Goal: Information Seeking & Learning: Learn about a topic

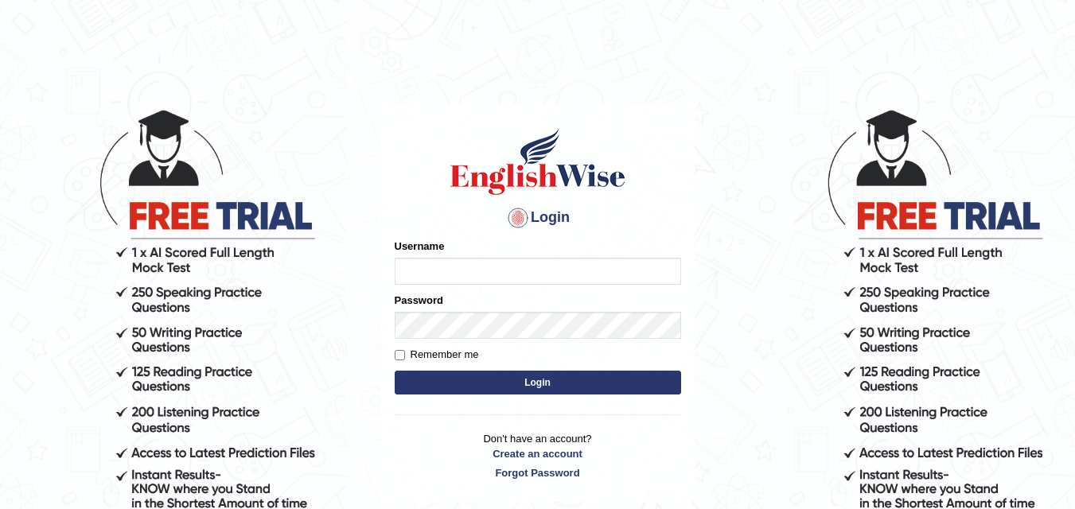
type input "Fely_1975"
click at [528, 386] on button "Login" at bounding box center [538, 383] width 287 height 24
click at [529, 275] on input "Username" at bounding box center [538, 271] width 287 height 27
type input "Fely_1975"
click at [469, 383] on button "Login" at bounding box center [538, 383] width 287 height 24
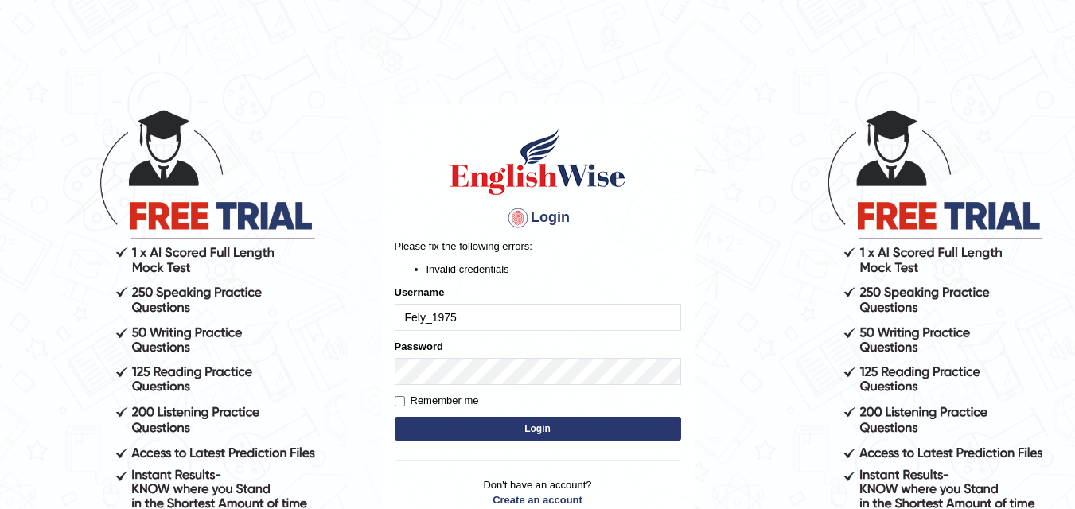
click at [520, 431] on button "Login" at bounding box center [538, 429] width 287 height 24
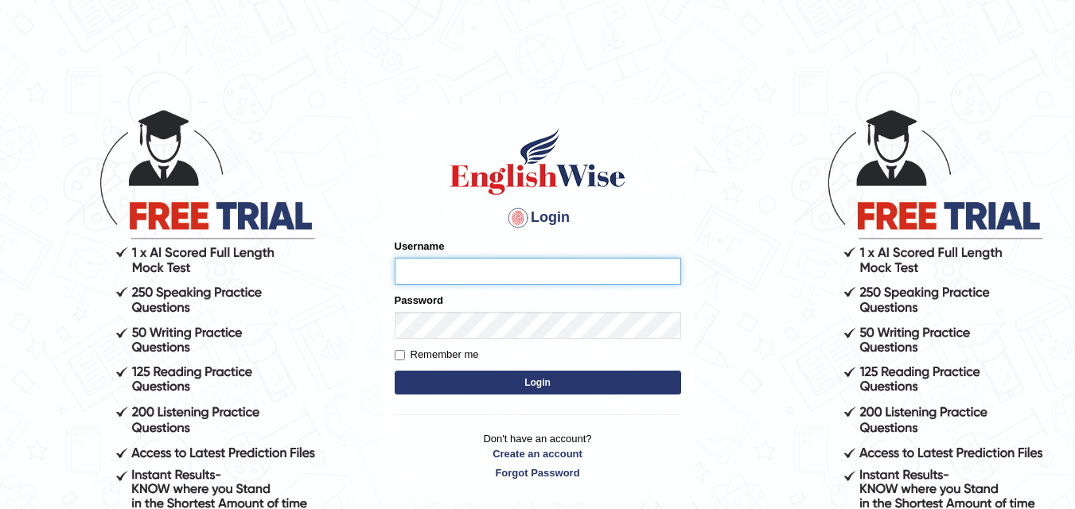
click at [461, 276] on input "Username" at bounding box center [538, 271] width 287 height 27
type input "Fely_1975"
click at [500, 377] on button "Login" at bounding box center [538, 383] width 287 height 24
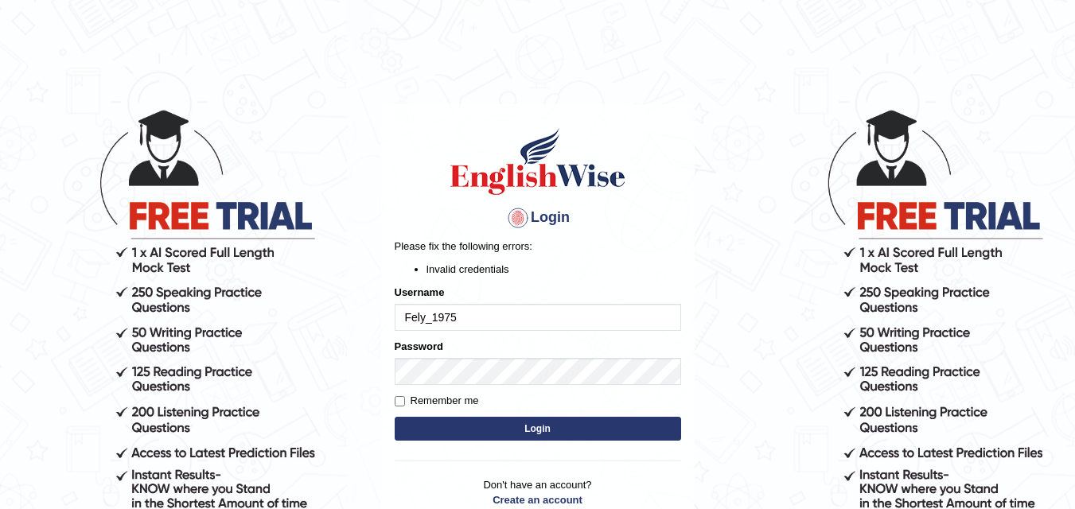
click at [568, 432] on button "Login" at bounding box center [538, 429] width 287 height 24
click at [513, 221] on div at bounding box center [517, 217] width 25 height 25
click at [551, 219] on h4 "Login" at bounding box center [538, 217] width 287 height 25
click at [400, 400] on input "Remember me" at bounding box center [400, 401] width 10 height 10
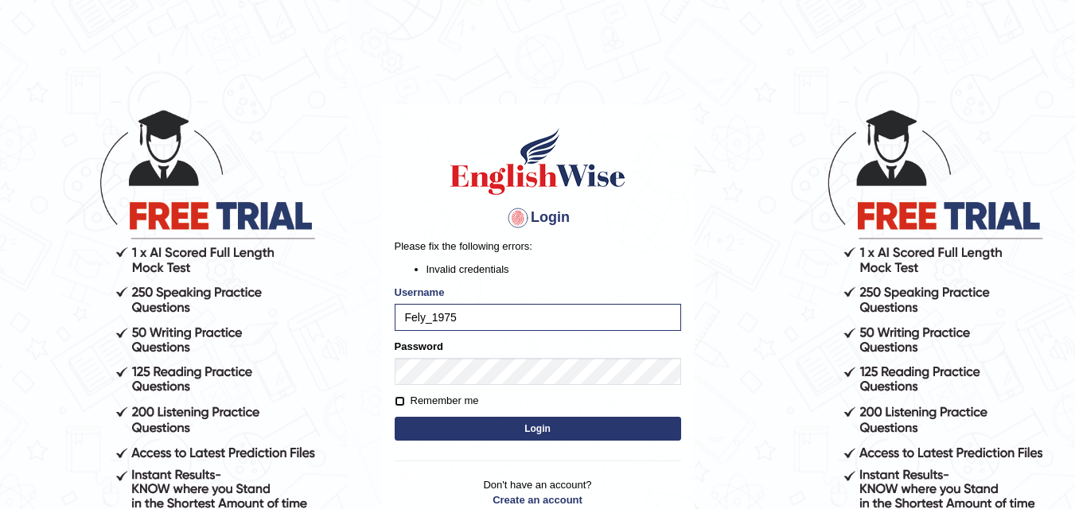
checkbox input "true"
click at [427, 436] on button "Login" at bounding box center [538, 429] width 287 height 24
click at [494, 432] on button "Login" at bounding box center [538, 429] width 287 height 24
click at [452, 435] on button "Login" at bounding box center [538, 429] width 287 height 24
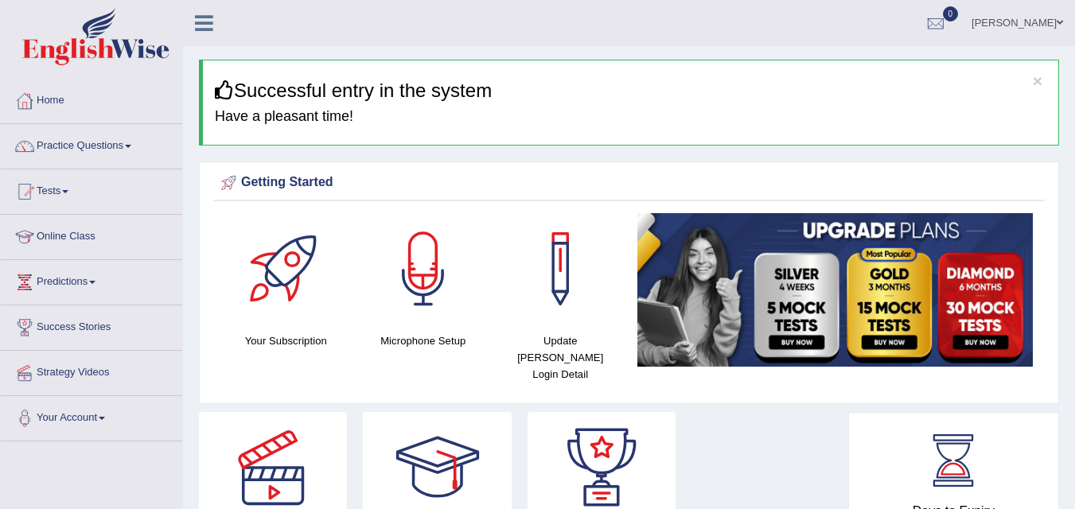
click at [78, 233] on link "Online Class" at bounding box center [91, 235] width 181 height 40
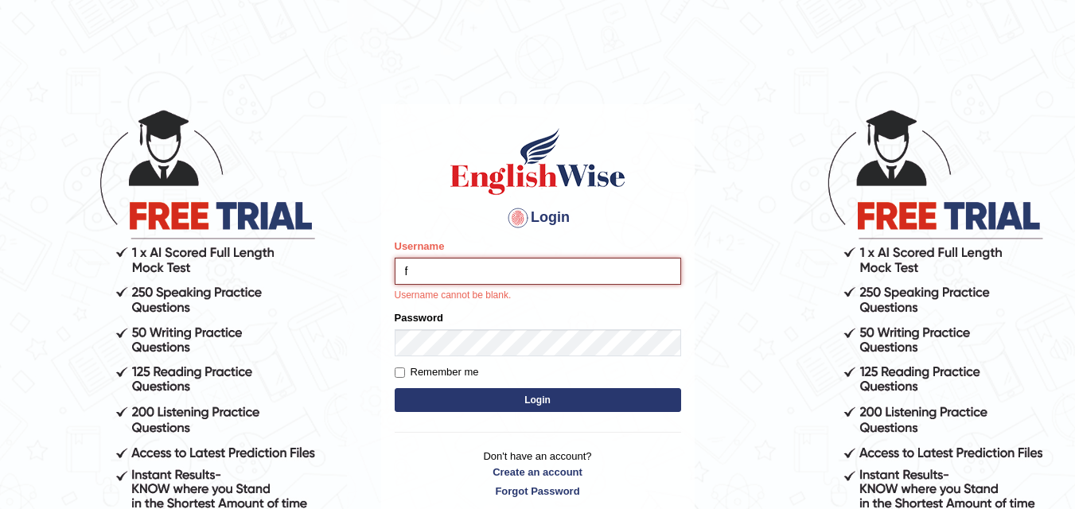
type input "Fely_1975"
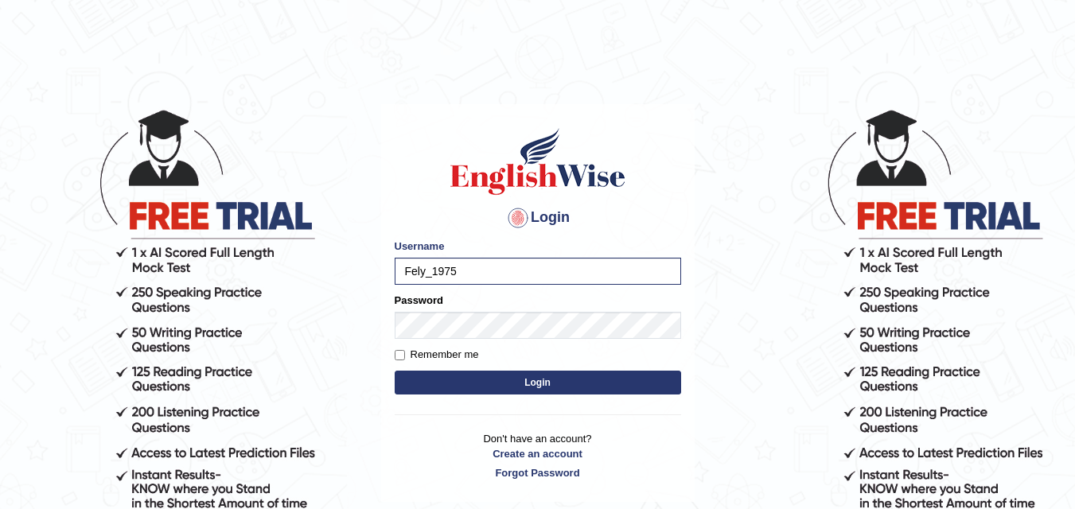
click at [482, 388] on button "Login" at bounding box center [538, 383] width 287 height 24
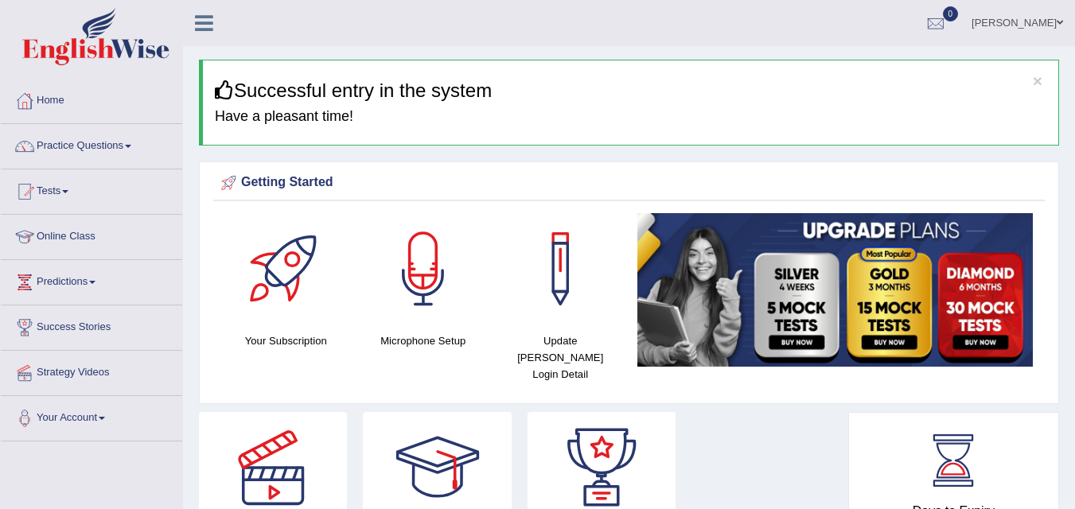
click at [50, 244] on link "Online Class" at bounding box center [91, 235] width 181 height 40
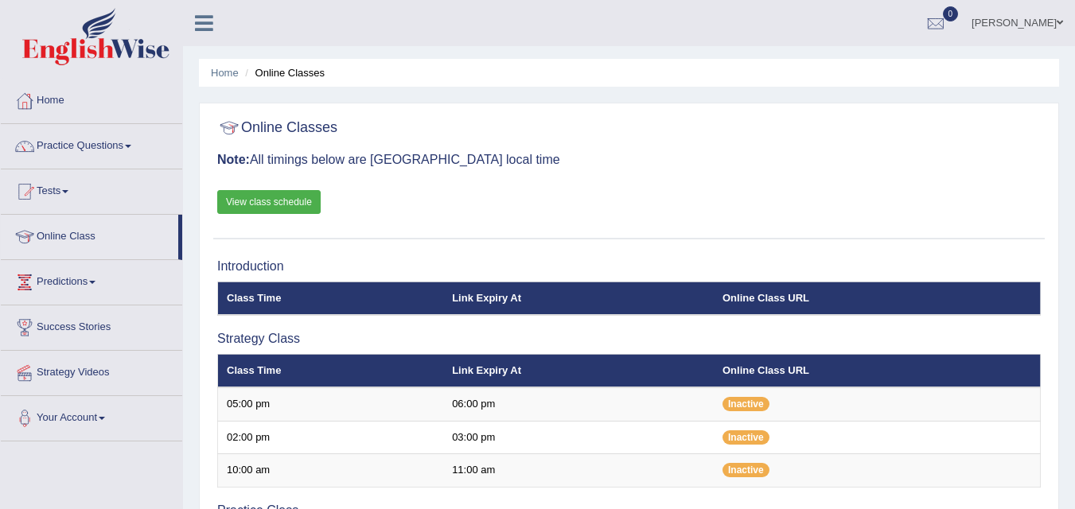
click at [259, 203] on link "View class schedule" at bounding box center [268, 202] width 103 height 24
click at [101, 142] on link "Practice Questions" at bounding box center [91, 144] width 181 height 40
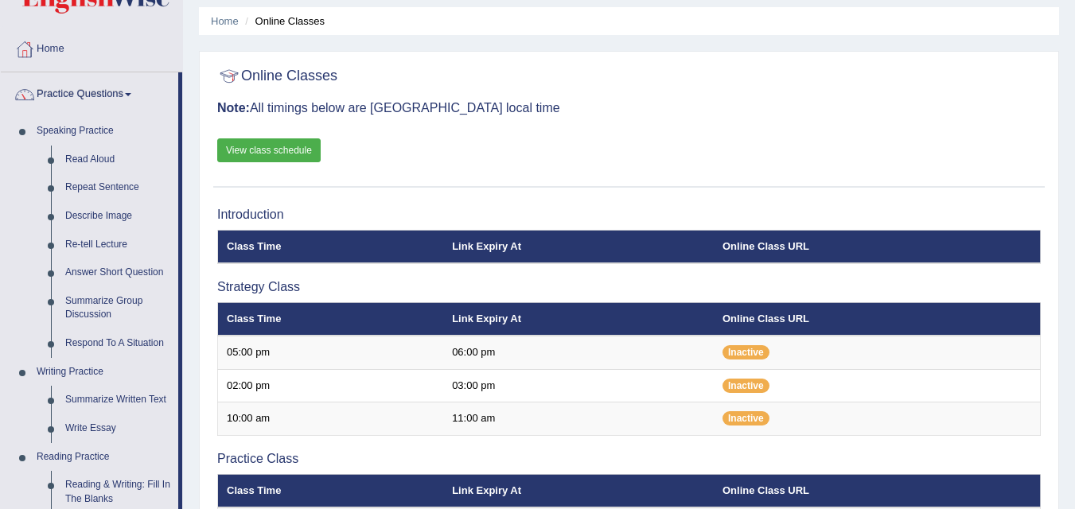
scroll to position [53, 0]
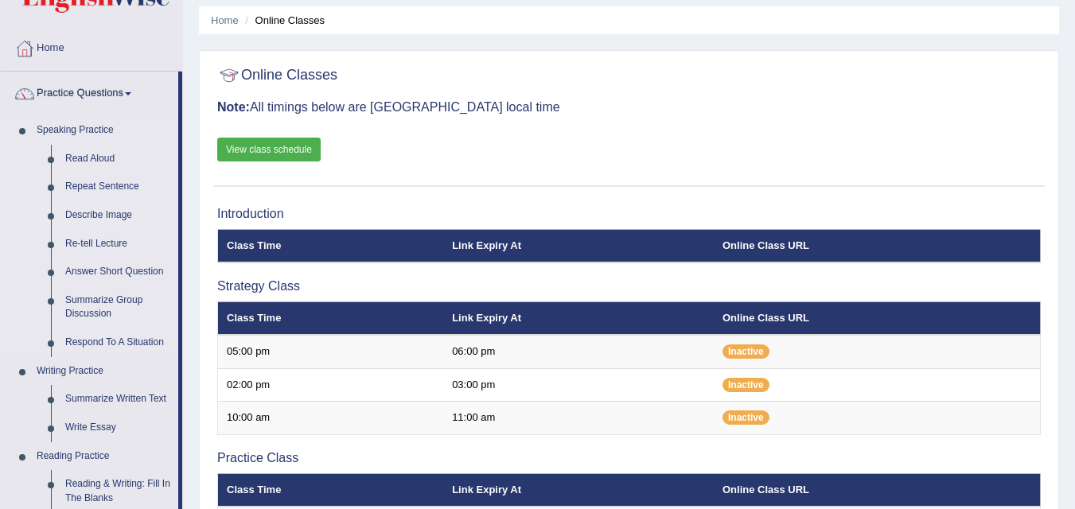
click at [97, 214] on link "Describe Image" at bounding box center [118, 215] width 120 height 29
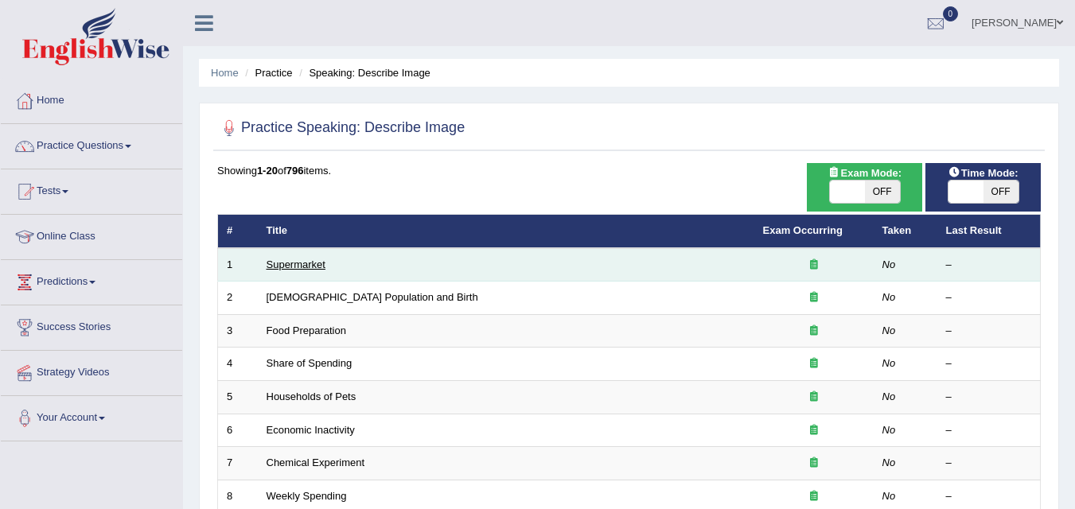
click at [302, 268] on link "Supermarket" at bounding box center [296, 265] width 59 height 12
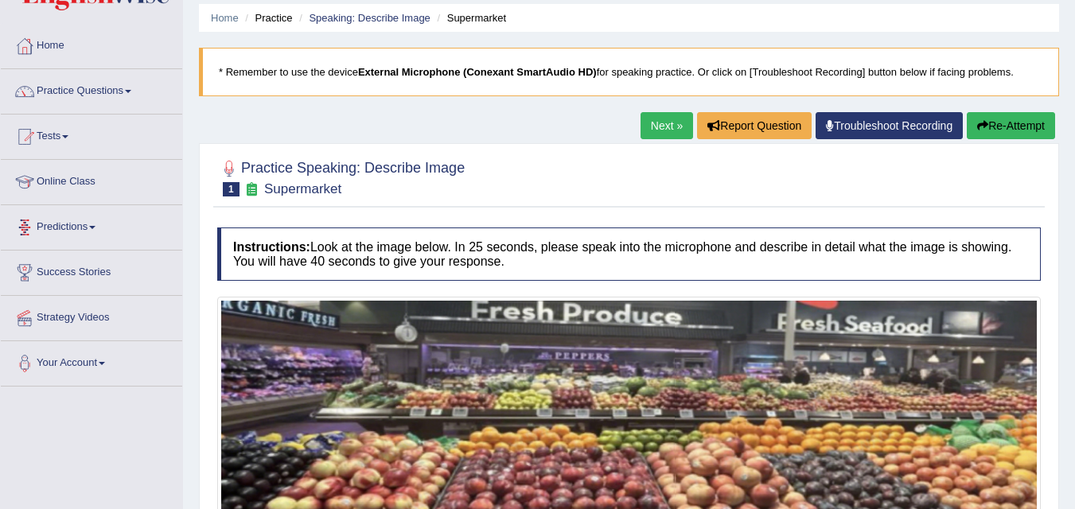
scroll to position [47, 0]
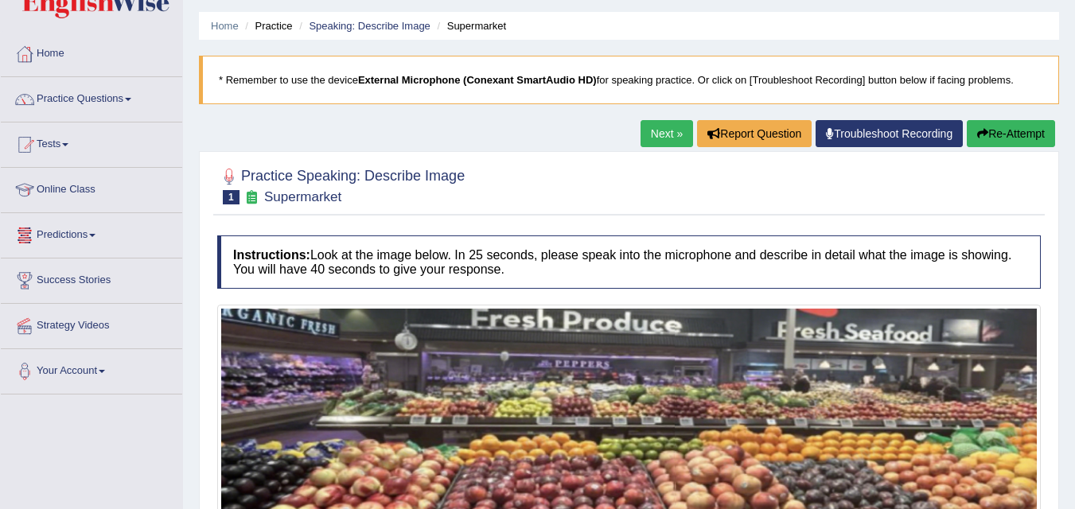
click at [112, 113] on link "Practice Questions" at bounding box center [91, 97] width 181 height 40
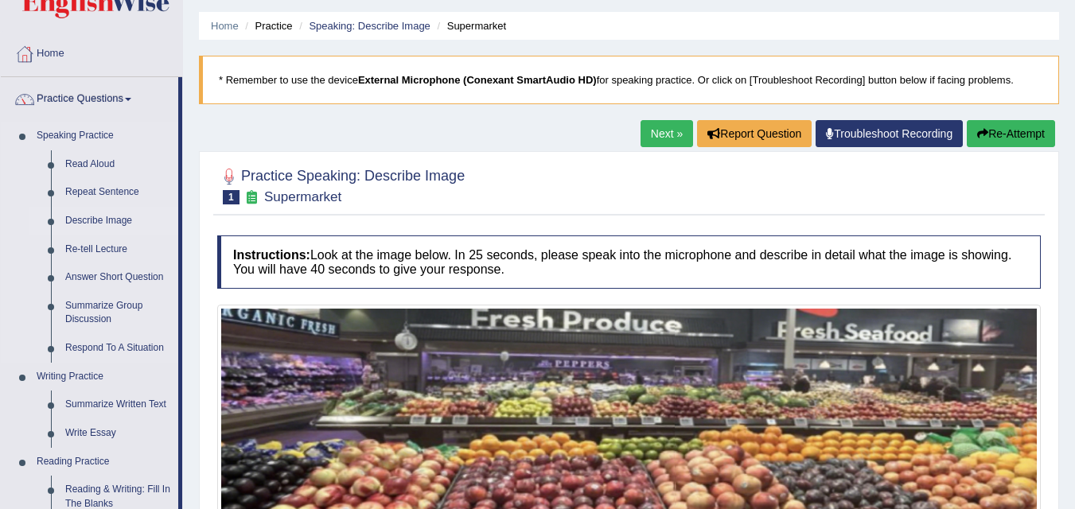
click at [131, 224] on link "Describe Image" at bounding box center [118, 221] width 120 height 29
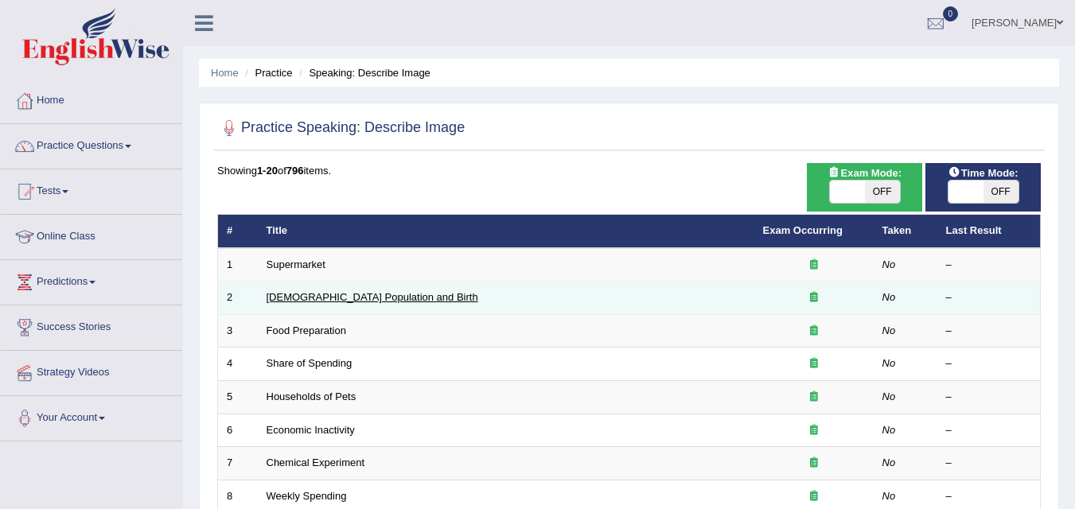
drag, startPoint x: 0, startPoint y: 0, endPoint x: 364, endPoint y: 295, distance: 468.6
click at [364, 295] on link "[DEMOGRAPHIC_DATA] Population and Birth" at bounding box center [373, 297] width 212 height 12
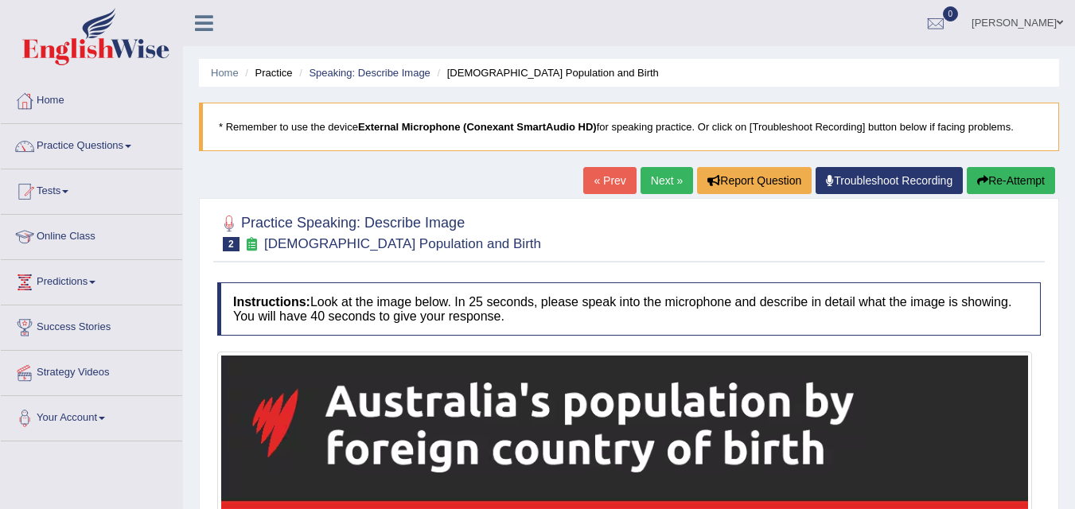
click at [113, 138] on link "Practice Questions" at bounding box center [91, 144] width 181 height 40
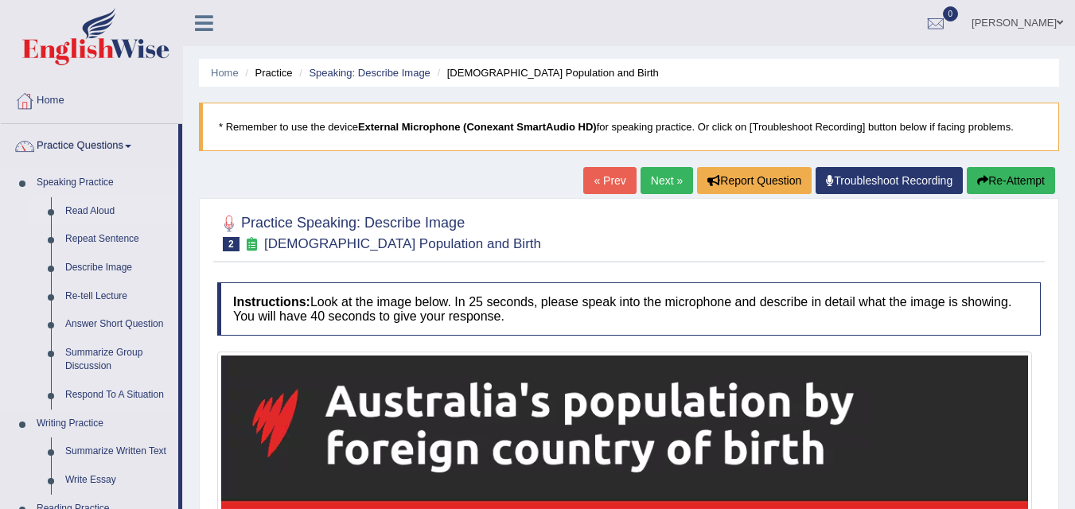
click at [111, 207] on link "Read Aloud" at bounding box center [118, 211] width 120 height 29
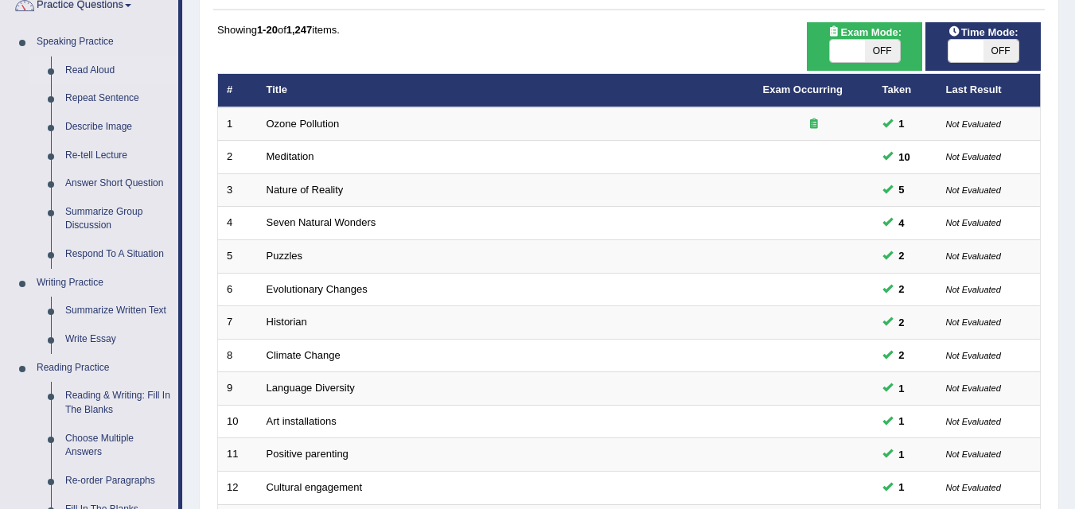
scroll to position [143, 0]
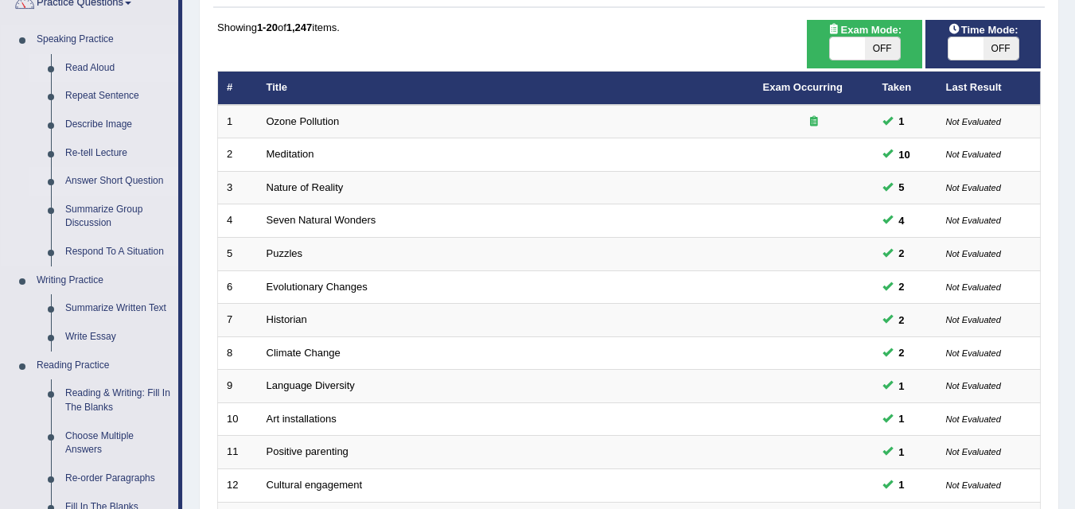
click at [138, 181] on link "Answer Short Question" at bounding box center [118, 181] width 120 height 29
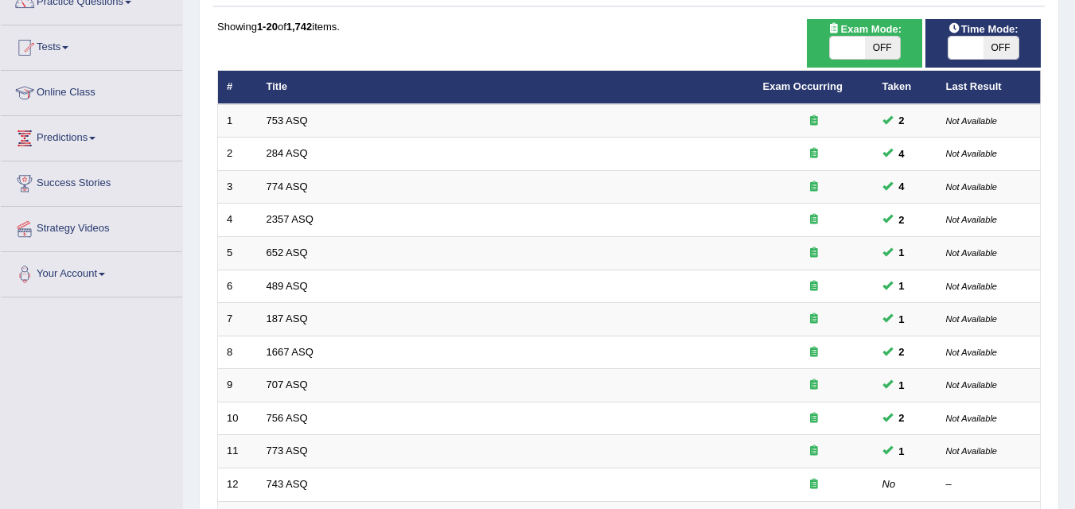
scroll to position [146, 0]
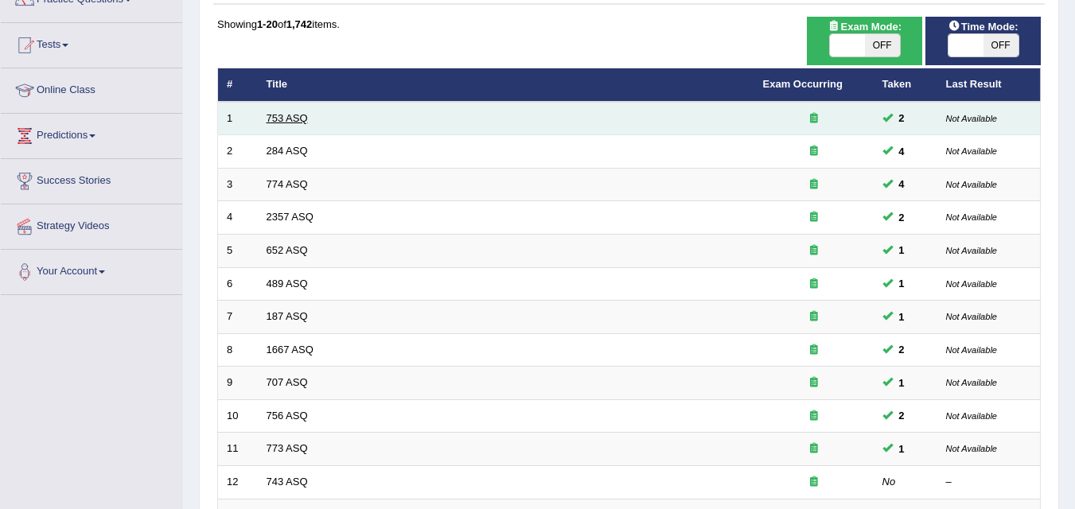
click at [304, 118] on link "753 ASQ" at bounding box center [287, 118] width 41 height 12
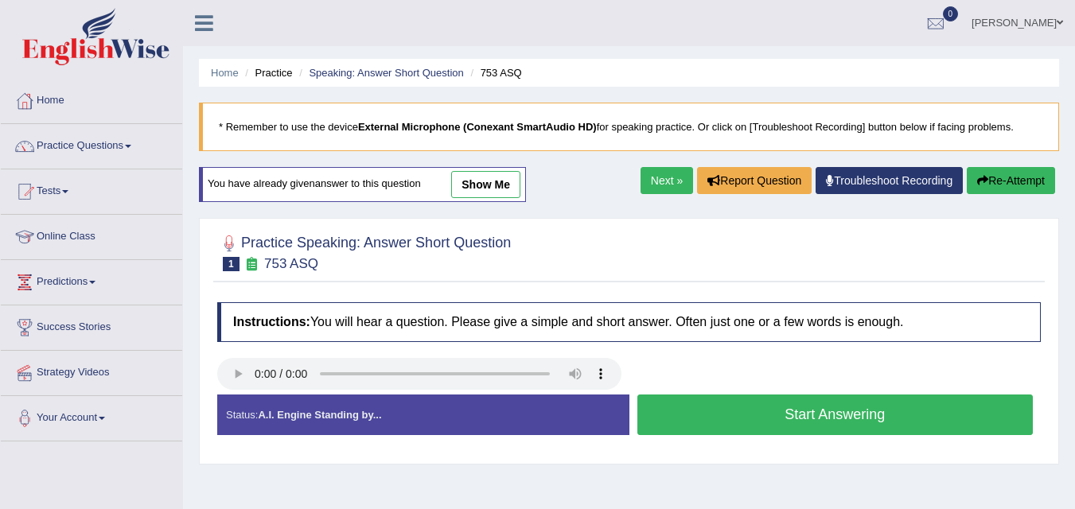
click at [108, 143] on link "Practice Questions" at bounding box center [91, 144] width 181 height 40
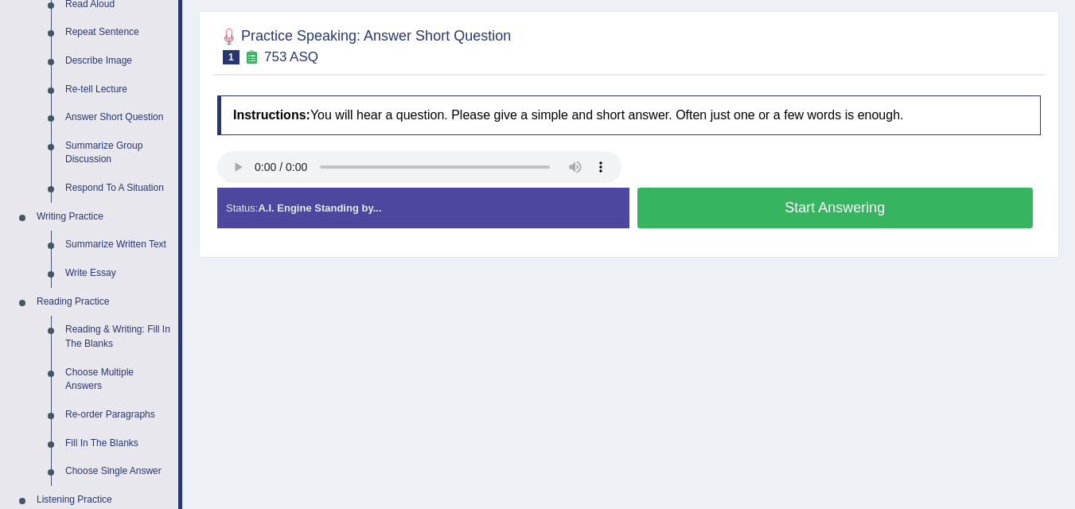
scroll to position [212, 0]
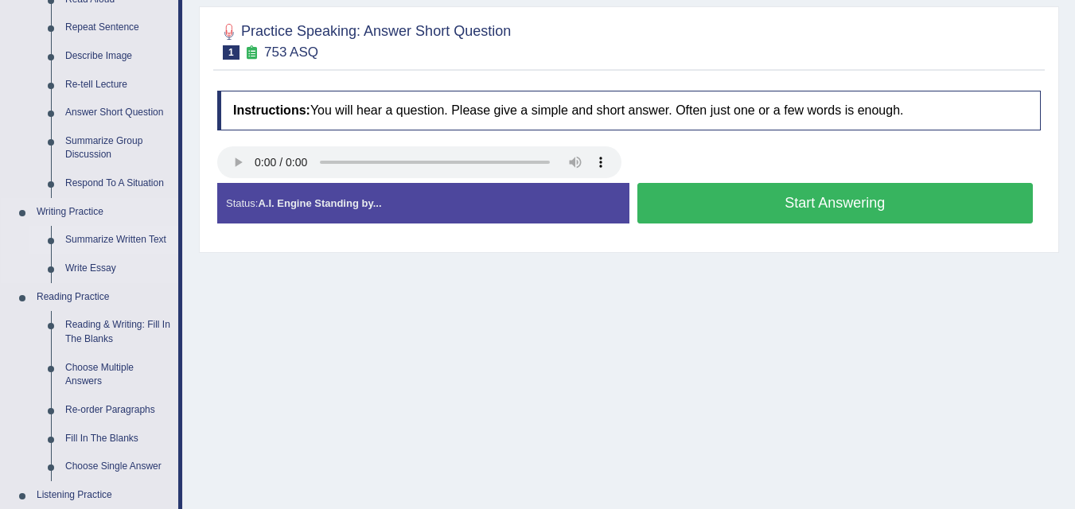
click at [135, 250] on link "Summarize Written Text" at bounding box center [118, 240] width 120 height 29
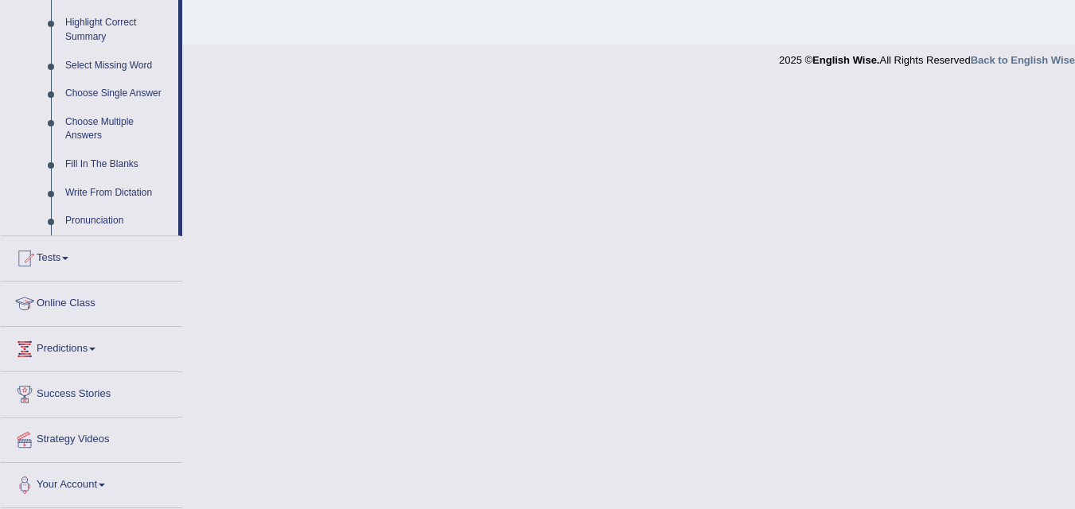
scroll to position [747, 0]
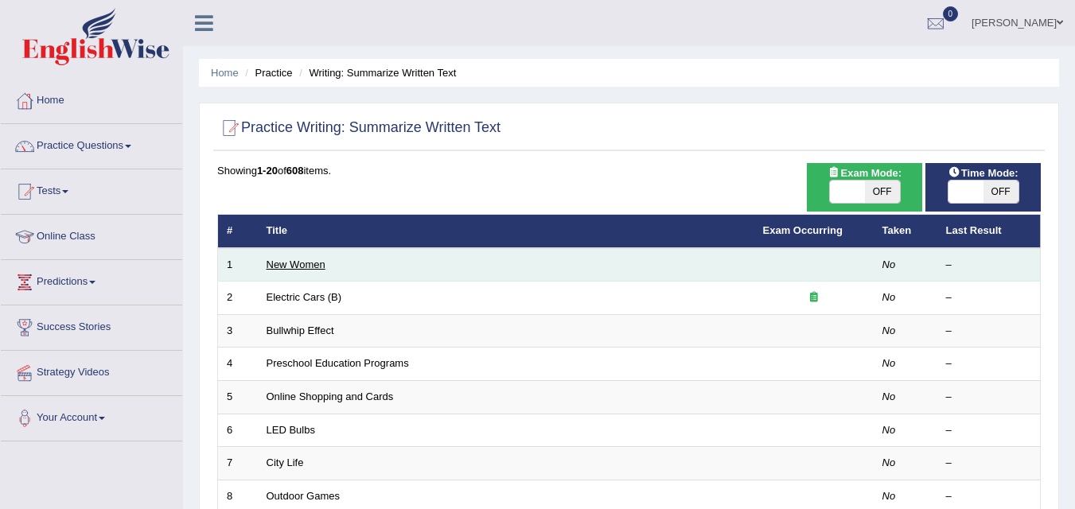
click at [320, 267] on link "New Women" at bounding box center [296, 265] width 59 height 12
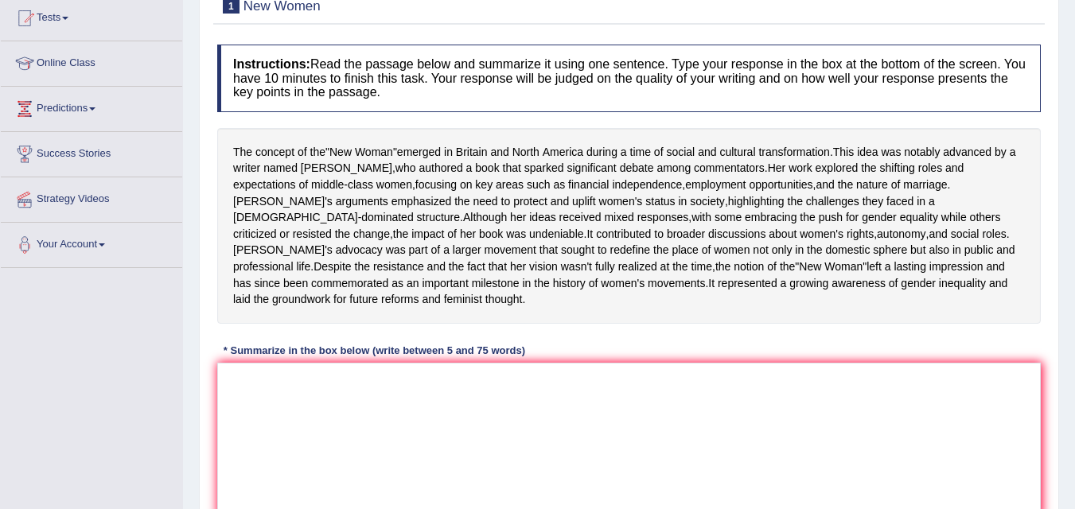
scroll to position [174, 0]
click at [455, 196] on span "the" at bounding box center [462, 201] width 15 height 17
click at [317, 176] on div at bounding box center [323, 171] width 19 height 19
click at [298, 162] on span "named" at bounding box center [280, 167] width 34 height 17
click at [292, 164] on div at bounding box center [296, 150] width 30 height 30
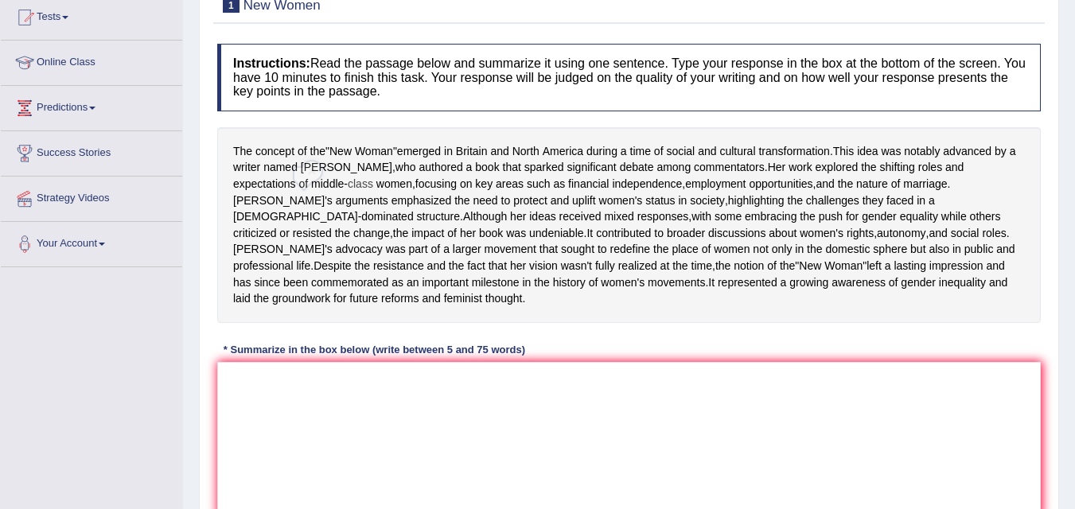
click at [348, 186] on span "class" at bounding box center [360, 184] width 25 height 17
click at [348, 185] on span "class" at bounding box center [360, 184] width 25 height 17
click at [276, 434] on textarea at bounding box center [629, 439] width 824 height 154
click at [529, 225] on span "ideas" at bounding box center [542, 217] width 26 height 17
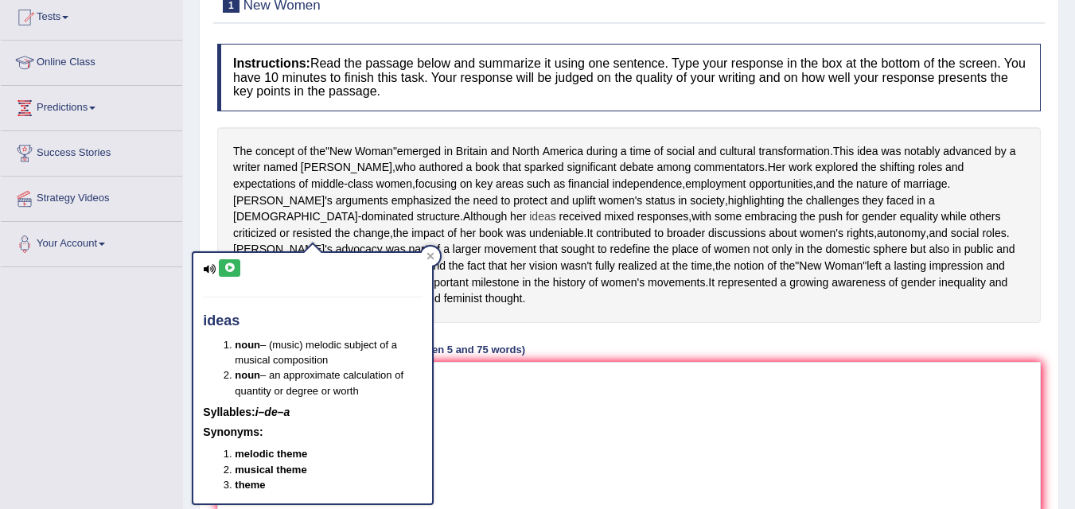
click at [568, 163] on span "significant" at bounding box center [592, 167] width 49 height 17
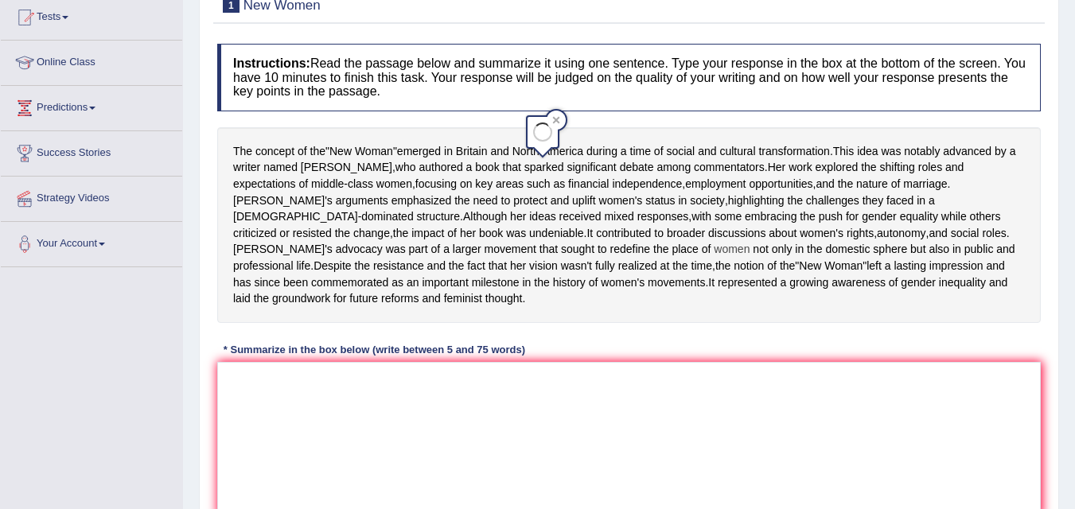
click at [714, 258] on span "women" at bounding box center [732, 249] width 36 height 17
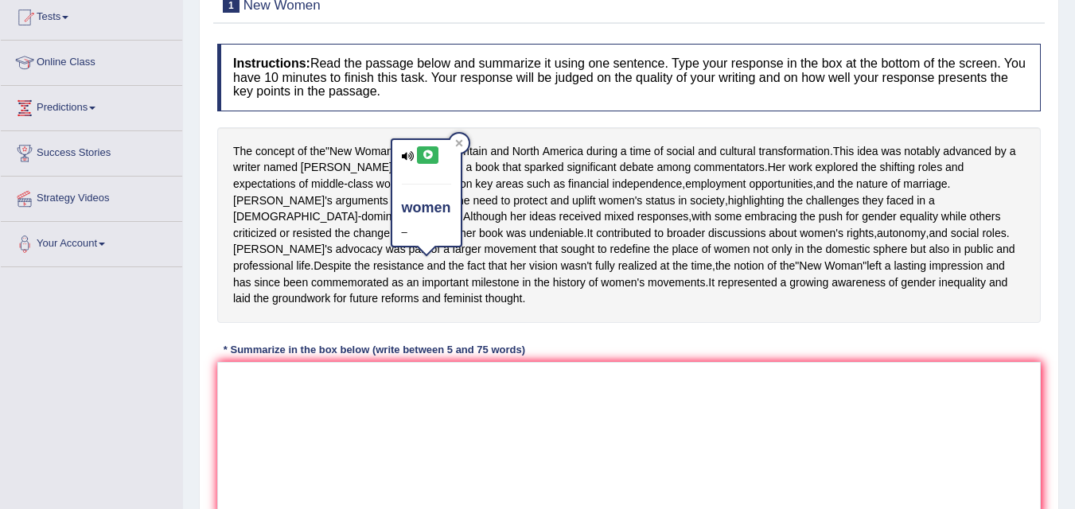
click at [426, 153] on icon at bounding box center [428, 155] width 12 height 10
click at [405, 157] on icon at bounding box center [408, 156] width 13 height 10
click at [428, 157] on icon at bounding box center [428, 155] width 12 height 10
click at [459, 143] on icon at bounding box center [458, 143] width 7 height 7
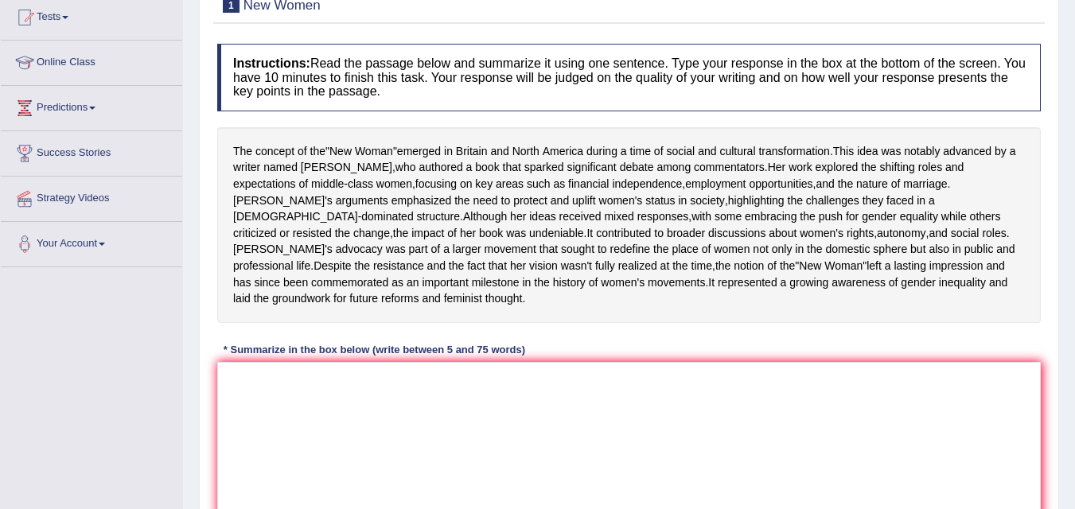
scroll to position [0, 0]
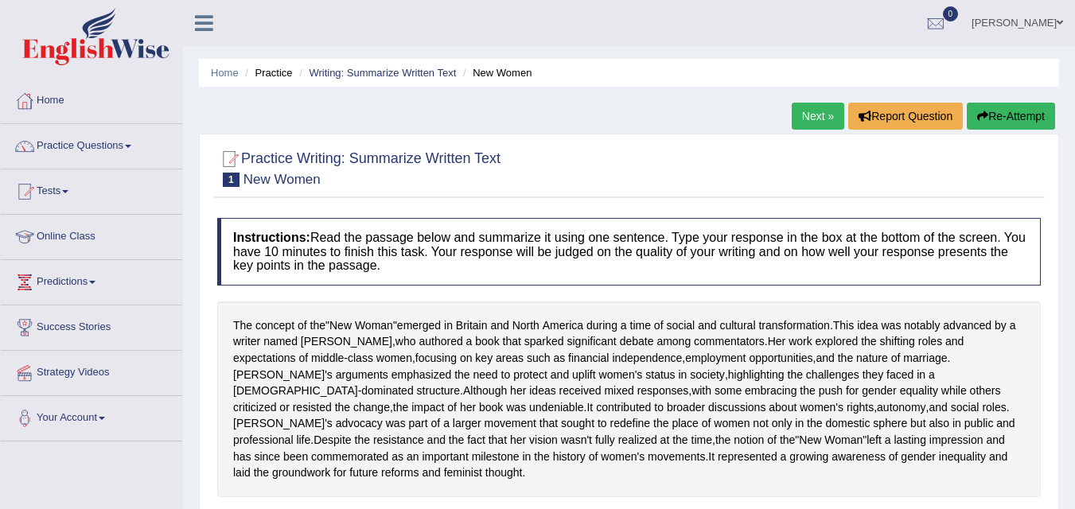
click at [103, 150] on link "Practice Questions" at bounding box center [91, 144] width 181 height 40
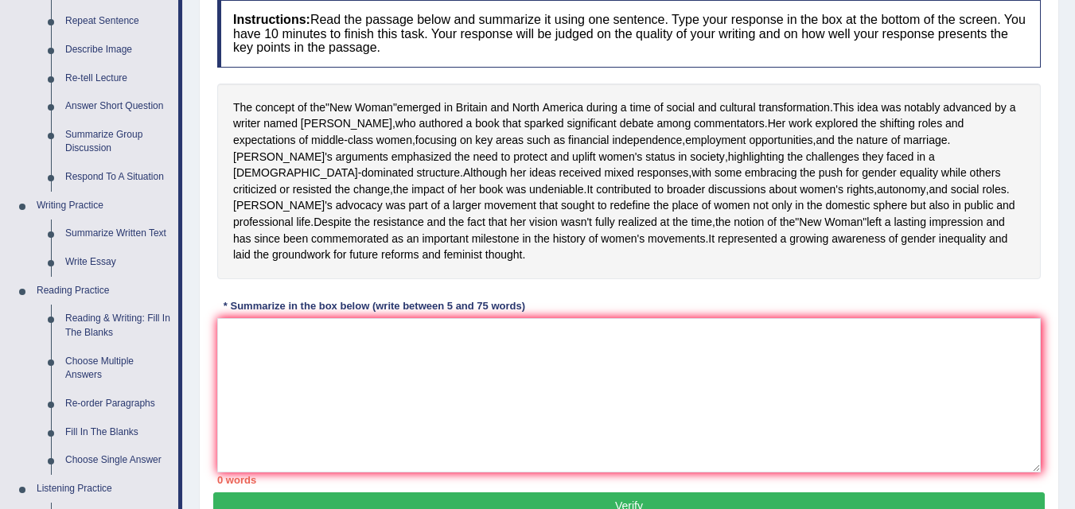
scroll to position [220, 0]
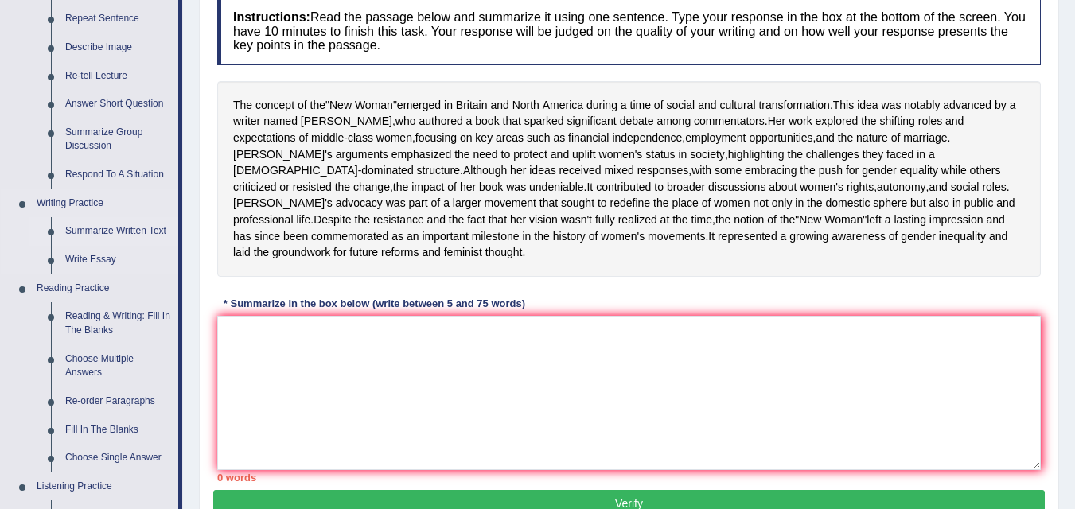
click at [135, 238] on link "Summarize Written Text" at bounding box center [118, 231] width 120 height 29
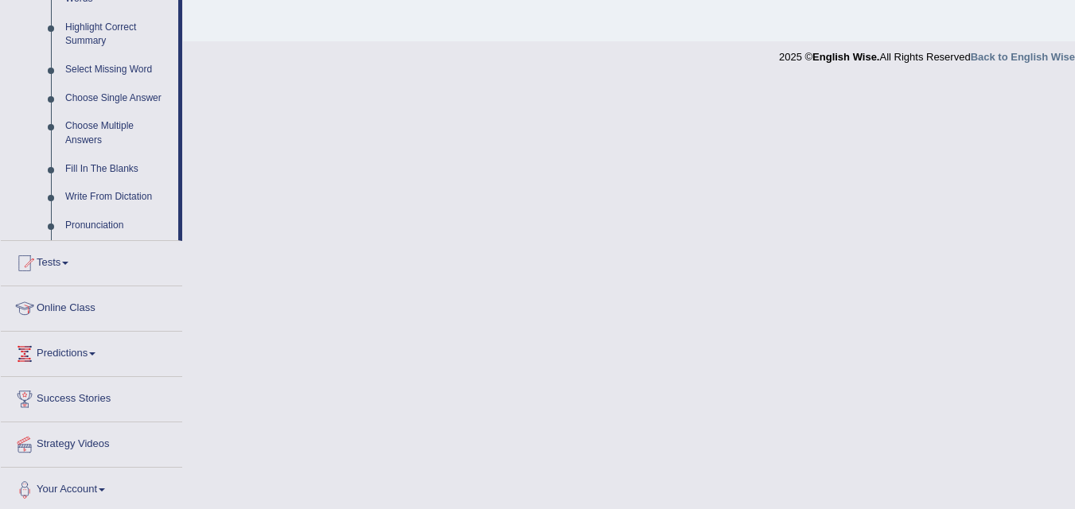
scroll to position [778, 0]
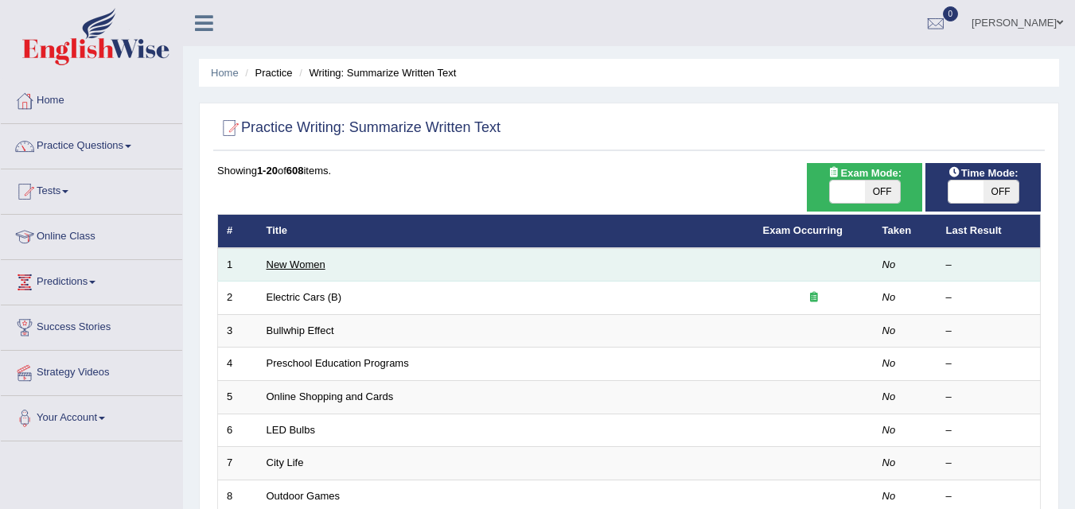
click at [310, 263] on link "New Women" at bounding box center [296, 265] width 59 height 12
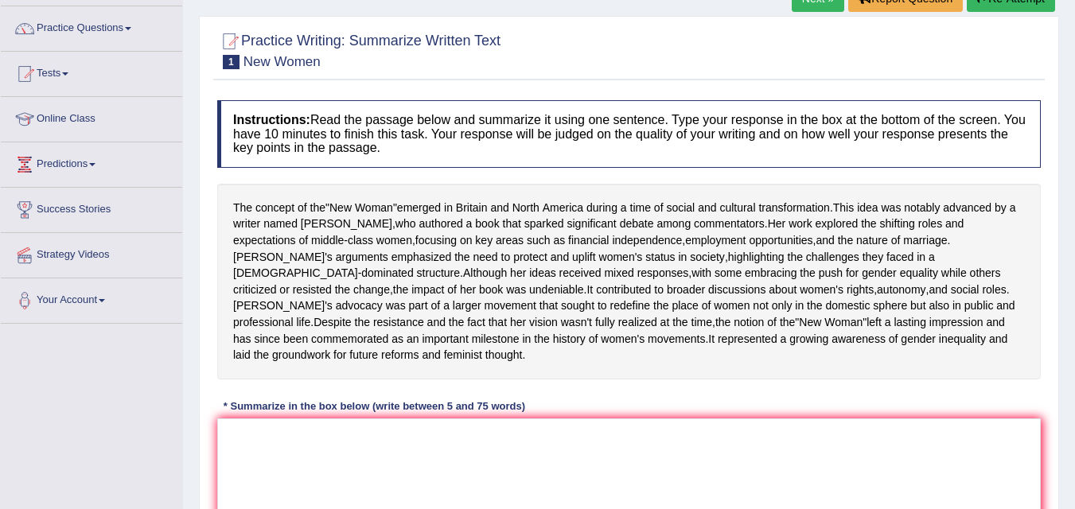
scroll to position [119, 0]
click at [99, 131] on link "Online Class" at bounding box center [91, 116] width 181 height 40
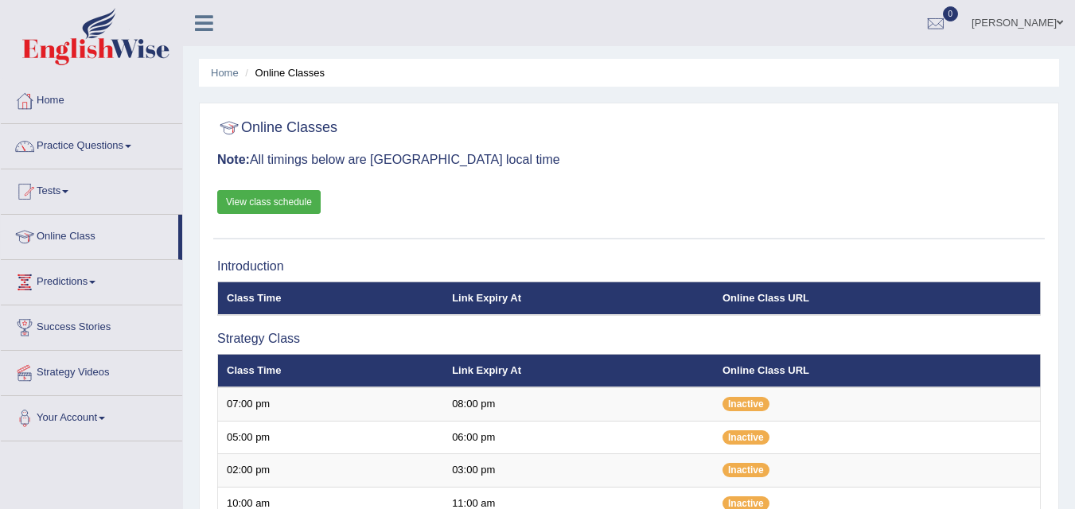
click at [131, 146] on span at bounding box center [128, 146] width 6 height 3
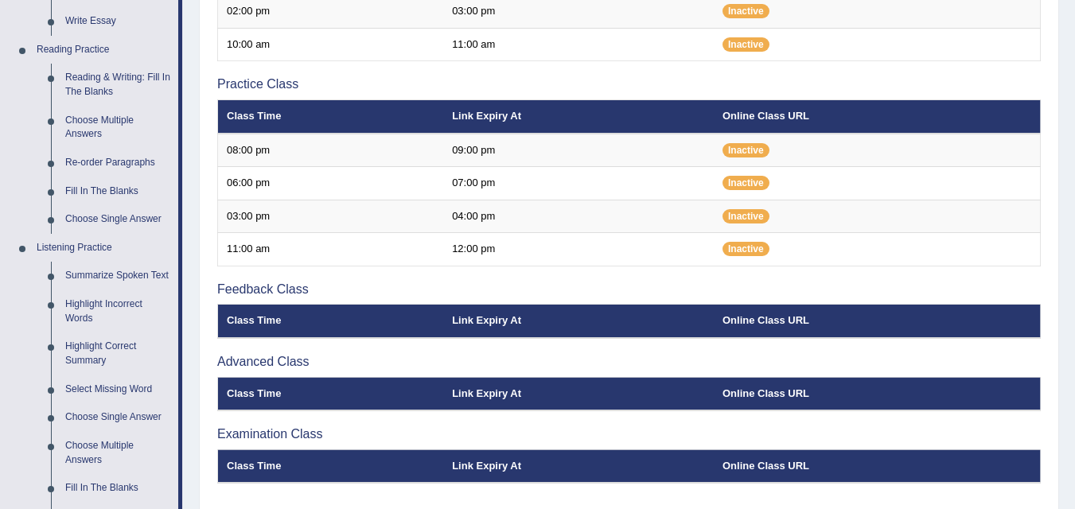
scroll to position [460, 0]
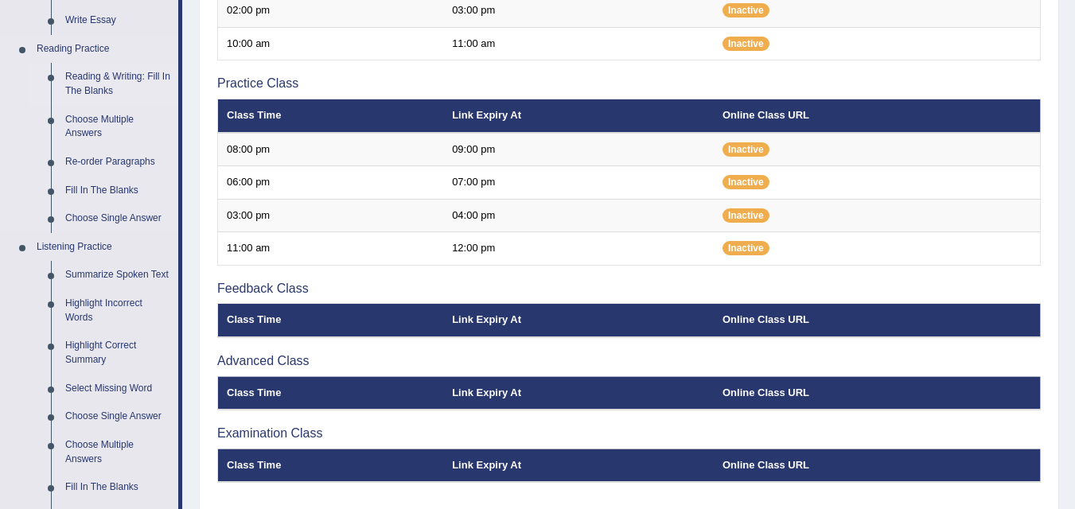
click at [155, 83] on link "Reading & Writing: Fill In The Blanks" at bounding box center [118, 84] width 120 height 42
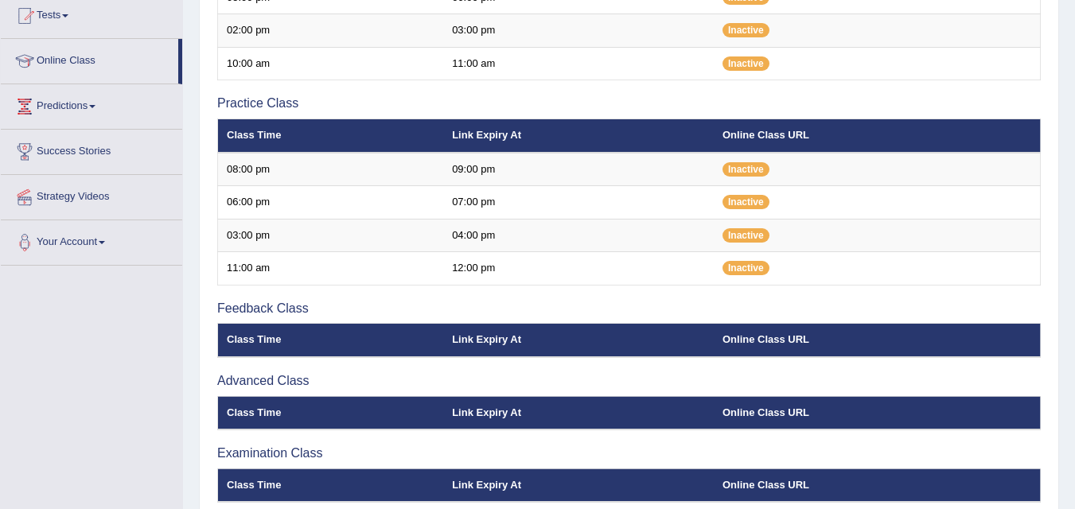
scroll to position [468, 0]
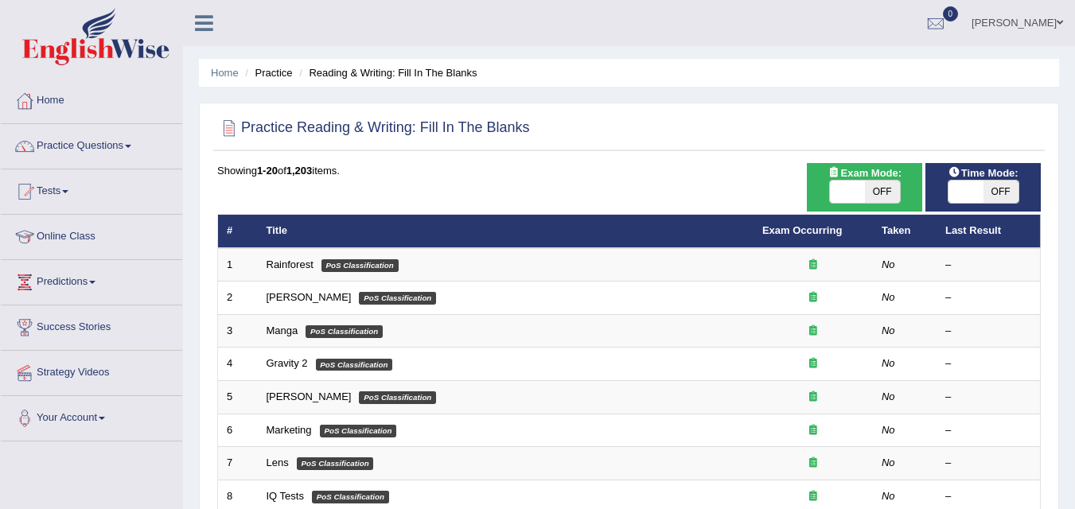
click at [131, 146] on span at bounding box center [128, 146] width 6 height 3
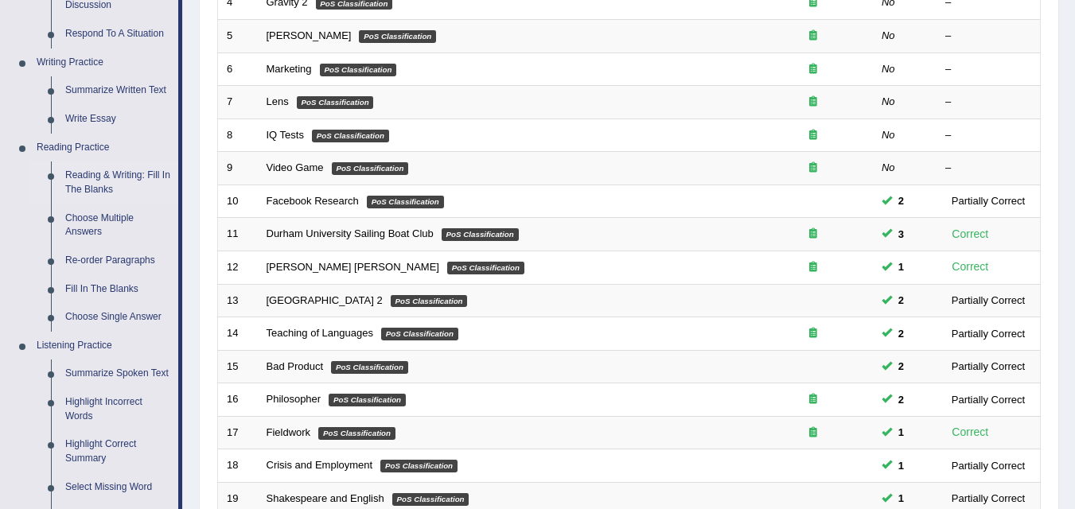
scroll to position [354, 0]
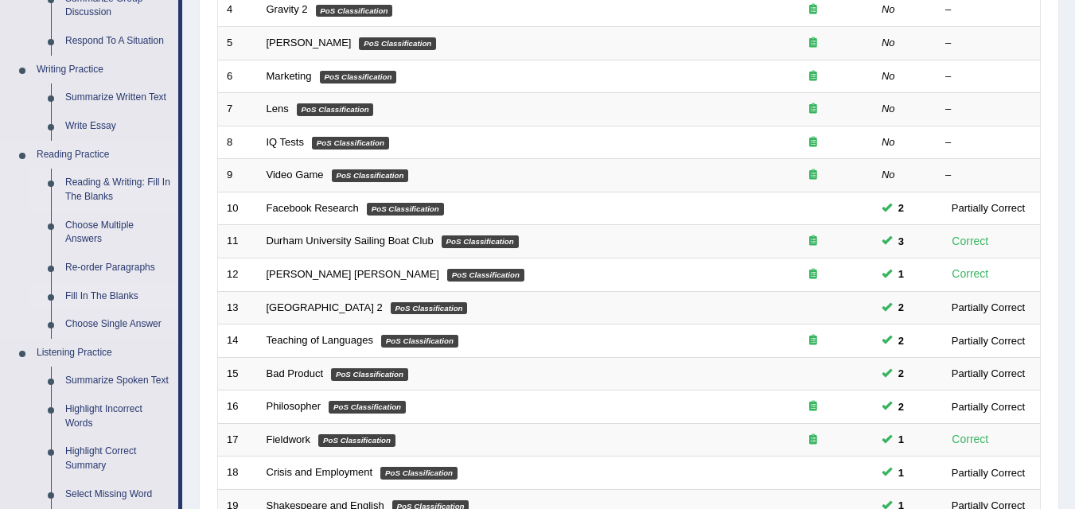
click at [138, 301] on link "Fill In The Blanks" at bounding box center [118, 297] width 120 height 29
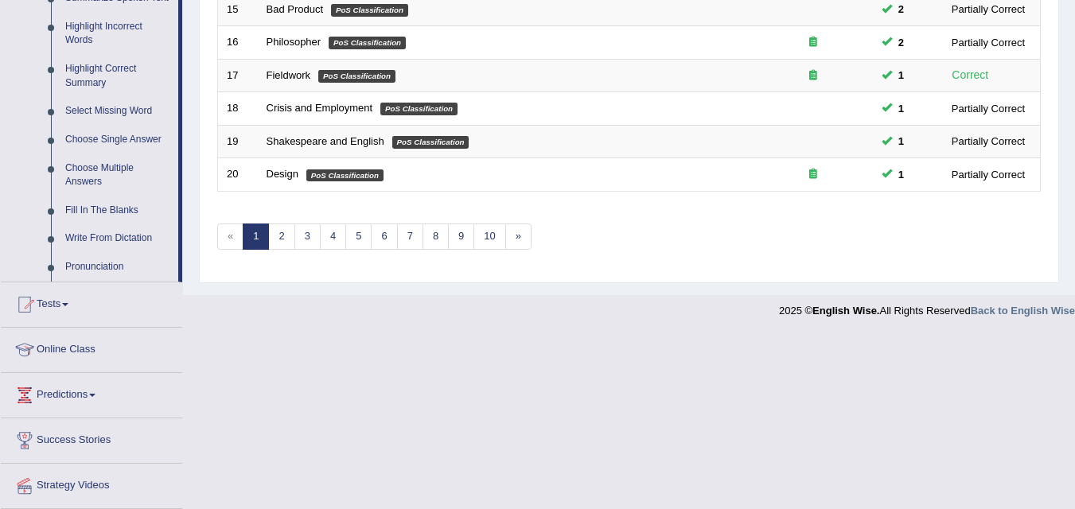
scroll to position [777, 0]
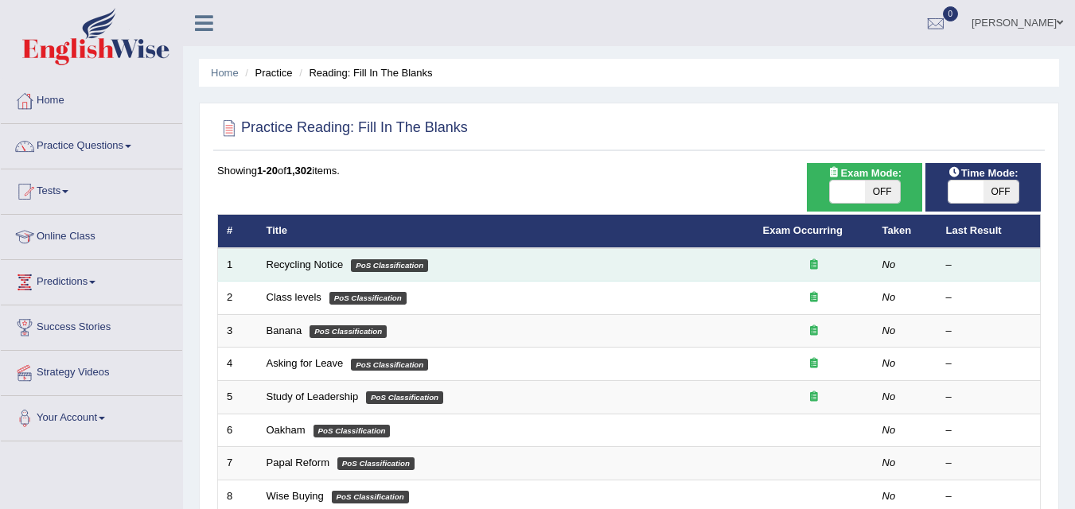
click at [416, 266] on em "PoS Classification" at bounding box center [389, 266] width 77 height 13
click at [405, 262] on em "PoS Classification" at bounding box center [389, 266] width 77 height 13
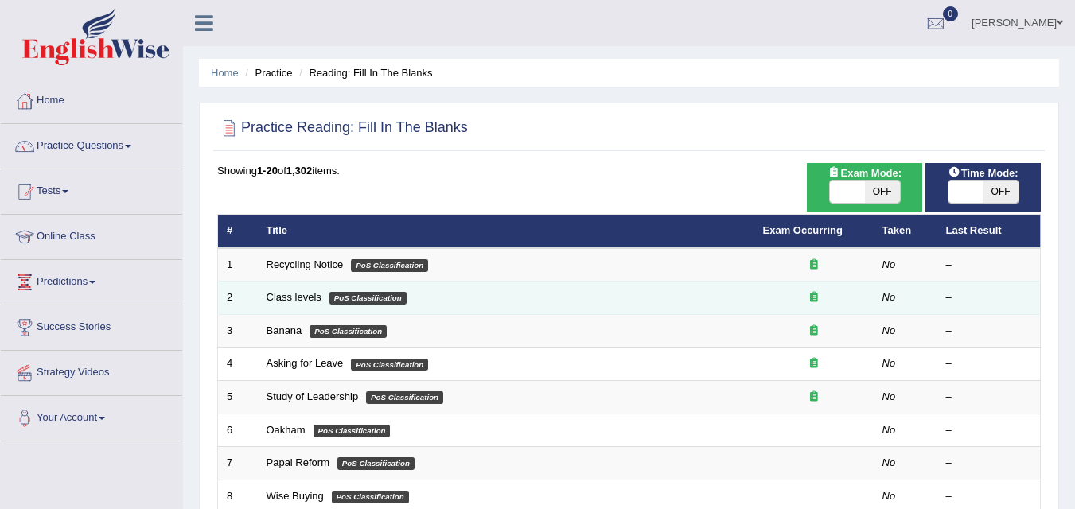
click at [401, 284] on td "Class levels PoS Classification" at bounding box center [506, 298] width 497 height 33
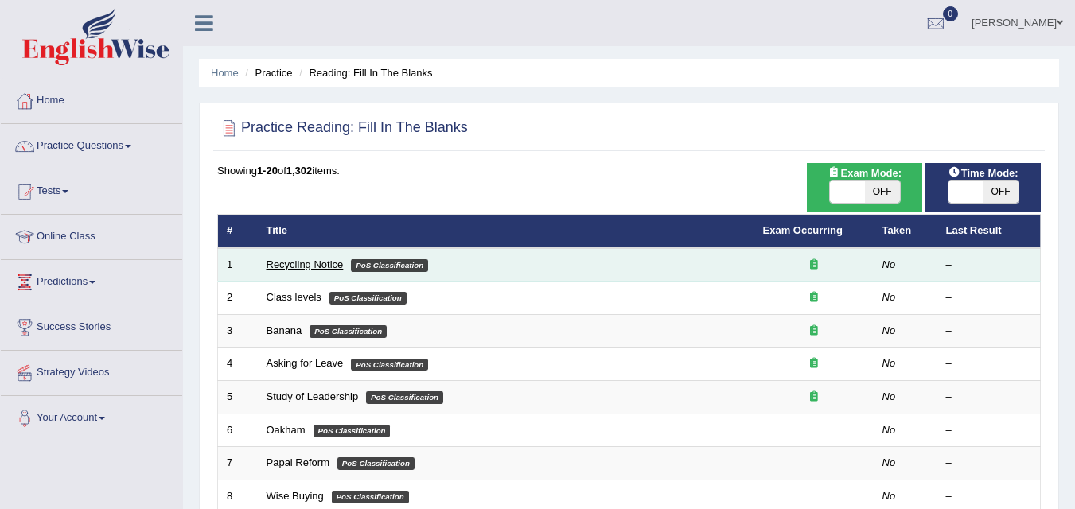
click at [299, 261] on link "Recycling Notice" at bounding box center [305, 265] width 77 height 12
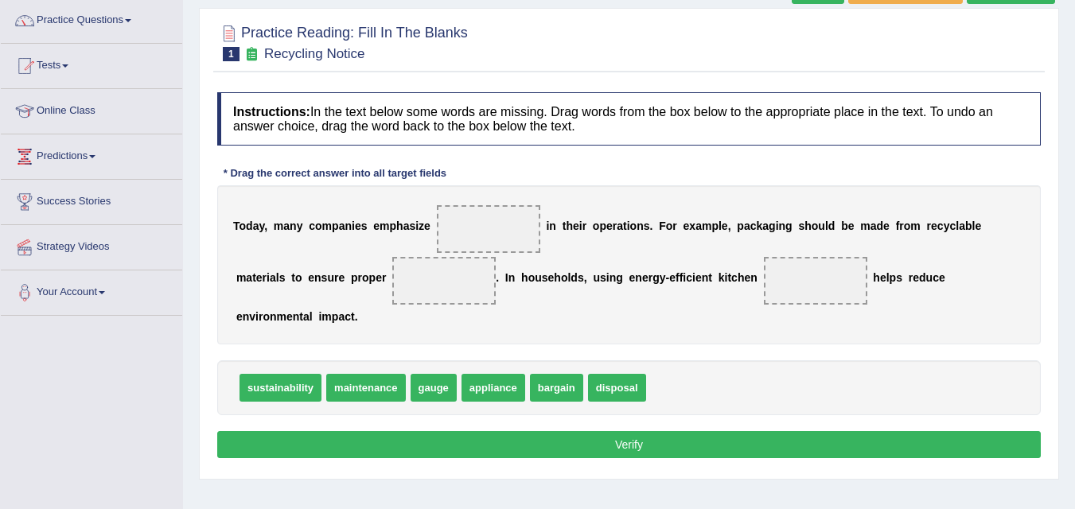
scroll to position [153, 0]
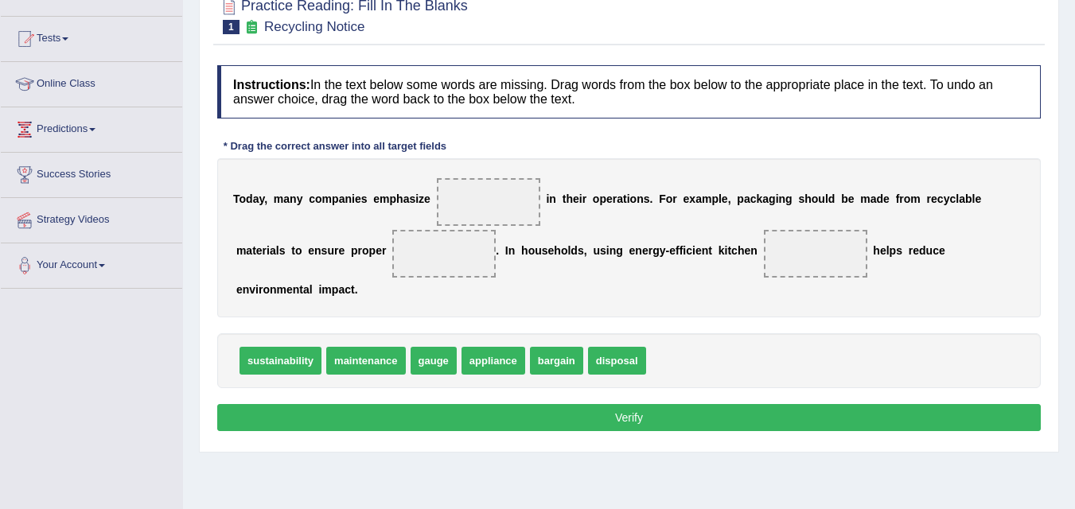
click at [625, 367] on span "disposal" at bounding box center [617, 361] width 58 height 28
click at [453, 247] on span at bounding box center [443, 254] width 103 height 48
click at [633, 365] on span "disposal" at bounding box center [617, 361] width 58 height 28
click at [615, 366] on span "disposal" at bounding box center [617, 361] width 58 height 28
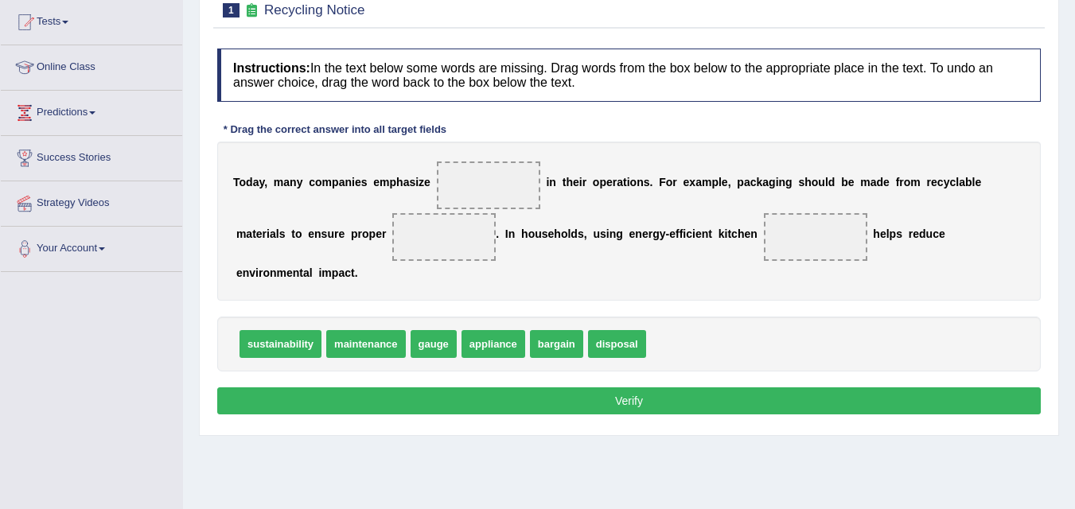
scroll to position [166, 0]
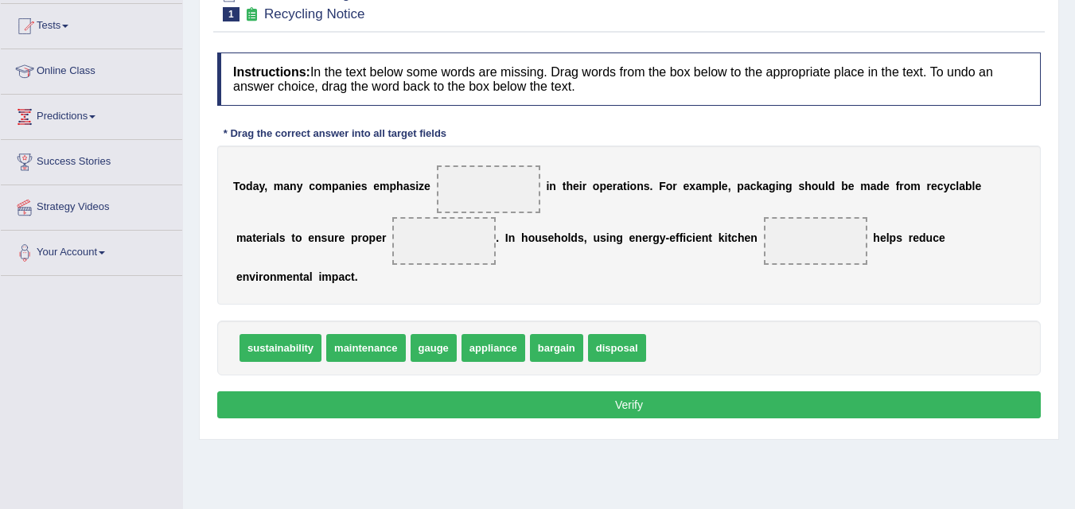
click at [427, 254] on span at bounding box center [443, 241] width 103 height 48
click at [434, 252] on span at bounding box center [443, 241] width 103 height 48
click at [445, 250] on span at bounding box center [443, 241] width 103 height 48
click at [710, 301] on div "T o d a y , m a n y c o m p a n i e s e m p h a s i z e i n t h e i r o p e r a…" at bounding box center [629, 225] width 824 height 159
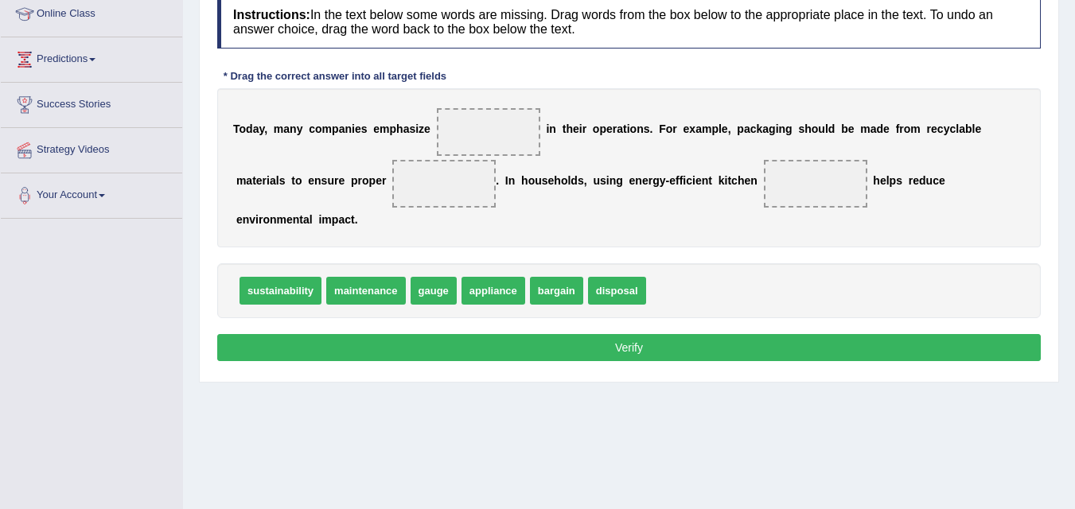
scroll to position [222, 0]
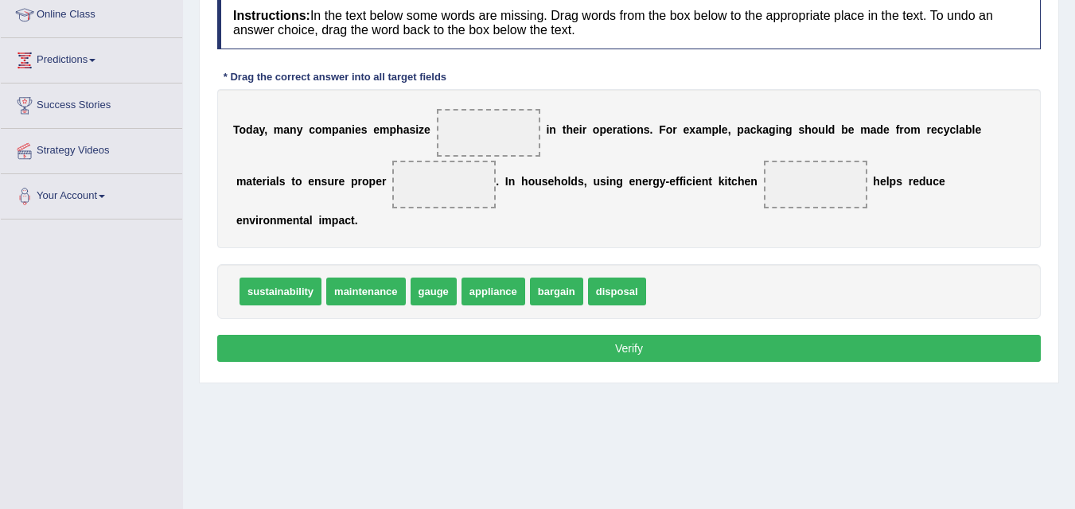
click at [617, 295] on span "disposal" at bounding box center [617, 292] width 58 height 28
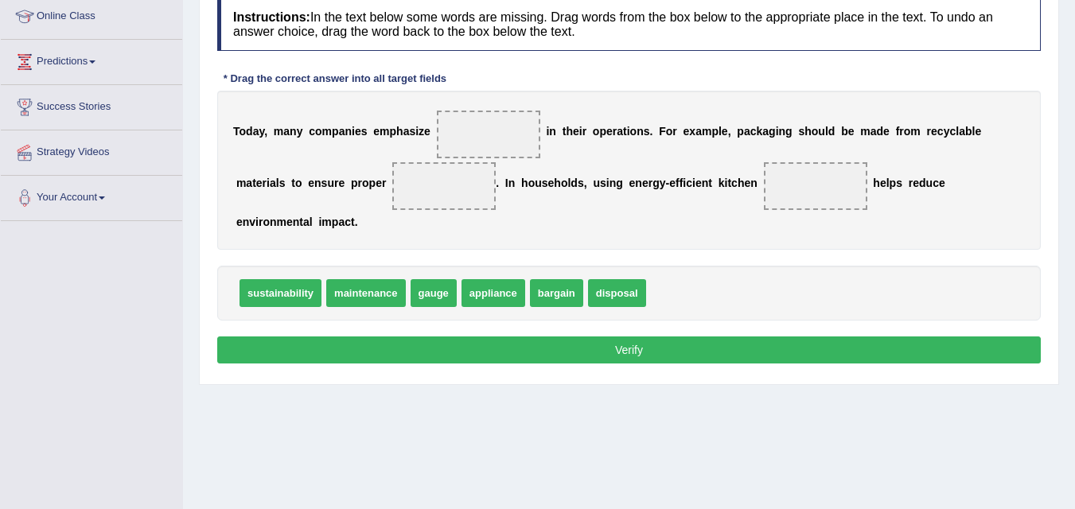
click at [474, 129] on span at bounding box center [488, 135] width 103 height 48
click at [497, 304] on span "appliance" at bounding box center [494, 293] width 64 height 28
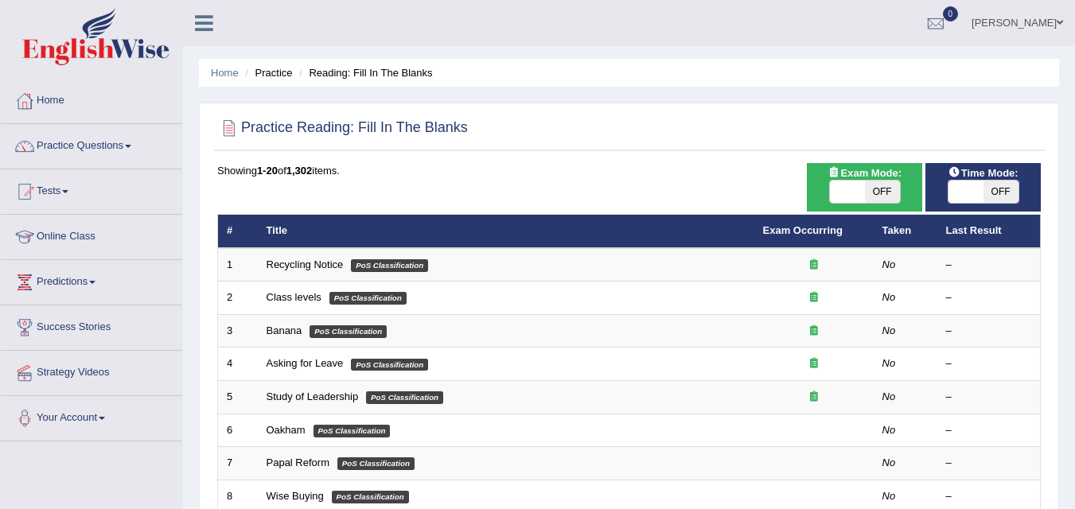
click at [370, 305] on td "Class levels PoS Classification" at bounding box center [506, 298] width 497 height 33
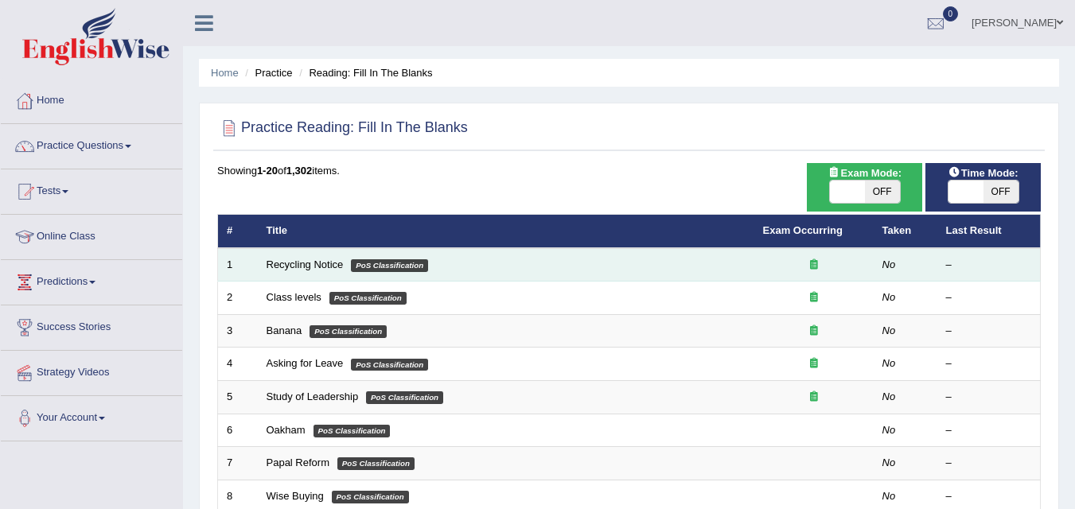
click at [411, 266] on em "PoS Classification" at bounding box center [389, 266] width 77 height 13
click at [381, 266] on em "PoS Classification" at bounding box center [389, 266] width 77 height 13
click at [298, 268] on link "Recycling Notice" at bounding box center [305, 265] width 77 height 12
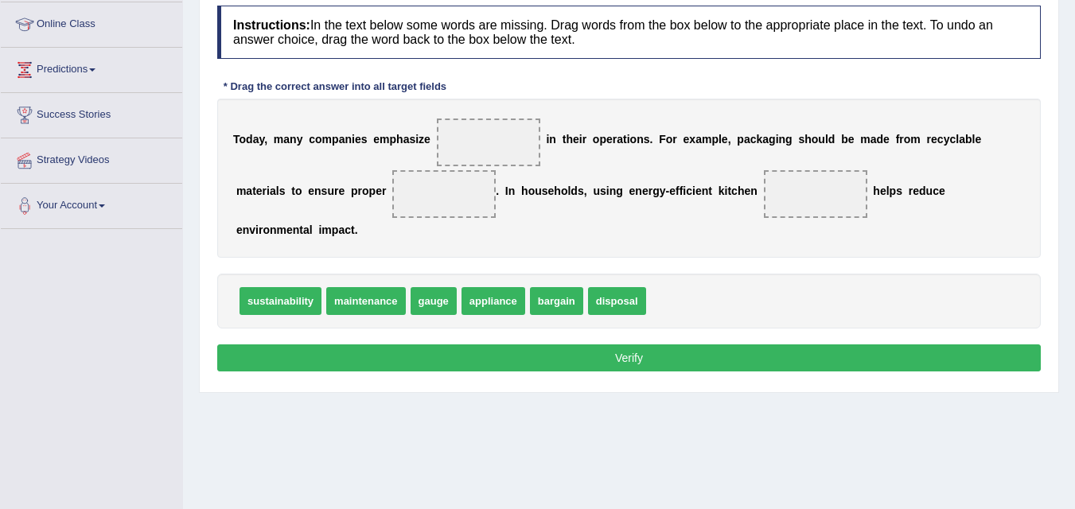
scroll to position [210, 0]
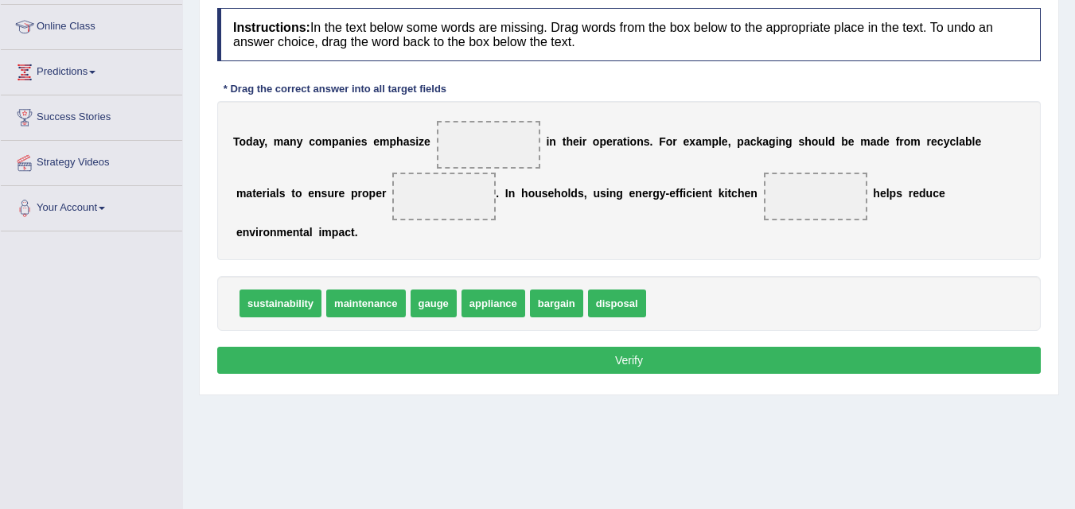
click at [301, 299] on span "sustainability" at bounding box center [281, 304] width 82 height 28
click at [279, 313] on span "sustainability" at bounding box center [281, 304] width 82 height 28
click at [276, 315] on span "sustainability" at bounding box center [281, 304] width 82 height 28
click at [275, 316] on span "sustainability" at bounding box center [281, 304] width 82 height 28
click at [708, 72] on div "Instructions: In the text below some words are missing. Drag words from the box…" at bounding box center [629, 193] width 832 height 387
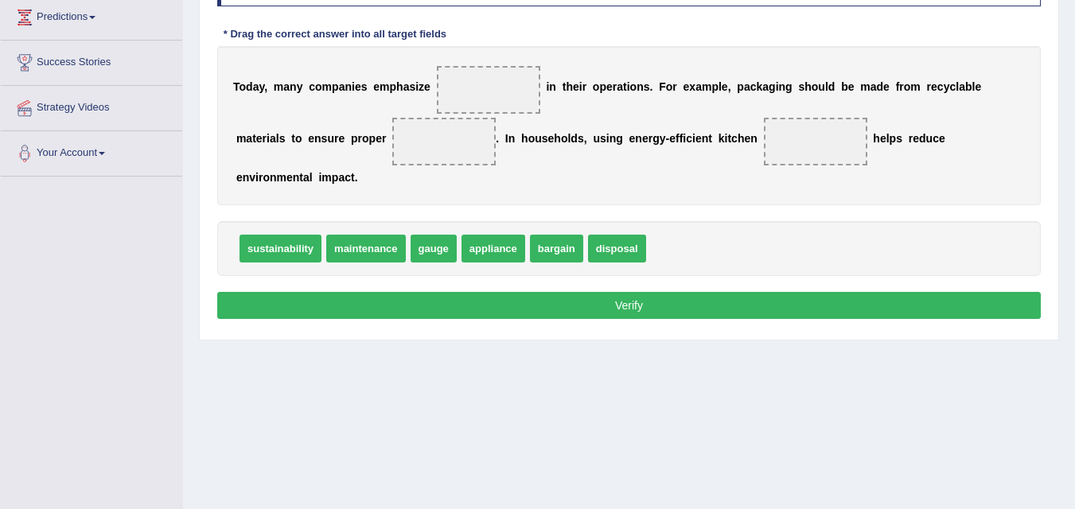
scroll to position [264, 0]
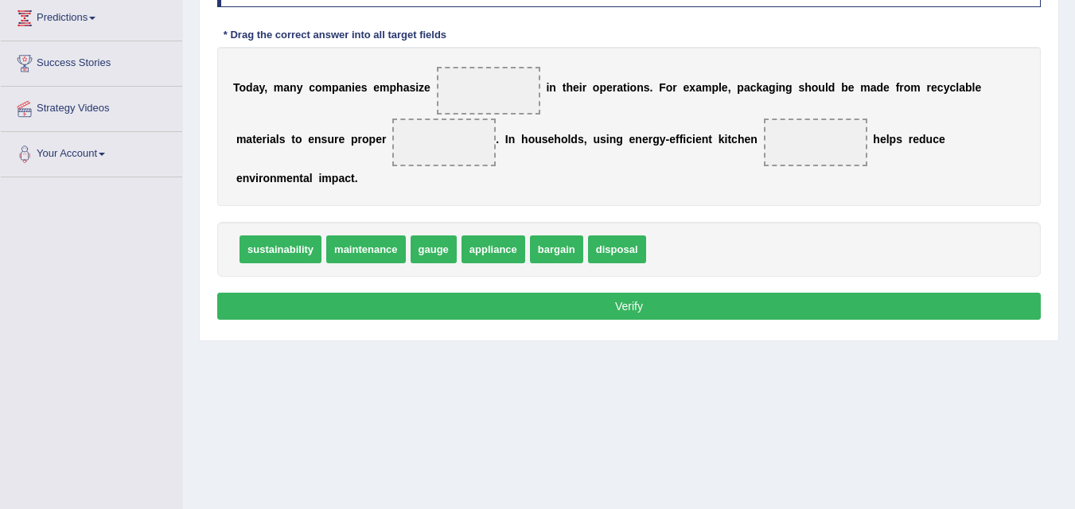
click at [615, 248] on span "disposal" at bounding box center [617, 250] width 58 height 28
click at [613, 256] on span "disposal" at bounding box center [617, 250] width 58 height 28
click at [635, 314] on button "Verify" at bounding box center [629, 306] width 824 height 27
click at [607, 251] on span "disposal" at bounding box center [617, 250] width 58 height 28
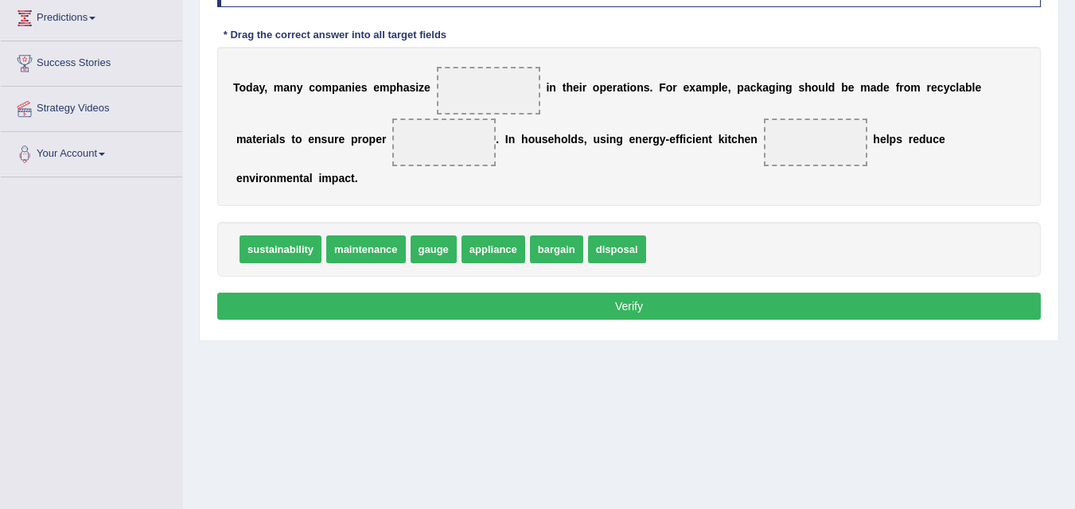
click at [440, 148] on span at bounding box center [443, 143] width 103 height 48
click at [603, 252] on span "disposal" at bounding box center [617, 250] width 58 height 28
click at [604, 250] on span "appliance" at bounding box center [615, 250] width 64 height 28
drag, startPoint x: 604, startPoint y: 250, endPoint x: 806, endPoint y: 141, distance: 229.0
click at [544, 245] on span "disposal" at bounding box center [549, 250] width 58 height 28
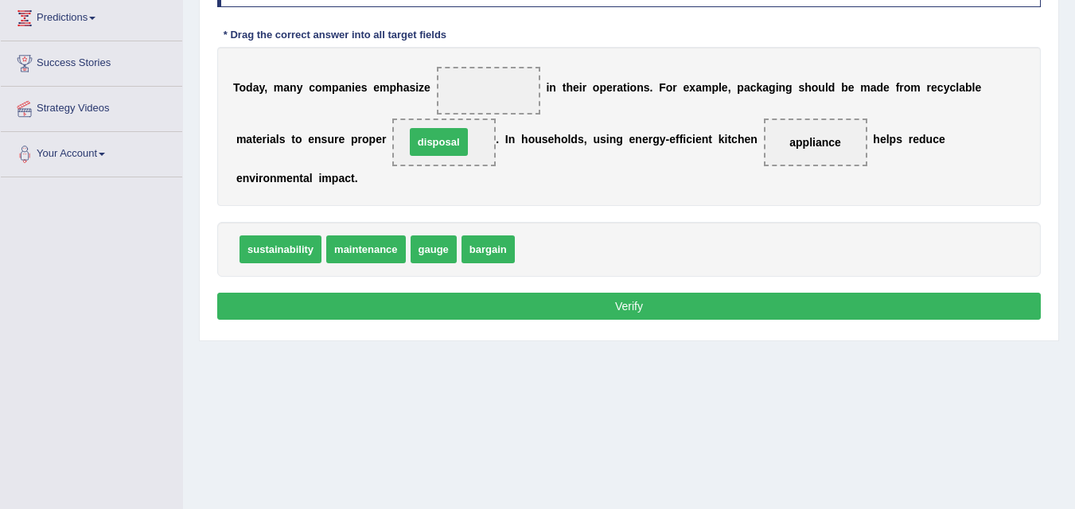
drag, startPoint x: 544, startPoint y: 245, endPoint x: 435, endPoint y: 138, distance: 153.7
click at [284, 253] on span "sustainability" at bounding box center [281, 250] width 82 height 28
click at [283, 250] on span "sustainability" at bounding box center [281, 250] width 82 height 28
click at [287, 251] on span "sustainability" at bounding box center [281, 250] width 82 height 28
click at [283, 251] on span "sustainability" at bounding box center [281, 250] width 82 height 28
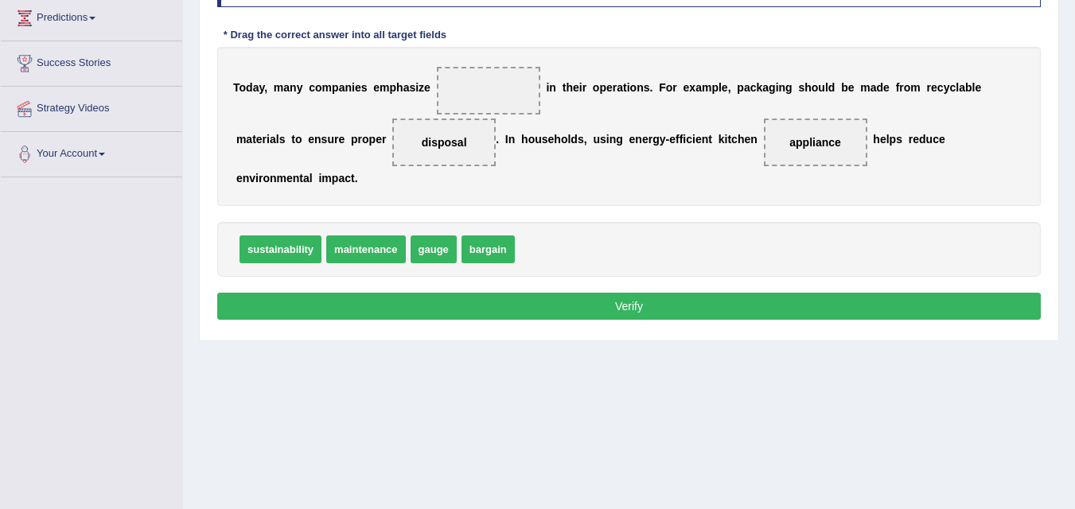
click at [306, 248] on span "sustainability" at bounding box center [281, 250] width 82 height 28
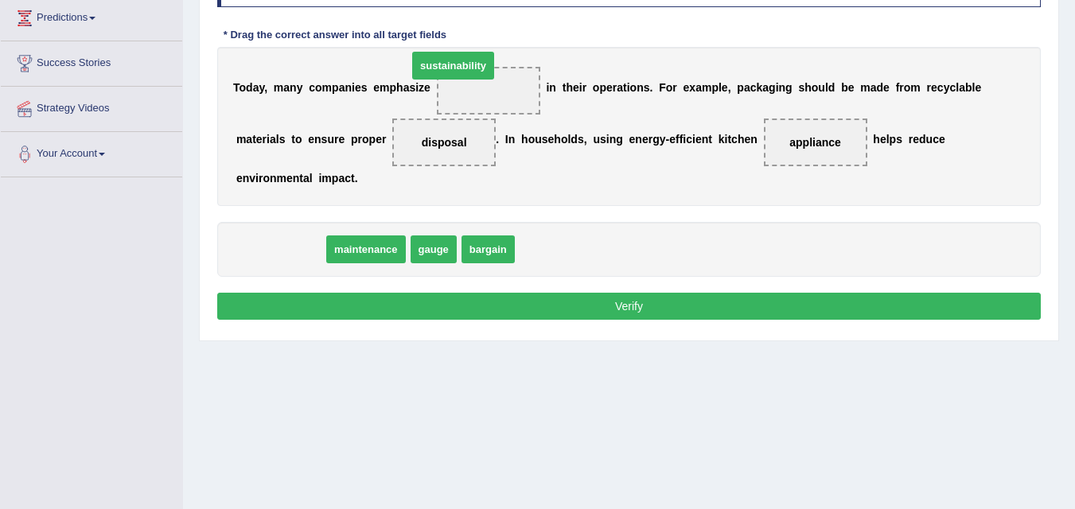
drag, startPoint x: 306, startPoint y: 248, endPoint x: 488, endPoint y: 60, distance: 261.2
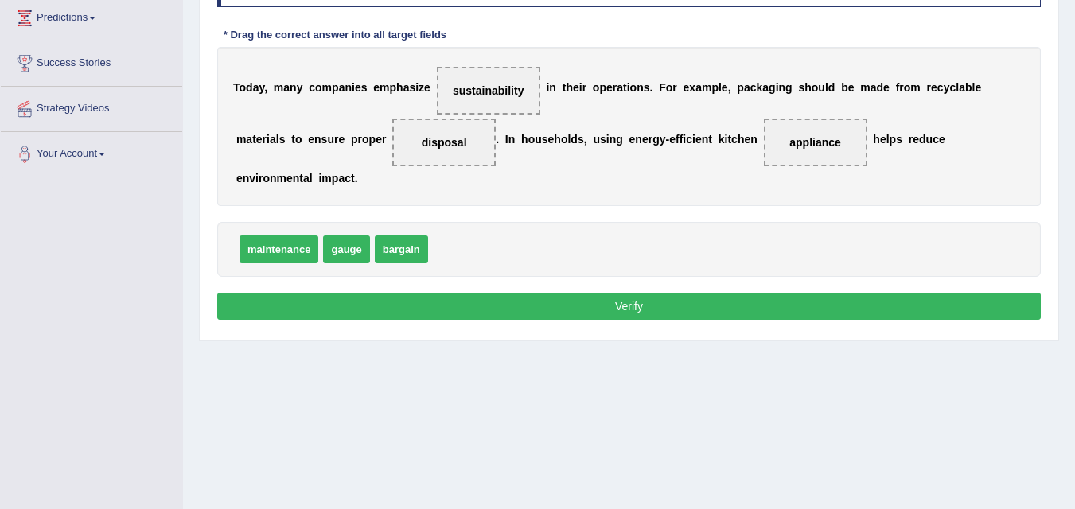
click at [664, 302] on button "Verify" at bounding box center [629, 306] width 824 height 27
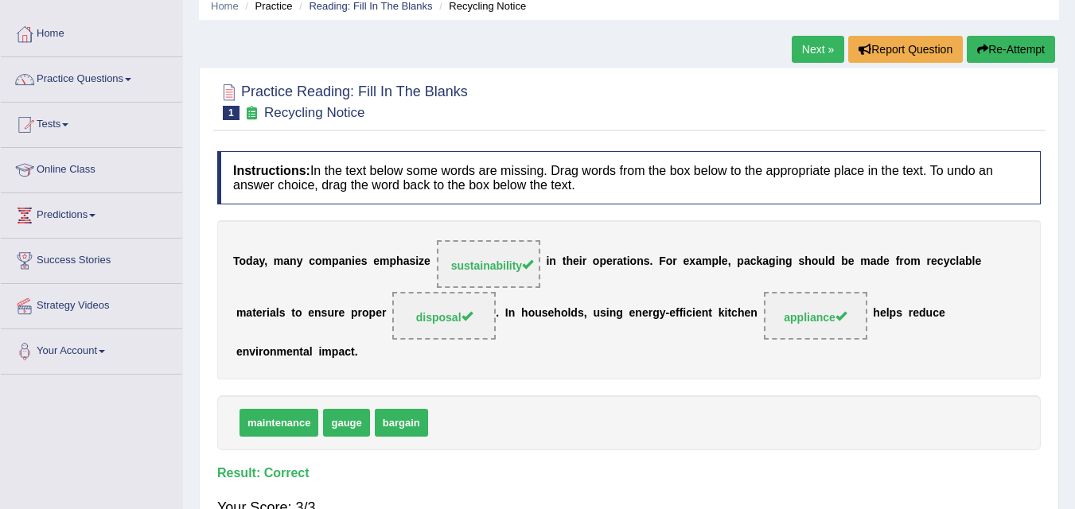
scroll to position [69, 0]
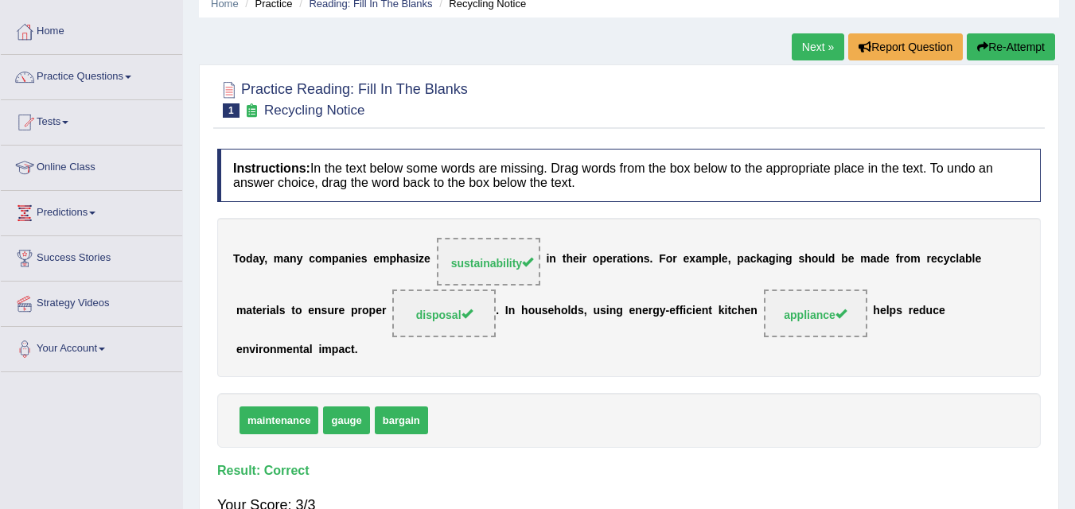
click at [811, 49] on link "Next »" at bounding box center [818, 46] width 53 height 27
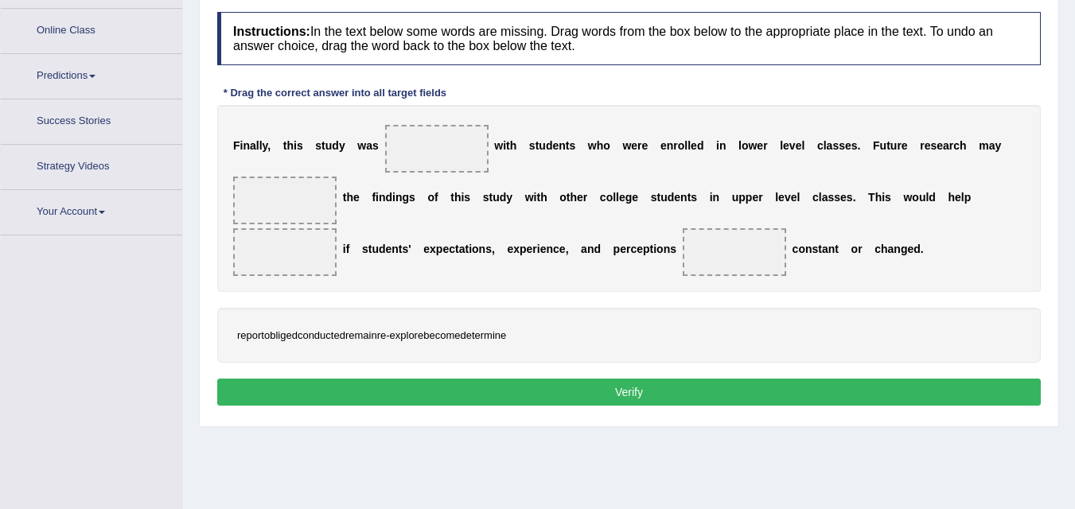
scroll to position [236, 0]
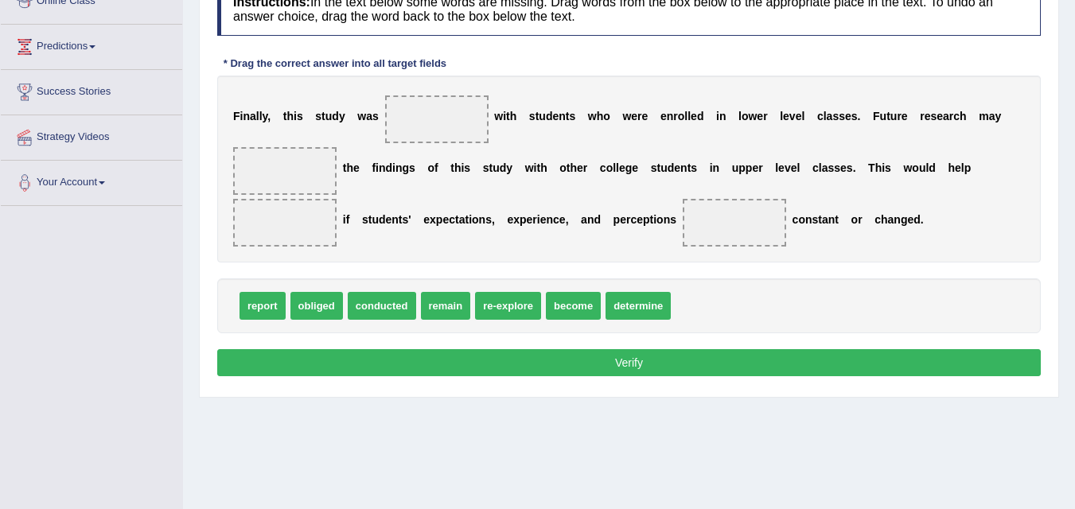
drag, startPoint x: 376, startPoint y: 402, endPoint x: 394, endPoint y: 351, distance: 54.1
click at [394, 351] on div "Home Practice Reading: Fill In The Blanks Class levels « Prev Next » Report Que…" at bounding box center [629, 162] width 892 height 796
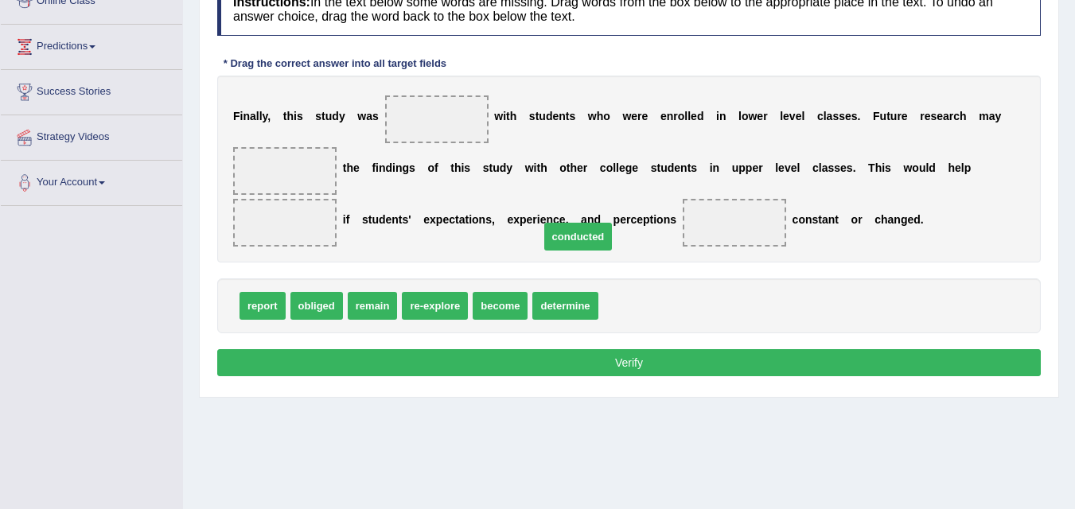
drag, startPoint x: 626, startPoint y: 306, endPoint x: 417, endPoint y: 174, distance: 247.1
click at [544, 223] on span "conducted" at bounding box center [578, 237] width 68 height 28
drag, startPoint x: 647, startPoint y: 306, endPoint x: 427, endPoint y: 137, distance: 278.1
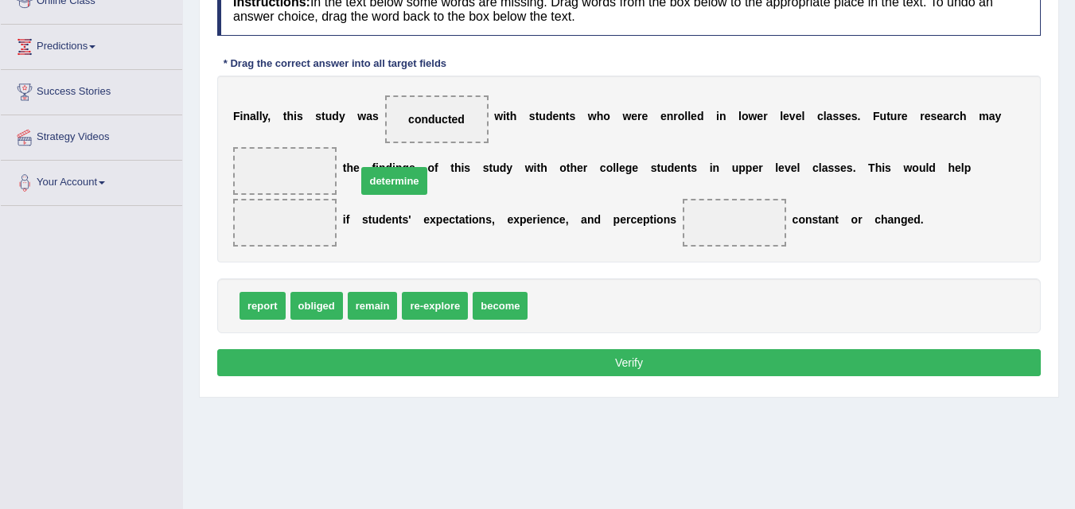
drag, startPoint x: 584, startPoint y: 305, endPoint x: 339, endPoint y: 170, distance: 280.0
click at [291, 173] on span "determine" at bounding box center [285, 171] width 53 height 13
click at [542, 315] on div "report obliged remain re-explore become" at bounding box center [629, 306] width 824 height 55
click at [291, 165] on span "determine" at bounding box center [285, 171] width 53 height 13
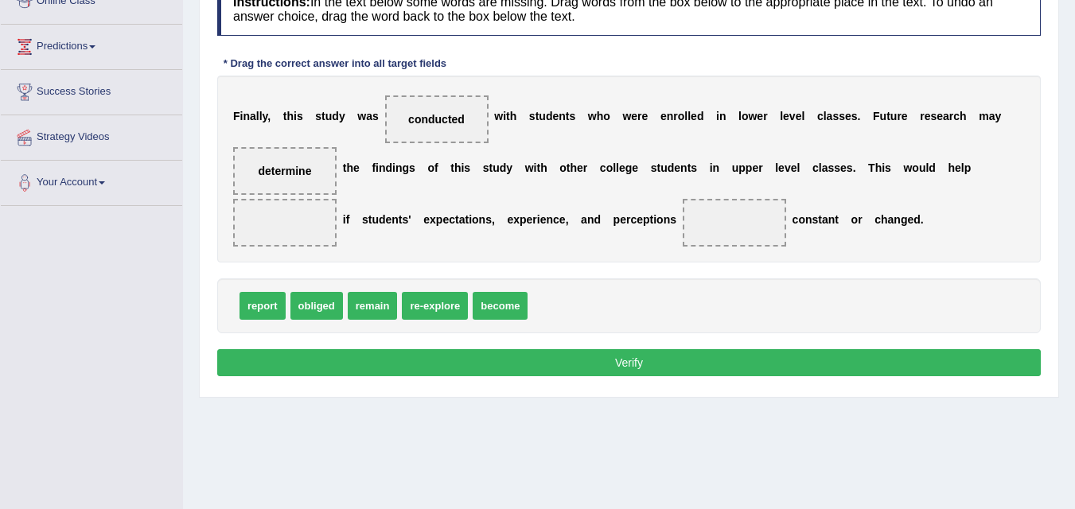
click at [291, 165] on span "determine" at bounding box center [285, 171] width 53 height 13
drag, startPoint x: 296, startPoint y: 167, endPoint x: 299, endPoint y: 230, distance: 63.0
drag, startPoint x: 254, startPoint y: 304, endPoint x: 259, endPoint y: 201, distance: 103.6
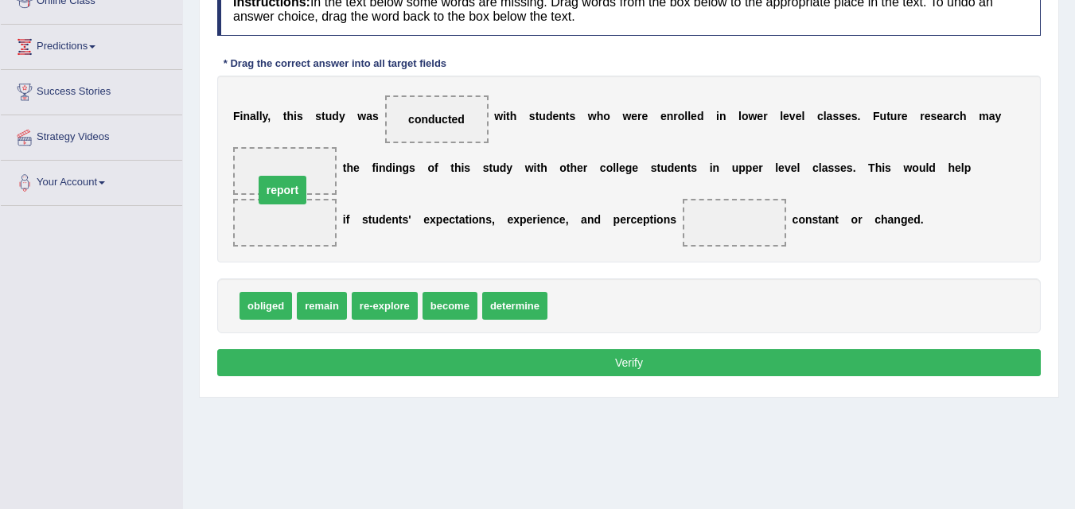
drag, startPoint x: 288, startPoint y: 219, endPoint x: 283, endPoint y: 164, distance: 55.2
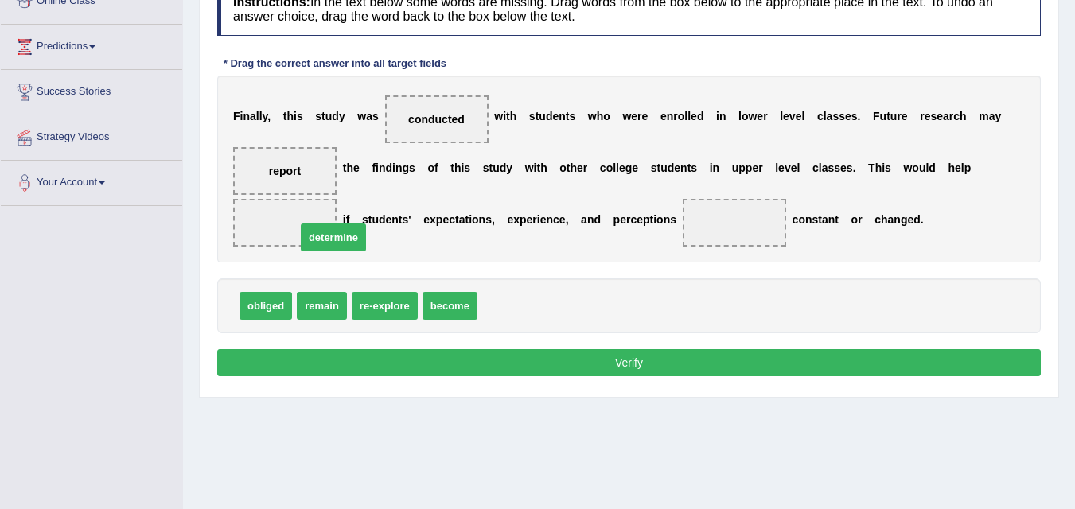
drag, startPoint x: 526, startPoint y: 304, endPoint x: 330, endPoint y: 235, distance: 207.7
click at [319, 306] on span "remain" at bounding box center [322, 306] width 50 height 28
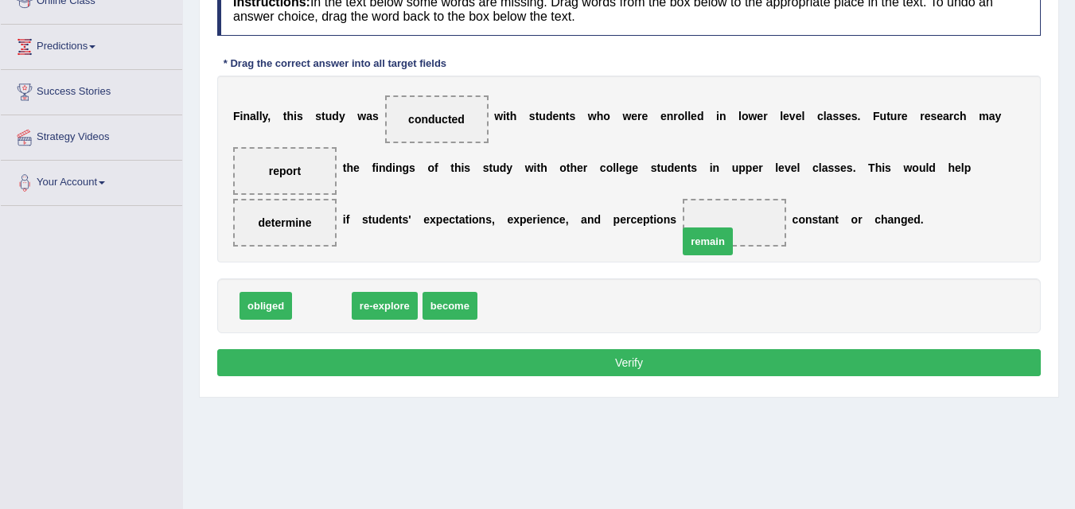
drag, startPoint x: 319, startPoint y: 306, endPoint x: 705, endPoint y: 241, distance: 391.4
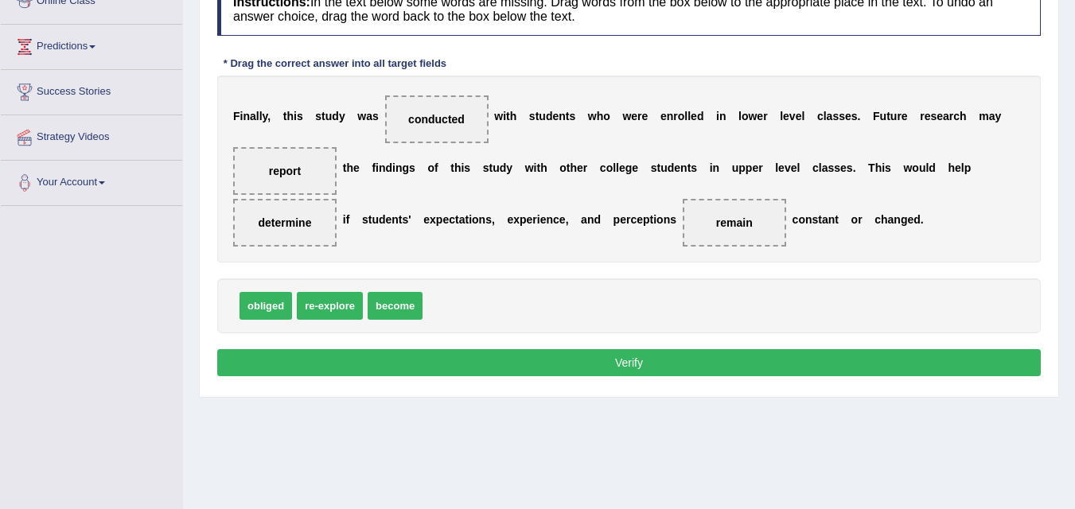
click at [548, 366] on button "Verify" at bounding box center [629, 362] width 824 height 27
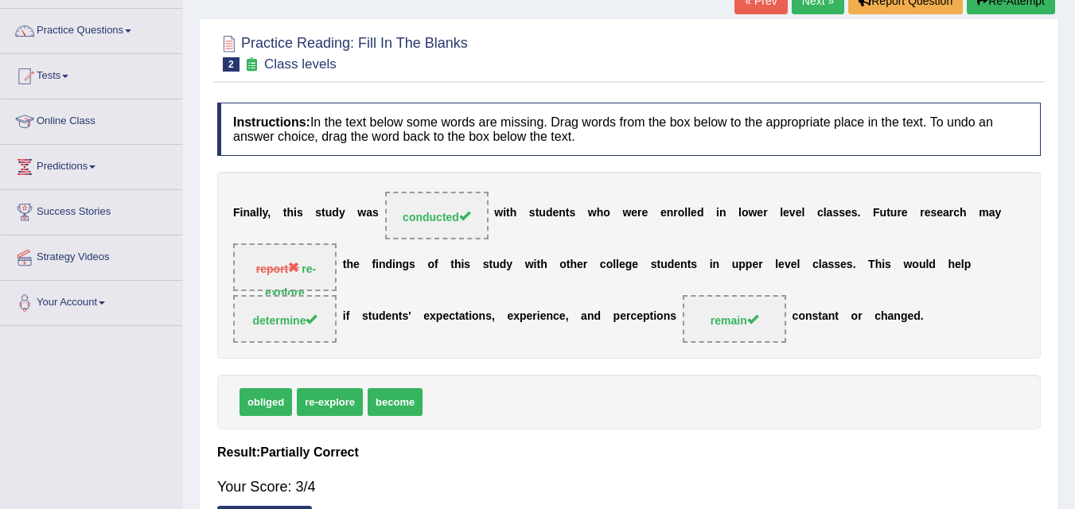
scroll to position [114, 0]
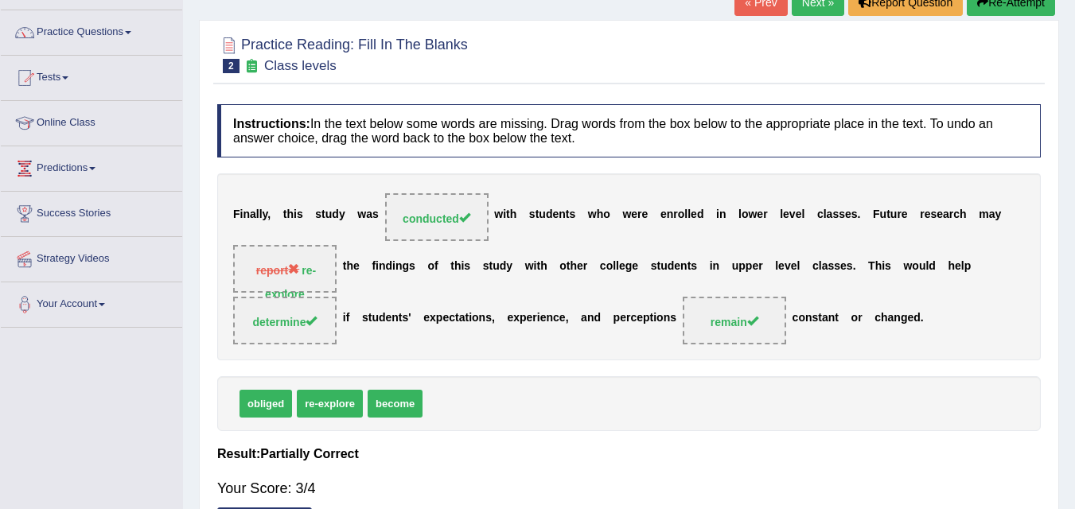
click at [811, 14] on link "Next »" at bounding box center [818, 2] width 53 height 27
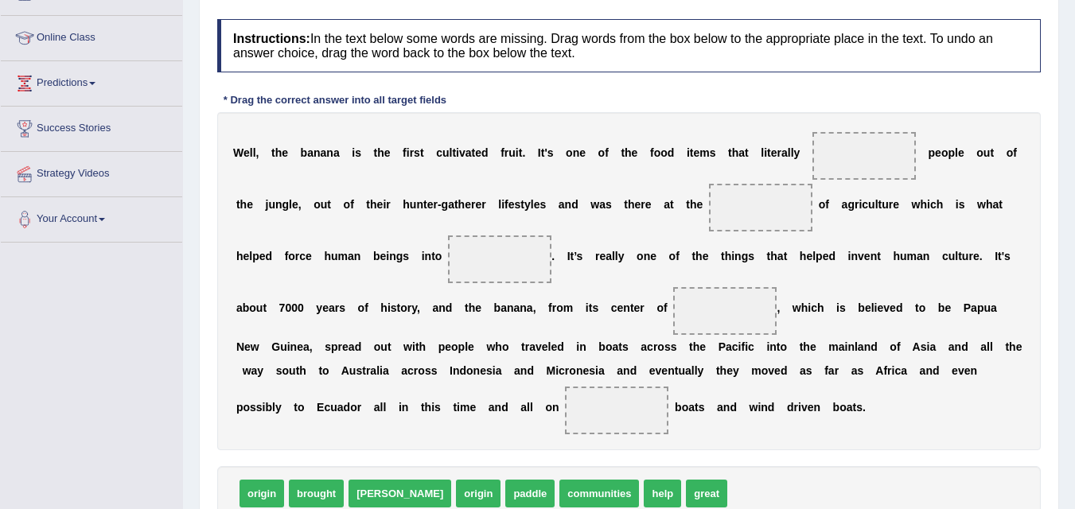
scroll to position [201, 0]
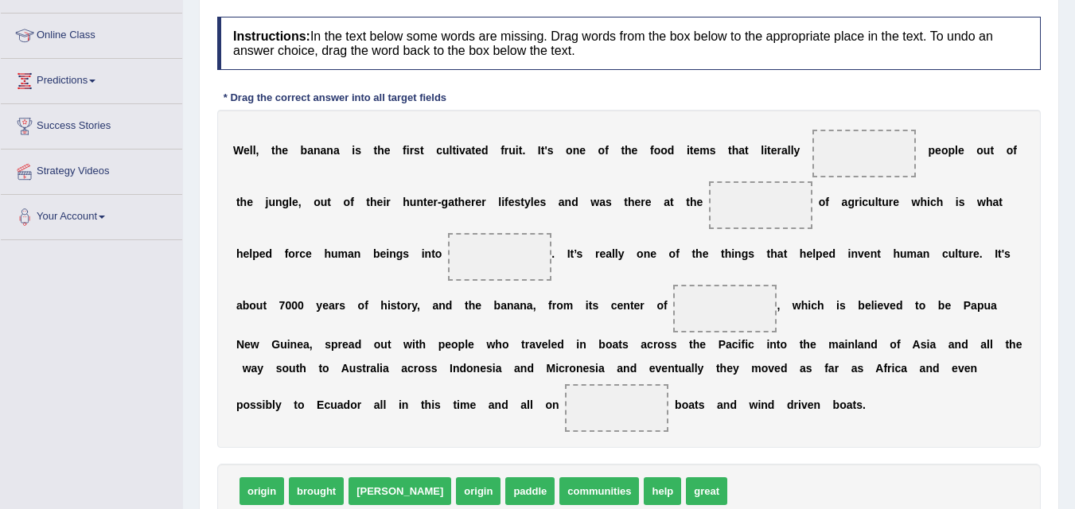
click at [316, 495] on span "brought" at bounding box center [316, 492] width 55 height 28
click at [318, 494] on span "brought" at bounding box center [316, 492] width 55 height 28
click at [323, 497] on span "brought" at bounding box center [316, 492] width 55 height 28
click at [320, 496] on span "brought" at bounding box center [316, 492] width 55 height 28
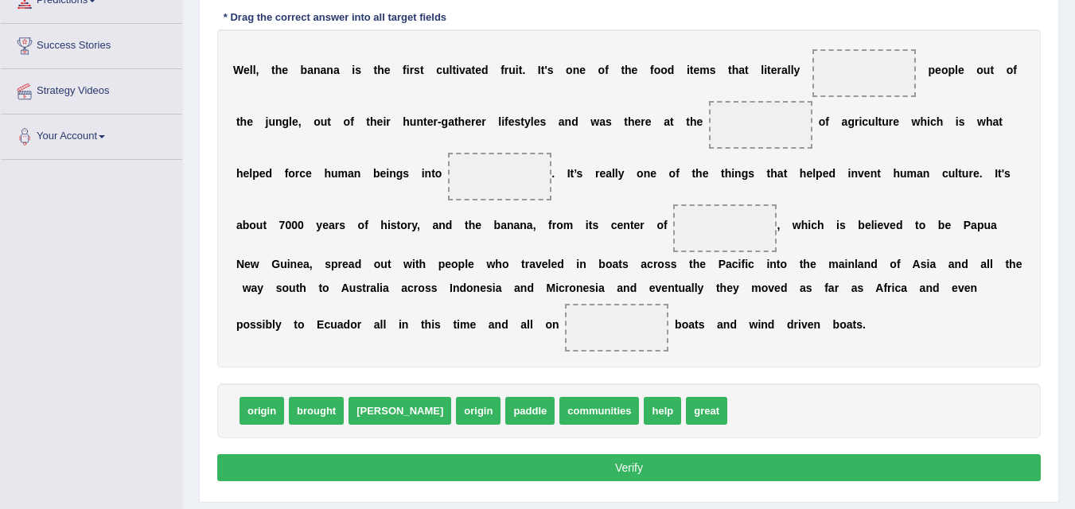
scroll to position [259, 0]
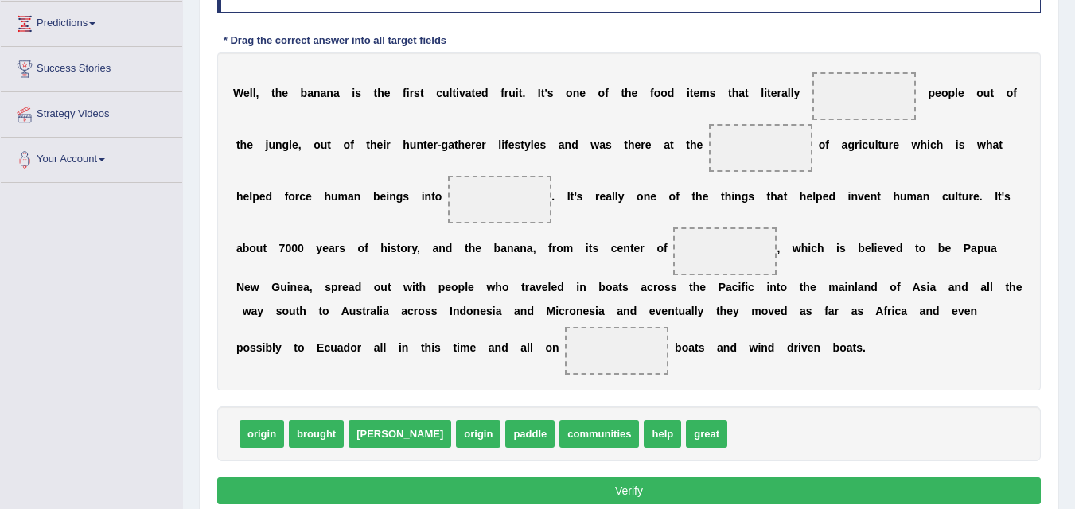
click at [306, 437] on span "brought" at bounding box center [316, 434] width 55 height 28
drag, startPoint x: 306, startPoint y: 437, endPoint x: 741, endPoint y: 198, distance: 496.6
click at [719, 214] on span "brought" at bounding box center [704, 228] width 55 height 28
drag, startPoint x: 302, startPoint y: 426, endPoint x: 569, endPoint y: 235, distance: 328.7
click at [569, 243] on span "brought" at bounding box center [559, 257] width 55 height 28
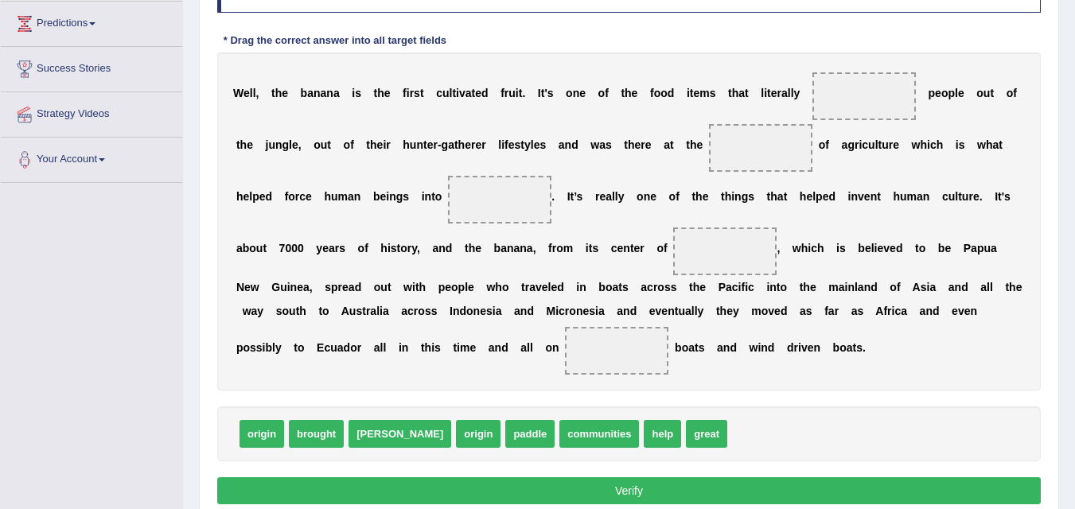
click at [331, 427] on span "brought" at bounding box center [316, 434] width 55 height 28
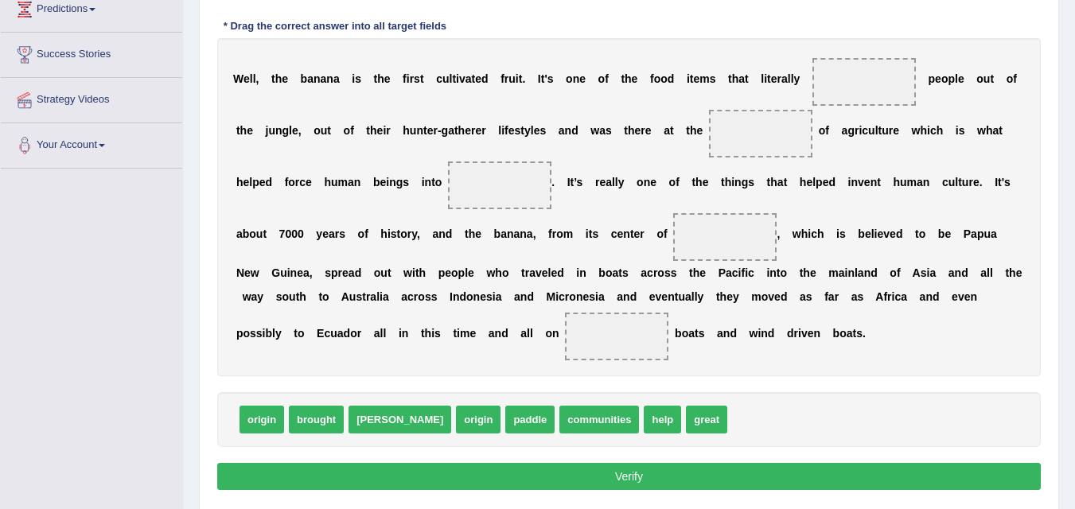
scroll to position [244, 0]
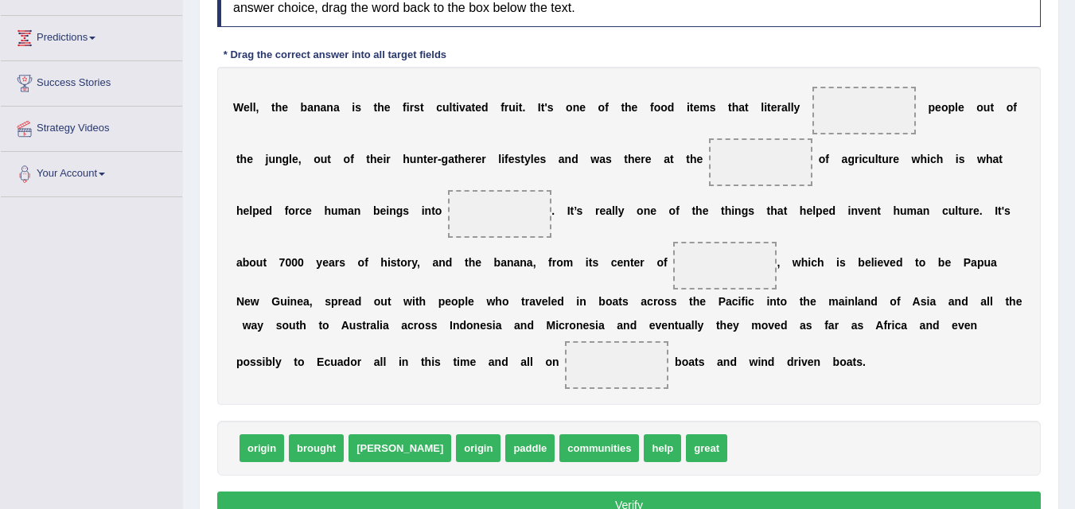
click at [322, 455] on span "brought" at bounding box center [316, 449] width 55 height 28
click at [314, 455] on span "brought" at bounding box center [316, 449] width 55 height 28
click at [316, 459] on span "brought" at bounding box center [316, 449] width 55 height 28
drag, startPoint x: 322, startPoint y: 450, endPoint x: 566, endPoint y: 282, distance: 295.9
click at [528, 303] on span "brought" at bounding box center [513, 307] width 55 height 28
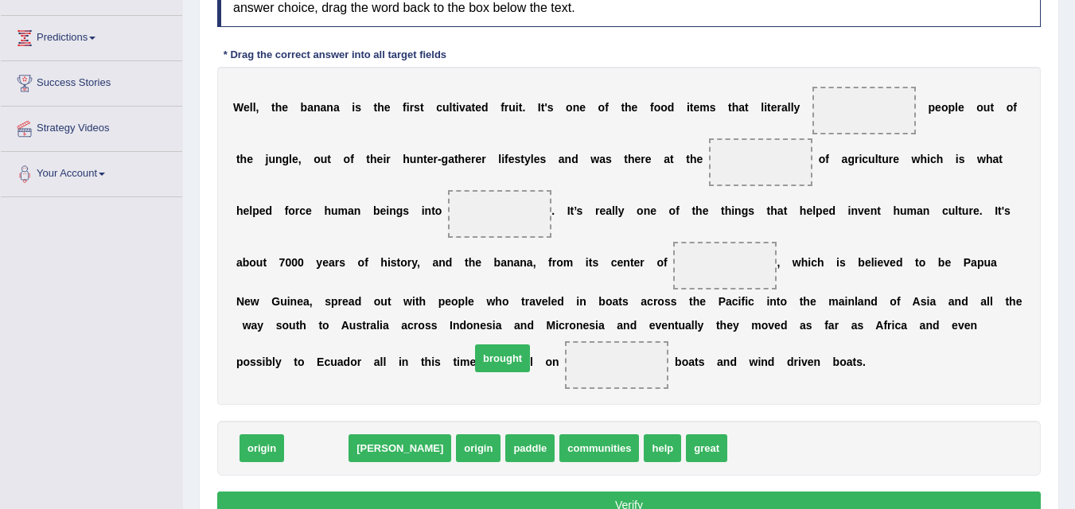
drag, startPoint x: 300, startPoint y: 456, endPoint x: 519, endPoint y: 355, distance: 241.1
click at [519, 355] on span "brought" at bounding box center [502, 359] width 55 height 28
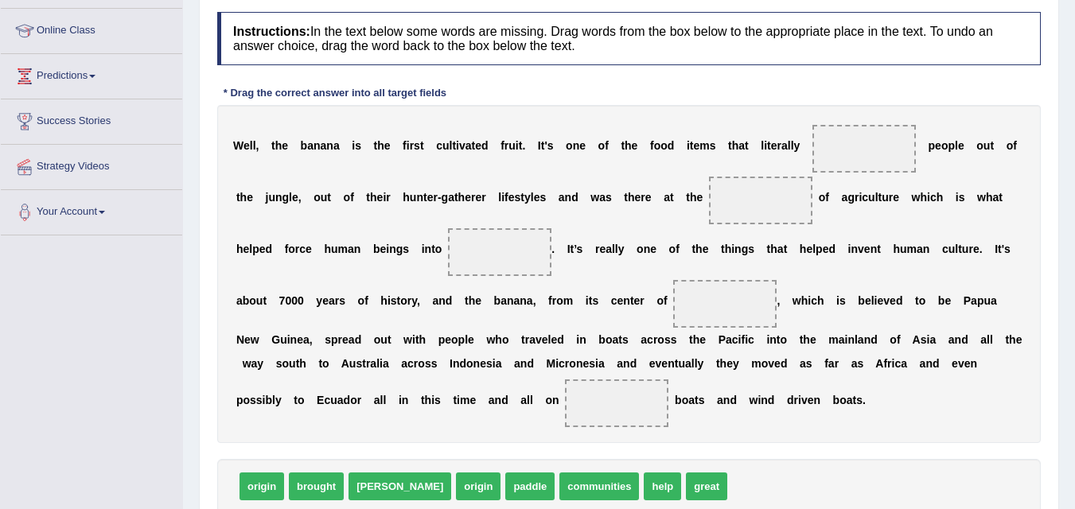
scroll to position [207, 0]
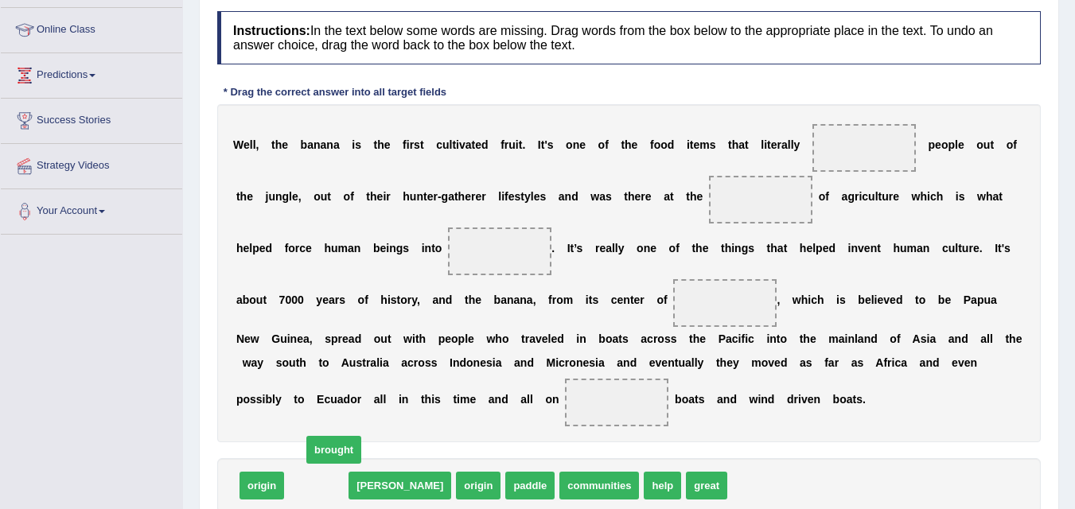
drag, startPoint x: 318, startPoint y: 484, endPoint x: 345, endPoint y: 424, distance: 65.2
click at [341, 436] on span "brought" at bounding box center [333, 450] width 55 height 28
click at [304, 478] on span "brought" at bounding box center [316, 486] width 55 height 28
click at [330, 490] on span "brought" at bounding box center [316, 486] width 55 height 28
drag, startPoint x: 330, startPoint y: 490, endPoint x: 434, endPoint y: 435, distance: 116.8
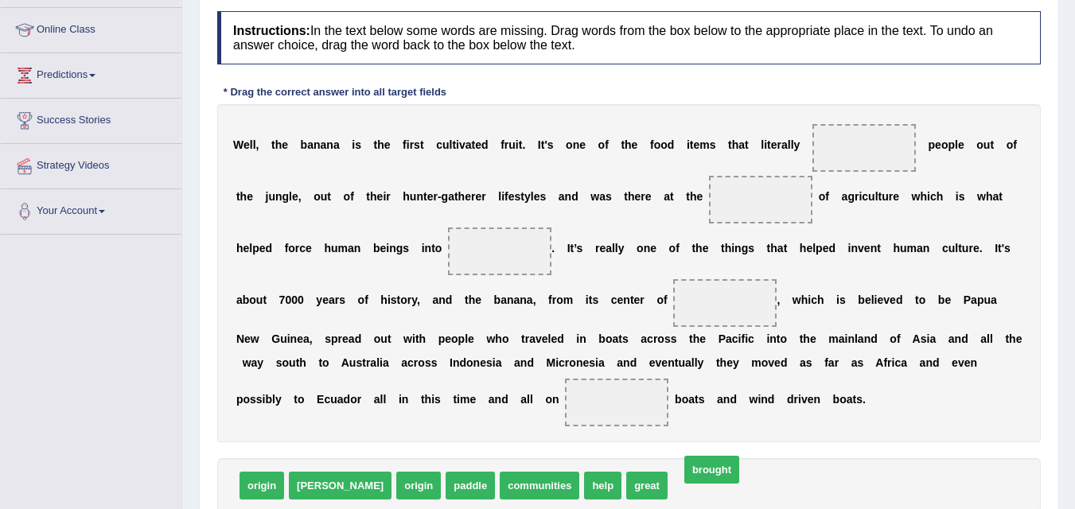
drag, startPoint x: 638, startPoint y: 483, endPoint x: 761, endPoint y: 357, distance: 176.2
click at [720, 456] on span "brought" at bounding box center [712, 470] width 55 height 28
drag, startPoint x: 643, startPoint y: 495, endPoint x: 667, endPoint y: 471, distance: 33.8
drag, startPoint x: 638, startPoint y: 485, endPoint x: 649, endPoint y: 472, distance: 16.4
drag, startPoint x: 632, startPoint y: 487, endPoint x: 722, endPoint y: 377, distance: 142.0
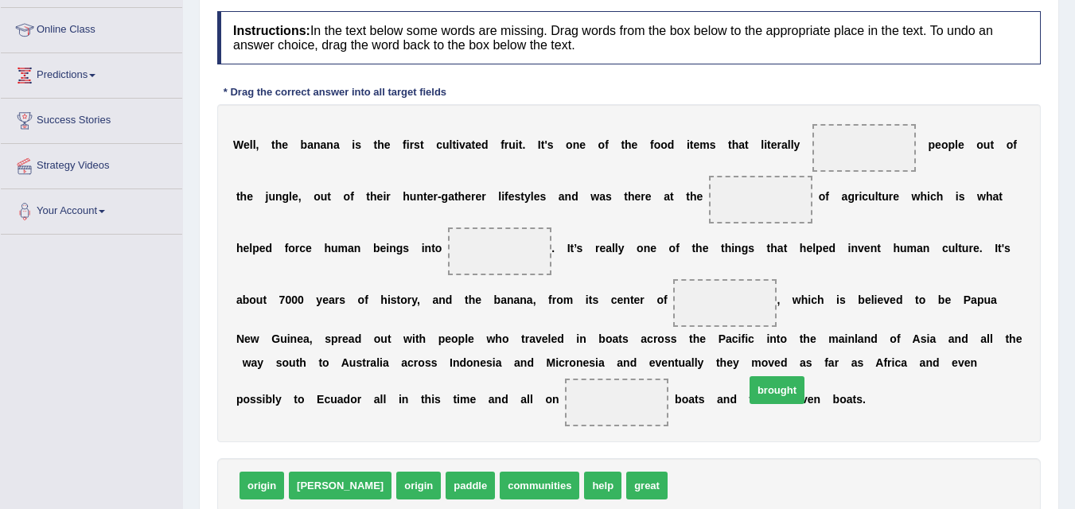
click at [750, 384] on span "brought" at bounding box center [777, 391] width 55 height 28
drag, startPoint x: 623, startPoint y: 492, endPoint x: 805, endPoint y: 270, distance: 286.8
drag, startPoint x: 719, startPoint y: 300, endPoint x: 814, endPoint y: 193, distance: 143.3
drag, startPoint x: 770, startPoint y: 197, endPoint x: 845, endPoint y: 145, distance: 91.4
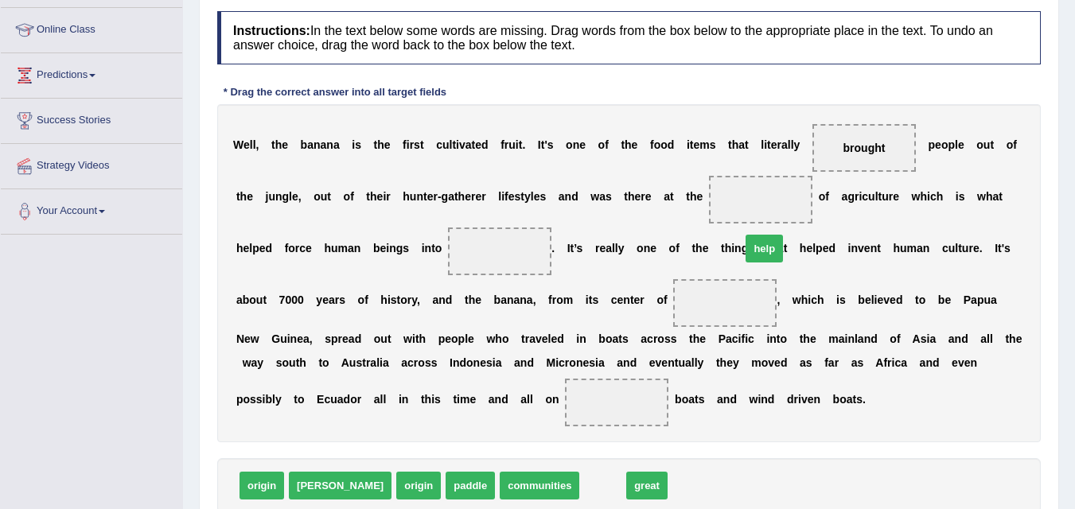
drag, startPoint x: 545, startPoint y: 491, endPoint x: 740, endPoint y: 217, distance: 336.2
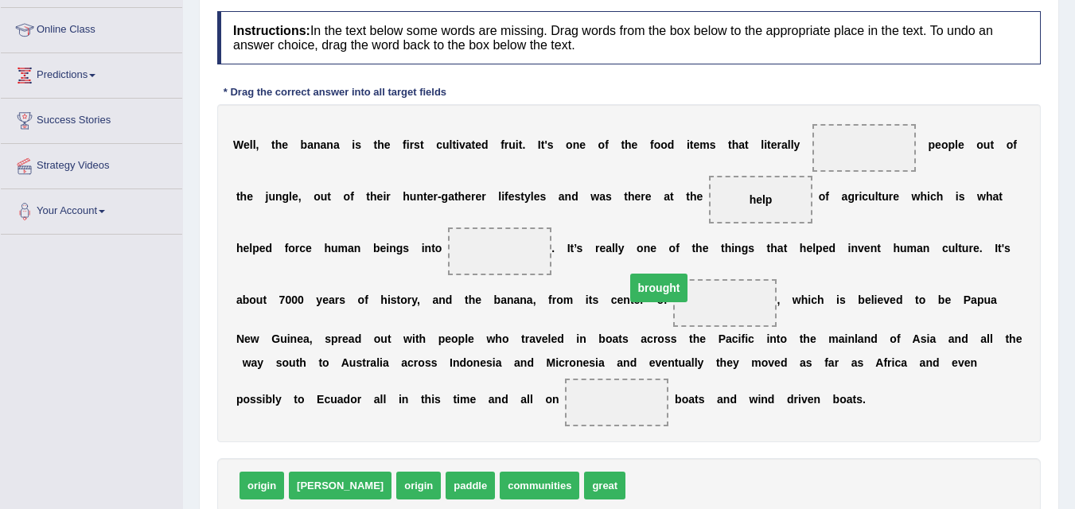
drag, startPoint x: 871, startPoint y: 146, endPoint x: 668, endPoint y: 295, distance: 251.7
drag, startPoint x: 756, startPoint y: 201, endPoint x: 849, endPoint y: 140, distance: 111.5
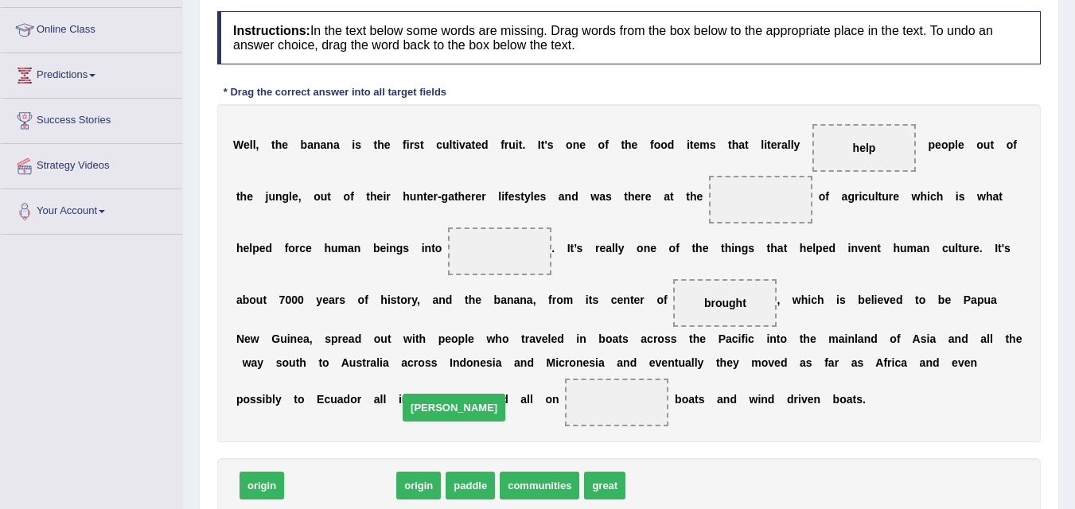
drag, startPoint x: 314, startPoint y: 488, endPoint x: 534, endPoint y: 343, distance: 263.8
click at [505, 394] on span "dawn" at bounding box center [454, 408] width 103 height 28
drag, startPoint x: 302, startPoint y: 485, endPoint x: 489, endPoint y: 362, distance: 223.0
click at [473, 377] on span "dawn" at bounding box center [464, 391] width 103 height 28
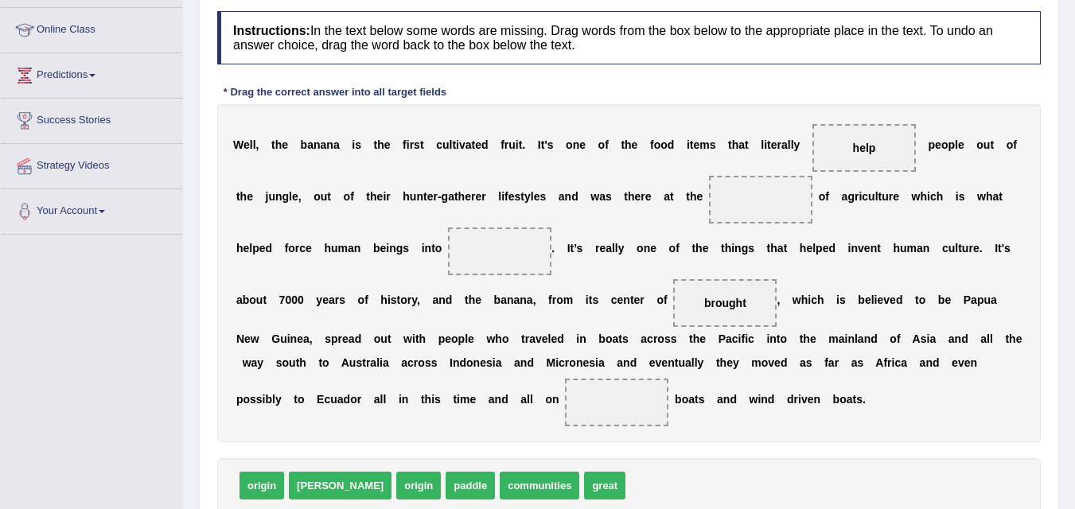
click at [302, 497] on span "dawn" at bounding box center [340, 486] width 103 height 28
drag, startPoint x: 313, startPoint y: 490, endPoint x: 401, endPoint y: 439, distance: 102.4
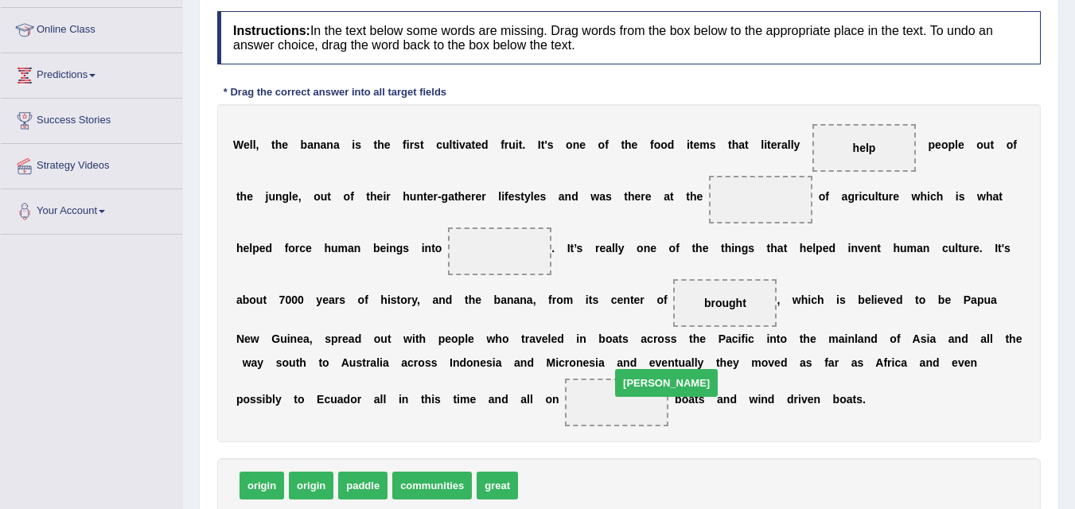
drag, startPoint x: 540, startPoint y: 492, endPoint x: 693, endPoint y: 321, distance: 229.5
click at [653, 369] on span "dawn" at bounding box center [666, 383] width 103 height 28
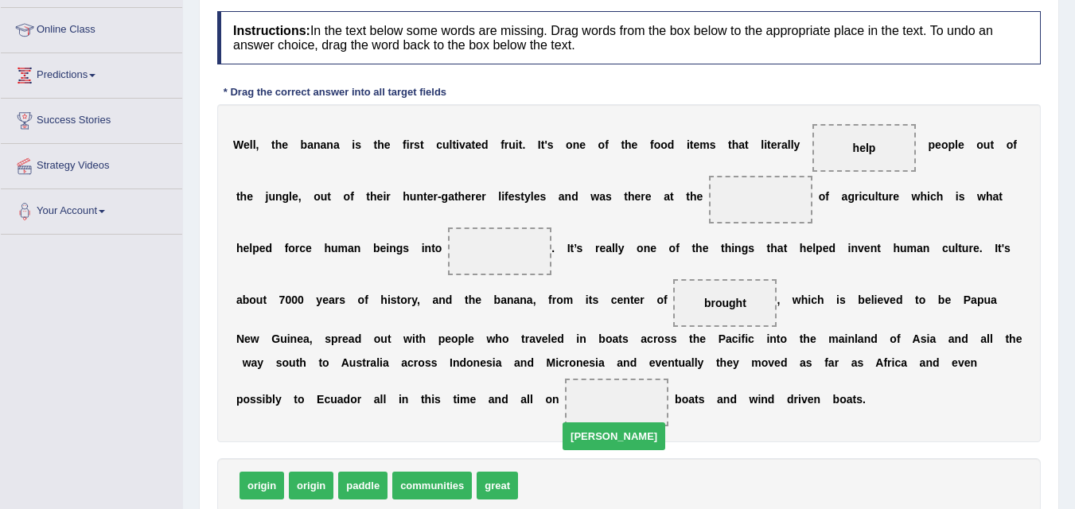
drag, startPoint x: 547, startPoint y: 494, endPoint x: 649, endPoint y: 353, distance: 173.9
click at [646, 423] on span "dawn" at bounding box center [614, 437] width 103 height 28
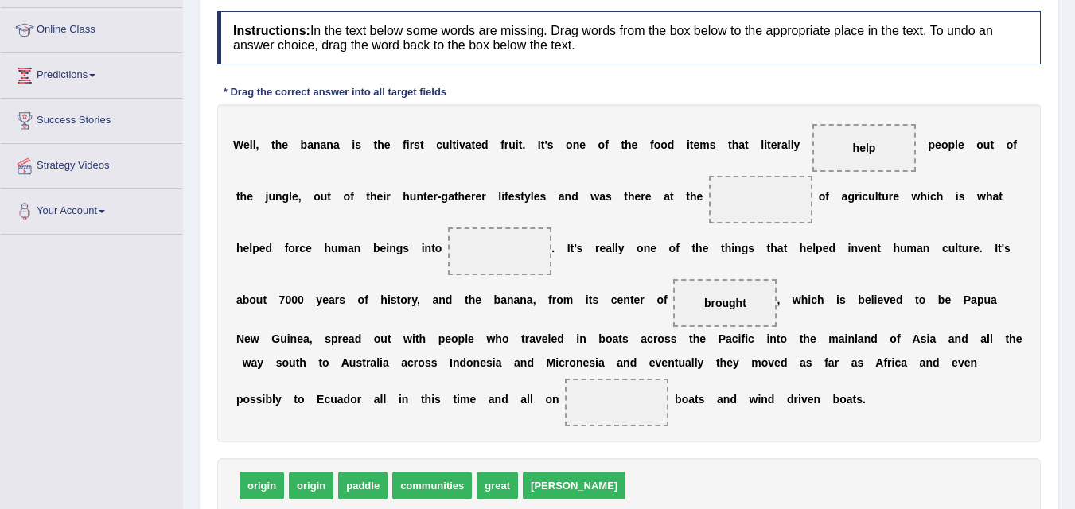
click at [549, 492] on span "dawn" at bounding box center [574, 486] width 103 height 28
click at [536, 481] on span "dawn" at bounding box center [574, 486] width 103 height 28
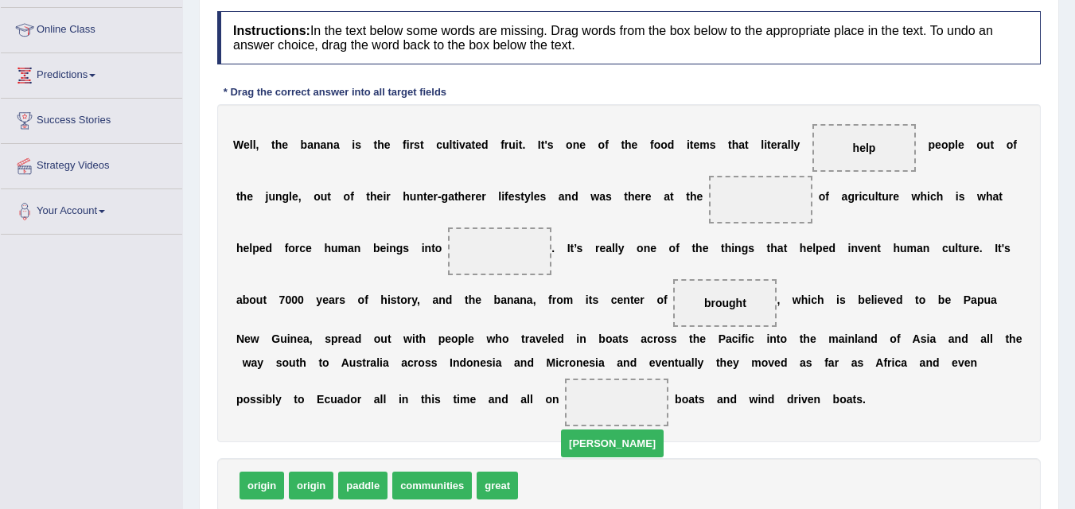
drag, startPoint x: 556, startPoint y: 488, endPoint x: 626, endPoint y: 403, distance: 110.3
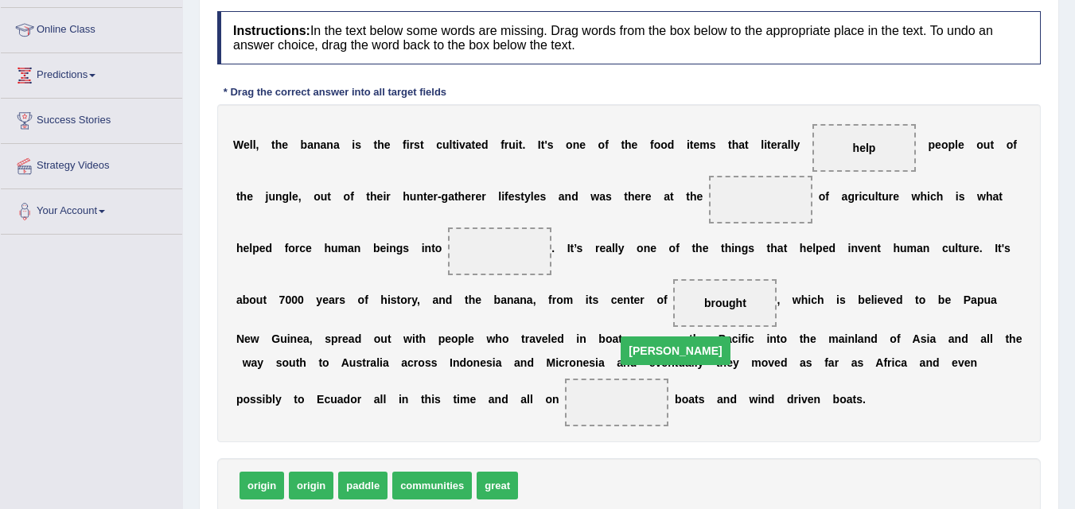
drag, startPoint x: 622, startPoint y: 400, endPoint x: 707, endPoint y: 287, distance: 141.5
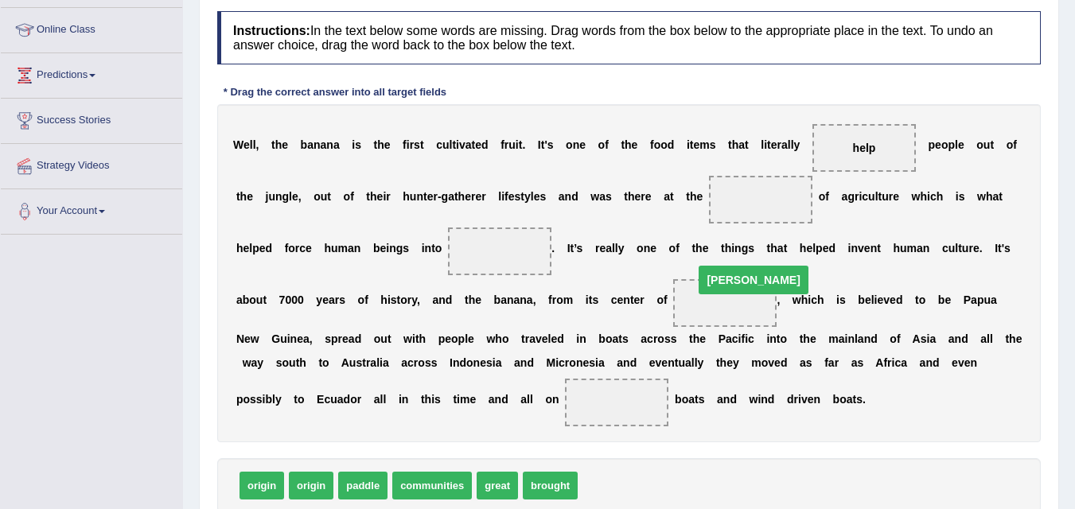
drag, startPoint x: 723, startPoint y: 303, endPoint x: 752, endPoint y: 225, distance: 83.4
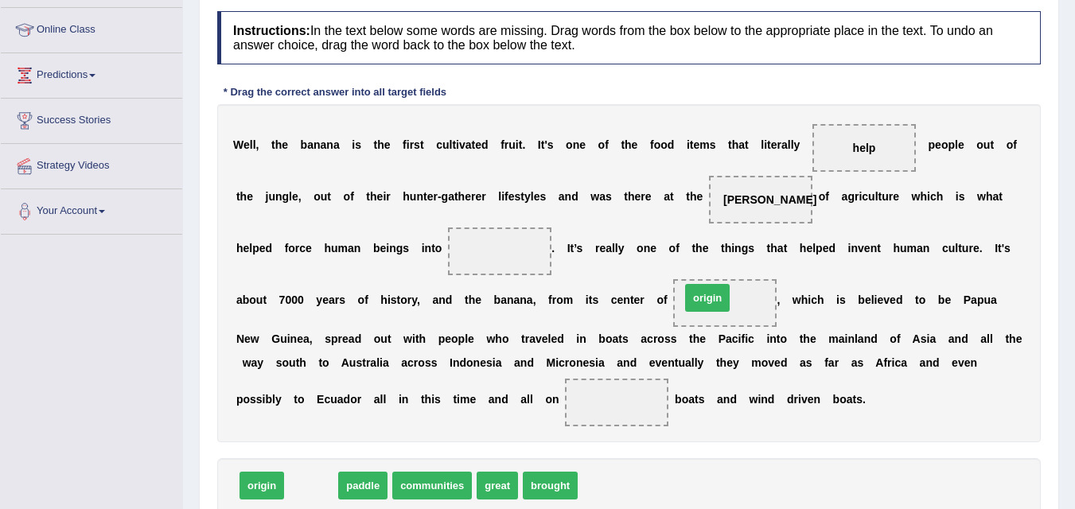
drag, startPoint x: 314, startPoint y: 487, endPoint x: 712, endPoint y: 299, distance: 440.8
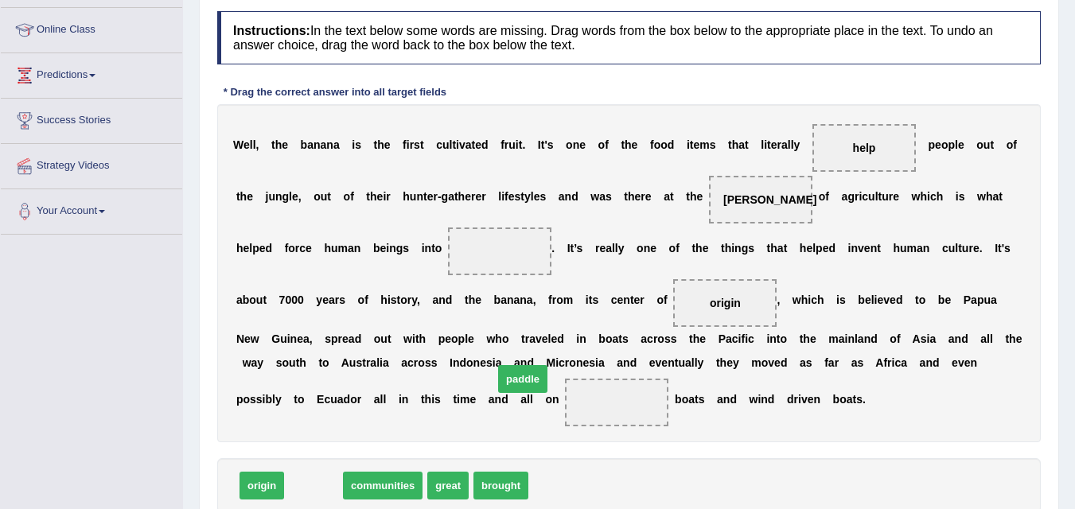
drag, startPoint x: 315, startPoint y: 487, endPoint x: 612, endPoint y: 358, distance: 323.7
click at [548, 365] on span "paddle" at bounding box center [522, 379] width 49 height 28
drag, startPoint x: 310, startPoint y: 488, endPoint x: 634, endPoint y: 389, distance: 338.7
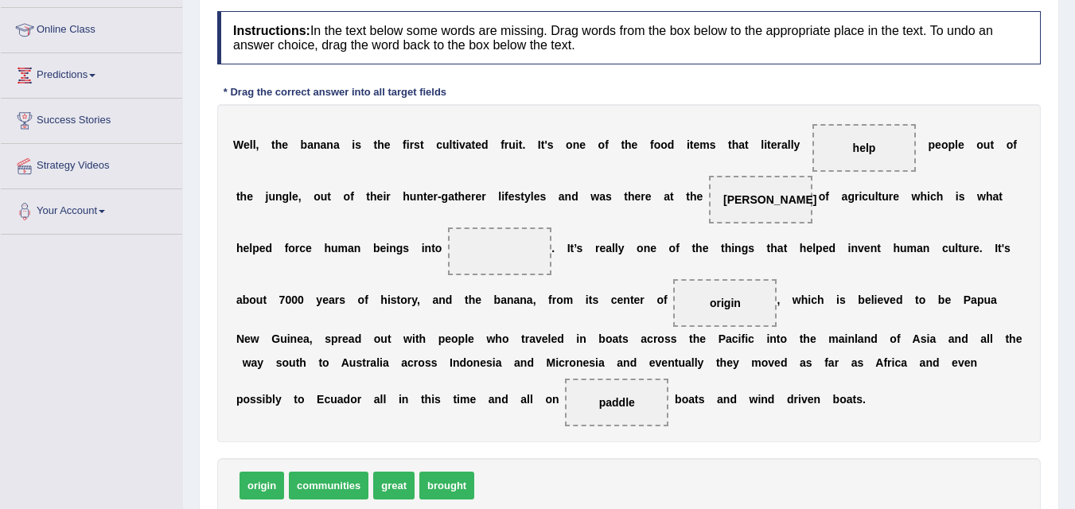
drag, startPoint x: 267, startPoint y: 488, endPoint x: 443, endPoint y: 345, distance: 226.4
click at [284, 472] on span "origin" at bounding box center [262, 486] width 45 height 28
drag, startPoint x: 259, startPoint y: 485, endPoint x: 365, endPoint y: 394, distance: 140.0
click at [350, 408] on span "origin" at bounding box center [346, 415] width 45 height 28
drag, startPoint x: 267, startPoint y: 494, endPoint x: 489, endPoint y: 490, distance: 221.3
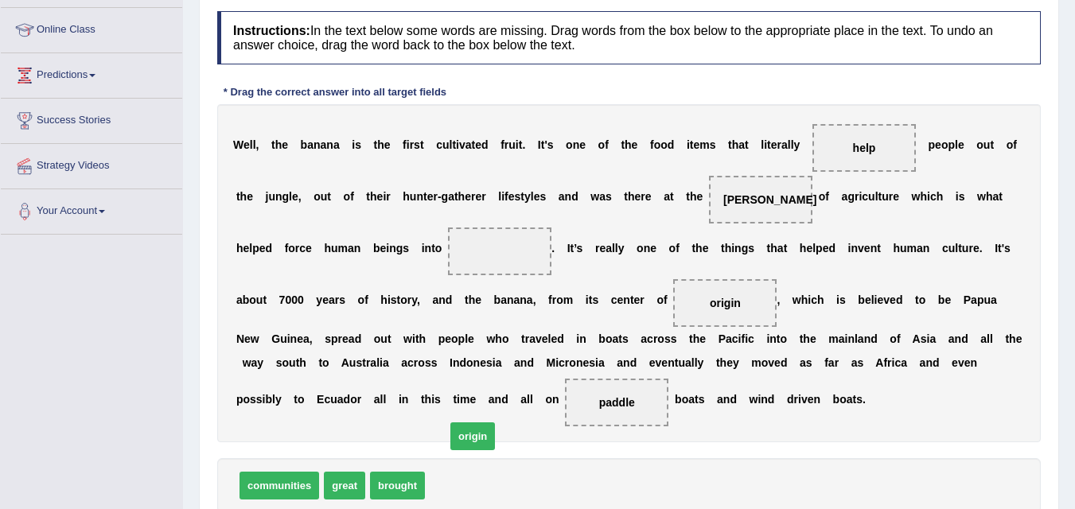
drag, startPoint x: 449, startPoint y: 486, endPoint x: 481, endPoint y: 392, distance: 99.2
click at [481, 423] on span "origin" at bounding box center [473, 437] width 45 height 28
drag, startPoint x: 452, startPoint y: 490, endPoint x: 479, endPoint y: 318, distance: 173.3
click at [478, 328] on span "origin" at bounding box center [477, 339] width 45 height 28
drag, startPoint x: 453, startPoint y: 492, endPoint x: 481, endPoint y: 372, distance: 123.4
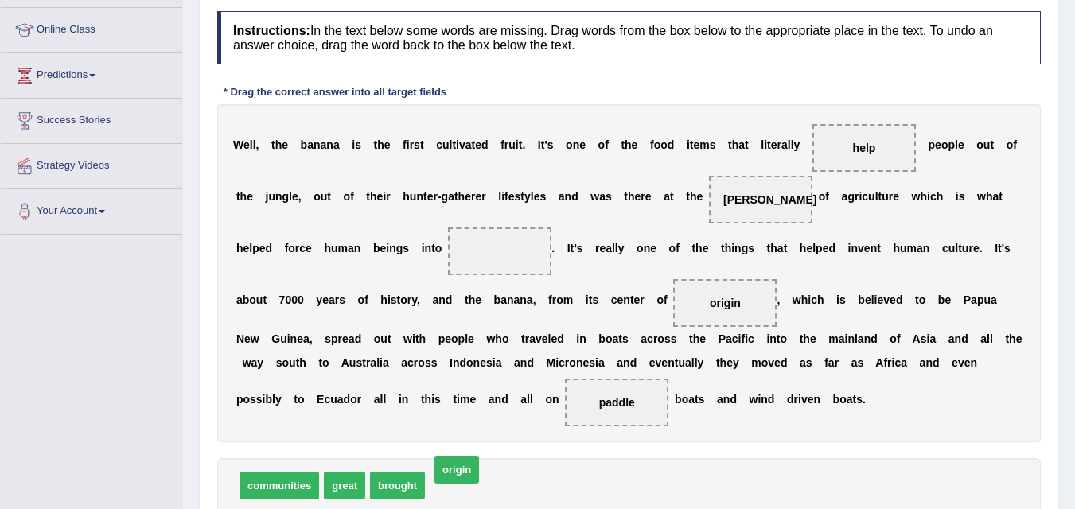
click at [479, 456] on span "origin" at bounding box center [457, 470] width 45 height 28
drag, startPoint x: 447, startPoint y: 486, endPoint x: 431, endPoint y: 349, distance: 137.0
click at [466, 377] on span "origin" at bounding box center [488, 391] width 45 height 28
drag, startPoint x: 450, startPoint y: 492, endPoint x: 461, endPoint y: 440, distance: 52.9
drag, startPoint x: 466, startPoint y: 494, endPoint x: 479, endPoint y: 471, distance: 26.8
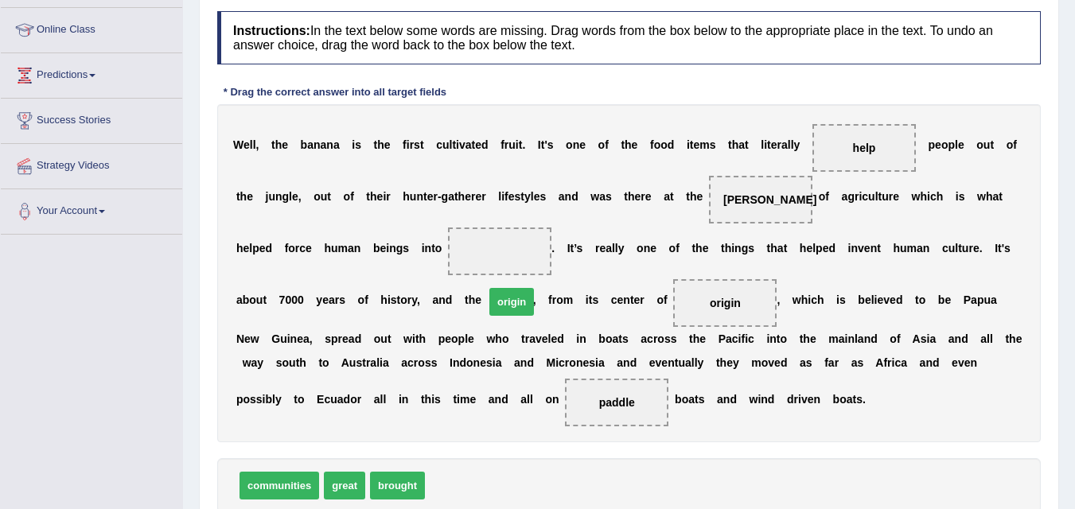
drag, startPoint x: 447, startPoint y: 486, endPoint x: 504, endPoint y: 279, distance: 214.5
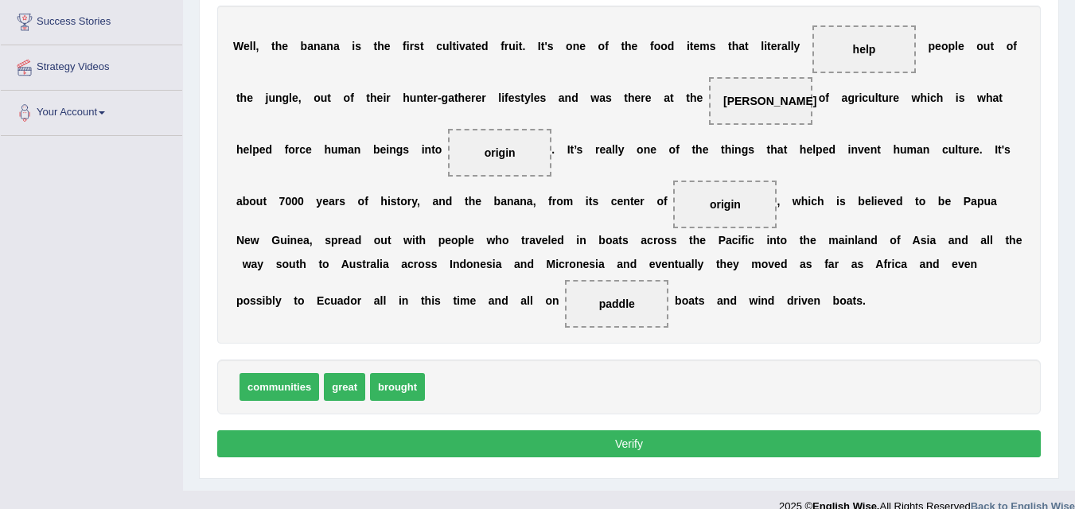
scroll to position [327, 0]
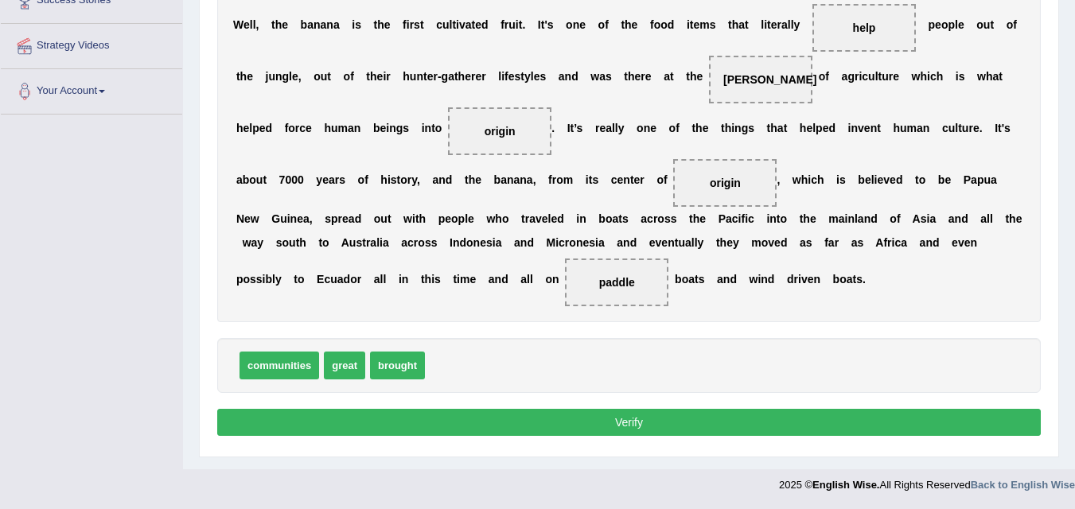
click at [689, 427] on button "Verify" at bounding box center [629, 422] width 824 height 27
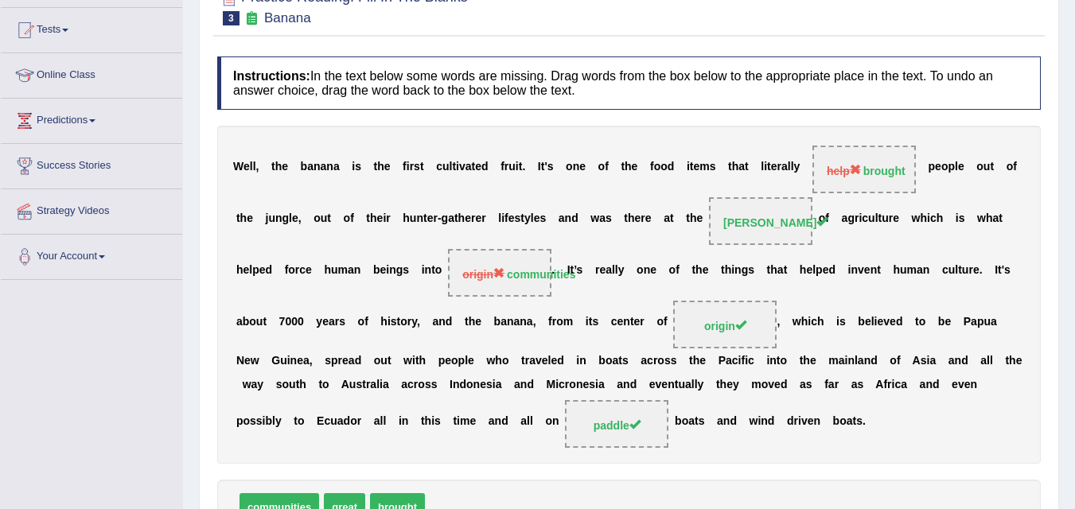
scroll to position [145, 0]
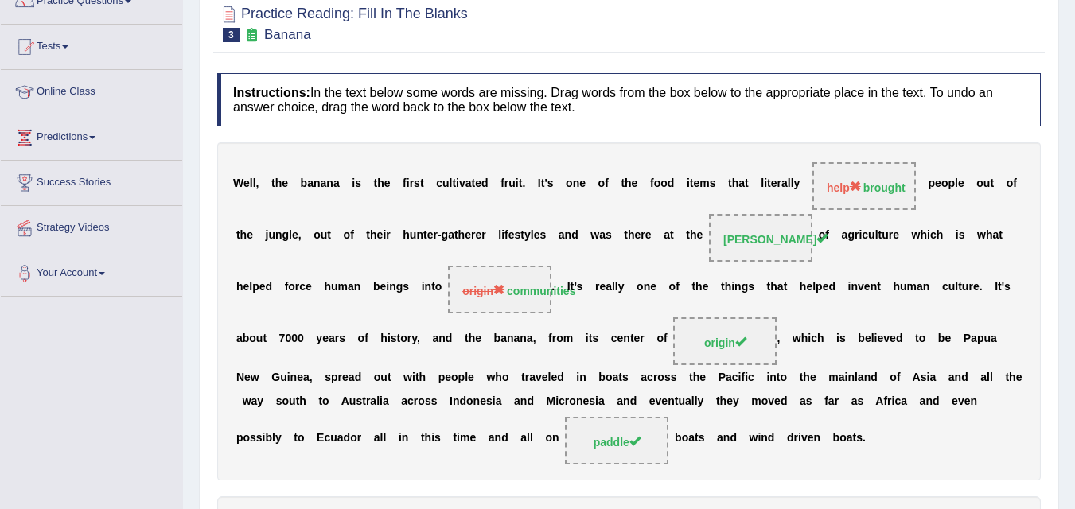
click at [779, 238] on span "dawn" at bounding box center [776, 239] width 104 height 13
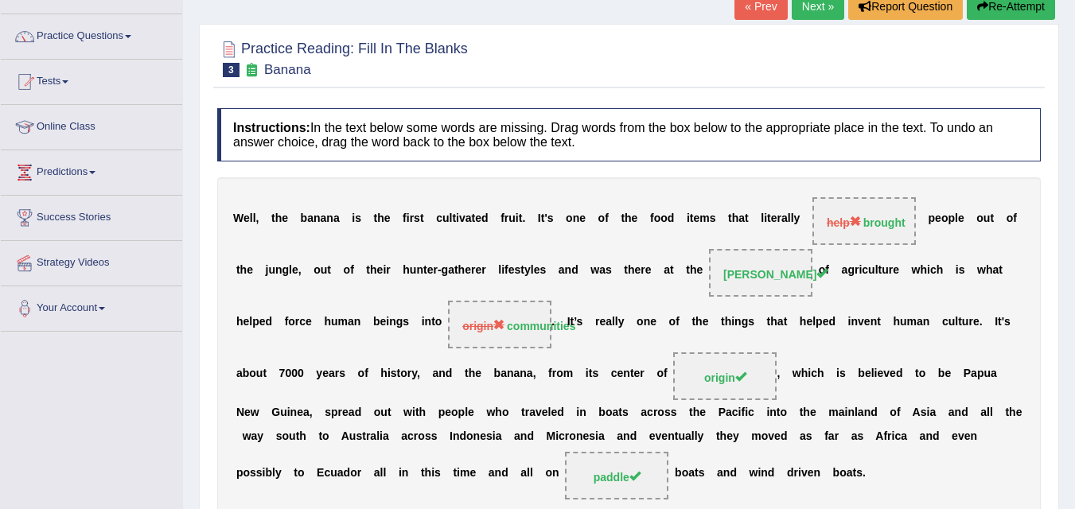
scroll to position [53, 0]
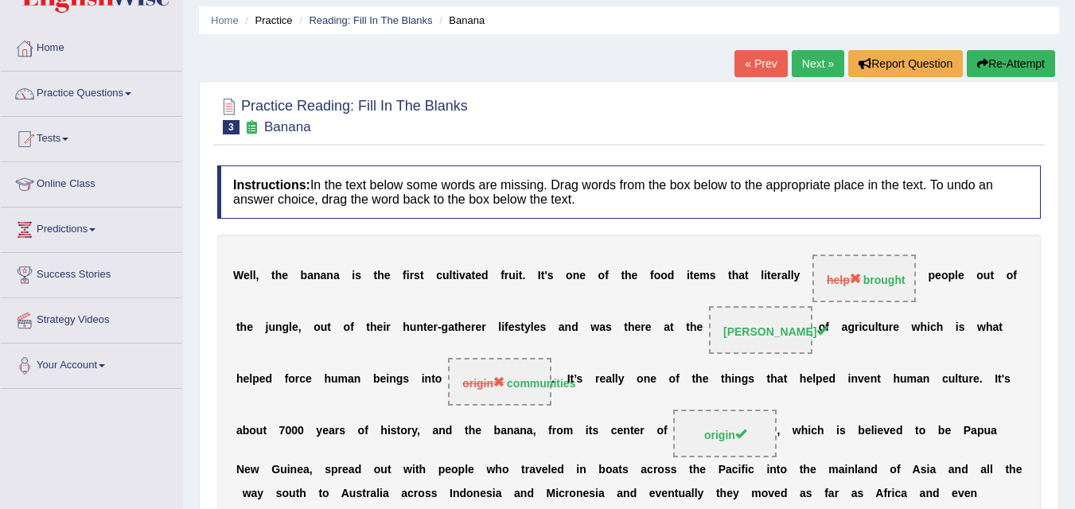
click at [811, 65] on link "Next »" at bounding box center [818, 63] width 53 height 27
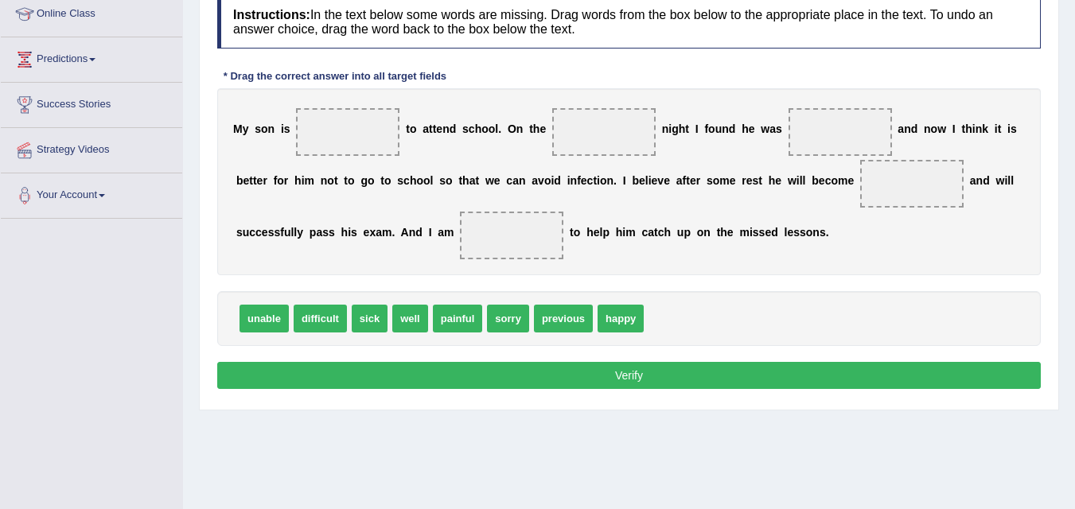
scroll to position [232, 0]
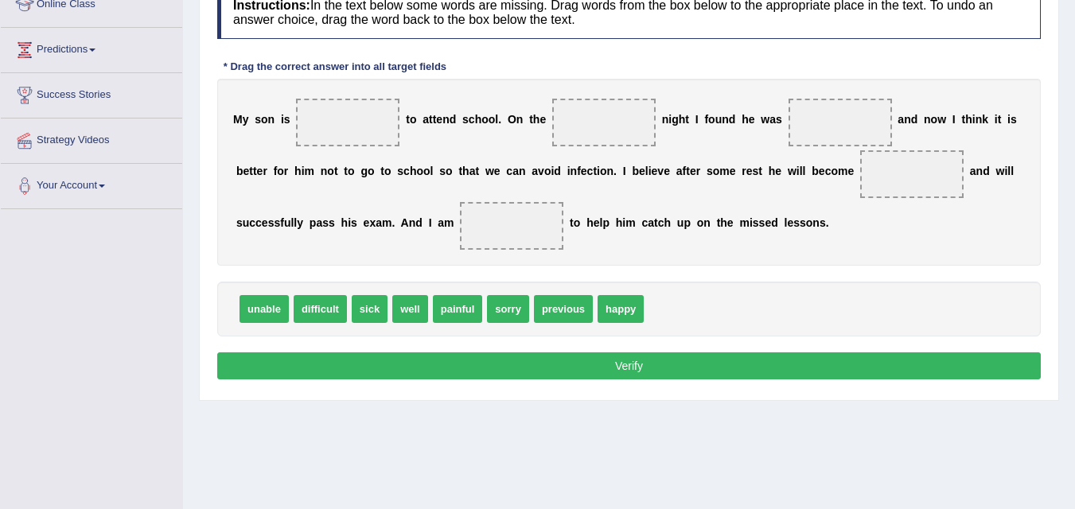
click at [435, 417] on div "Home Practice Reading: Fill In The Blanks Asking for Leave « Prev Next » Report…" at bounding box center [629, 166] width 892 height 796
drag, startPoint x: 269, startPoint y: 302, endPoint x: 337, endPoint y: 158, distance: 159.9
click at [329, 186] on span "unable" at bounding box center [322, 200] width 49 height 28
drag, startPoint x: 263, startPoint y: 314, endPoint x: 324, endPoint y: 170, distance: 157.0
click at [324, 188] on span "unable" at bounding box center [319, 202] width 49 height 28
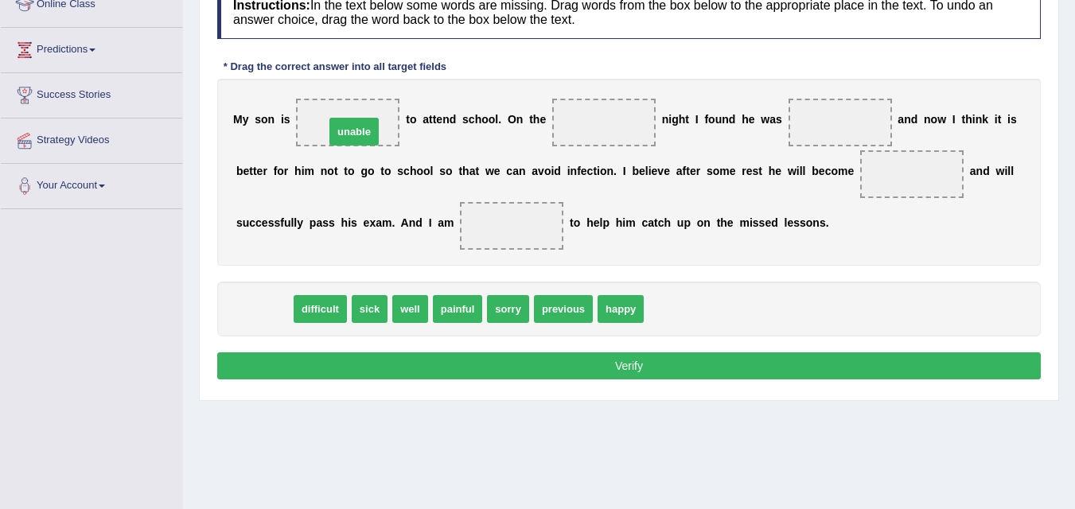
drag, startPoint x: 260, startPoint y: 311, endPoint x: 349, endPoint y: 132, distance: 200.1
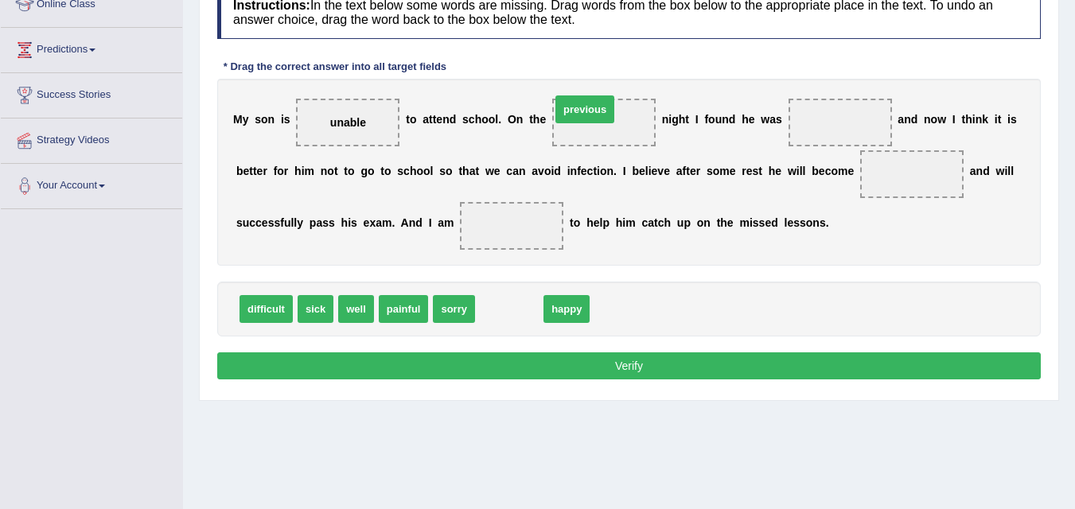
drag, startPoint x: 506, startPoint y: 309, endPoint x: 588, endPoint y: 111, distance: 214.5
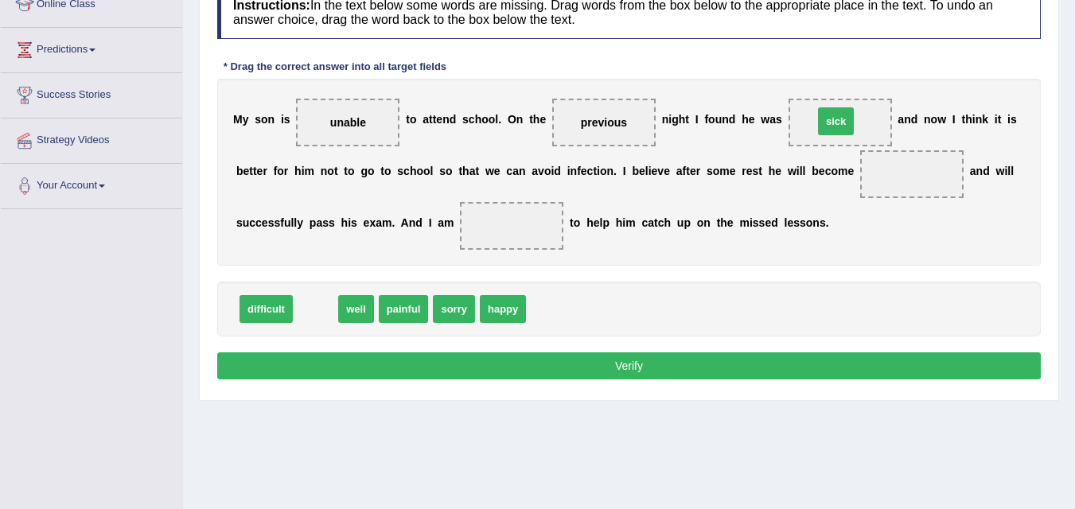
drag, startPoint x: 316, startPoint y: 307, endPoint x: 849, endPoint y: 128, distance: 561.8
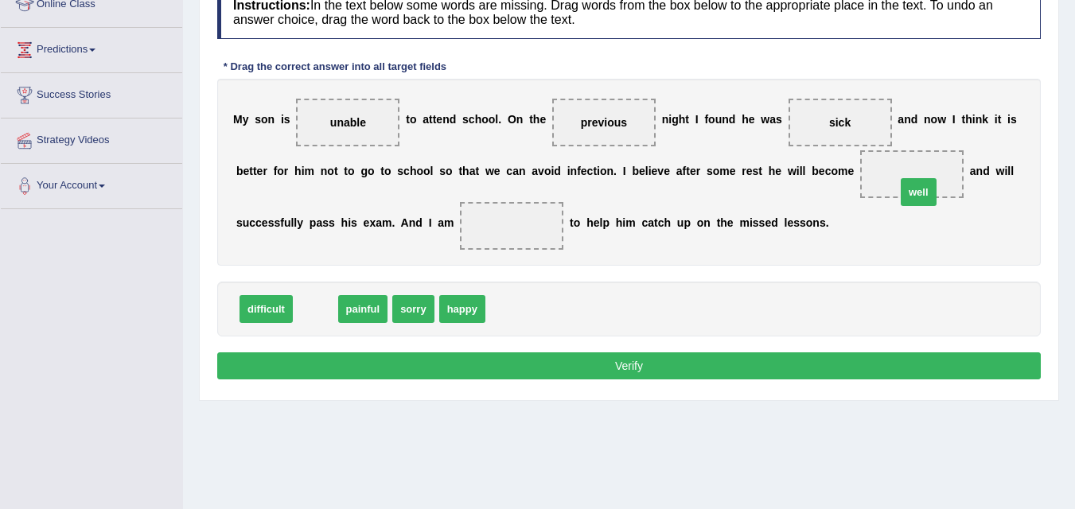
drag, startPoint x: 312, startPoint y: 312, endPoint x: 917, endPoint y: 191, distance: 617.0
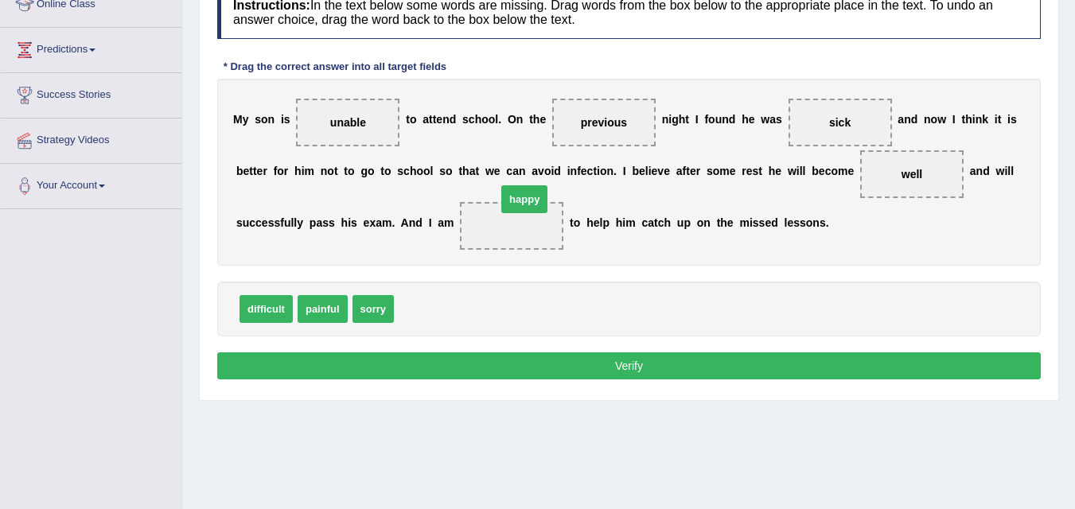
drag, startPoint x: 422, startPoint y: 310, endPoint x: 527, endPoint y: 205, distance: 148.6
click at [681, 370] on button "Verify" at bounding box center [629, 366] width 824 height 27
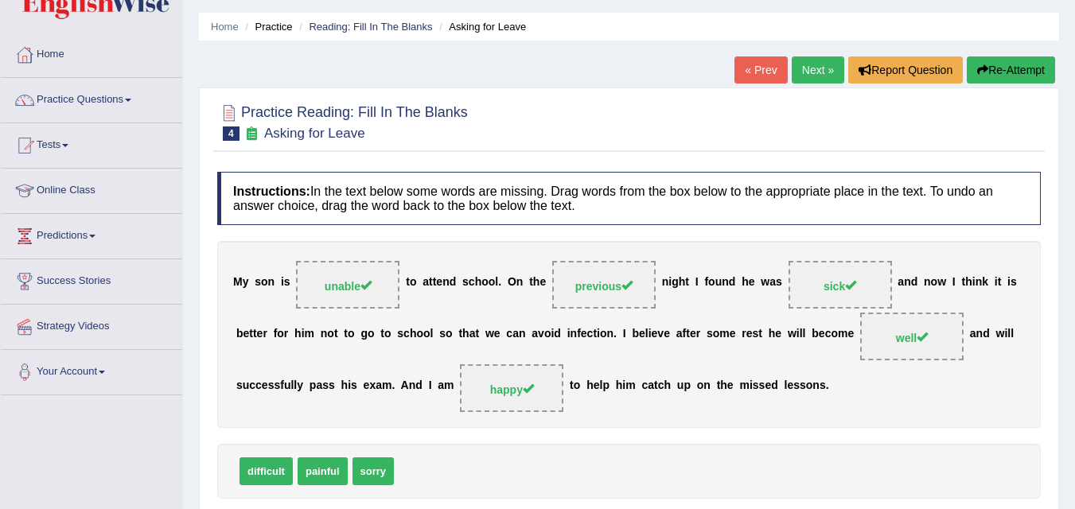
scroll to position [36, 0]
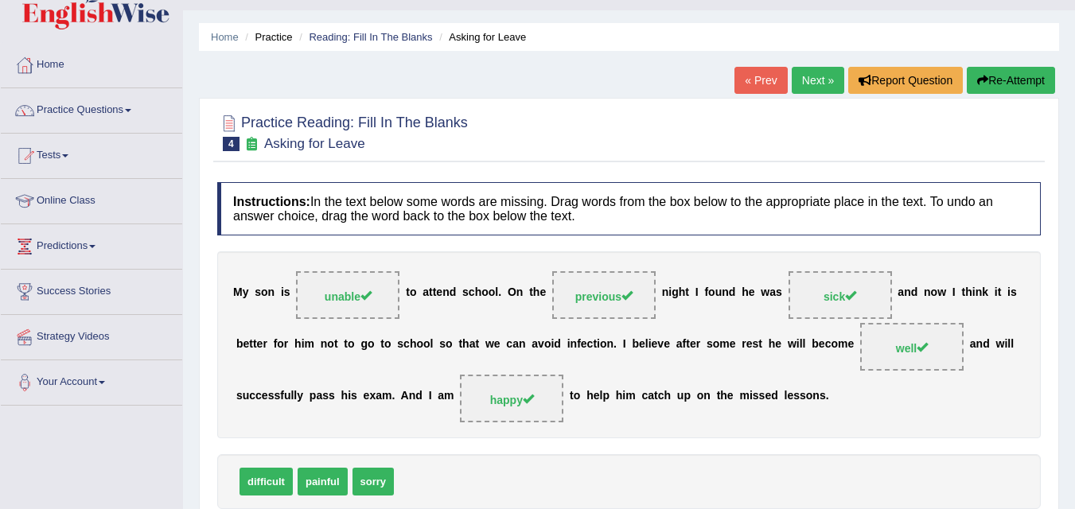
click at [825, 83] on link "Next »" at bounding box center [818, 80] width 53 height 27
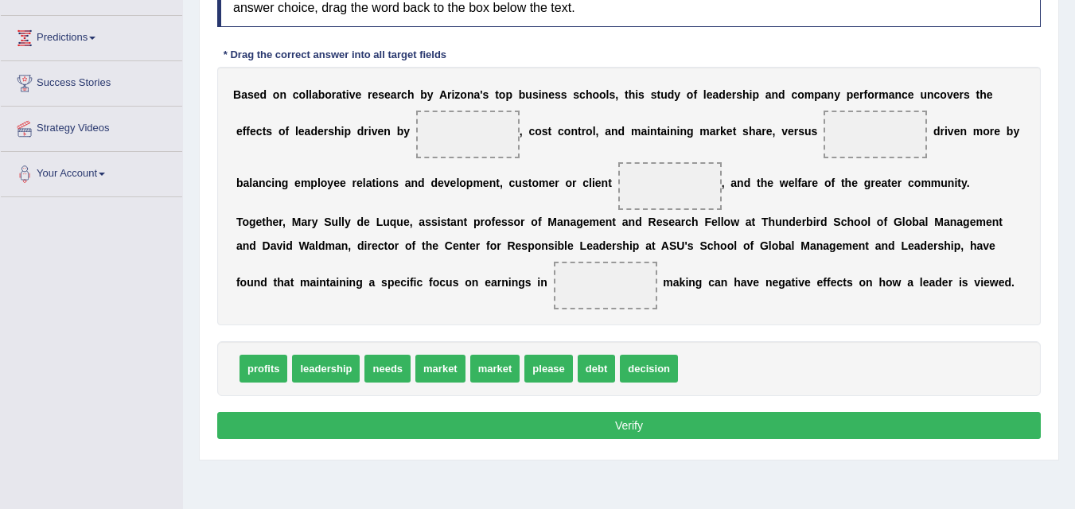
scroll to position [245, 0]
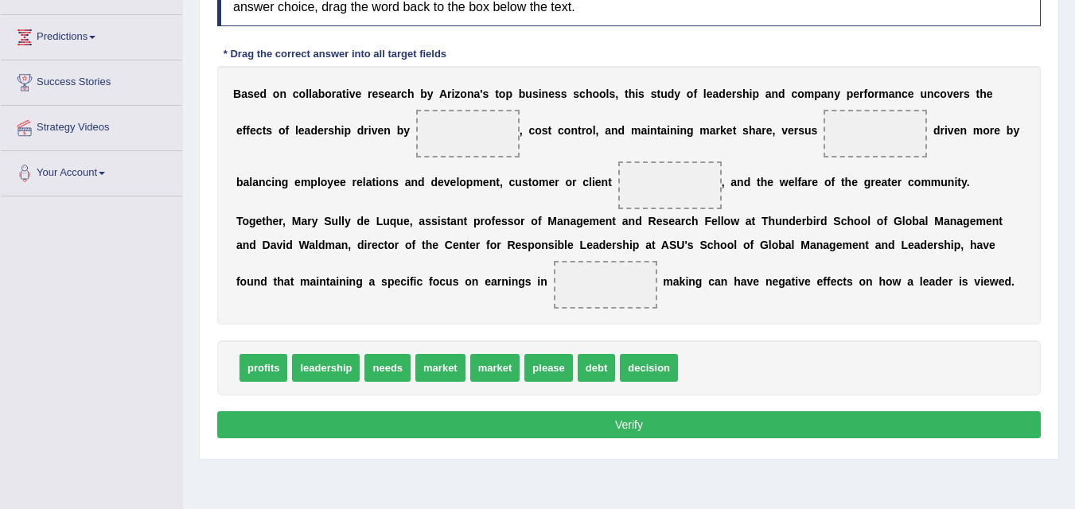
click at [470, 420] on button "Verify" at bounding box center [629, 425] width 824 height 27
drag, startPoint x: 264, startPoint y: 369, endPoint x: 461, endPoint y: 153, distance: 292.5
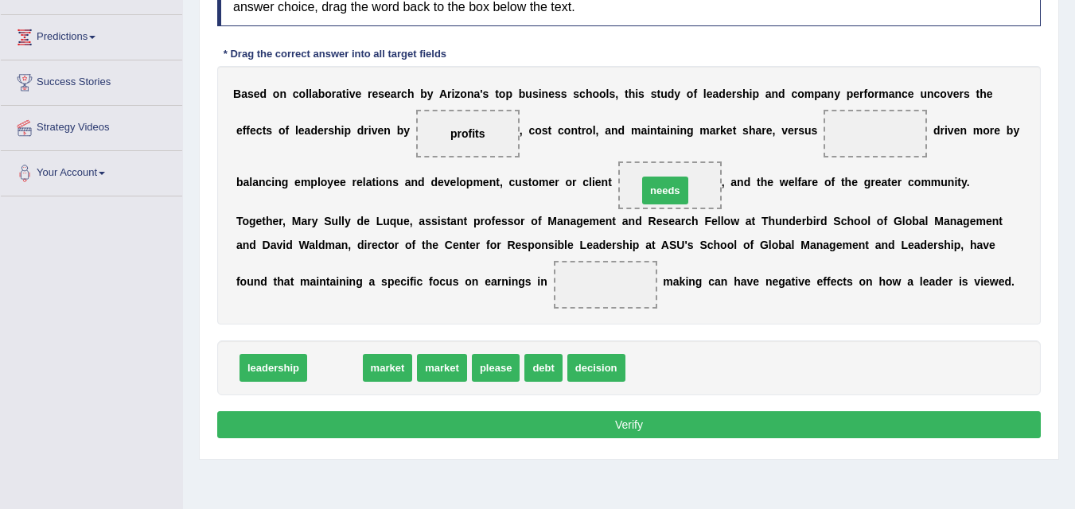
drag, startPoint x: 338, startPoint y: 375, endPoint x: 668, endPoint y: 197, distance: 375.0
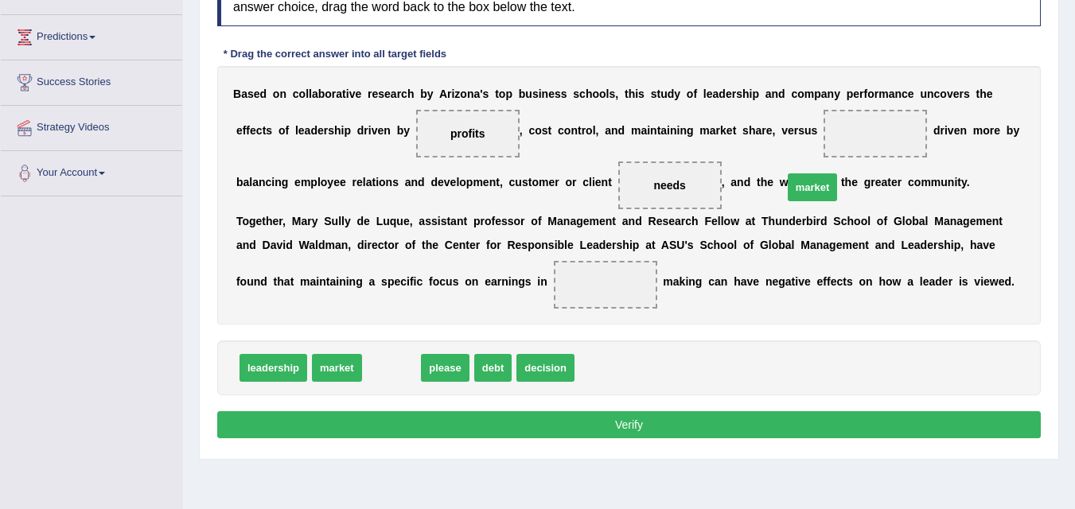
drag, startPoint x: 392, startPoint y: 374, endPoint x: 821, endPoint y: 184, distance: 470.1
click at [819, 187] on span "market" at bounding box center [813, 188] width 50 height 28
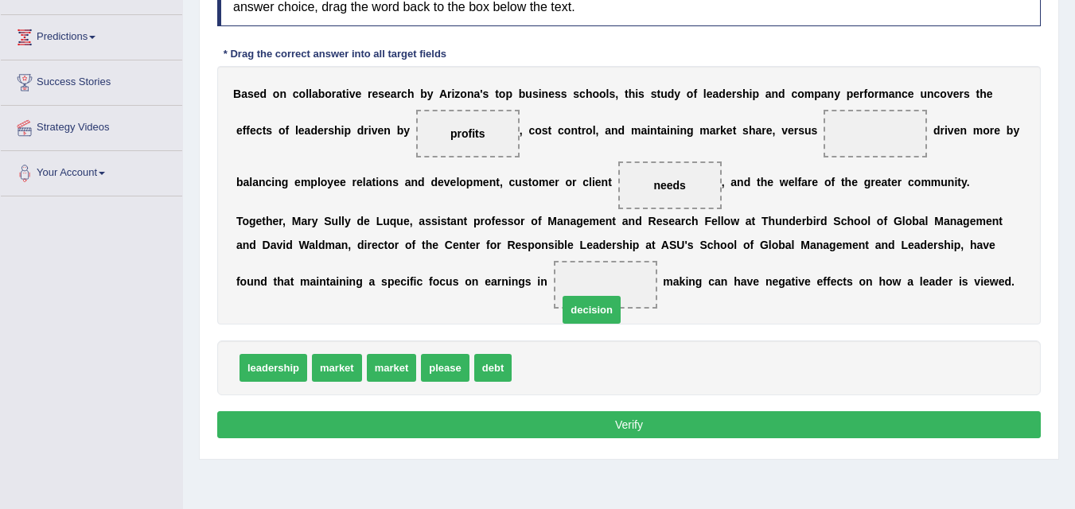
drag, startPoint x: 550, startPoint y: 373, endPoint x: 609, endPoint y: 279, distance: 111.5
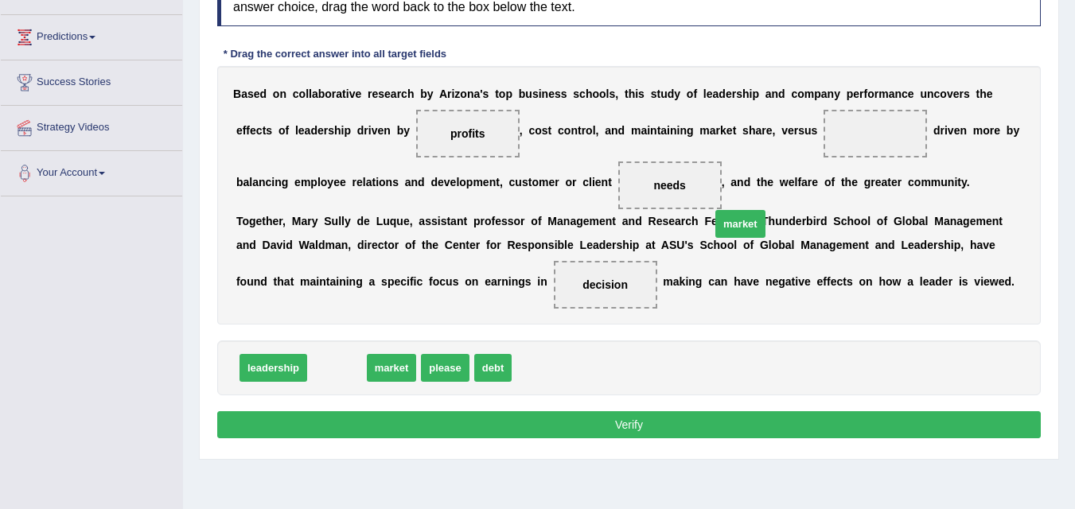
drag, startPoint x: 340, startPoint y: 360, endPoint x: 782, endPoint y: 191, distance: 472.9
click at [766, 210] on span "market" at bounding box center [741, 224] width 50 height 28
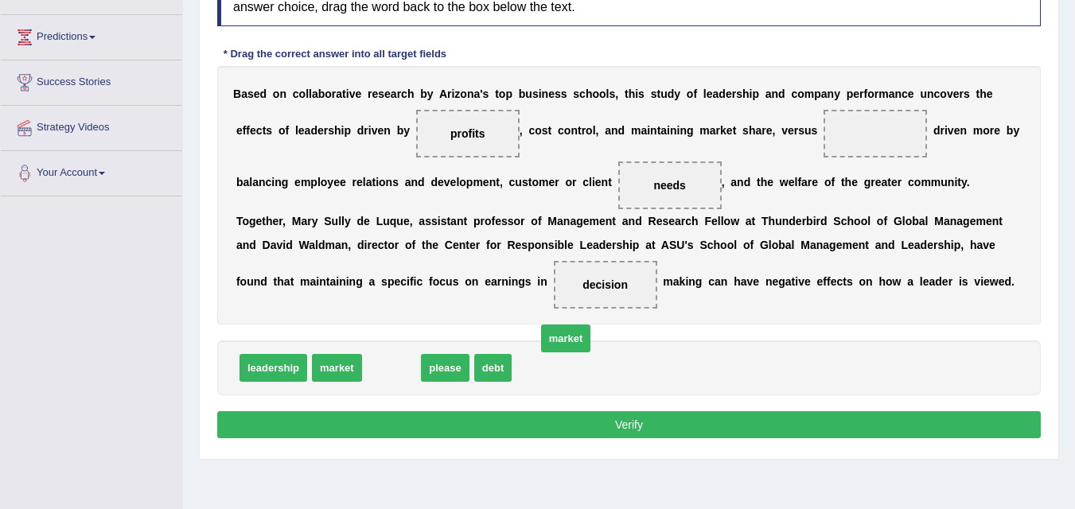
drag, startPoint x: 380, startPoint y: 371, endPoint x: 604, endPoint y: 354, distance: 225.1
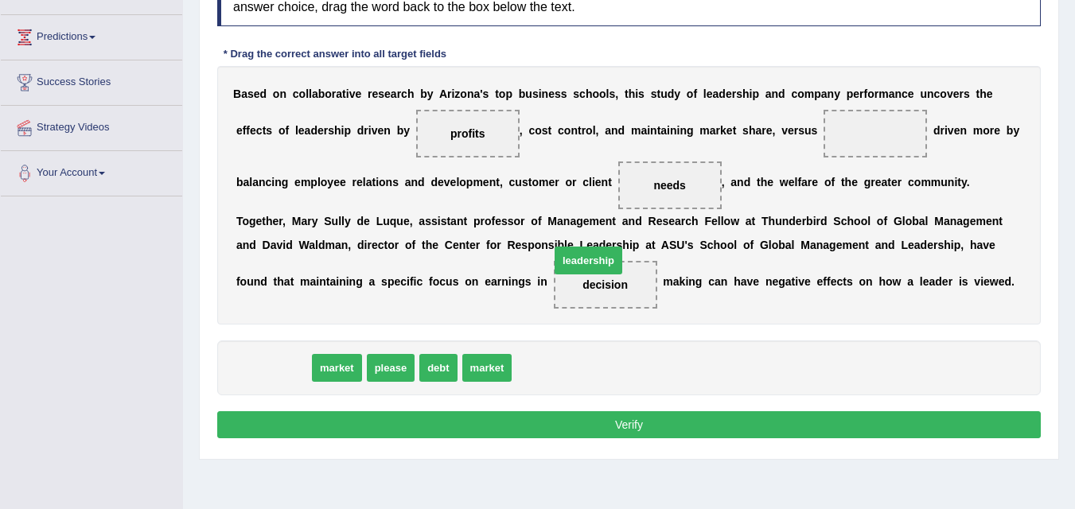
drag, startPoint x: 263, startPoint y: 372, endPoint x: 732, endPoint y: 173, distance: 509.3
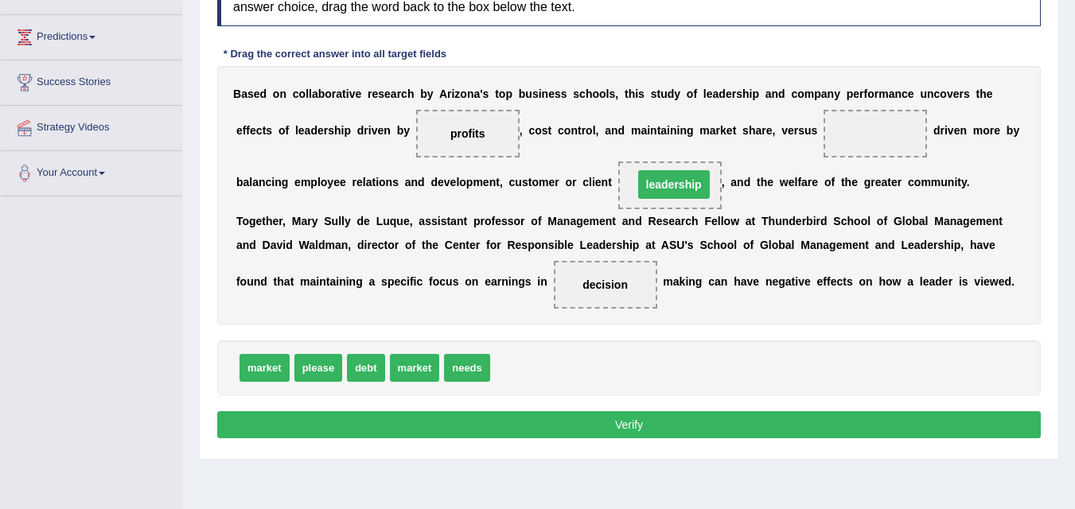
drag, startPoint x: 652, startPoint y: 189, endPoint x: 849, endPoint y: 150, distance: 201.1
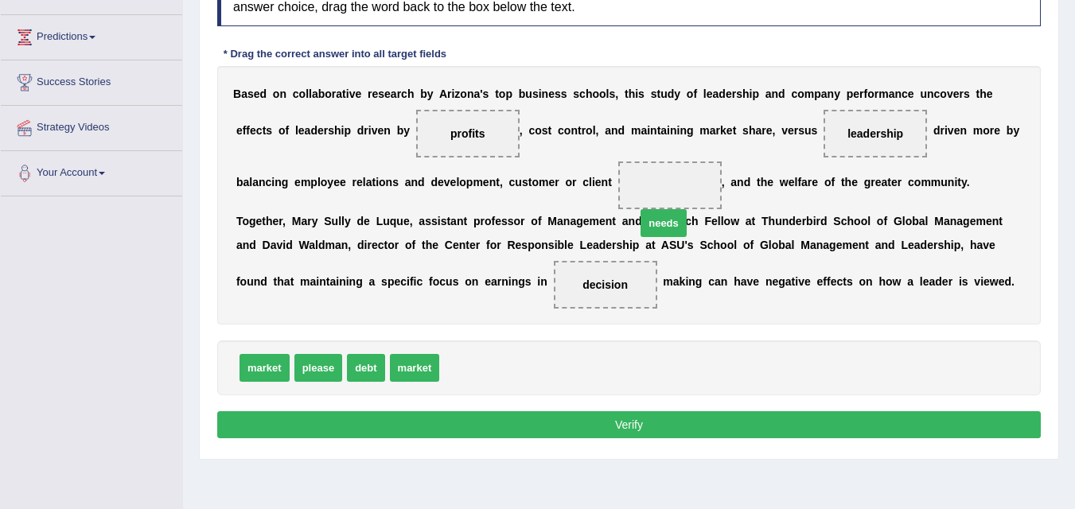
drag, startPoint x: 468, startPoint y: 368, endPoint x: 680, endPoint y: 210, distance: 264.0
click at [573, 434] on button "Verify" at bounding box center [629, 425] width 824 height 27
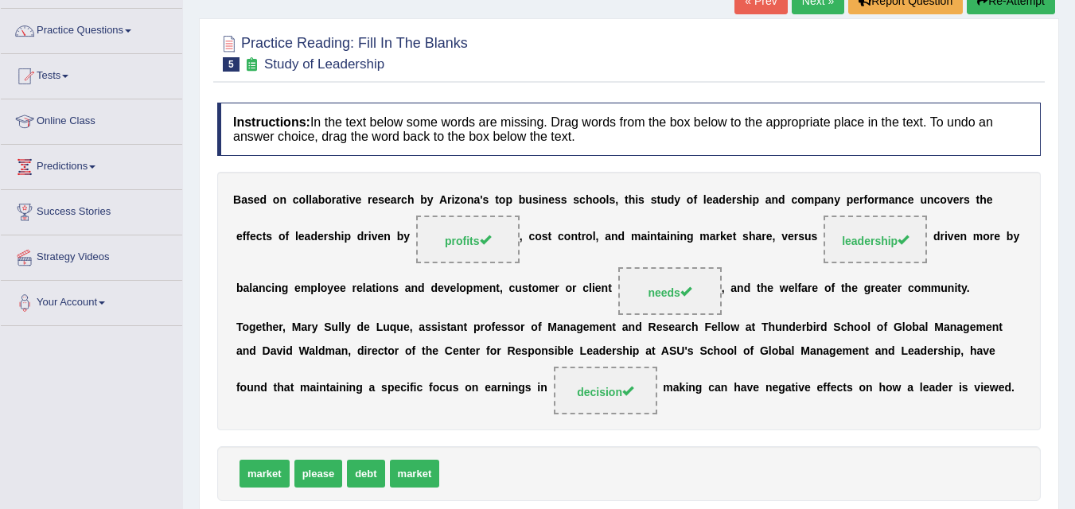
scroll to position [106, 0]
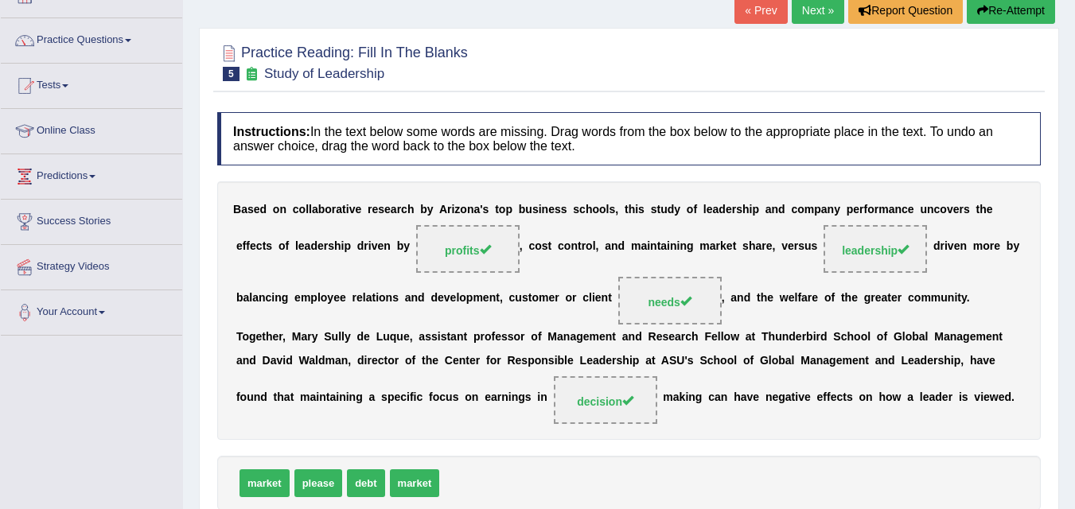
click at [802, 21] on link "Next »" at bounding box center [818, 10] width 53 height 27
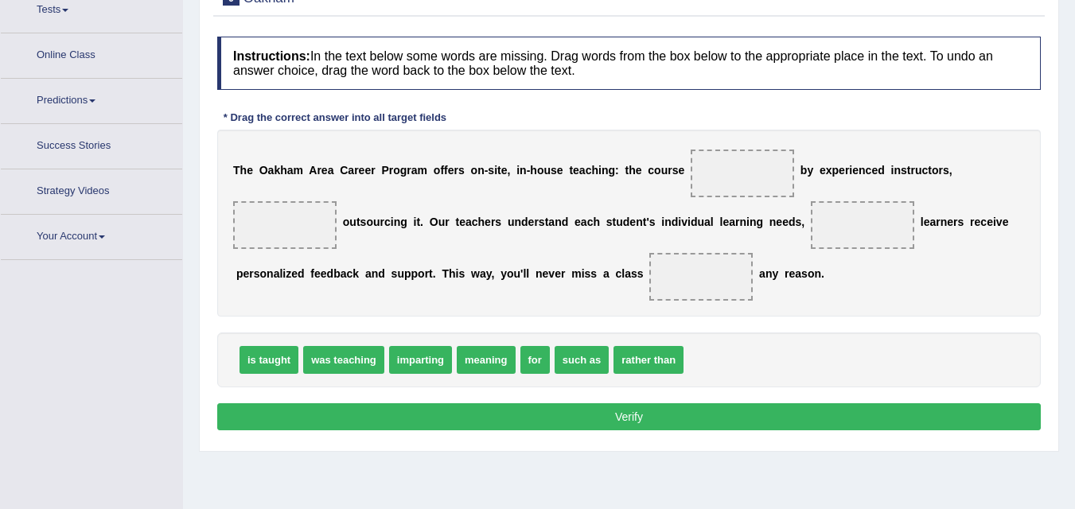
scroll to position [199, 0]
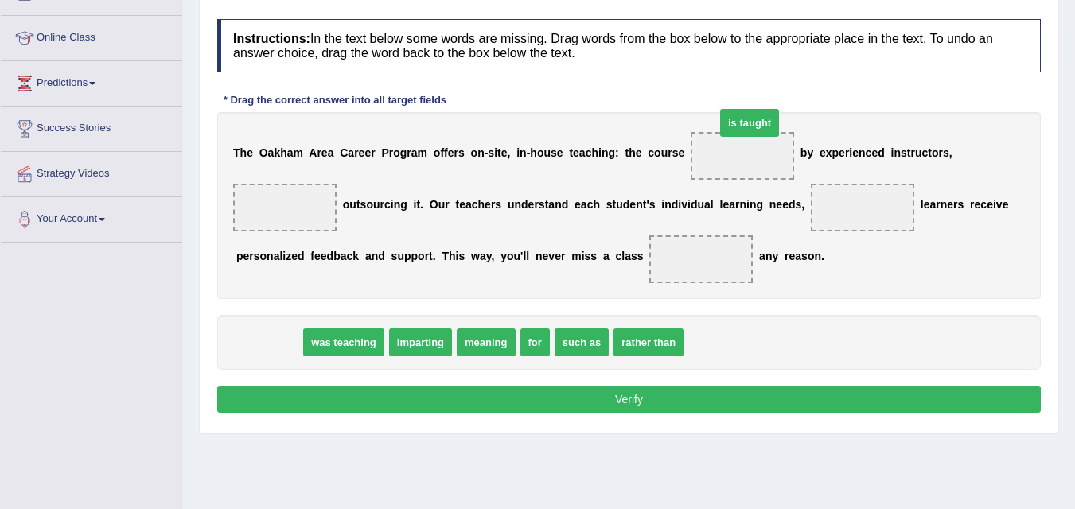
drag, startPoint x: 259, startPoint y: 342, endPoint x: 737, endPoint y: 128, distance: 524.1
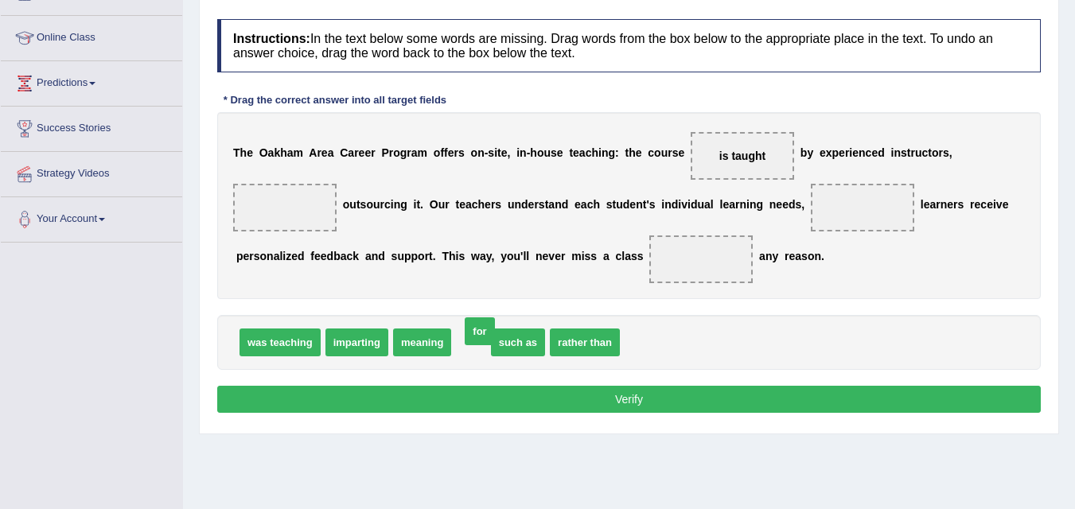
drag, startPoint x: 471, startPoint y: 348, endPoint x: 480, endPoint y: 340, distance: 11.8
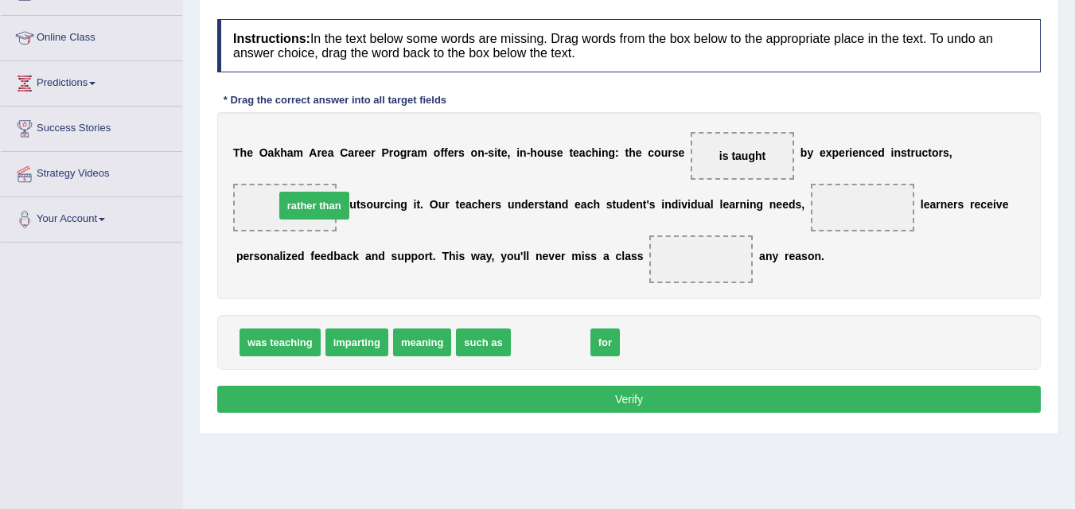
drag, startPoint x: 571, startPoint y: 336, endPoint x: 334, endPoint y: 201, distance: 272.4
click at [495, 260] on b at bounding box center [497, 256] width 6 height 13
drag, startPoint x: 533, startPoint y: 342, endPoint x: 695, endPoint y: 260, distance: 182.3
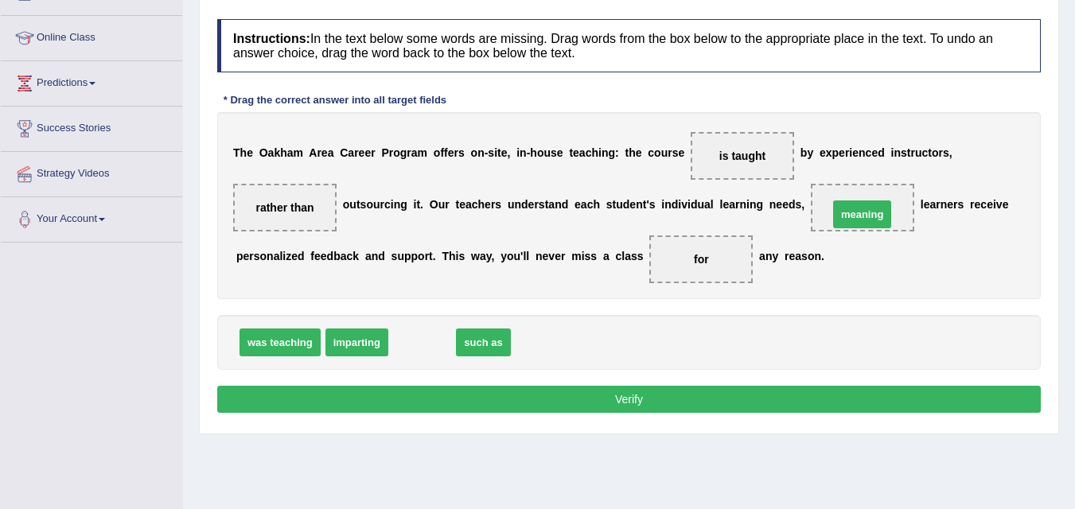
drag, startPoint x: 424, startPoint y: 341, endPoint x: 866, endPoint y: 210, distance: 460.7
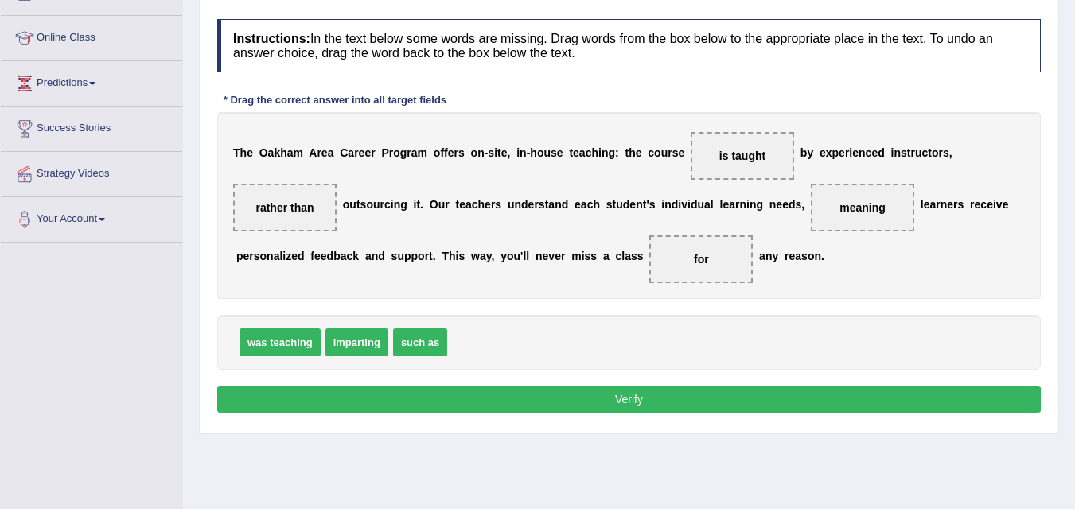
click at [704, 395] on button "Verify" at bounding box center [629, 399] width 824 height 27
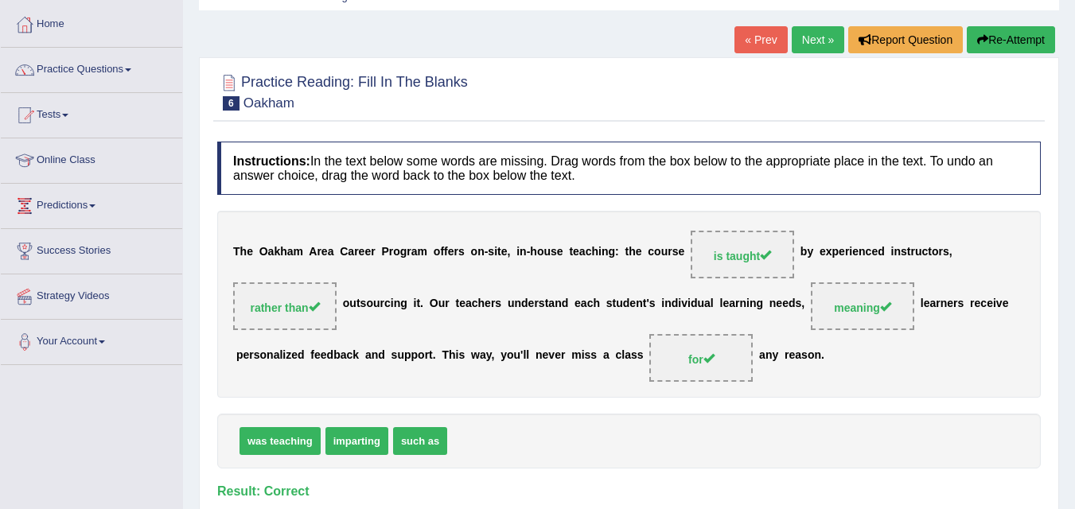
scroll to position [70, 0]
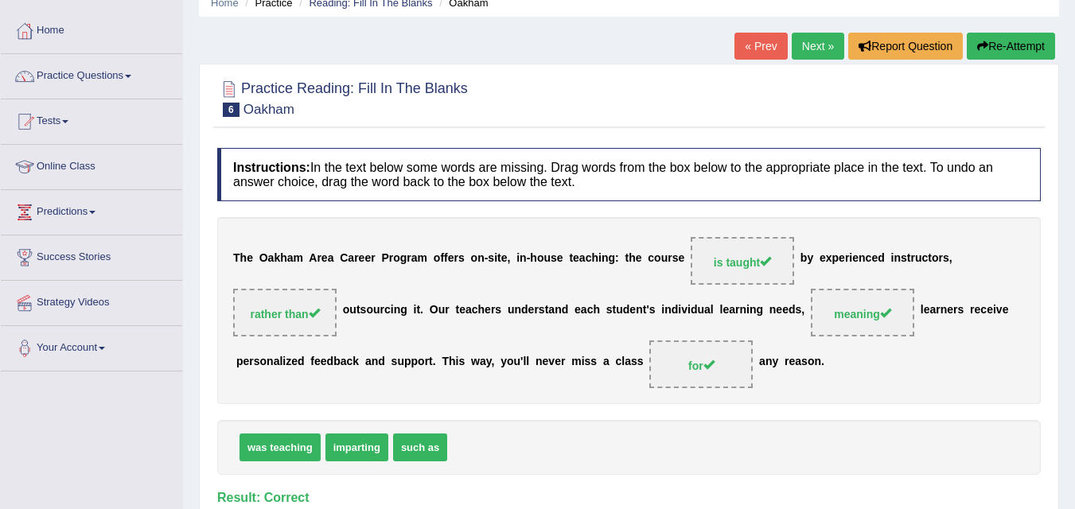
click at [819, 44] on link "Next »" at bounding box center [818, 46] width 53 height 27
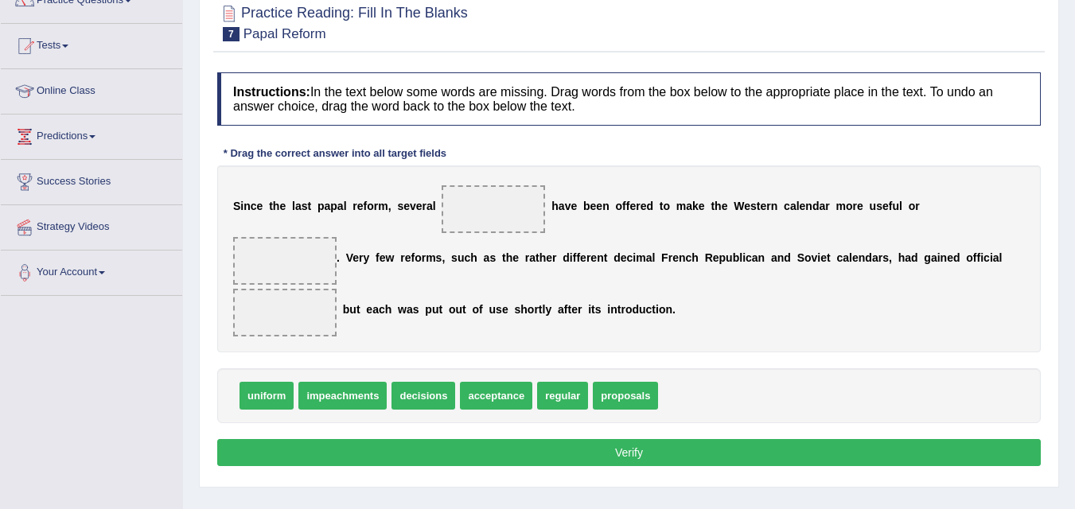
scroll to position [147, 0]
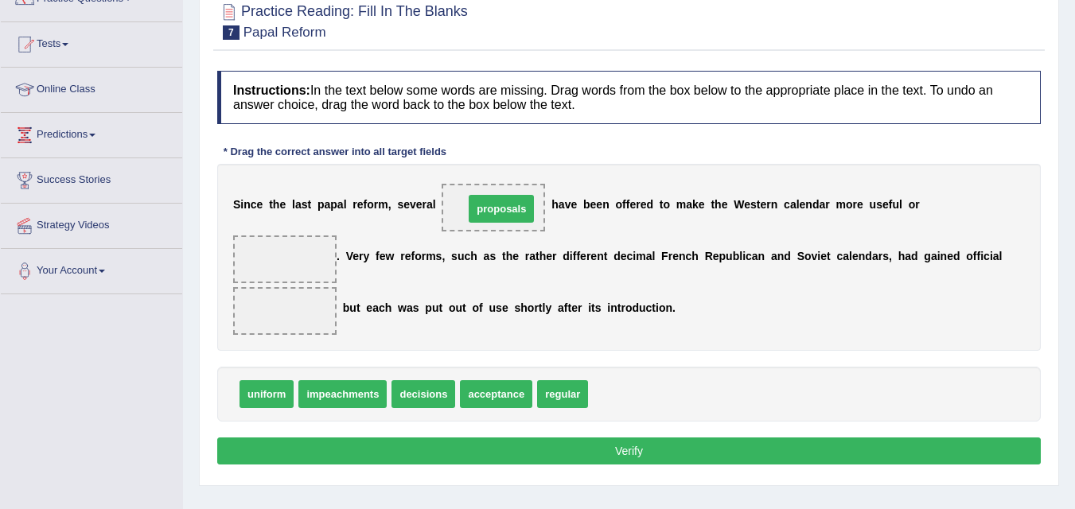
drag, startPoint x: 630, startPoint y: 390, endPoint x: 505, endPoint y: 205, distance: 223.2
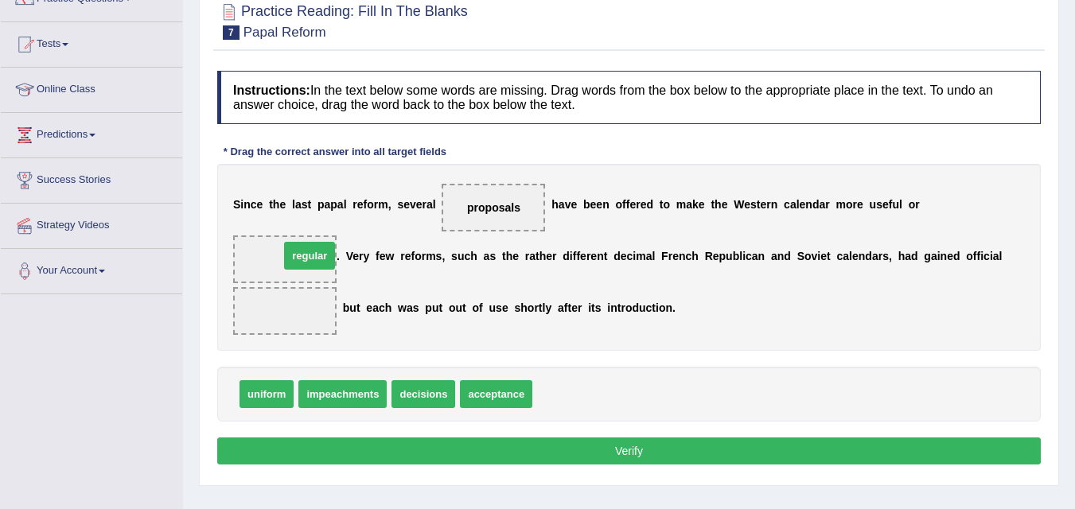
drag, startPoint x: 551, startPoint y: 390, endPoint x: 297, endPoint y: 252, distance: 289.2
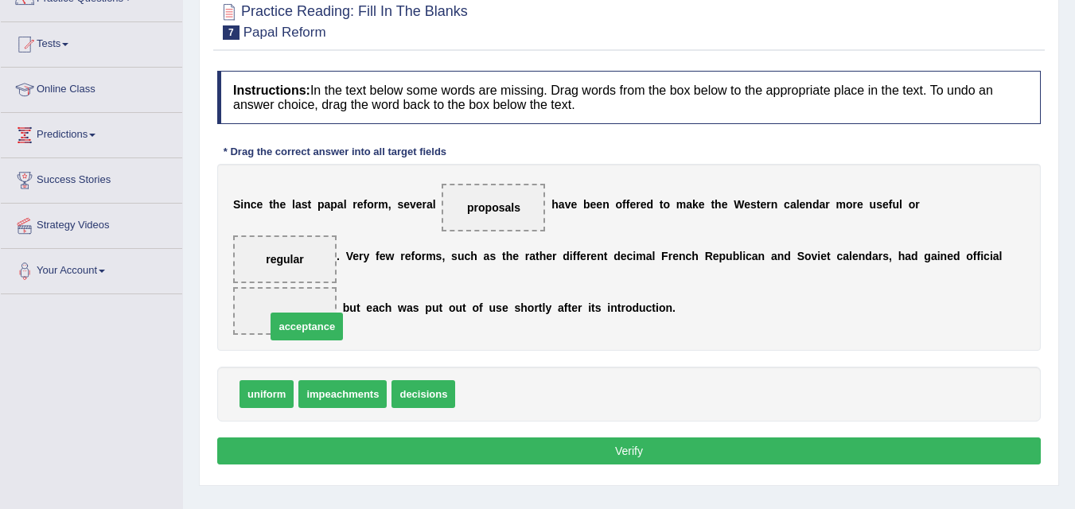
drag, startPoint x: 497, startPoint y: 397, endPoint x: 271, endPoint y: 333, distance: 234.3
click at [512, 447] on button "Verify" at bounding box center [629, 451] width 824 height 27
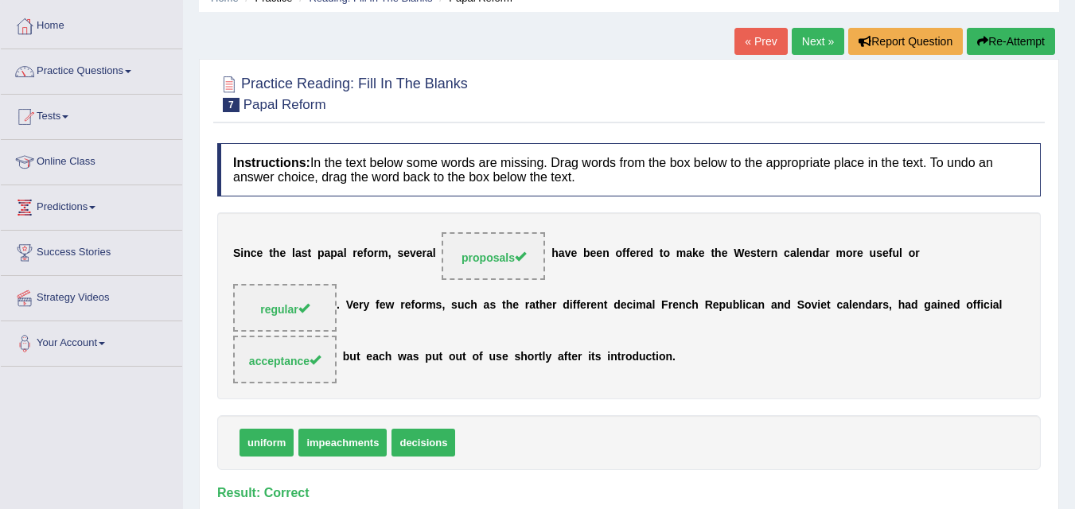
scroll to position [0, 0]
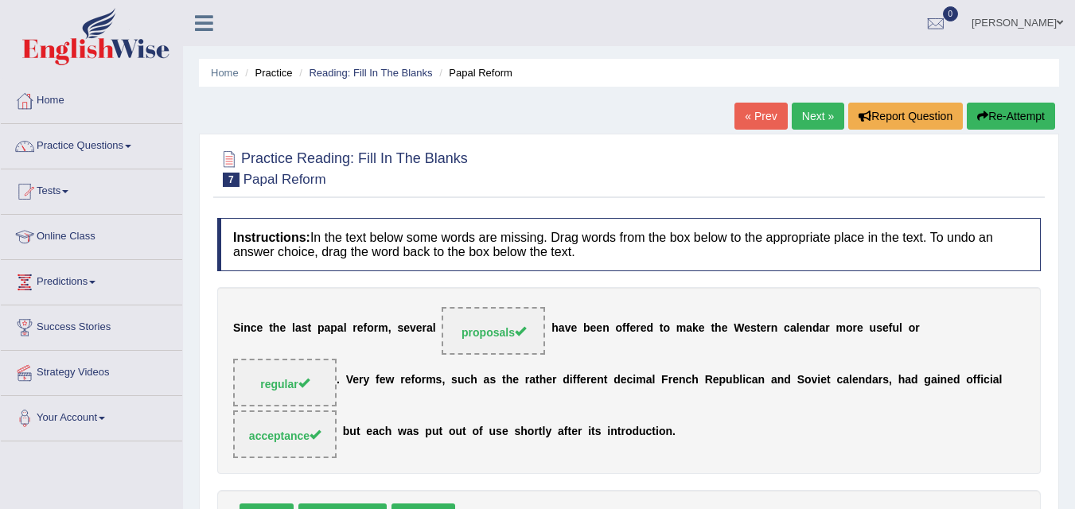
click at [816, 123] on link "Next »" at bounding box center [818, 116] width 53 height 27
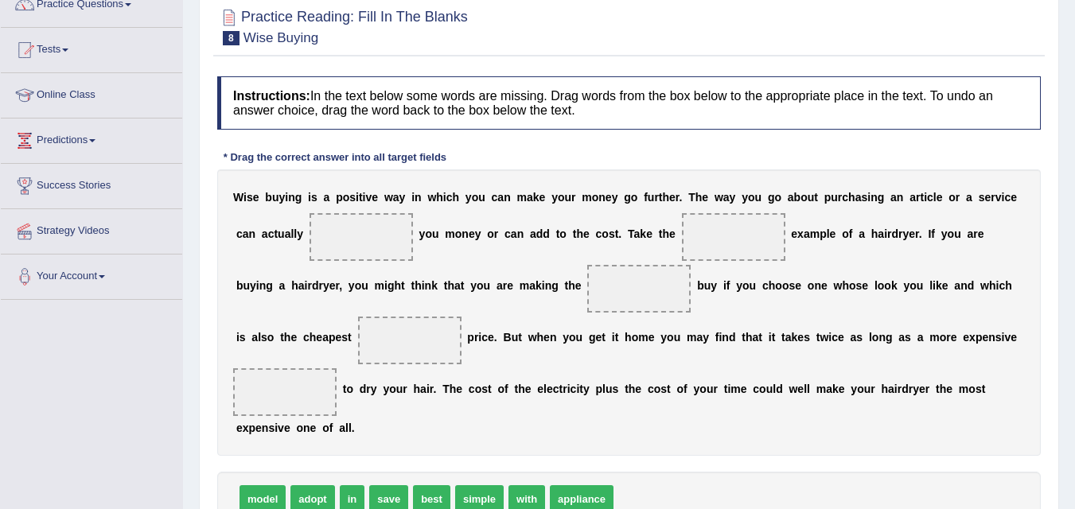
scroll to position [146, 0]
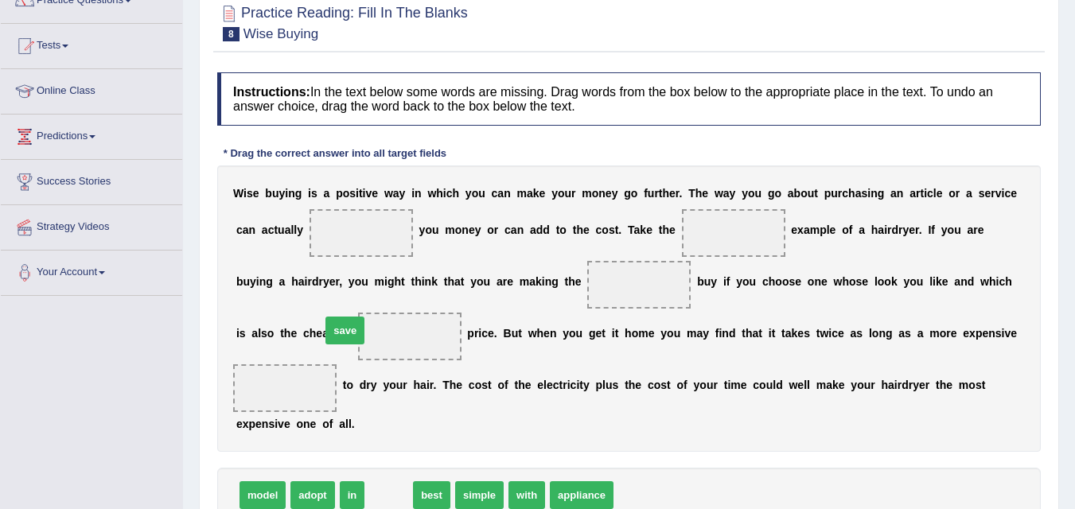
drag, startPoint x: 394, startPoint y: 494, endPoint x: 348, endPoint y: 306, distance: 193.5
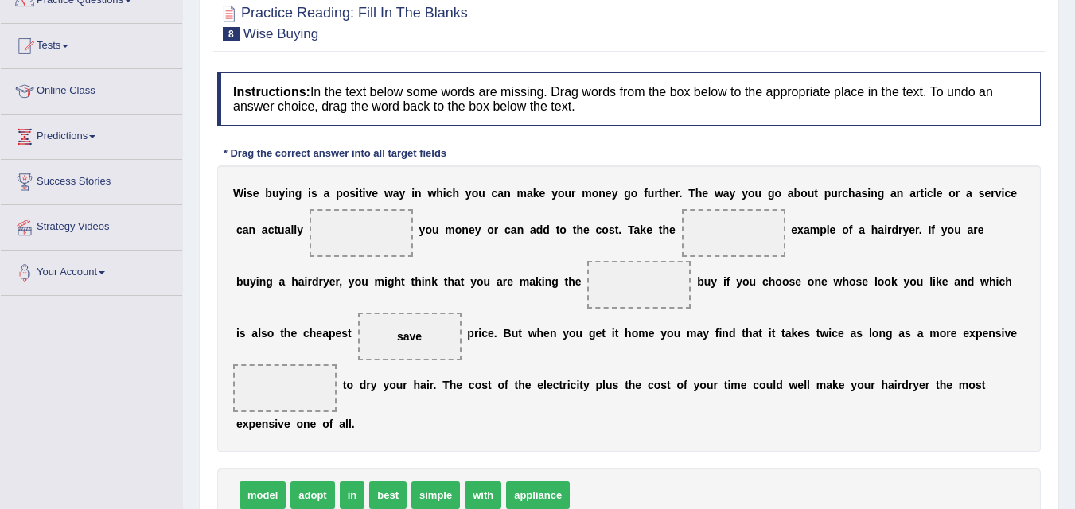
drag, startPoint x: 416, startPoint y: 338, endPoint x: 377, endPoint y: 240, distance: 105.8
drag, startPoint x: 392, startPoint y: 498, endPoint x: 740, endPoint y: 222, distance: 444.3
drag, startPoint x: 727, startPoint y: 233, endPoint x: 630, endPoint y: 292, distance: 113.6
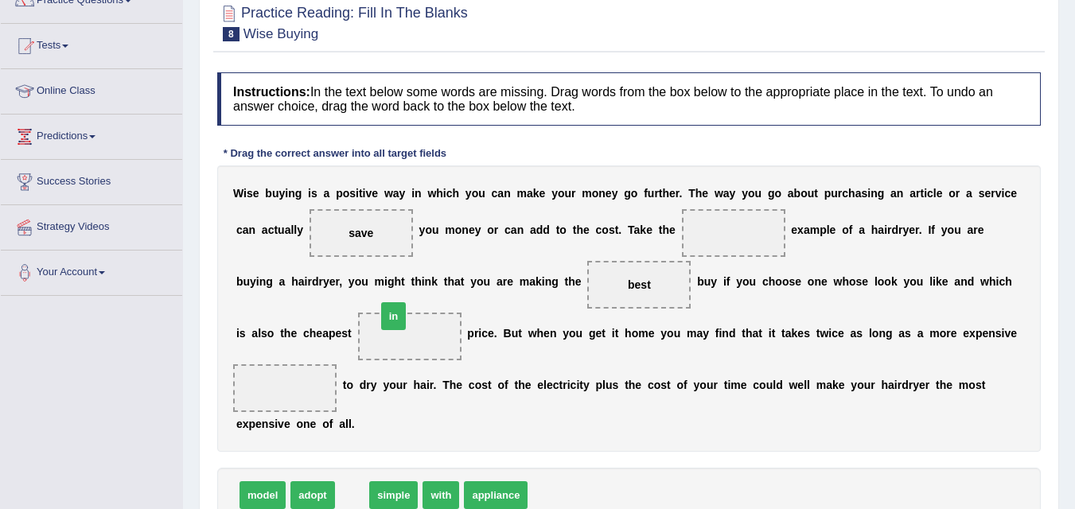
drag, startPoint x: 351, startPoint y: 498, endPoint x: 404, endPoint y: 307, distance: 197.4
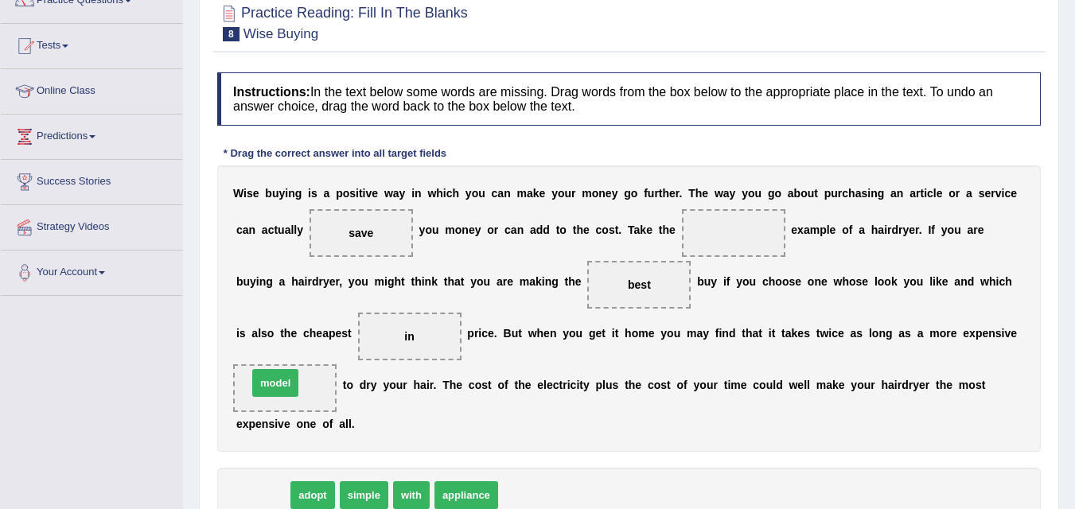
drag, startPoint x: 263, startPoint y: 494, endPoint x: 275, endPoint y: 382, distance: 113.0
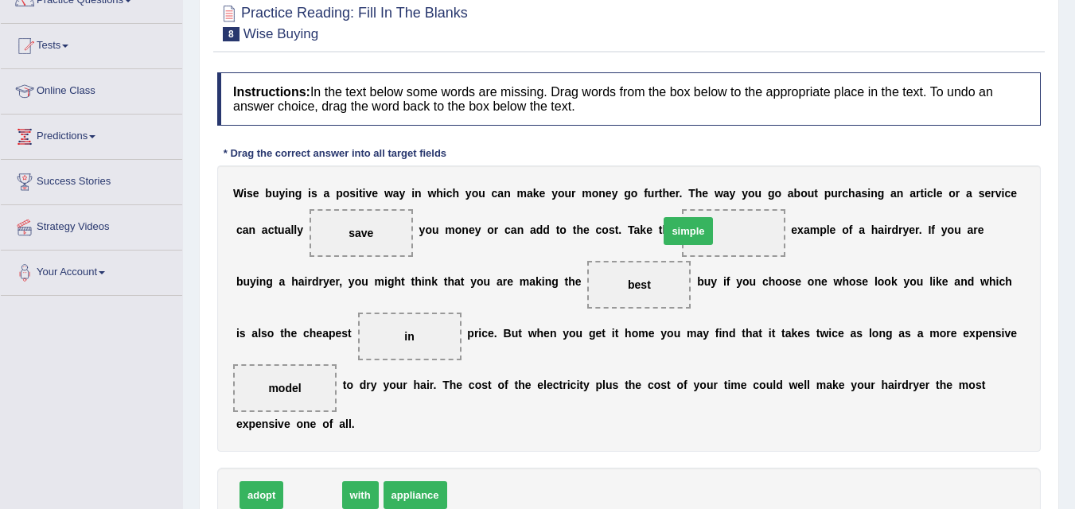
drag, startPoint x: 302, startPoint y: 494, endPoint x: 689, endPoint y: 228, distance: 469.4
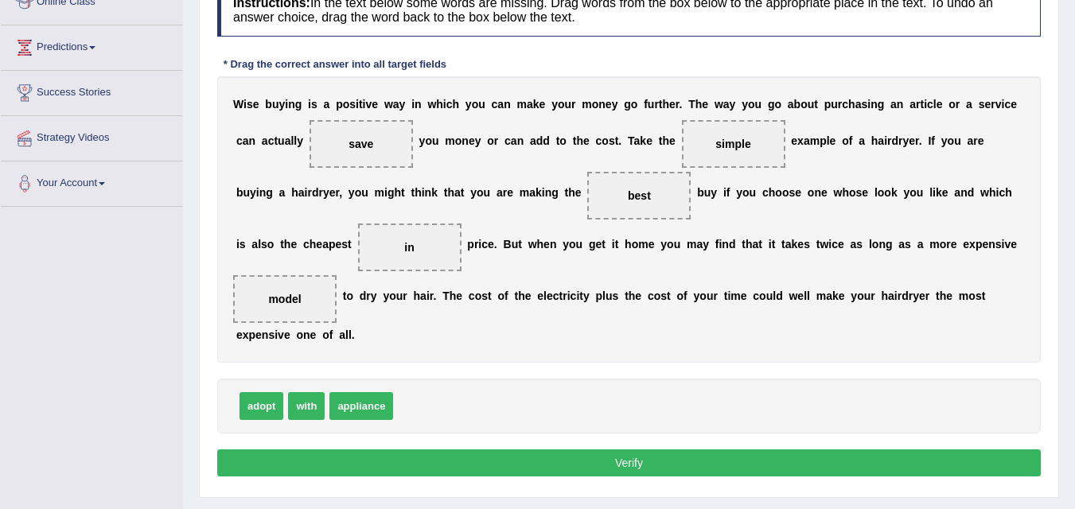
scroll to position [239, 0]
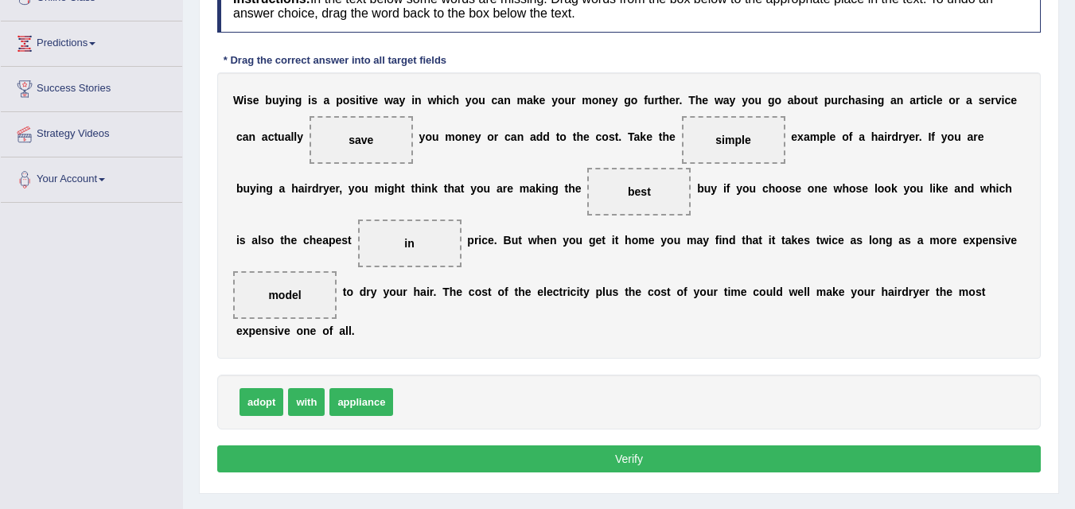
click at [720, 462] on button "Verify" at bounding box center [629, 459] width 824 height 27
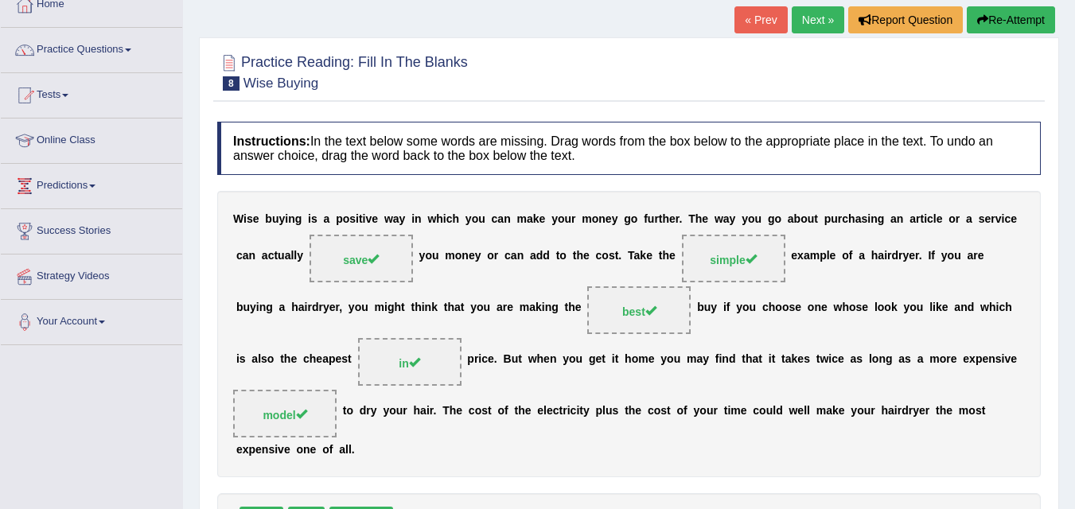
scroll to position [97, 0]
click at [810, 21] on link "Next »" at bounding box center [818, 19] width 53 height 27
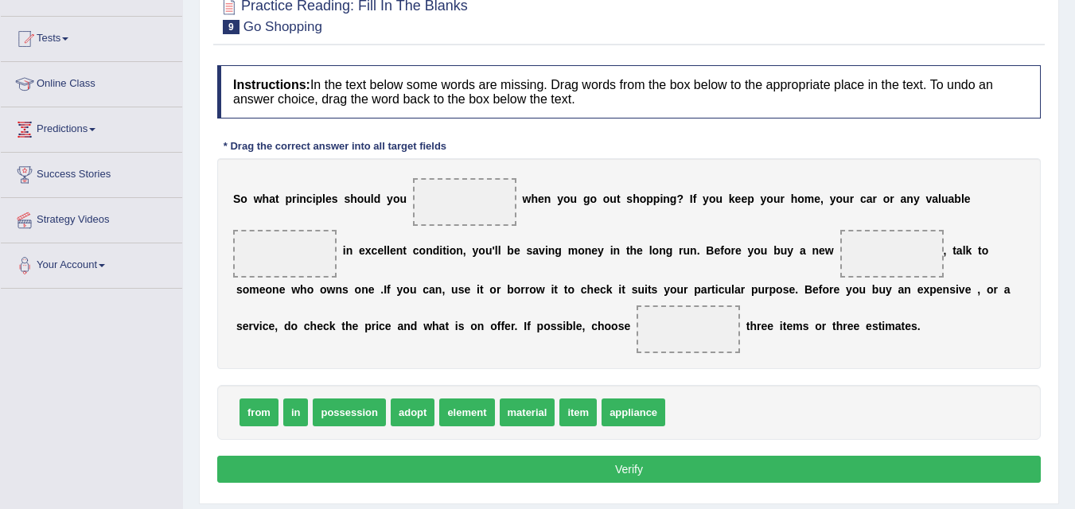
scroll to position [155, 0]
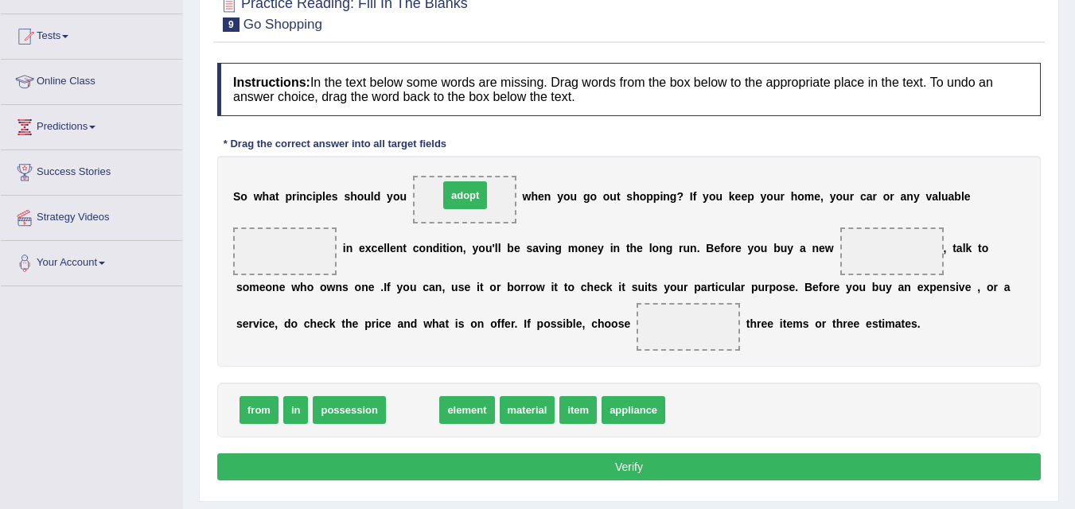
drag, startPoint x: 407, startPoint y: 420, endPoint x: 459, endPoint y: 205, distance: 221.3
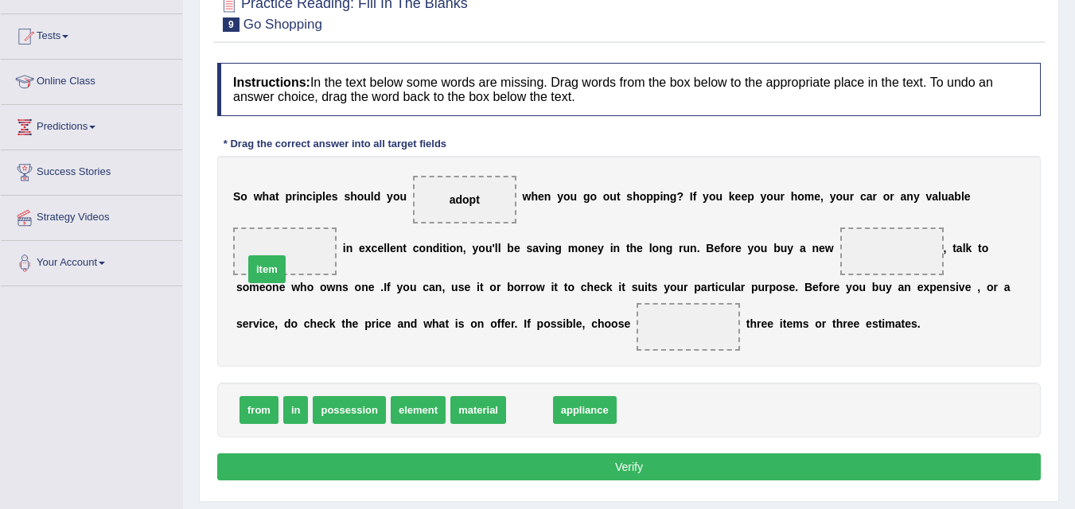
drag, startPoint x: 534, startPoint y: 407, endPoint x: 279, endPoint y: 255, distance: 297.3
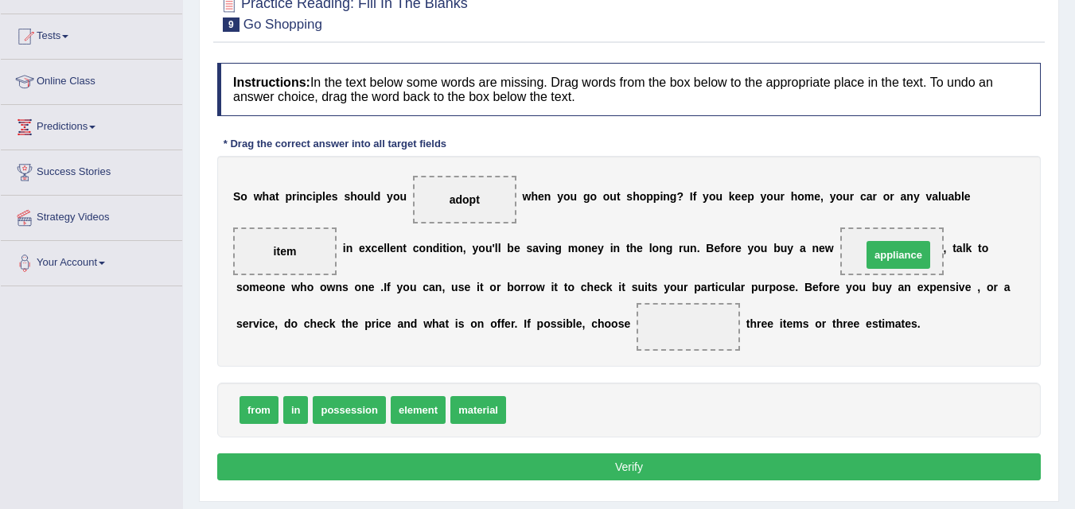
drag, startPoint x: 545, startPoint y: 412, endPoint x: 901, endPoint y: 256, distance: 388.2
drag, startPoint x: 261, startPoint y: 419, endPoint x: 687, endPoint y: 331, distance: 434.8
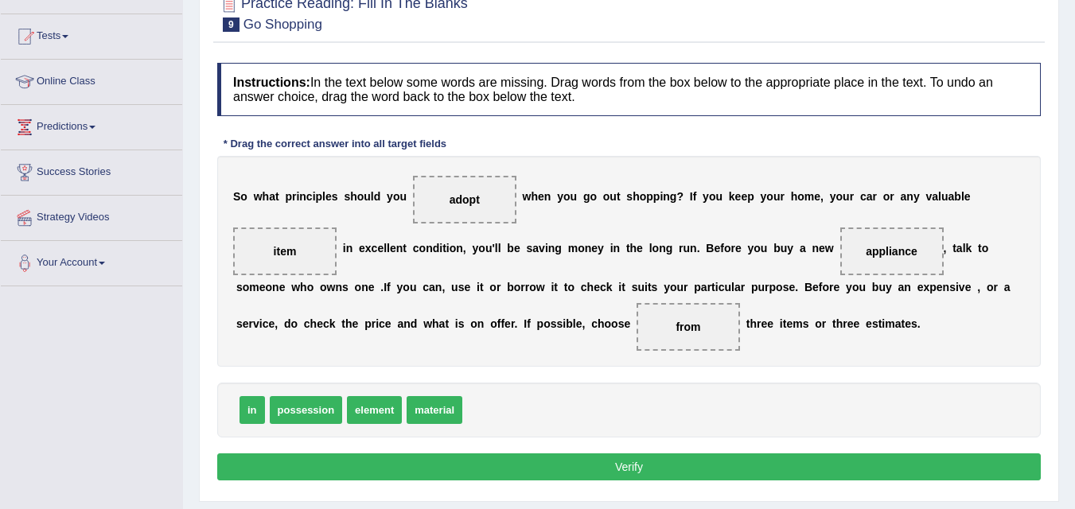
click at [663, 465] on button "Verify" at bounding box center [629, 467] width 824 height 27
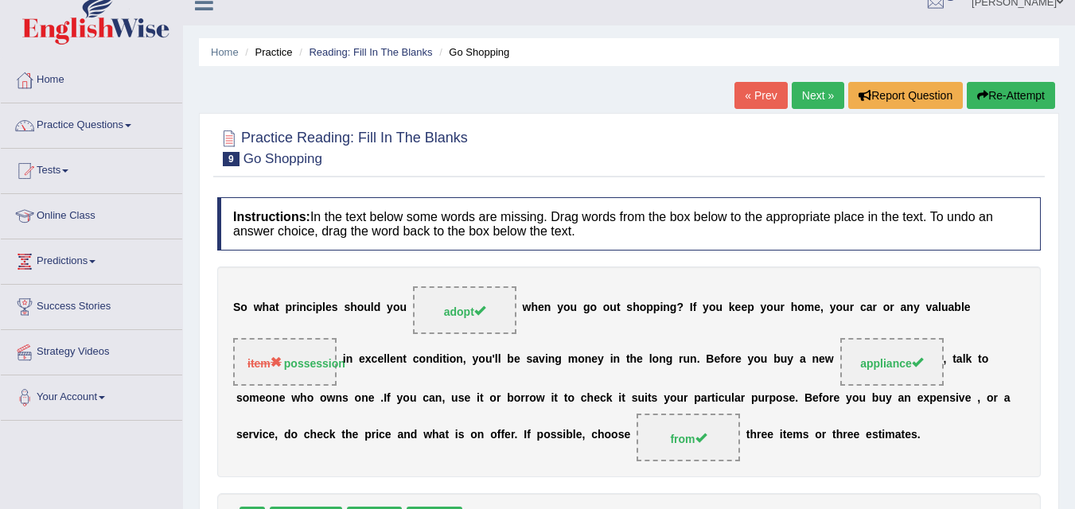
scroll to position [11, 0]
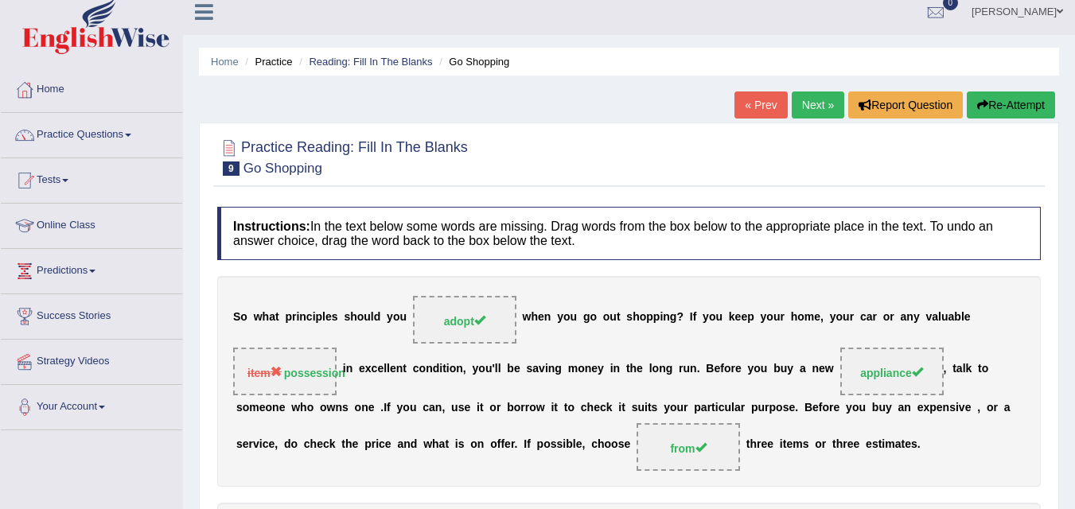
click at [808, 100] on link "Next »" at bounding box center [818, 105] width 53 height 27
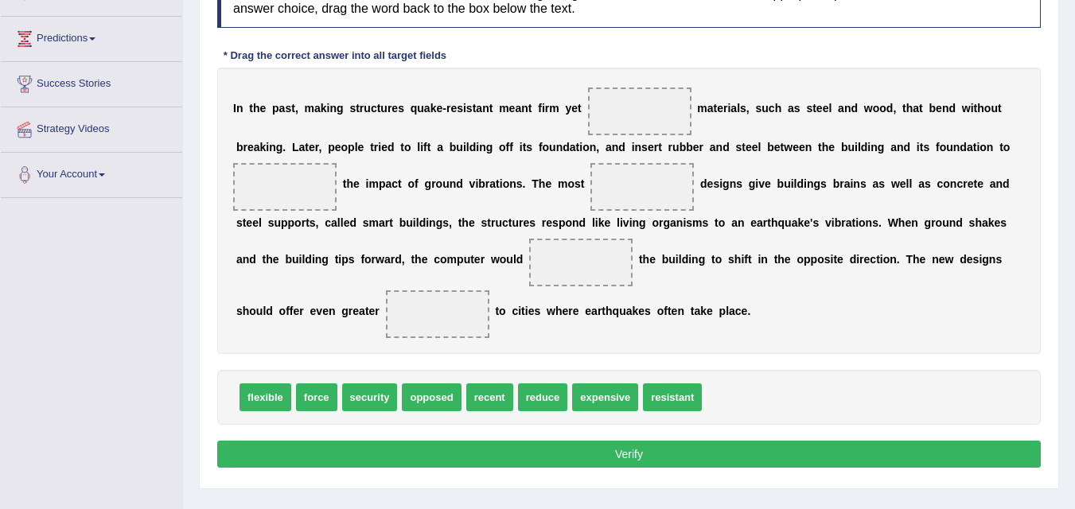
scroll to position [242, 0]
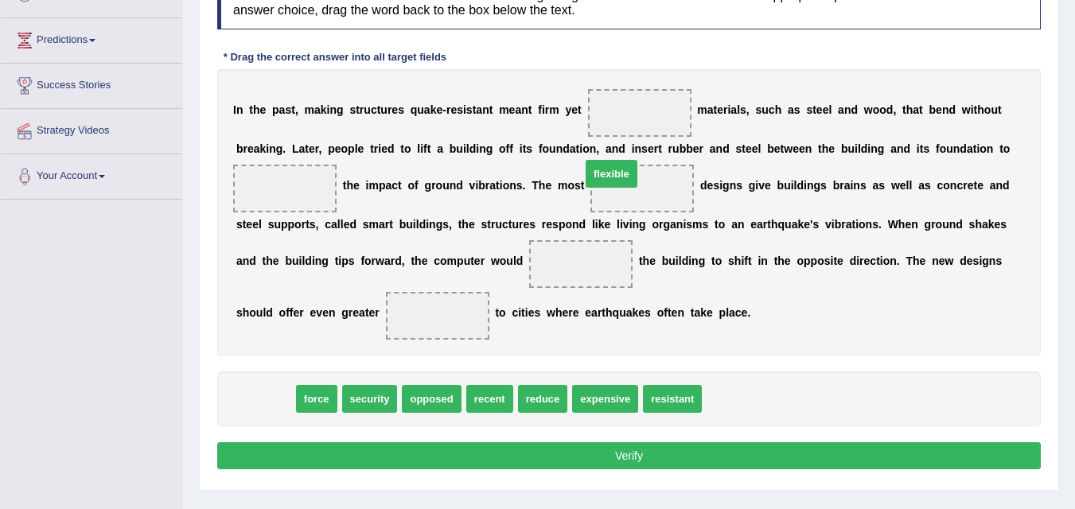
drag, startPoint x: 265, startPoint y: 405, endPoint x: 632, endPoint y: 130, distance: 458.8
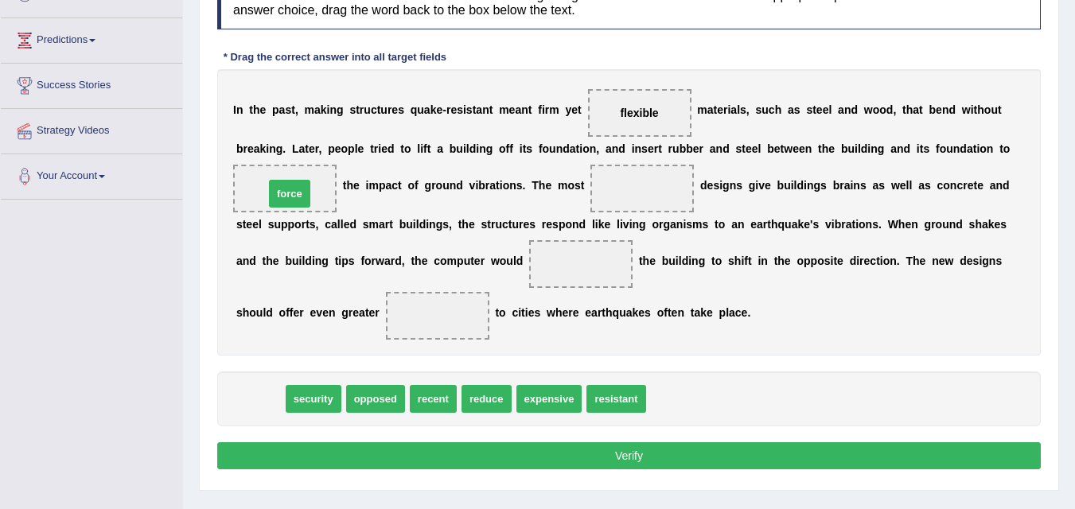
drag, startPoint x: 258, startPoint y: 401, endPoint x: 287, endPoint y: 196, distance: 207.5
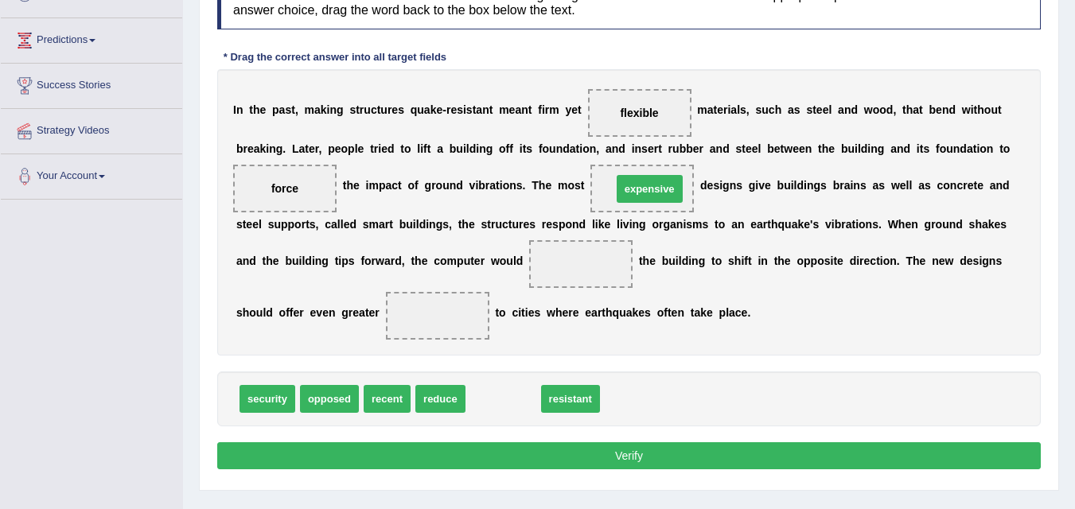
drag, startPoint x: 510, startPoint y: 400, endPoint x: 657, endPoint y: 189, distance: 256.2
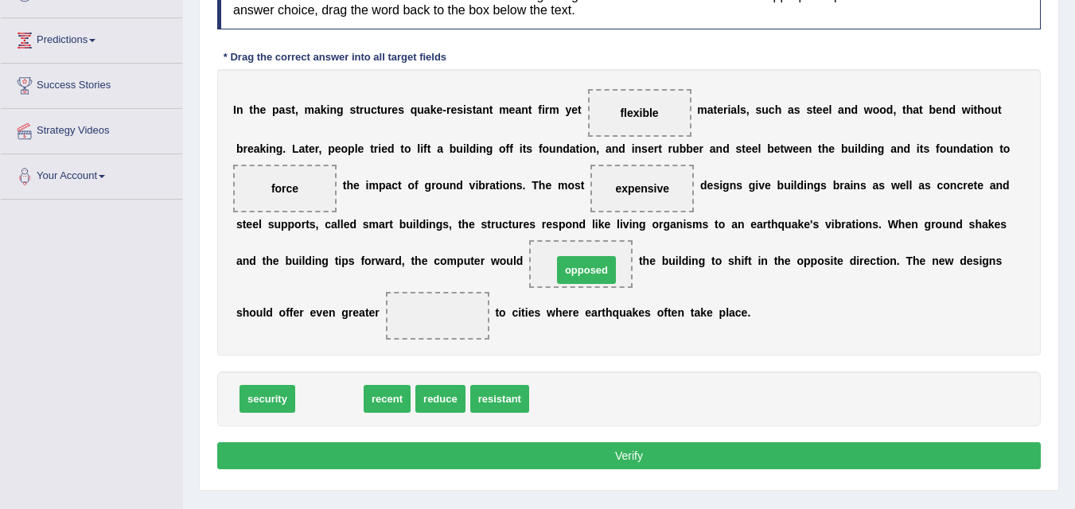
drag, startPoint x: 320, startPoint y: 395, endPoint x: 558, endPoint y: 295, distance: 258.3
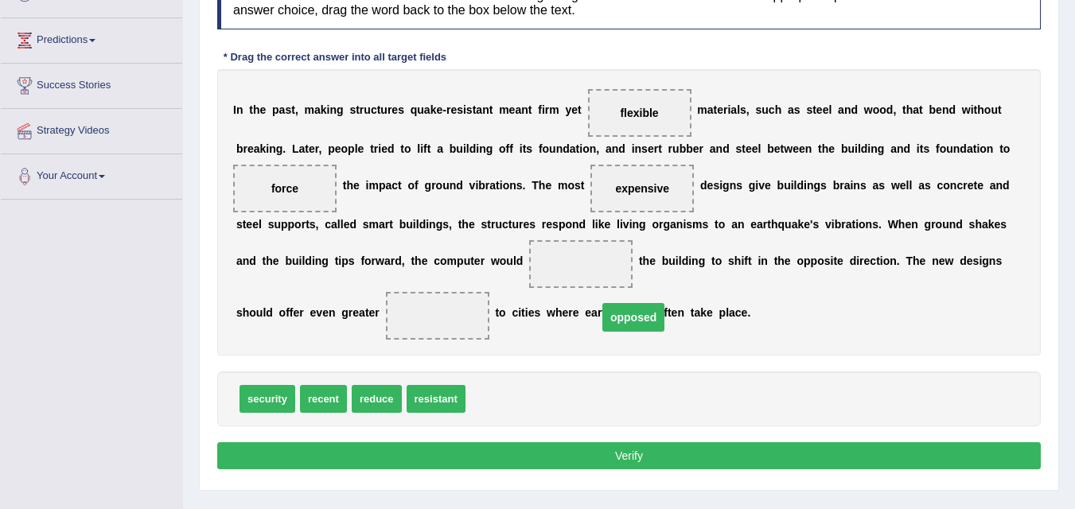
drag, startPoint x: 579, startPoint y: 267, endPoint x: 595, endPoint y: 370, distance: 104.0
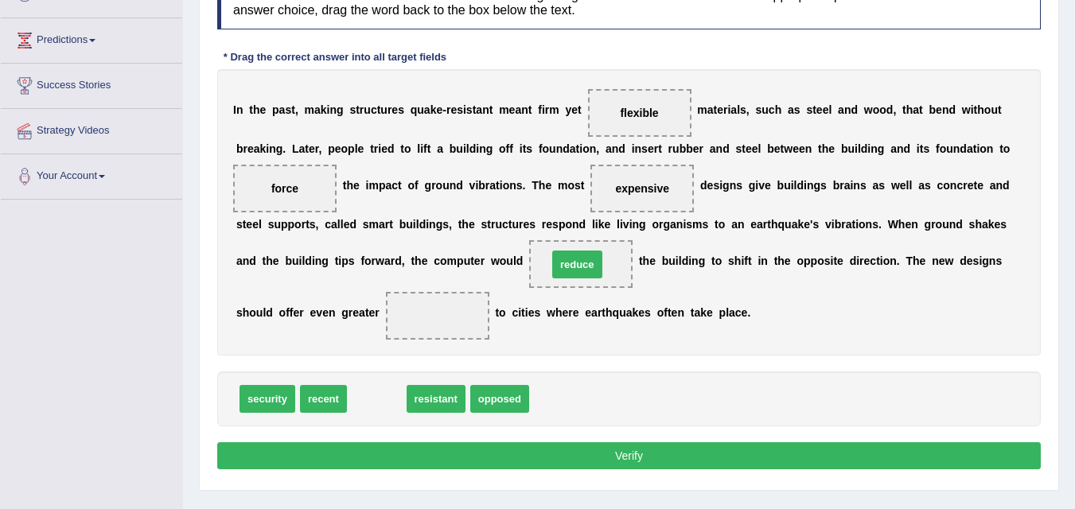
drag, startPoint x: 378, startPoint y: 400, endPoint x: 580, endPoint y: 266, distance: 242.2
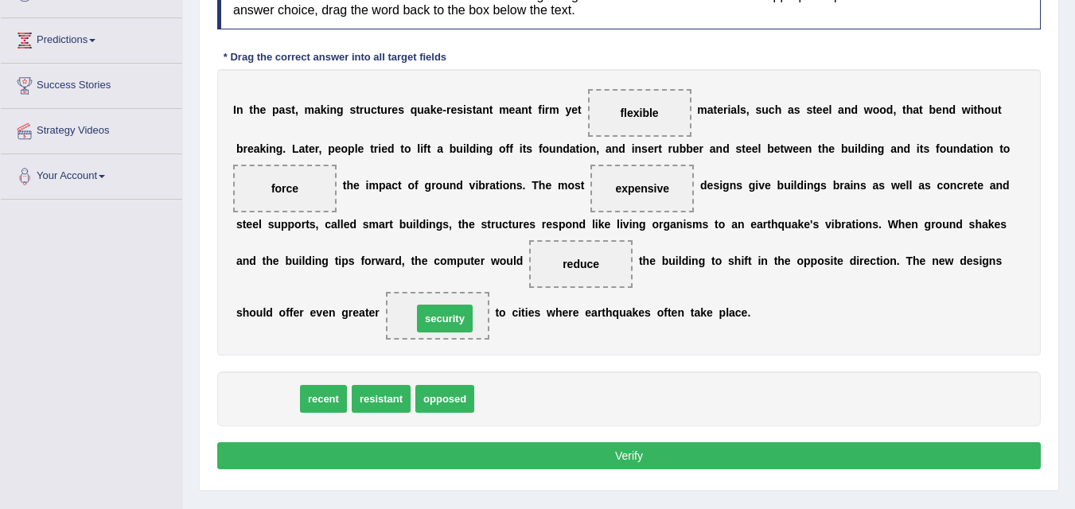
drag, startPoint x: 269, startPoint y: 404, endPoint x: 447, endPoint y: 320, distance: 196.2
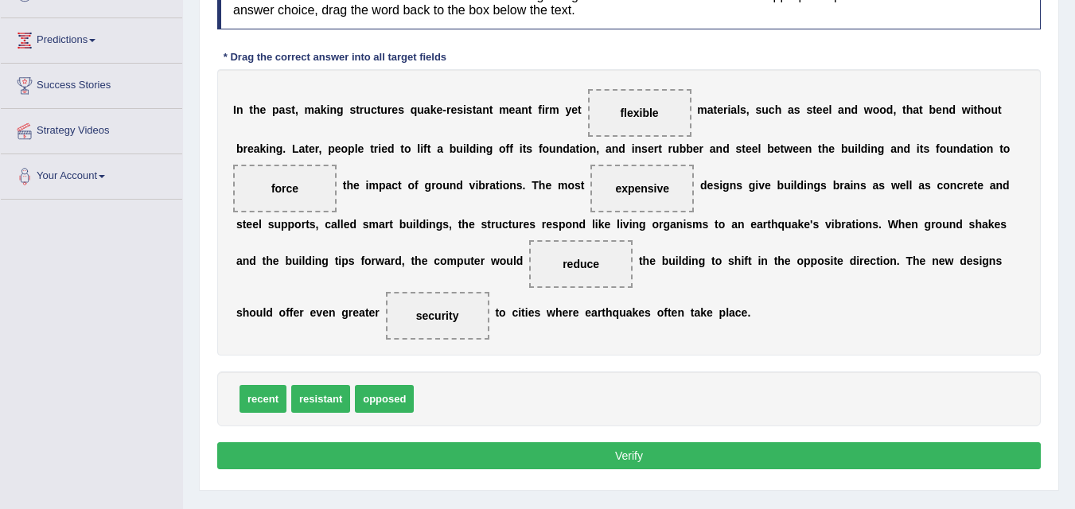
click at [544, 456] on button "Verify" at bounding box center [629, 456] width 824 height 27
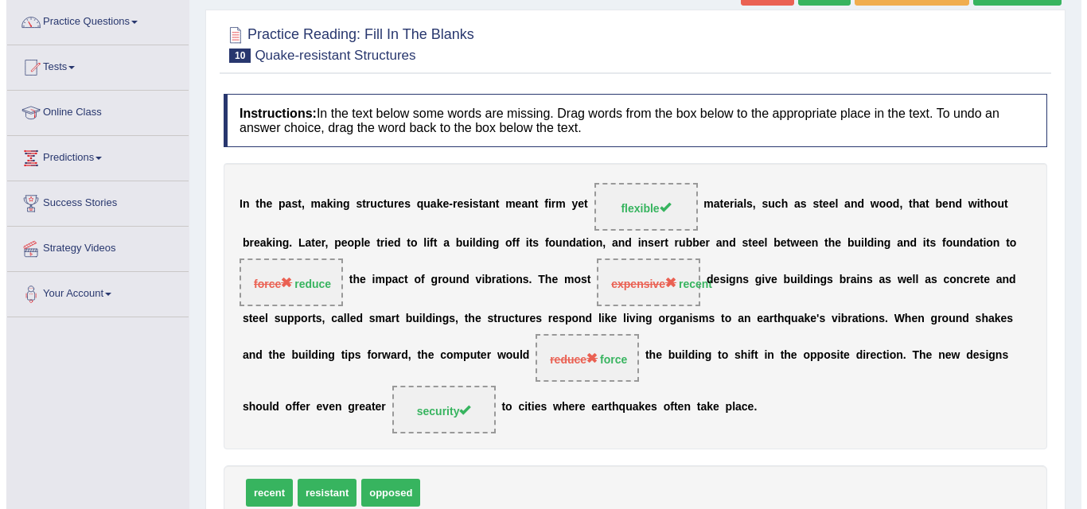
scroll to position [21, 0]
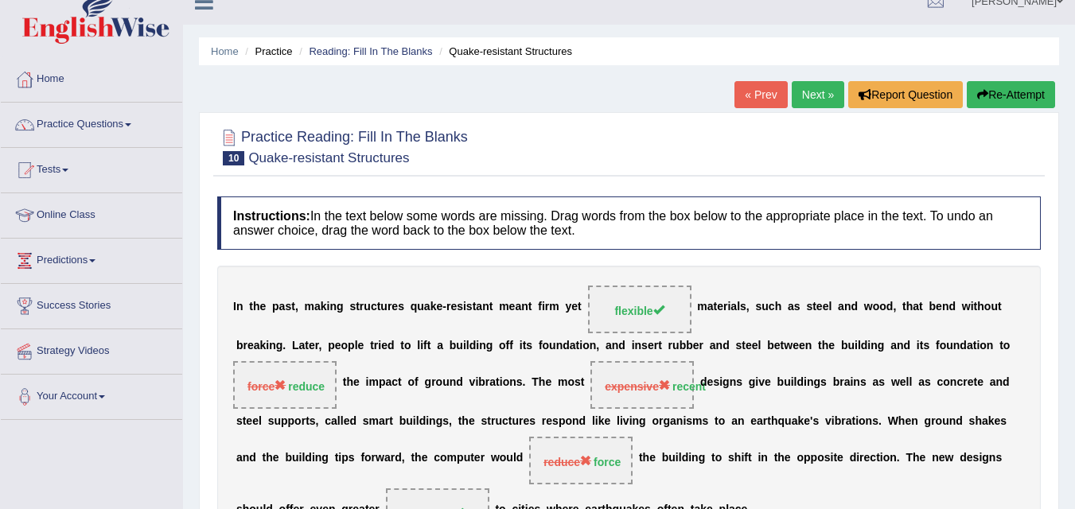
click at [1024, 98] on button "Re-Attempt" at bounding box center [1011, 94] width 88 height 27
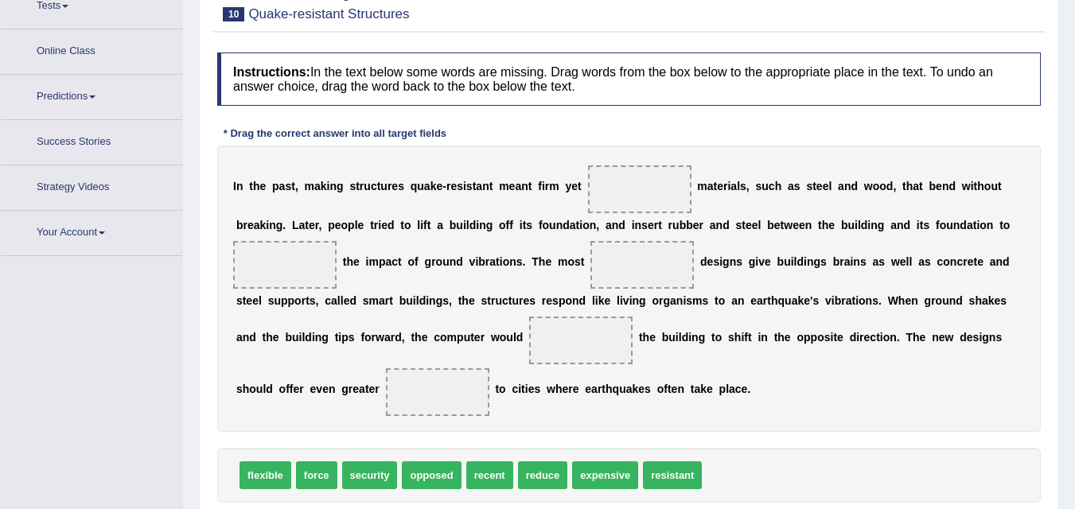
scroll to position [203, 0]
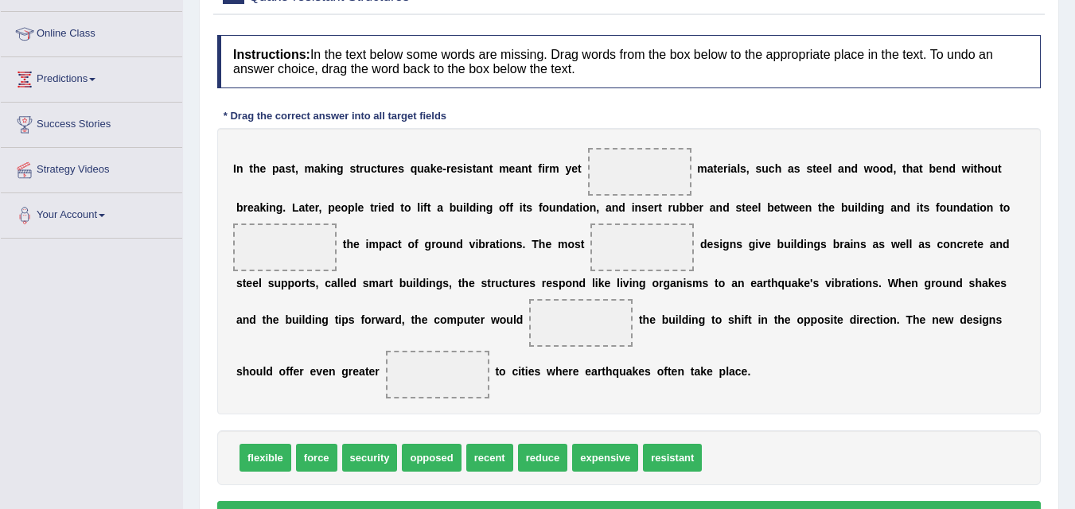
drag, startPoint x: 265, startPoint y: 451, endPoint x: 597, endPoint y: 186, distance: 424.3
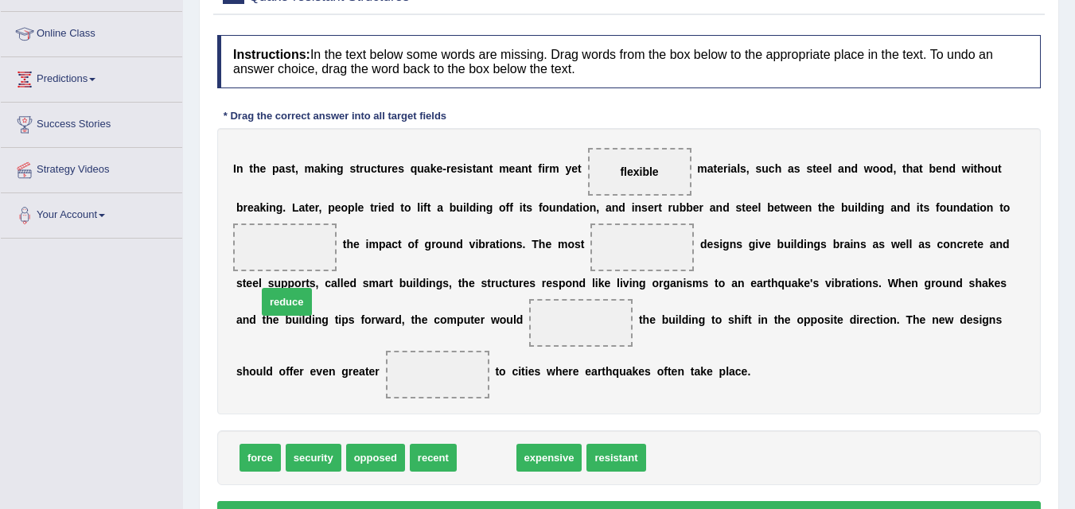
drag, startPoint x: 482, startPoint y: 454, endPoint x: 277, endPoint y: 287, distance: 264.8
click at [279, 294] on span "reduce" at bounding box center [287, 302] width 50 height 28
drag, startPoint x: 490, startPoint y: 455, endPoint x: 298, endPoint y: 245, distance: 284.5
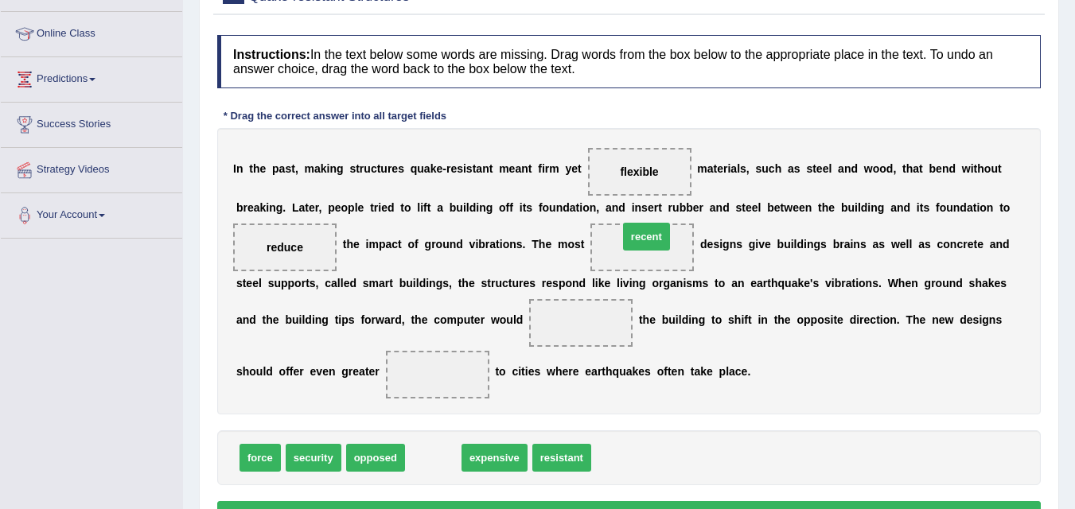
drag, startPoint x: 427, startPoint y: 455, endPoint x: 638, endPoint y: 237, distance: 302.9
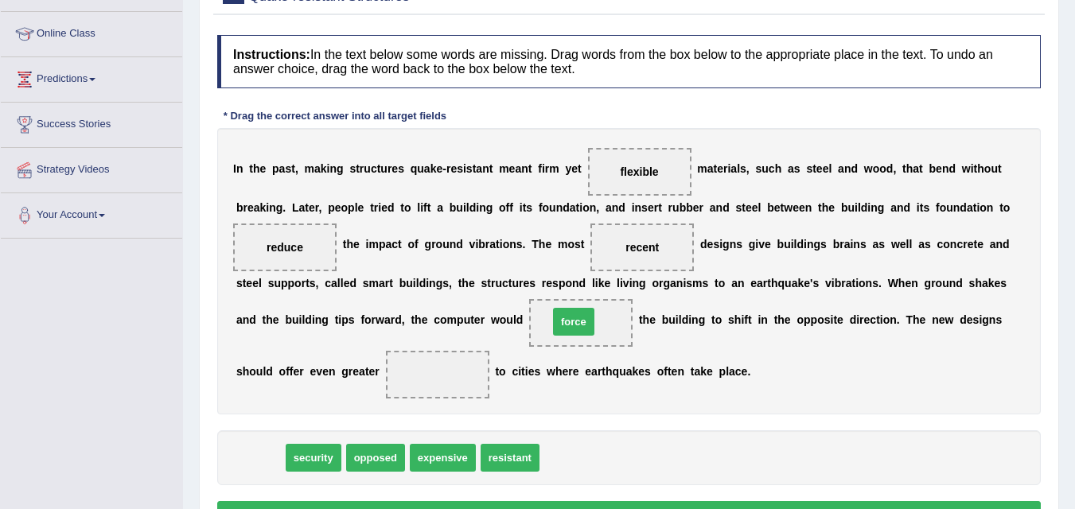
drag, startPoint x: 252, startPoint y: 460, endPoint x: 565, endPoint y: 324, distance: 341.9
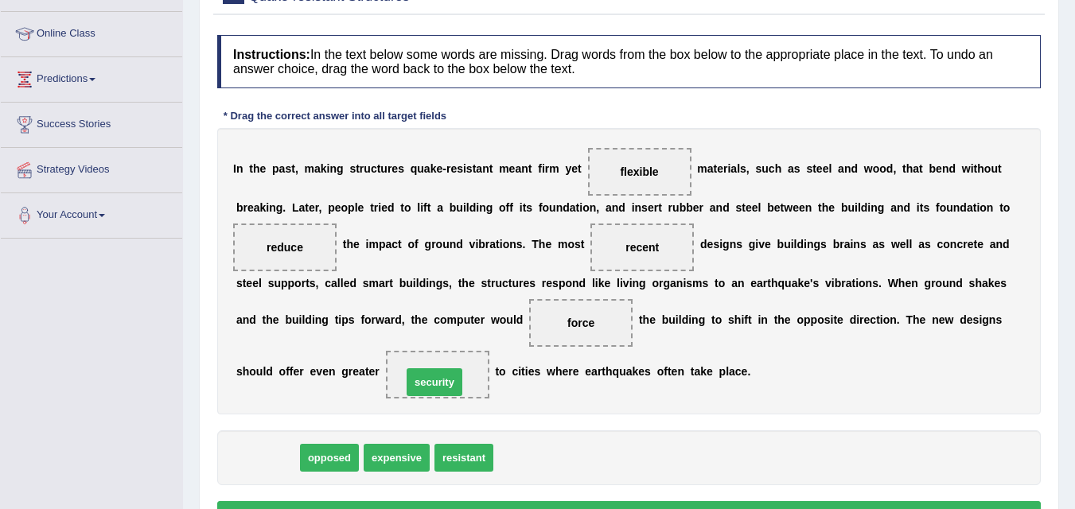
drag, startPoint x: 268, startPoint y: 454, endPoint x: 435, endPoint y: 377, distance: 183.8
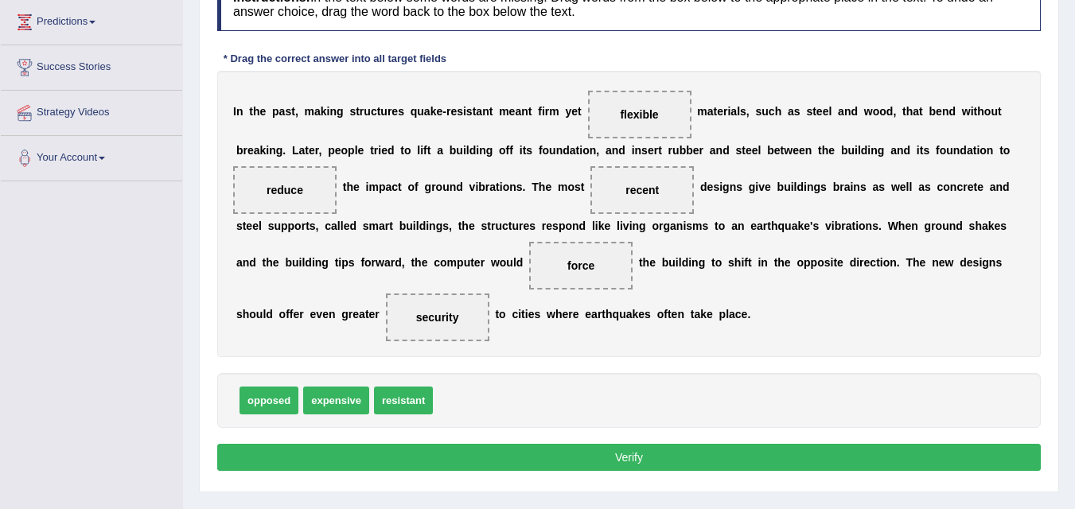
scroll to position [262, 0]
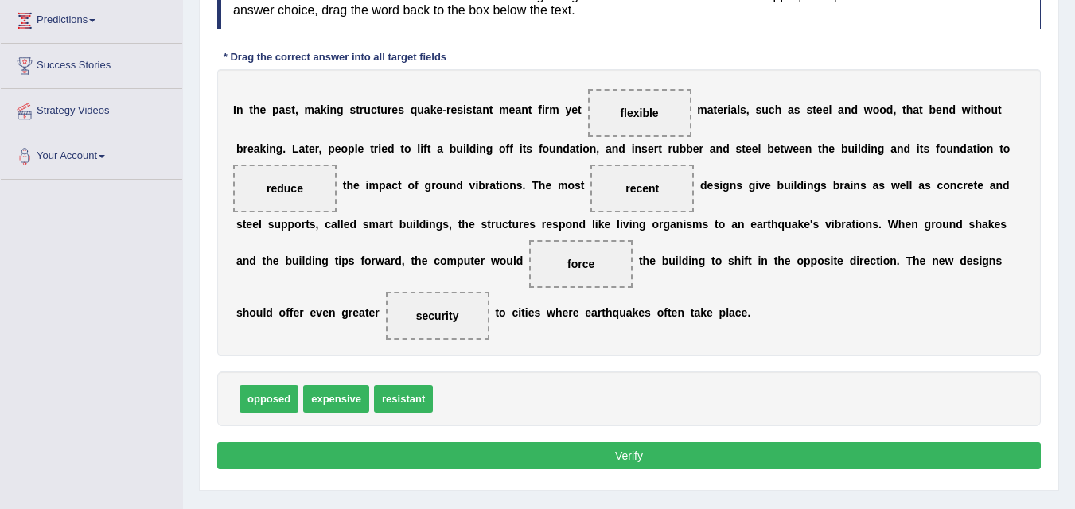
click at [496, 451] on button "Verify" at bounding box center [629, 456] width 824 height 27
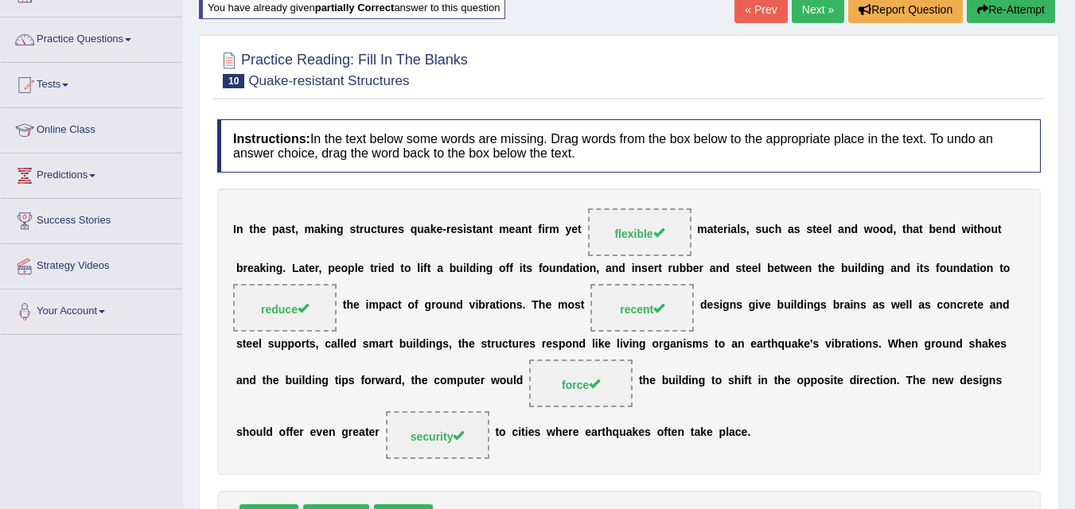
scroll to position [0, 0]
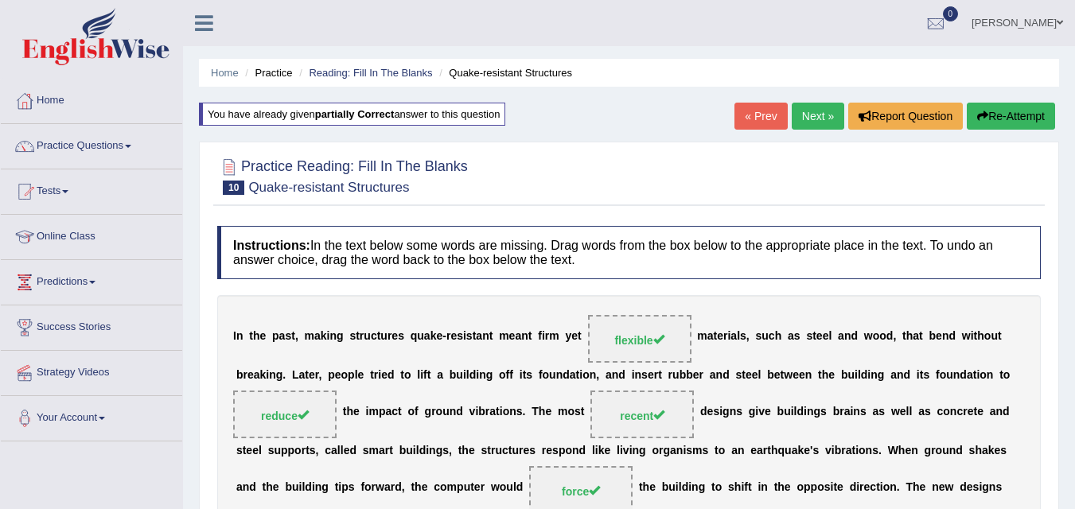
click at [813, 116] on link "Next »" at bounding box center [818, 116] width 53 height 27
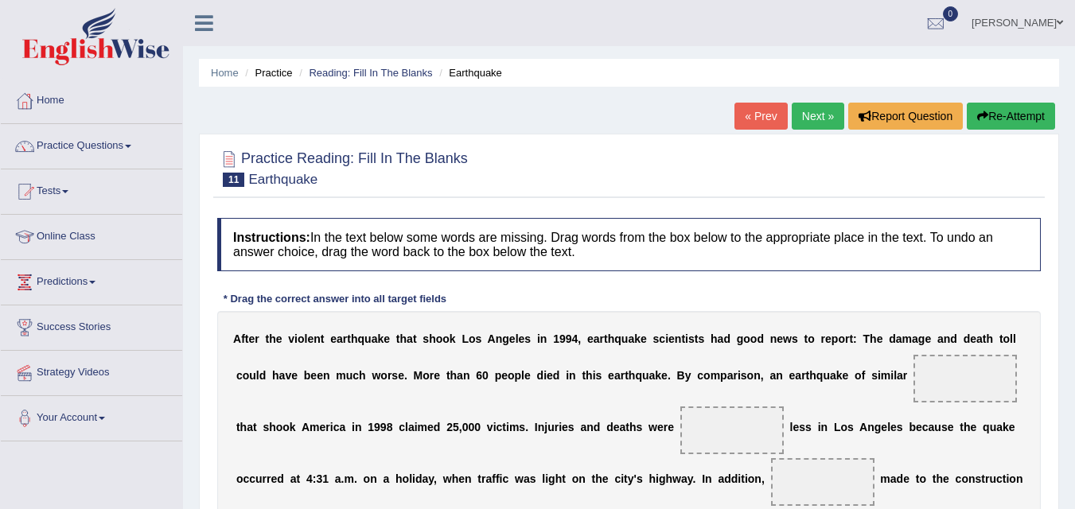
click at [942, 381] on span at bounding box center [965, 379] width 103 height 48
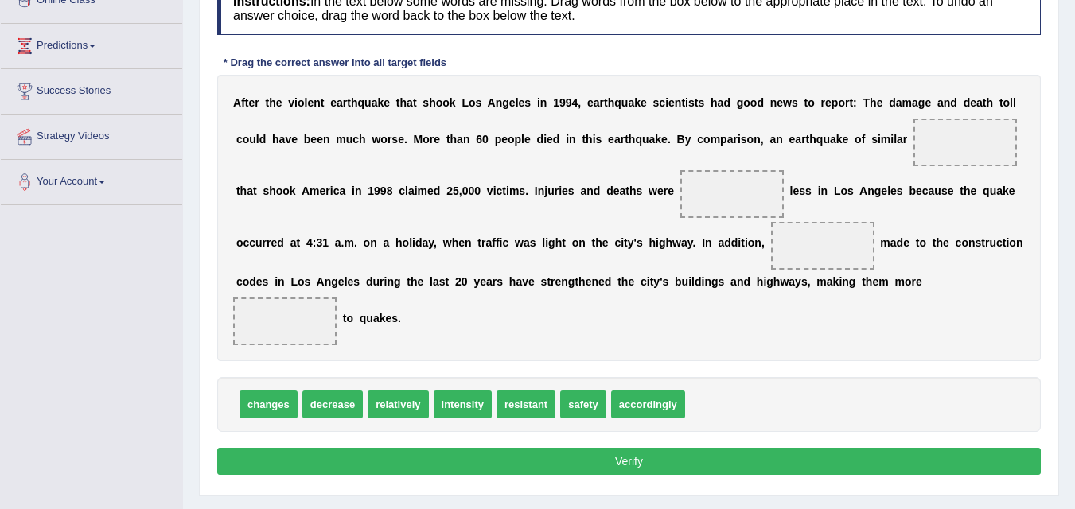
scroll to position [228, 0]
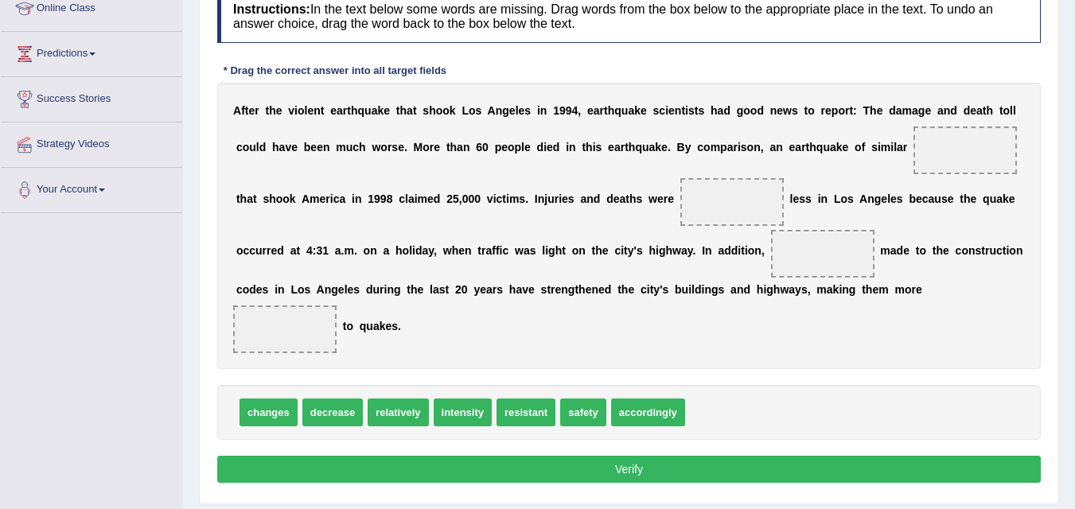
click at [469, 416] on span "intensity" at bounding box center [463, 413] width 58 height 28
drag, startPoint x: 469, startPoint y: 416, endPoint x: 942, endPoint y: 252, distance: 500.7
click at [898, 290] on span "intensity" at bounding box center [869, 304] width 58 height 28
drag, startPoint x: 455, startPoint y: 405, endPoint x: 701, endPoint y: 407, distance: 246.0
drag, startPoint x: 654, startPoint y: 416, endPoint x: 896, endPoint y: 247, distance: 295.0
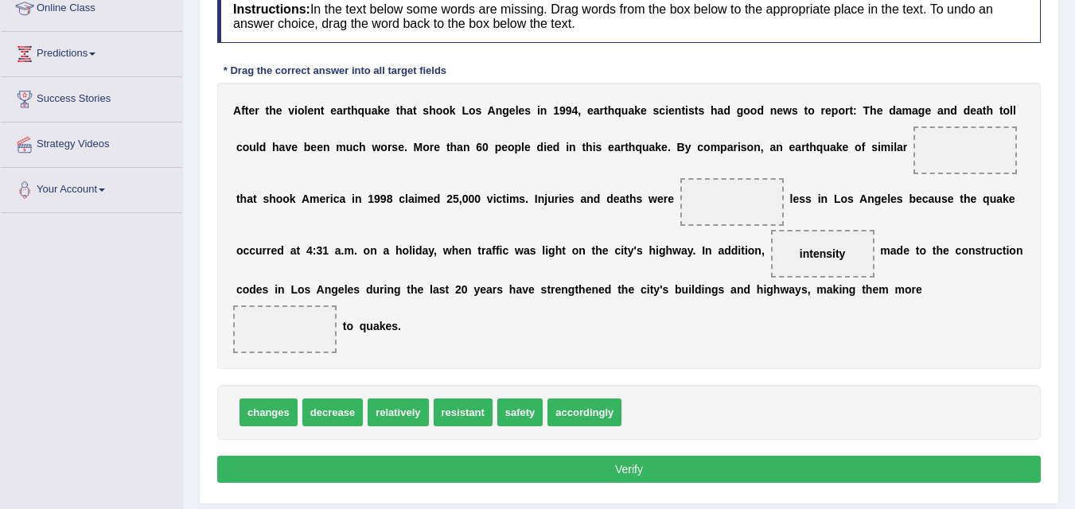
drag, startPoint x: 812, startPoint y: 254, endPoint x: 914, endPoint y: 179, distance: 126.4
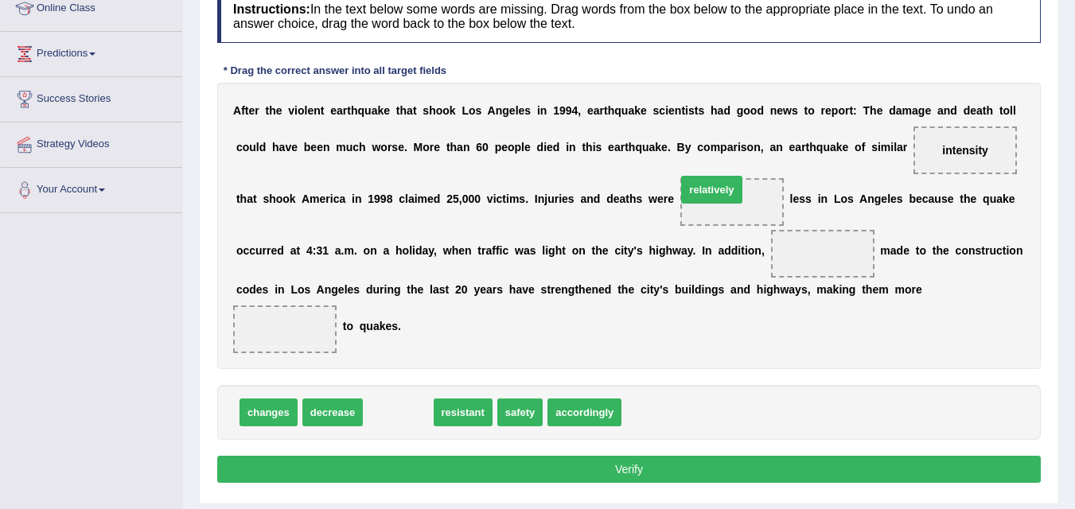
drag, startPoint x: 405, startPoint y: 416, endPoint x: 719, endPoint y: 193, distance: 384.8
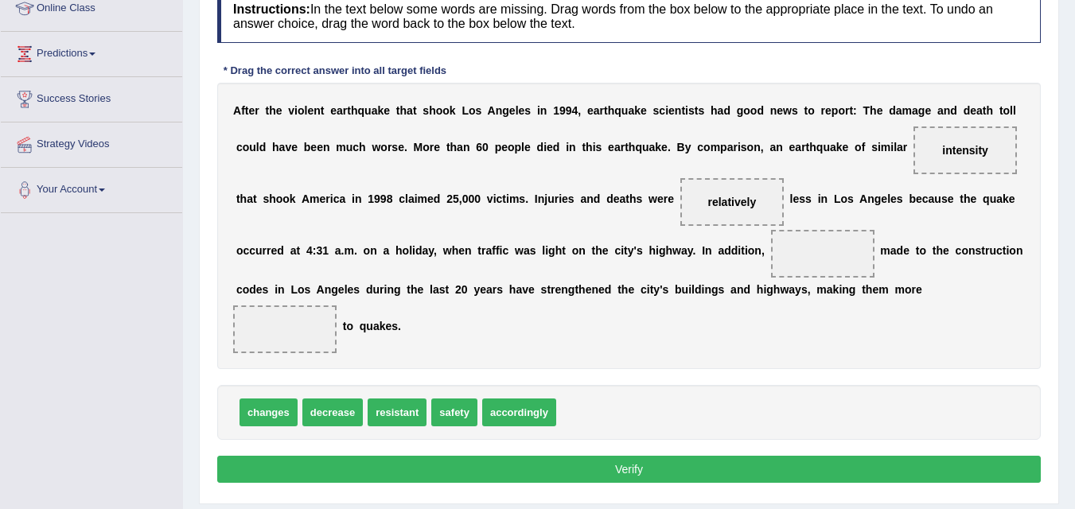
click at [260, 414] on span "changes" at bounding box center [269, 413] width 58 height 28
drag, startPoint x: 447, startPoint y: 415, endPoint x: 758, endPoint y: 285, distance: 336.5
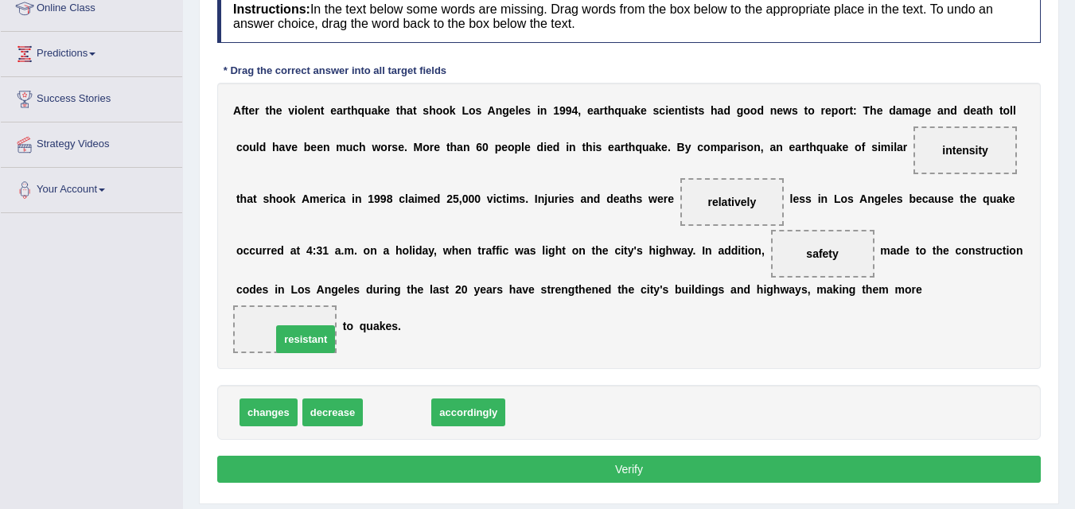
drag, startPoint x: 396, startPoint y: 414, endPoint x: 299, endPoint y: 339, distance: 122.6
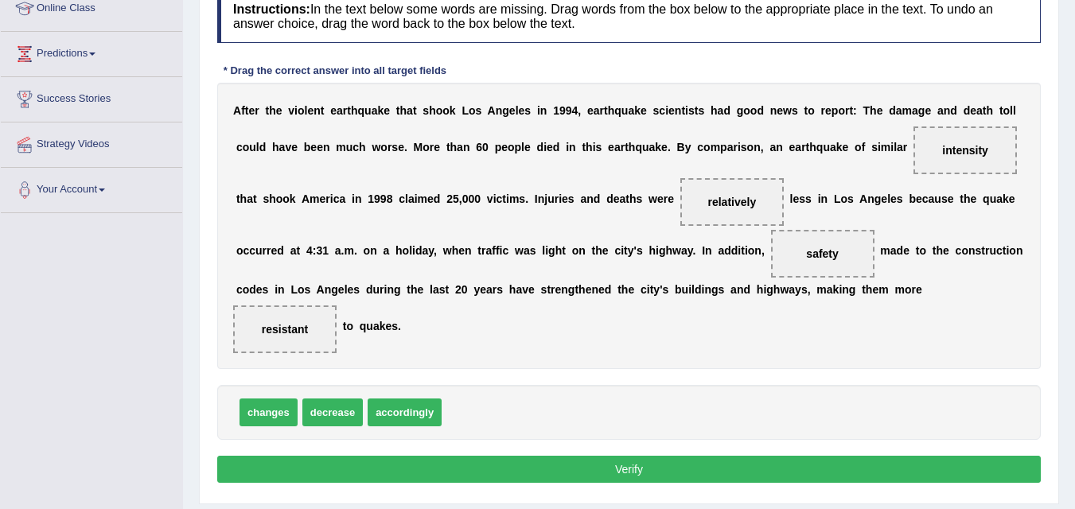
click at [533, 471] on button "Verify" at bounding box center [629, 469] width 824 height 27
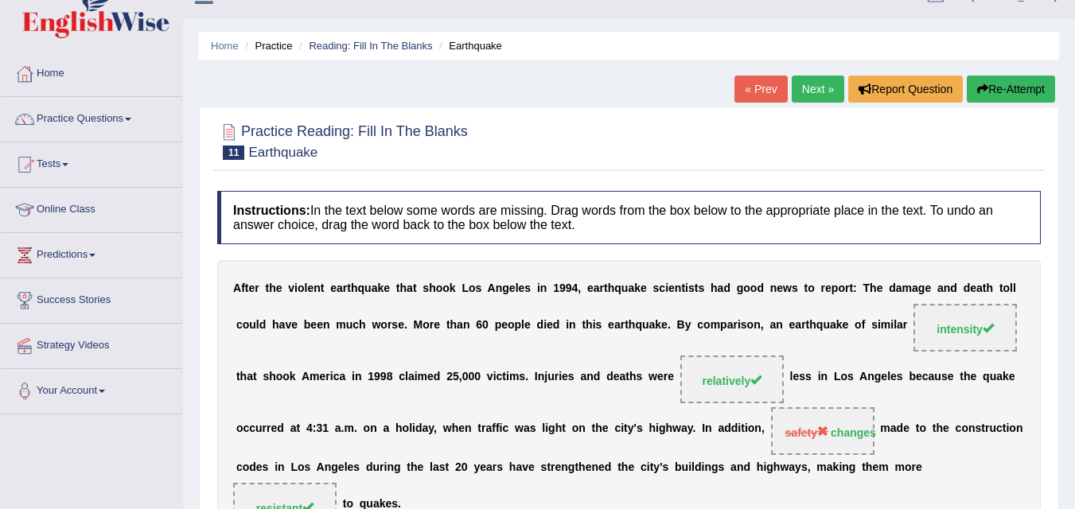
scroll to position [0, 0]
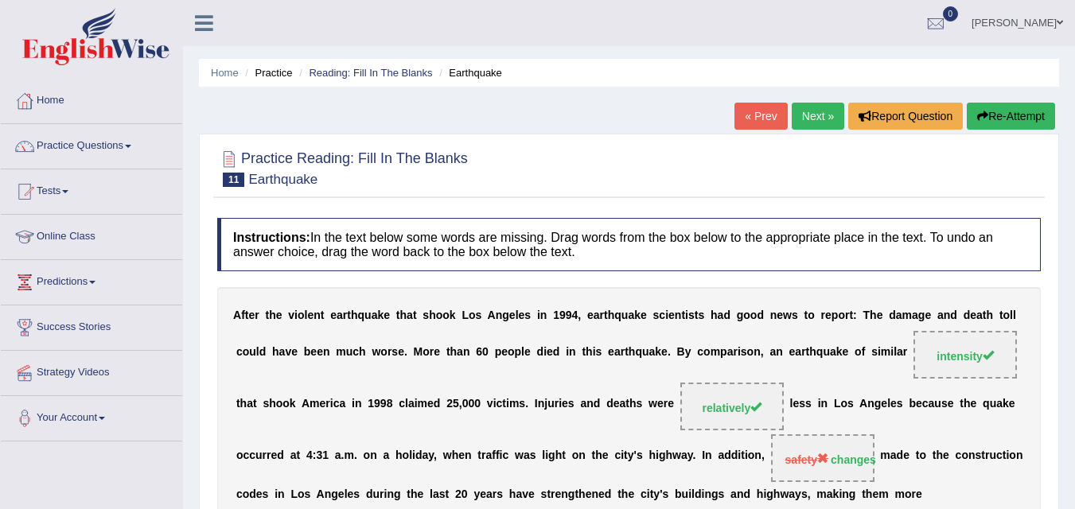
click at [814, 127] on link "Next »" at bounding box center [818, 116] width 53 height 27
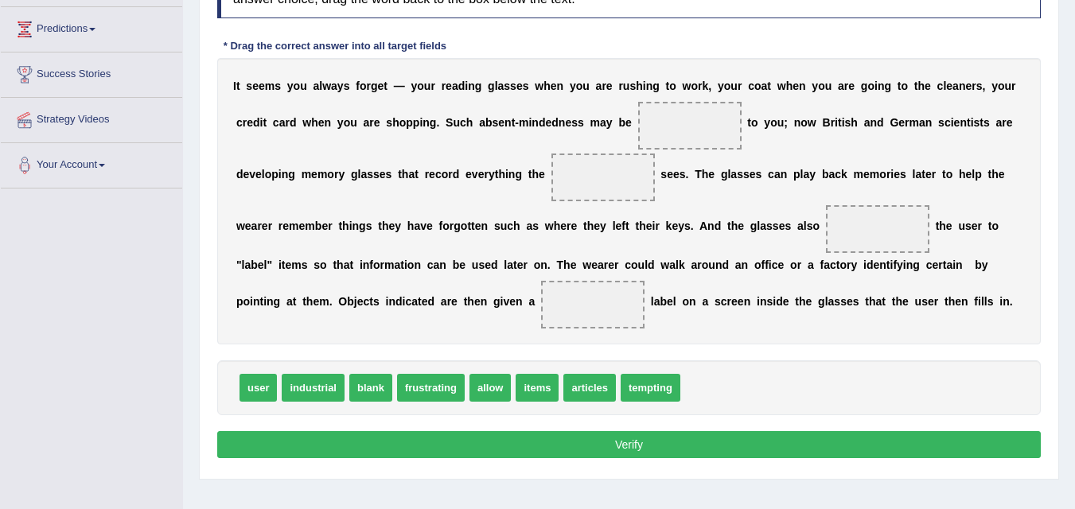
scroll to position [252, 0]
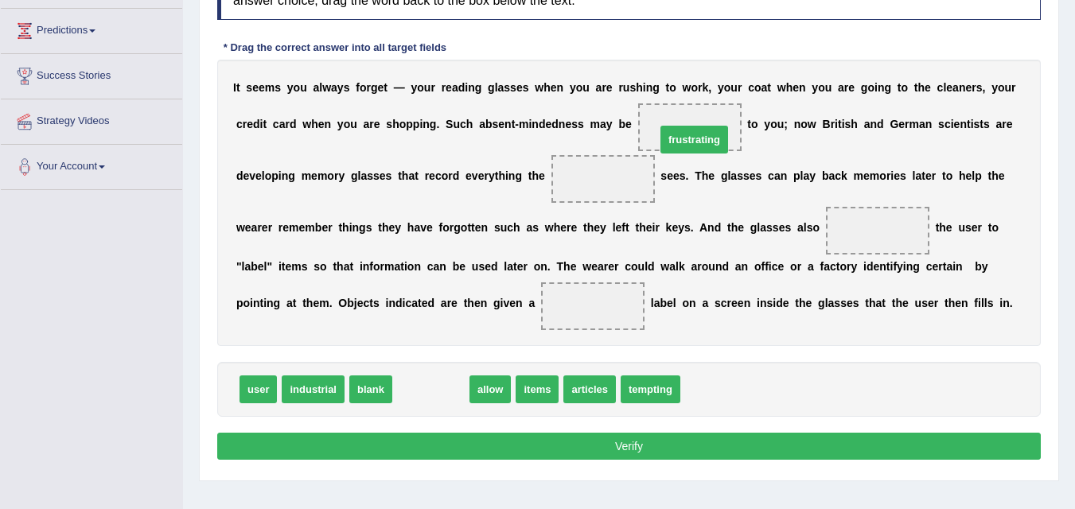
drag, startPoint x: 449, startPoint y: 390, endPoint x: 714, endPoint y: 129, distance: 372.1
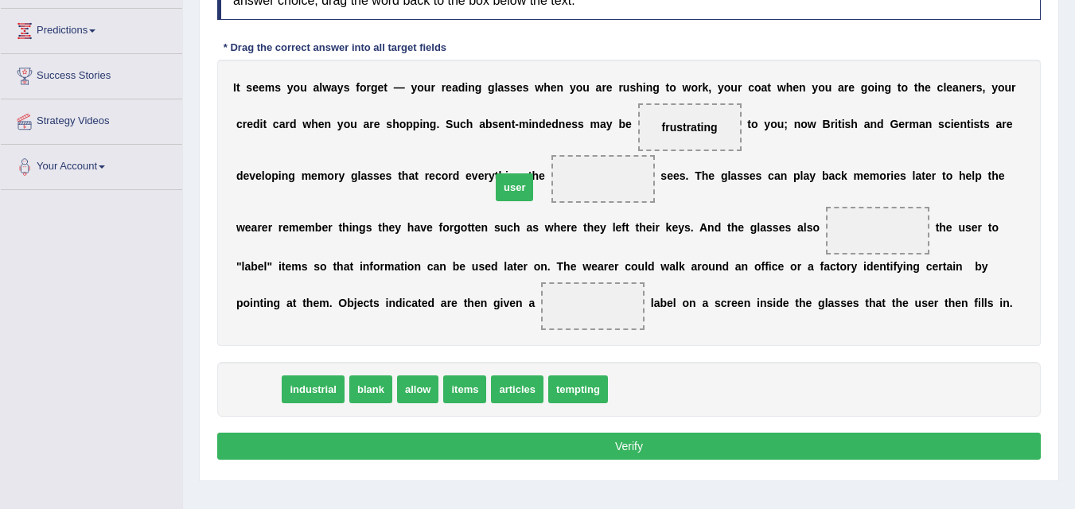
drag, startPoint x: 256, startPoint y: 393, endPoint x: 597, endPoint y: 158, distance: 414.9
click at [520, 188] on span "user" at bounding box center [514, 188] width 37 height 28
drag, startPoint x: 254, startPoint y: 390, endPoint x: 535, endPoint y: 221, distance: 327.8
click at [404, 302] on span "user" at bounding box center [385, 316] width 37 height 28
drag, startPoint x: 253, startPoint y: 399, endPoint x: 439, endPoint y: 260, distance: 232.0
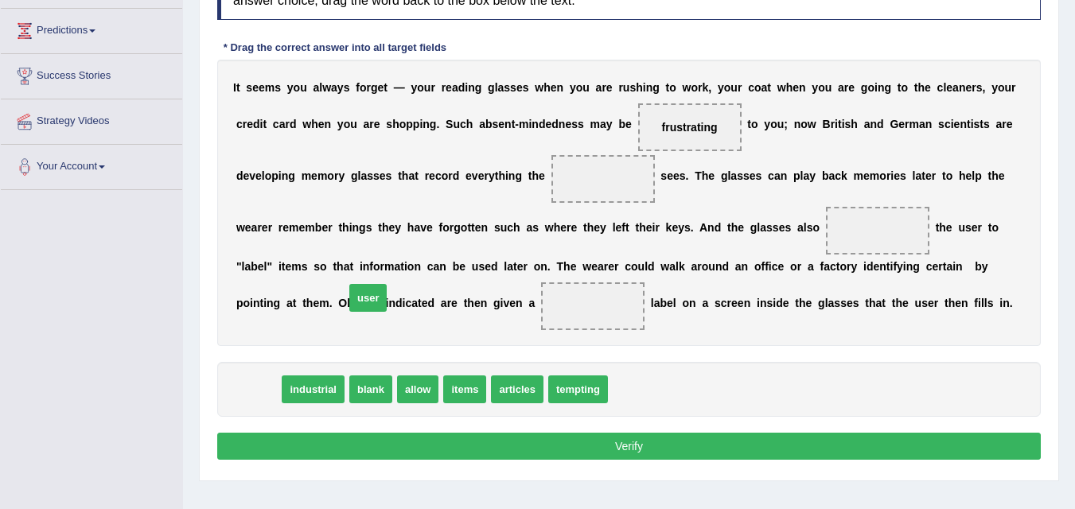
click at [387, 284] on span "user" at bounding box center [367, 298] width 37 height 28
drag, startPoint x: 249, startPoint y: 388, endPoint x: 282, endPoint y: 373, distance: 36.0
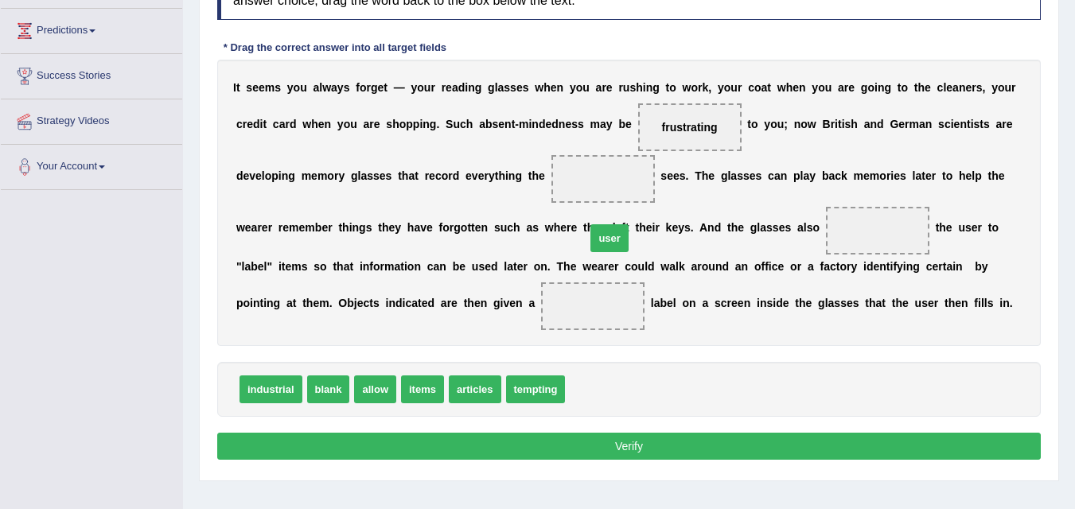
drag, startPoint x: 587, startPoint y: 393, endPoint x: 607, endPoint y: 215, distance: 179.4
click at [607, 232] on span "user" at bounding box center [609, 238] width 37 height 28
drag, startPoint x: 584, startPoint y: 392, endPoint x: 593, endPoint y: 339, distance: 54.0
drag, startPoint x: 586, startPoint y: 310, endPoint x: 597, endPoint y: 190, distance: 119.9
drag, startPoint x: 377, startPoint y: 392, endPoint x: 856, endPoint y: 237, distance: 503.0
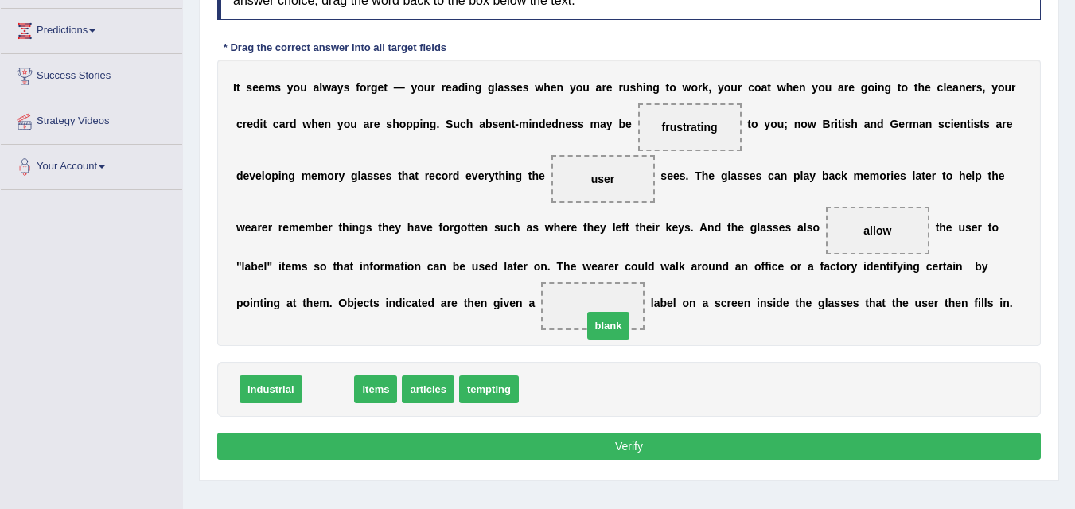
drag, startPoint x: 323, startPoint y: 393, endPoint x: 603, endPoint y: 327, distance: 287.9
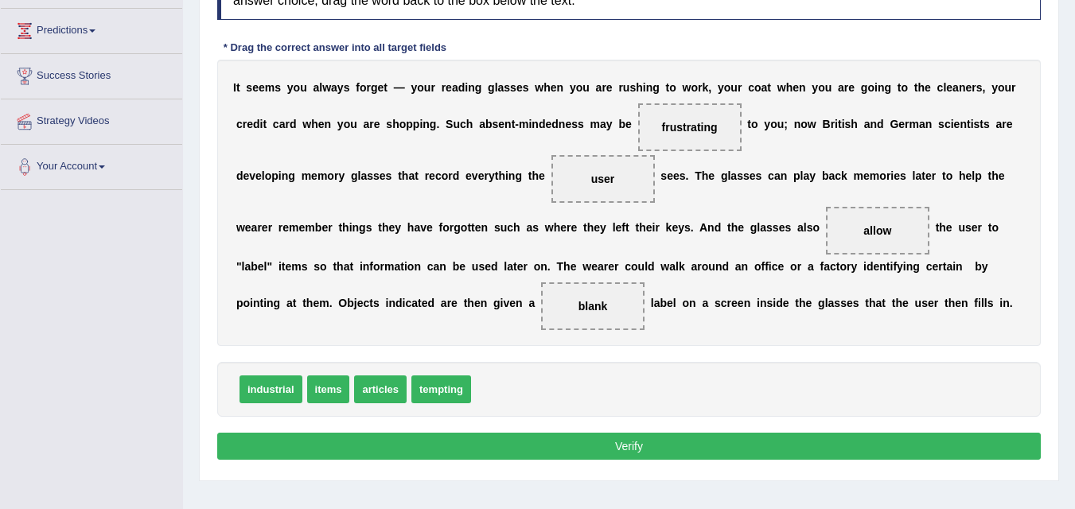
click at [603, 442] on button "Verify" at bounding box center [629, 446] width 824 height 27
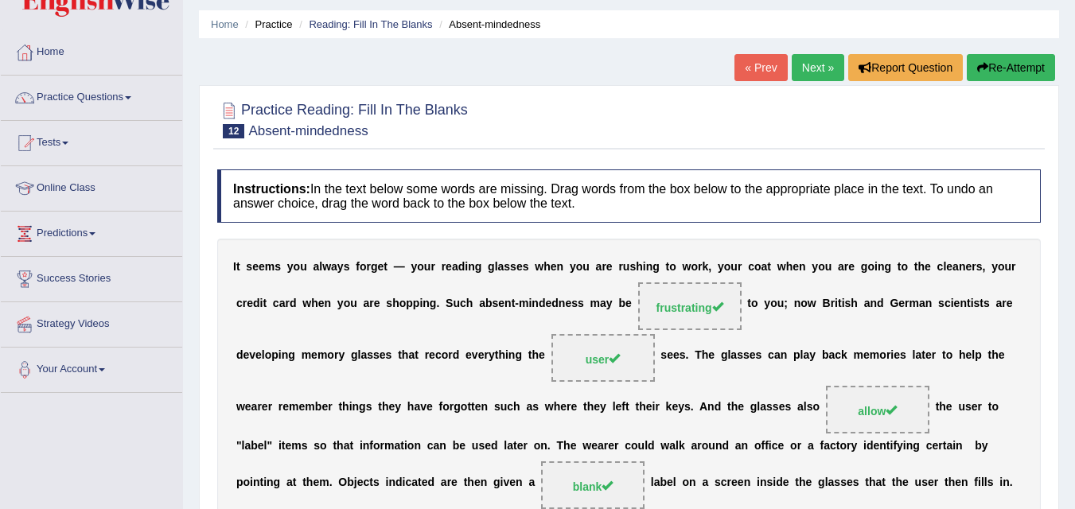
scroll to position [42, 0]
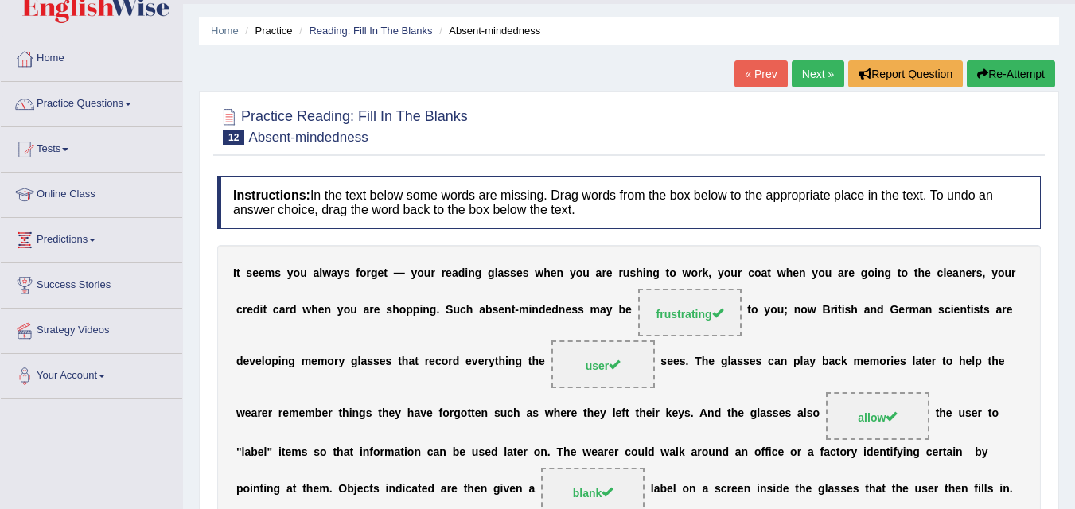
click at [810, 75] on link "Next »" at bounding box center [818, 73] width 53 height 27
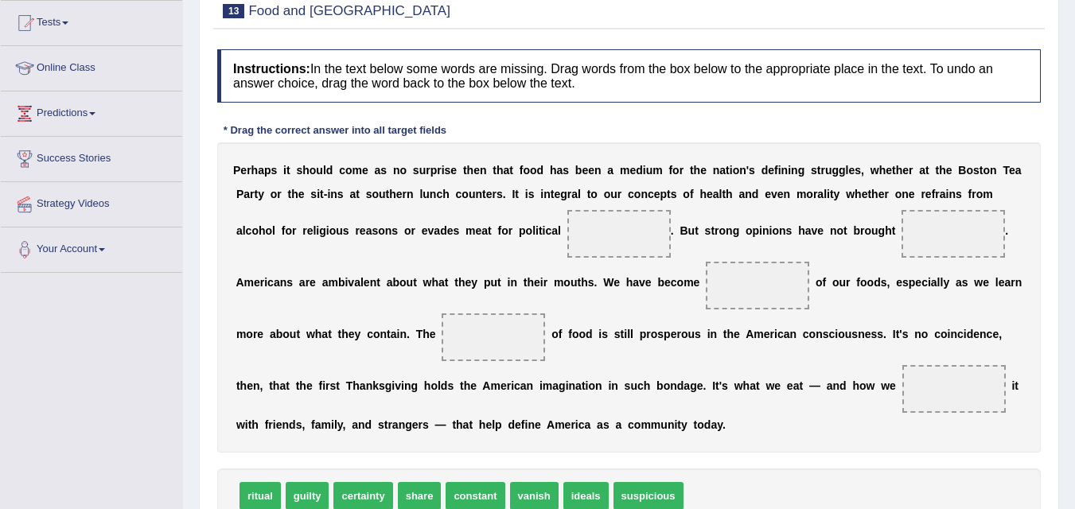
scroll to position [167, 0]
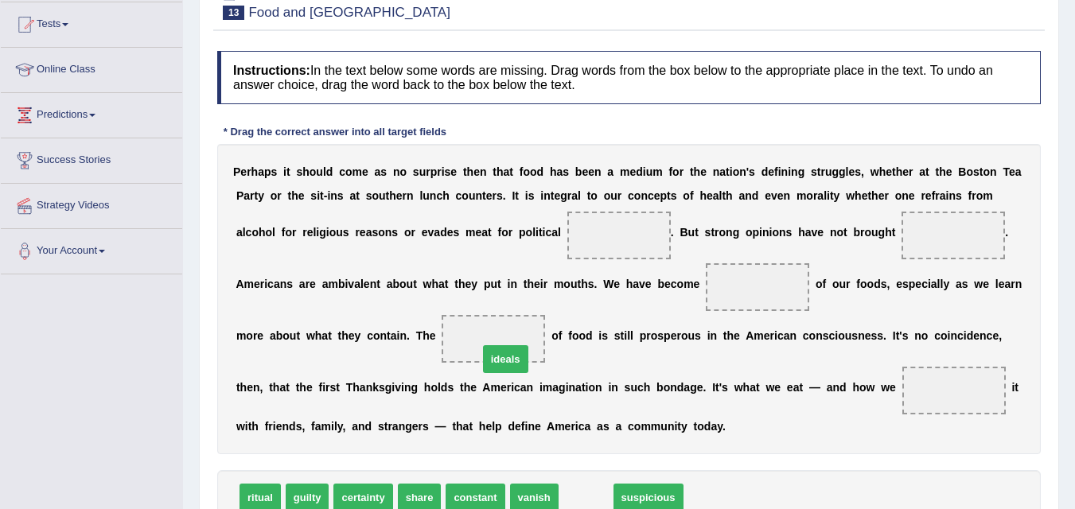
drag, startPoint x: 587, startPoint y: 494, endPoint x: 501, endPoint y: 345, distance: 171.2
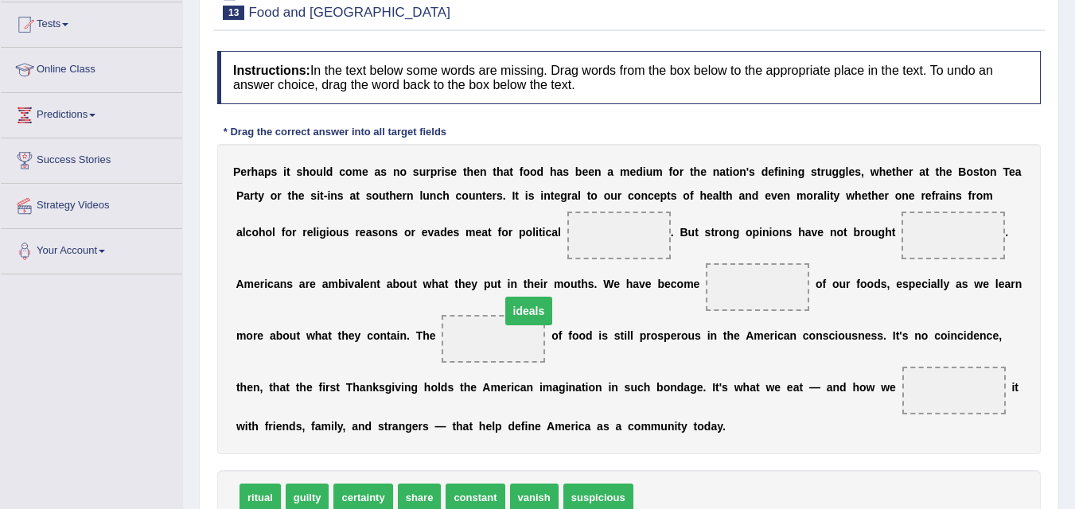
drag, startPoint x: 499, startPoint y: 341, endPoint x: 611, endPoint y: 234, distance: 154.3
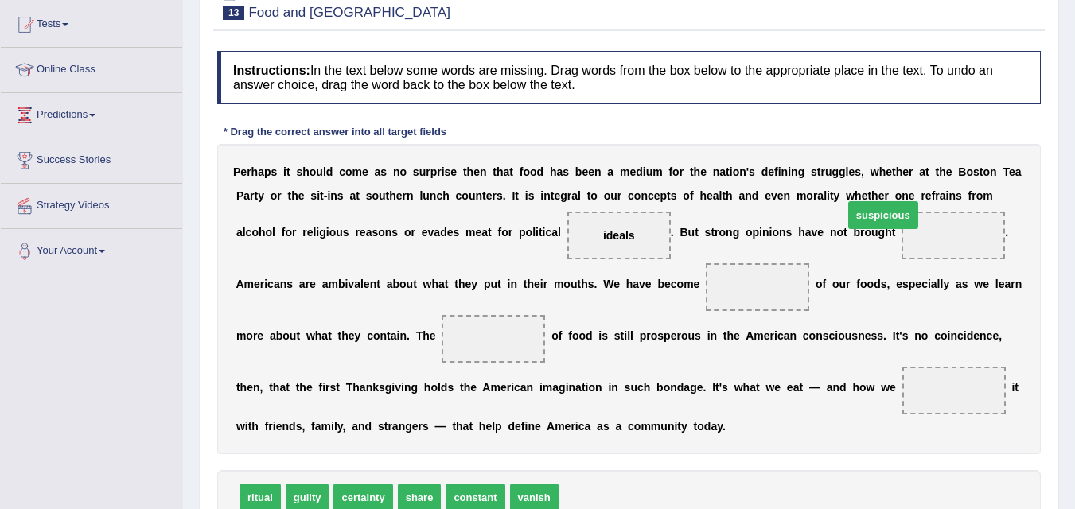
drag, startPoint x: 587, startPoint y: 501, endPoint x: 872, endPoint y: 218, distance: 401.3
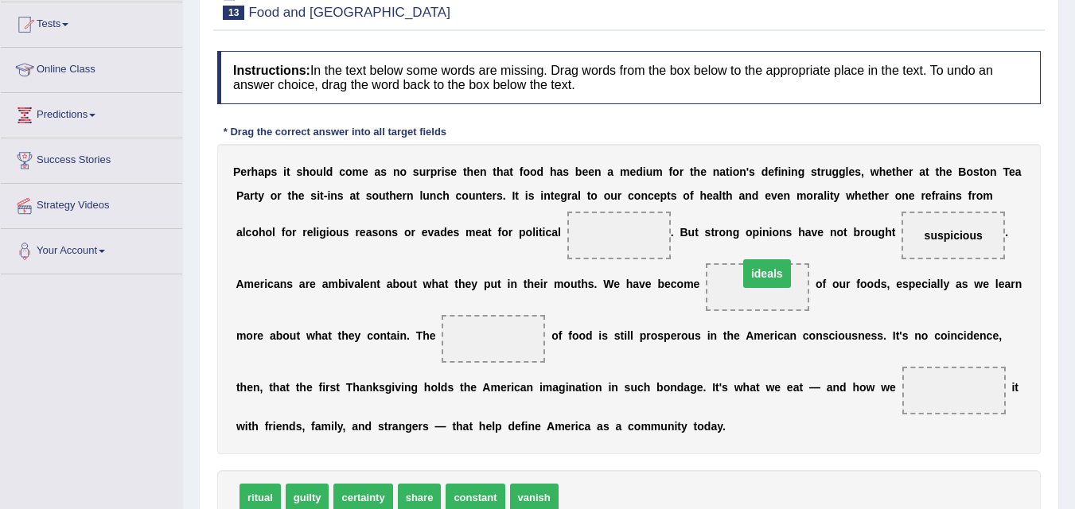
drag, startPoint x: 630, startPoint y: 233, endPoint x: 781, endPoint y: 273, distance: 155.6
drag, startPoint x: 267, startPoint y: 495, endPoint x: 503, endPoint y: 318, distance: 295.0
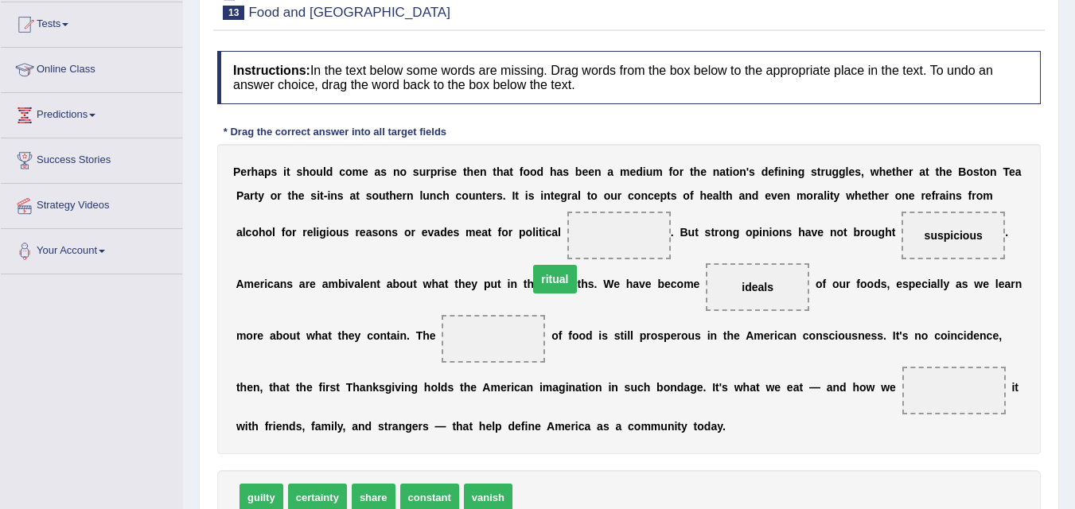
drag, startPoint x: 490, startPoint y: 337, endPoint x: 602, endPoint y: 228, distance: 155.4
click at [435, 498] on span "constant" at bounding box center [429, 498] width 59 height 28
drag, startPoint x: 375, startPoint y: 497, endPoint x: 918, endPoint y: 377, distance: 555.9
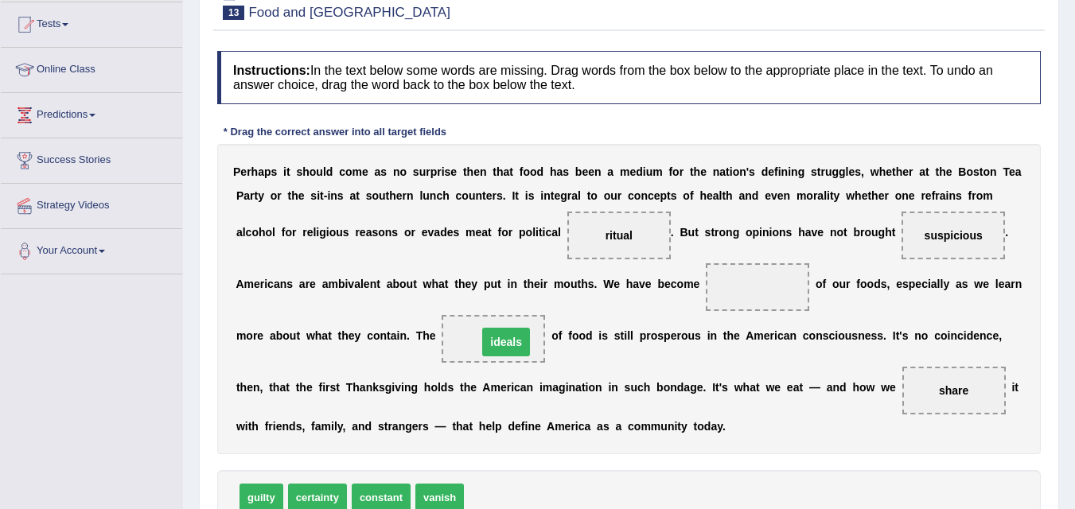
drag, startPoint x: 764, startPoint y: 283, endPoint x: 513, endPoint y: 336, distance: 257.1
drag, startPoint x: 931, startPoint y: 238, endPoint x: 740, endPoint y: 291, distance: 198.1
click at [273, 502] on span "guilty" at bounding box center [262, 498] width 44 height 28
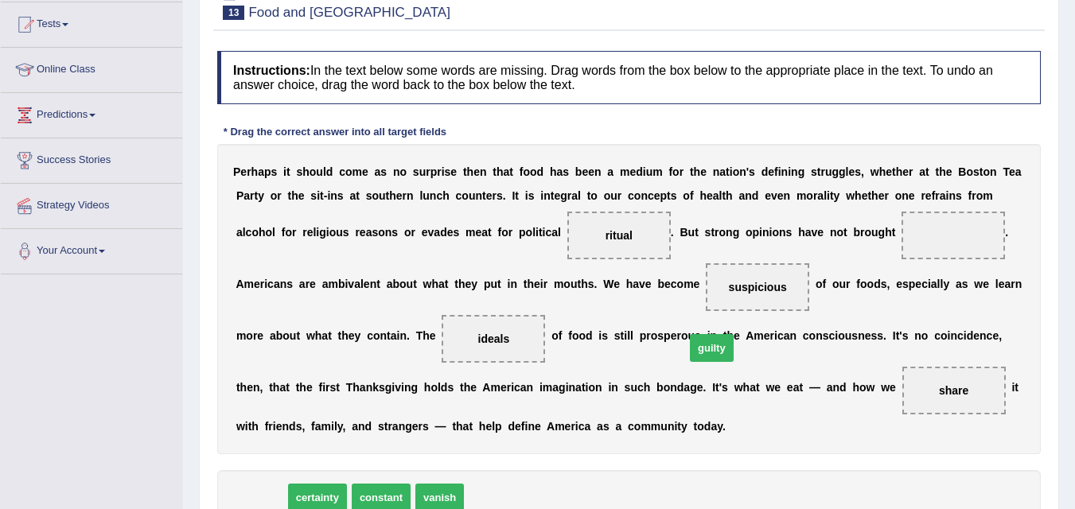
drag, startPoint x: 273, startPoint y: 502, endPoint x: 728, endPoint y: 351, distance: 479.8
click at [726, 352] on span "guilty" at bounding box center [712, 348] width 44 height 28
drag, startPoint x: 247, startPoint y: 493, endPoint x: 518, endPoint y: 466, distance: 272.8
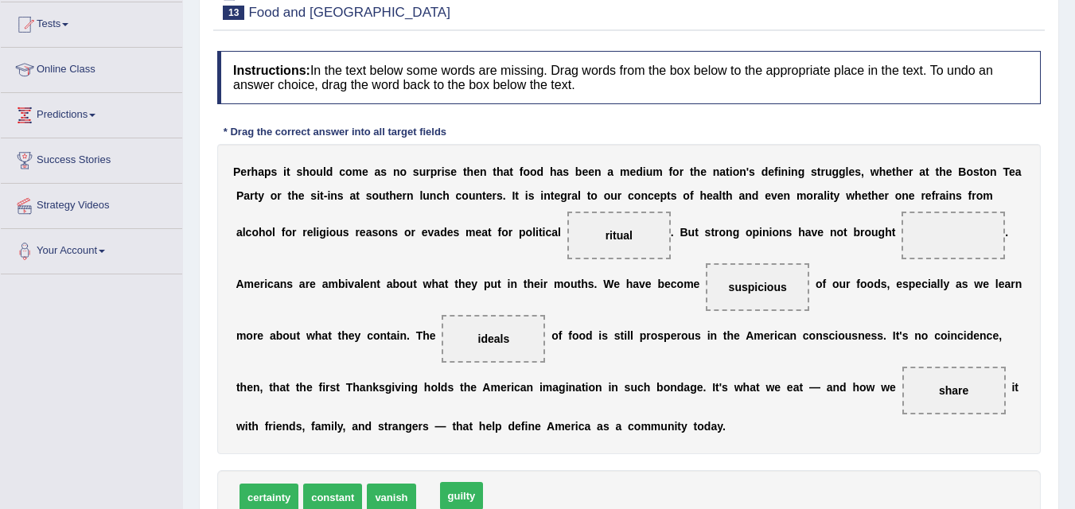
drag, startPoint x: 445, startPoint y: 496, endPoint x: 685, endPoint y: 411, distance: 254.3
click at [484, 482] on span "guilty" at bounding box center [462, 496] width 44 height 28
drag, startPoint x: 434, startPoint y: 502, endPoint x: 569, endPoint y: 442, distance: 148.2
click at [472, 478] on span "guilty" at bounding box center [450, 492] width 44 height 28
drag, startPoint x: 452, startPoint y: 491, endPoint x: 494, endPoint y: 382, distance: 116.6
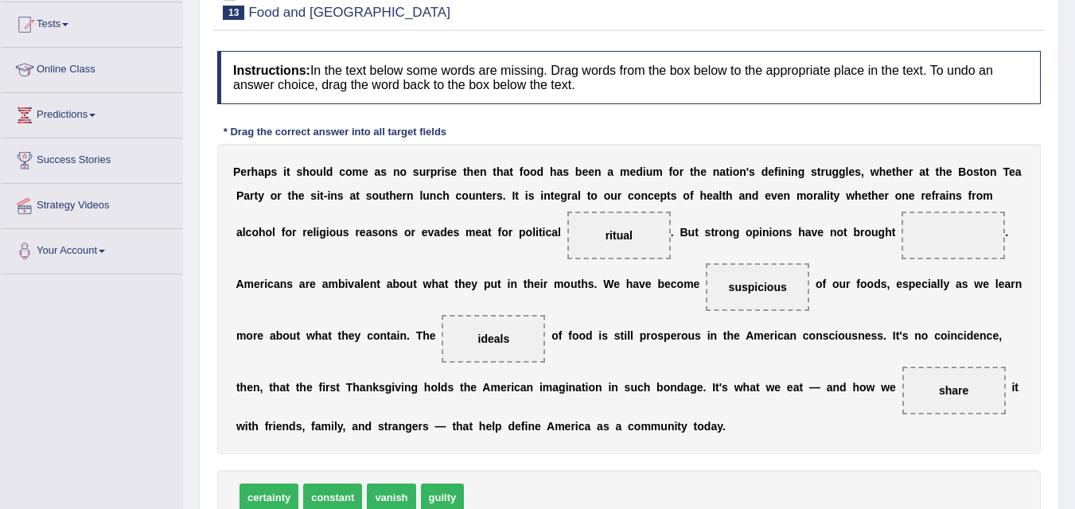
click at [465, 484] on span "guilty" at bounding box center [443, 498] width 44 height 28
drag, startPoint x: 443, startPoint y: 500, endPoint x: 507, endPoint y: 369, distance: 145.3
click at [487, 443] on span "guilty" at bounding box center [465, 457] width 44 height 28
drag, startPoint x: 442, startPoint y: 501, endPoint x: 461, endPoint y: 459, distance: 46.3
click at [461, 459] on span "guilty" at bounding box center [462, 457] width 44 height 28
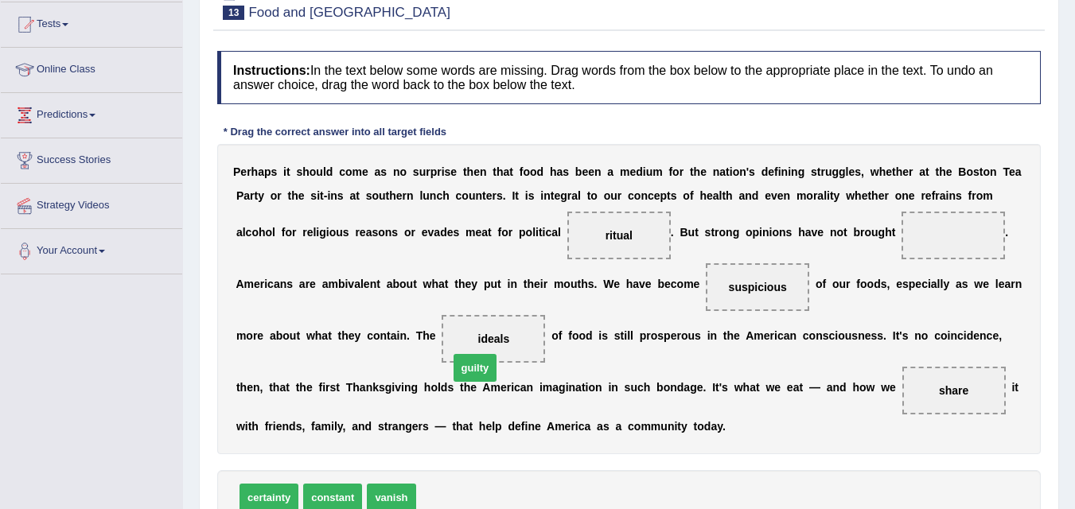
drag, startPoint x: 433, startPoint y: 501, endPoint x: 466, endPoint y: 356, distance: 148.5
drag, startPoint x: 490, startPoint y: 339, endPoint x: 779, endPoint y: 244, distance: 304.3
click at [779, 242] on span "guilty" at bounding box center [764, 238] width 45 height 29
drag, startPoint x: 500, startPoint y: 342, endPoint x: 780, endPoint y: 279, distance: 287.2
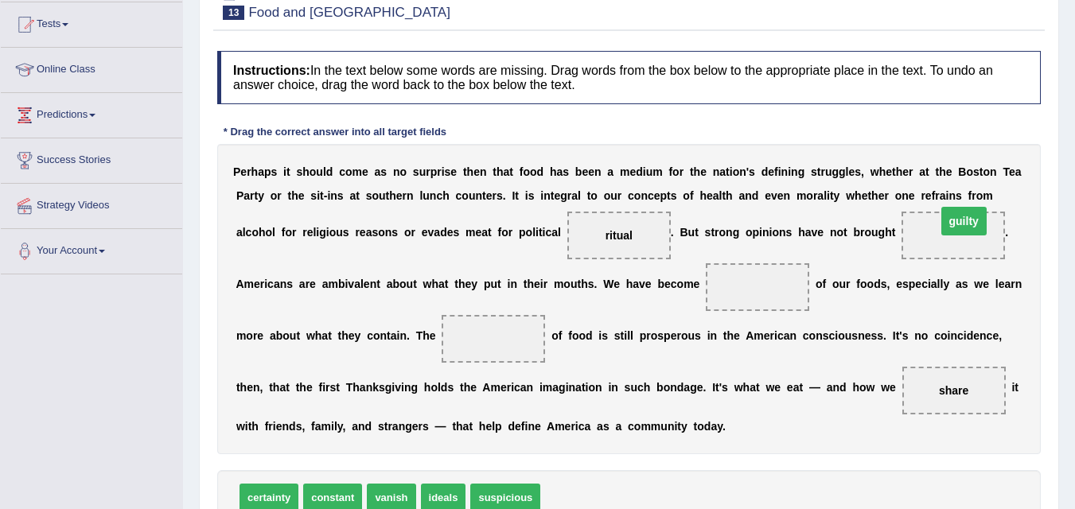
drag, startPoint x: 754, startPoint y: 287, endPoint x: 962, endPoint y: 222, distance: 217.5
click at [615, 233] on span "ritual" at bounding box center [619, 235] width 27 height 13
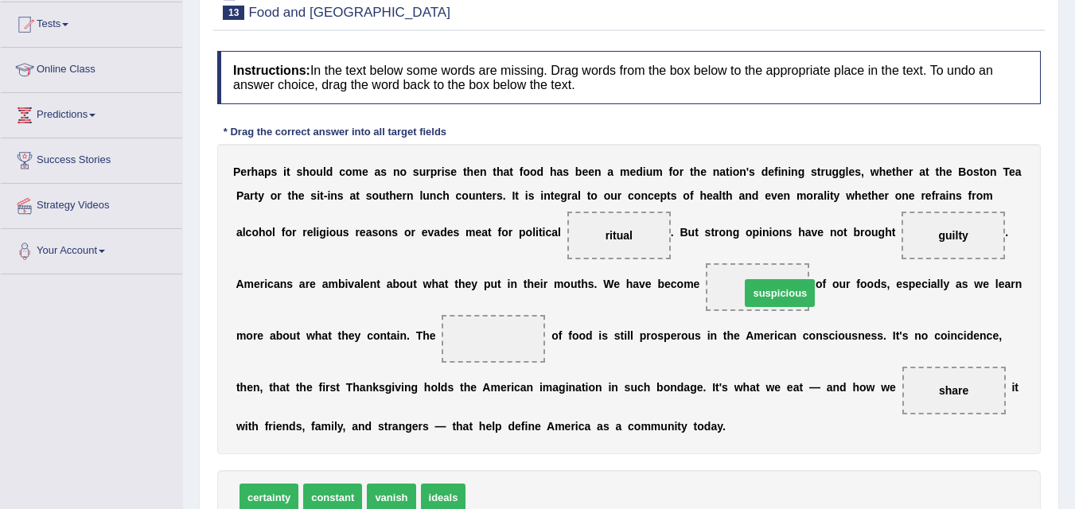
drag, startPoint x: 502, startPoint y: 502, endPoint x: 776, endPoint y: 298, distance: 341.8
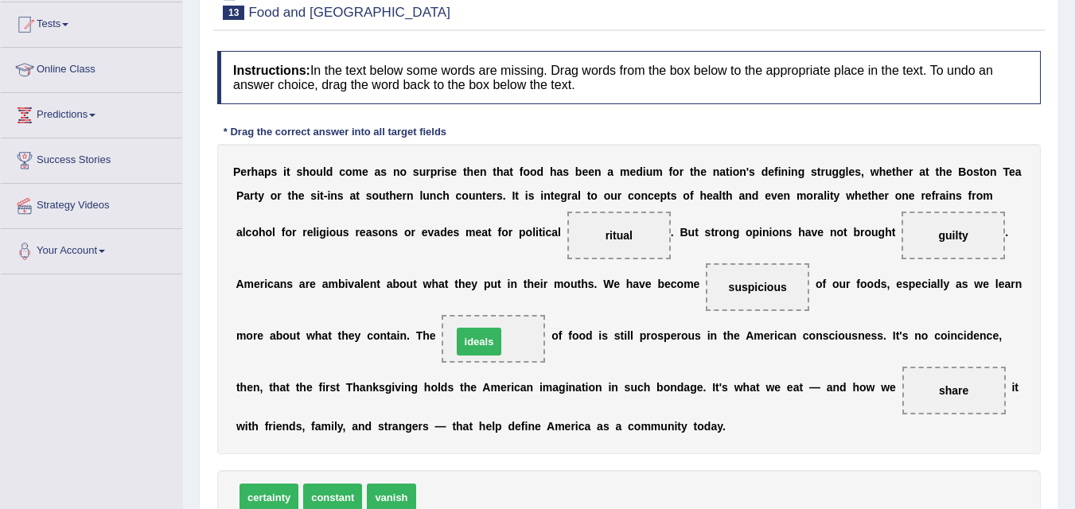
drag, startPoint x: 436, startPoint y: 500, endPoint x: 473, endPoint y: 344, distance: 160.3
click at [781, 434] on div "P e r h a p s i t s h o u l d c o m e a s n o s u r p r i s e t h e n t h a t f…" at bounding box center [629, 299] width 824 height 310
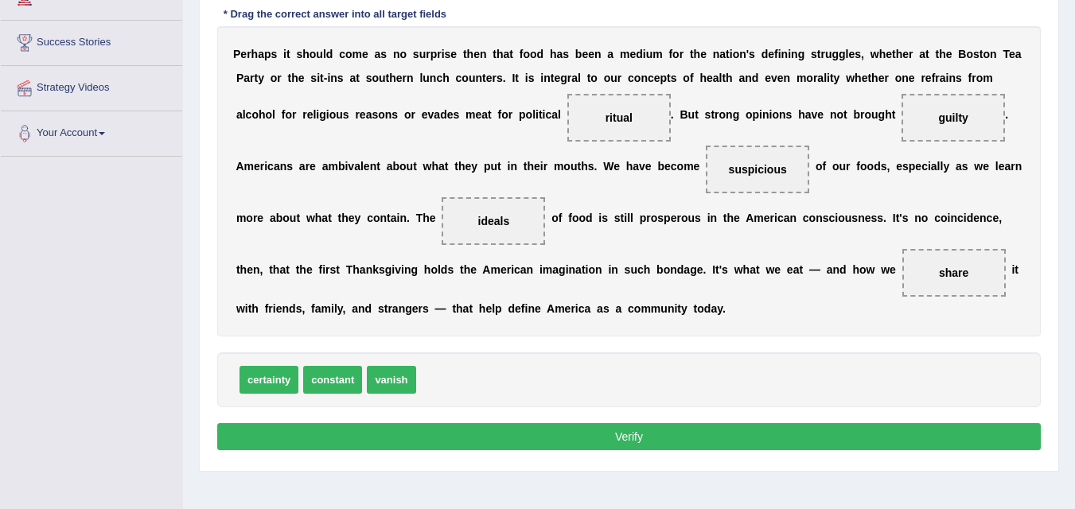
scroll to position [326, 0]
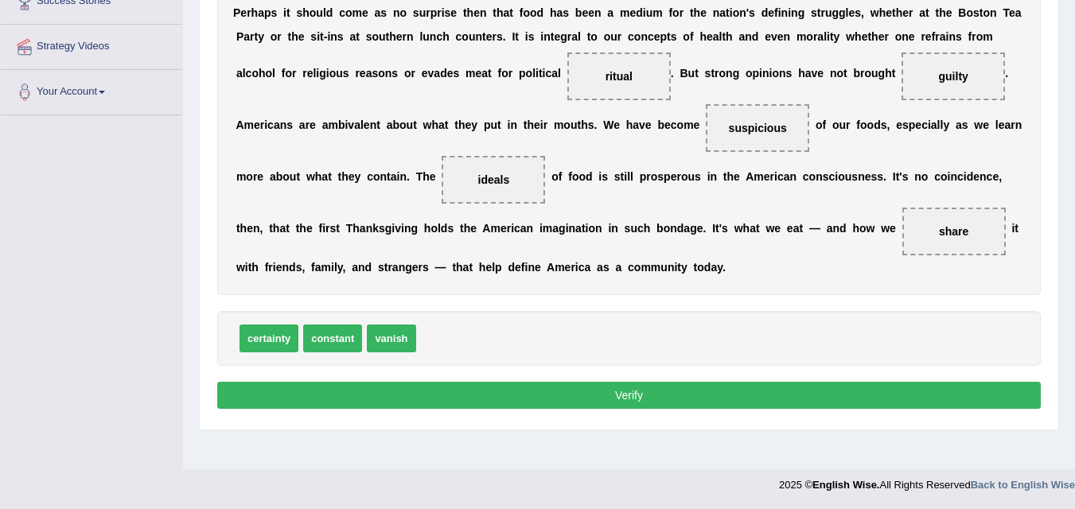
click at [704, 399] on button "Verify" at bounding box center [629, 395] width 824 height 27
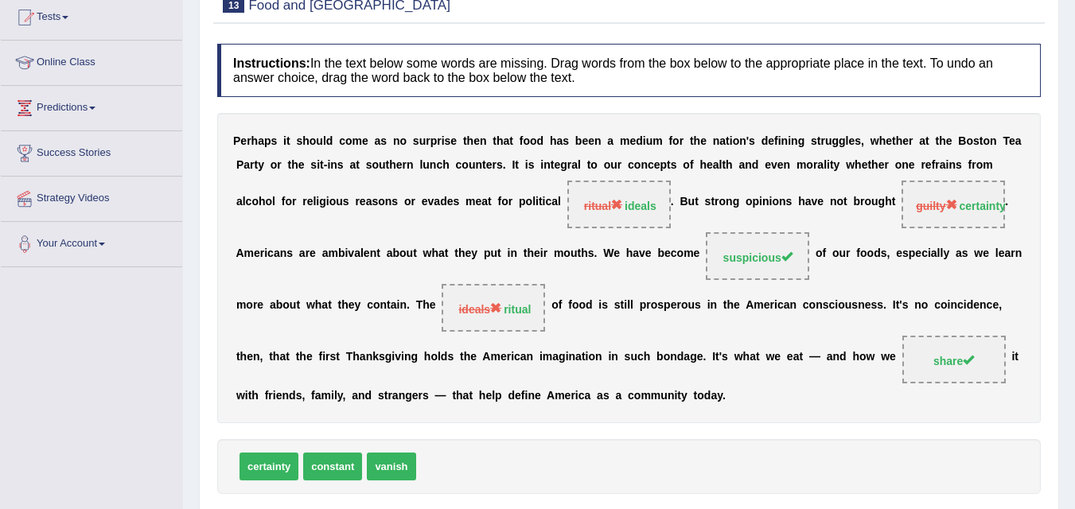
scroll to position [0, 0]
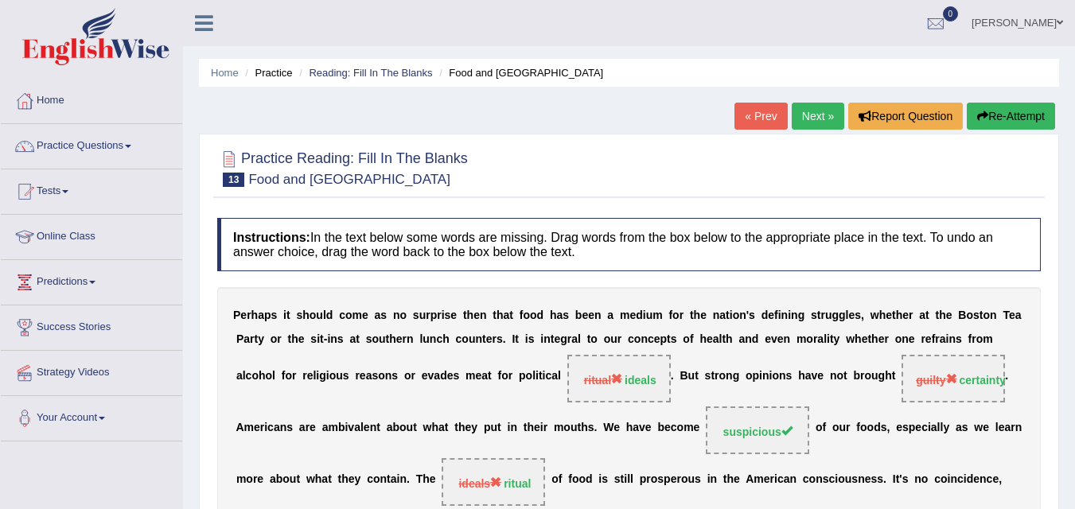
click at [816, 117] on link "Next »" at bounding box center [818, 116] width 53 height 27
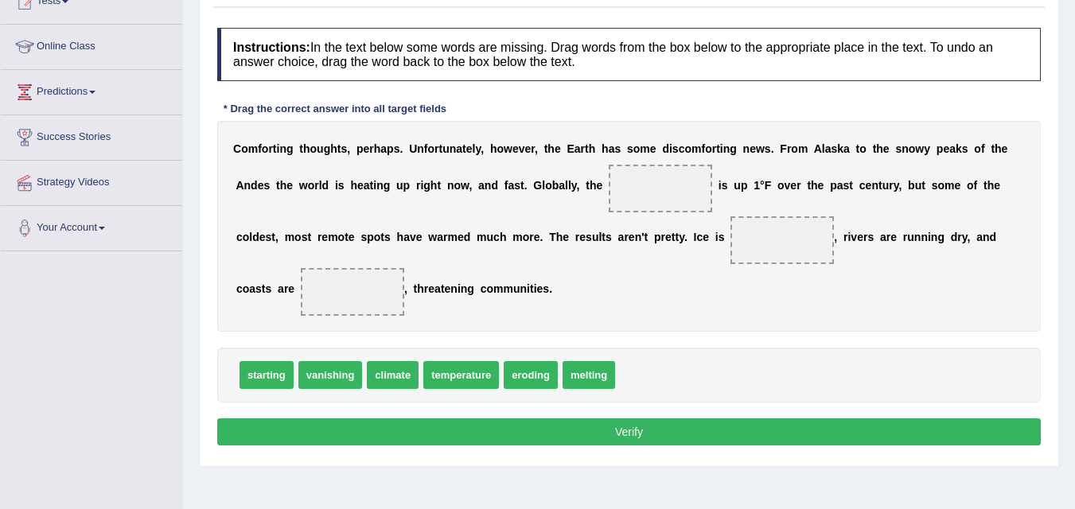
scroll to position [200, 0]
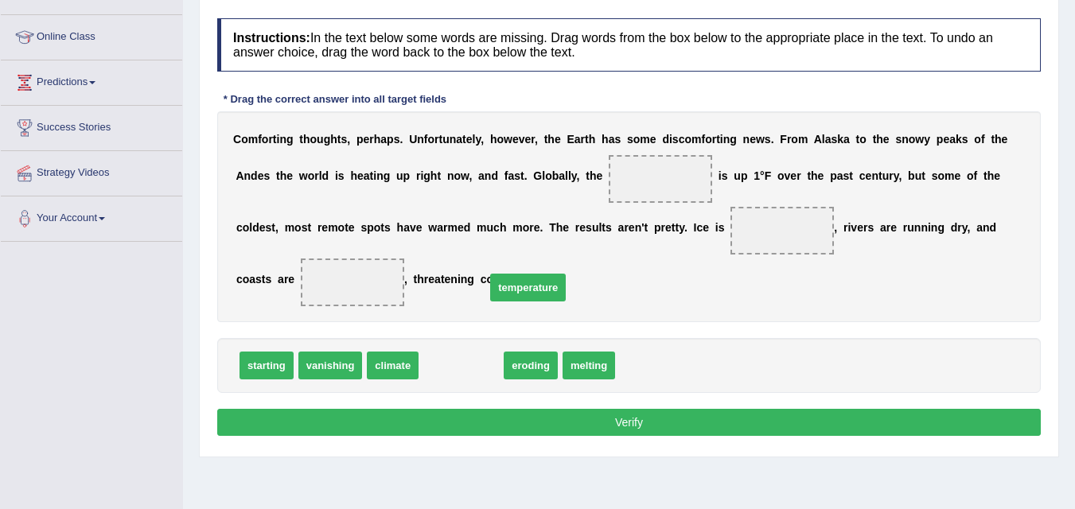
drag, startPoint x: 464, startPoint y: 365, endPoint x: 659, endPoint y: 143, distance: 295.6
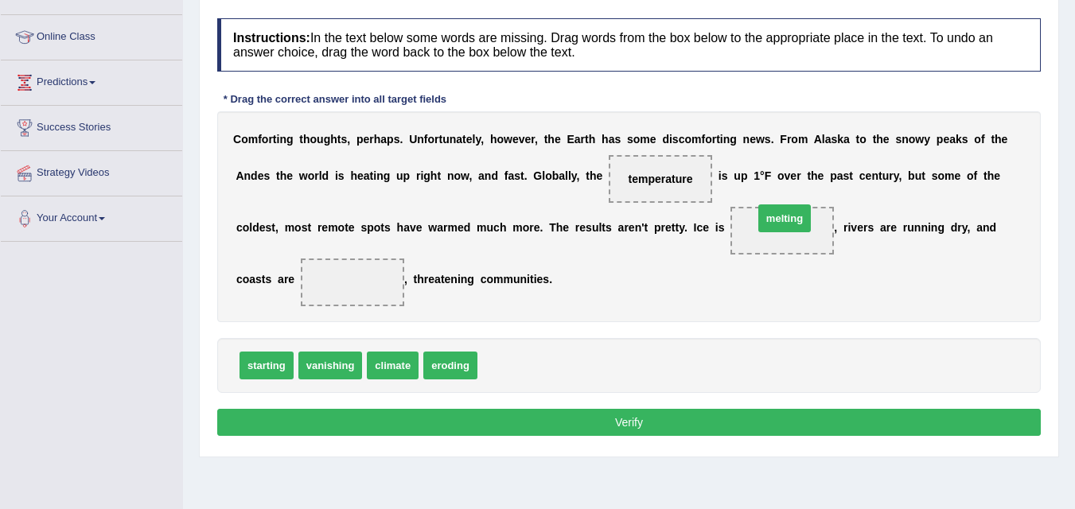
drag, startPoint x: 513, startPoint y: 363, endPoint x: 790, endPoint y: 217, distance: 312.3
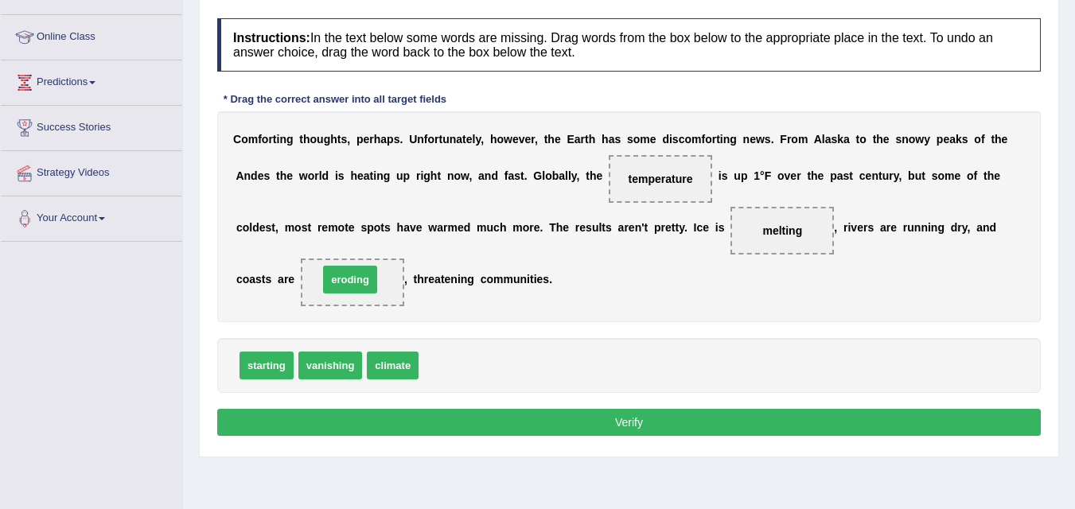
drag, startPoint x: 446, startPoint y: 363, endPoint x: 345, endPoint y: 277, distance: 132.7
click at [515, 420] on button "Verify" at bounding box center [629, 422] width 824 height 27
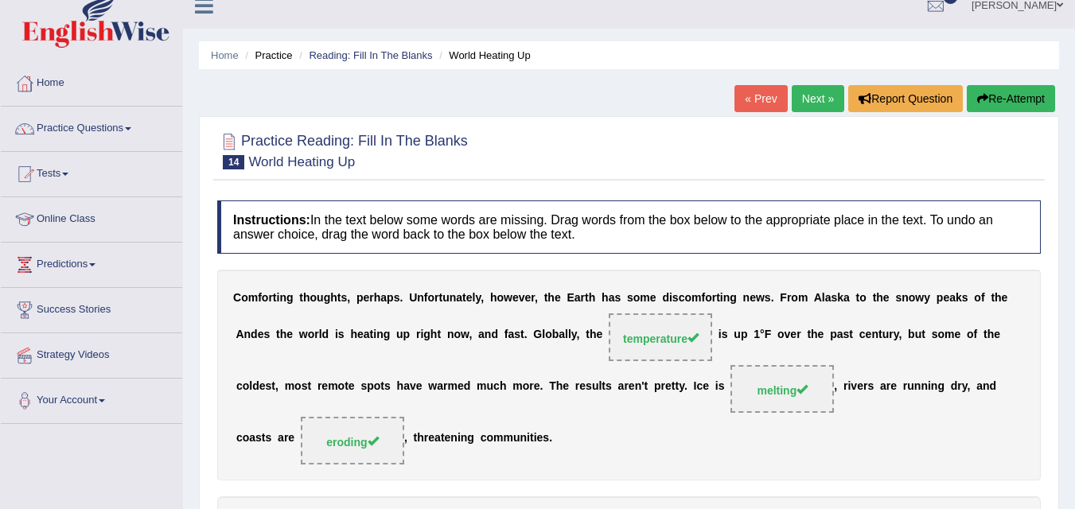
scroll to position [0, 0]
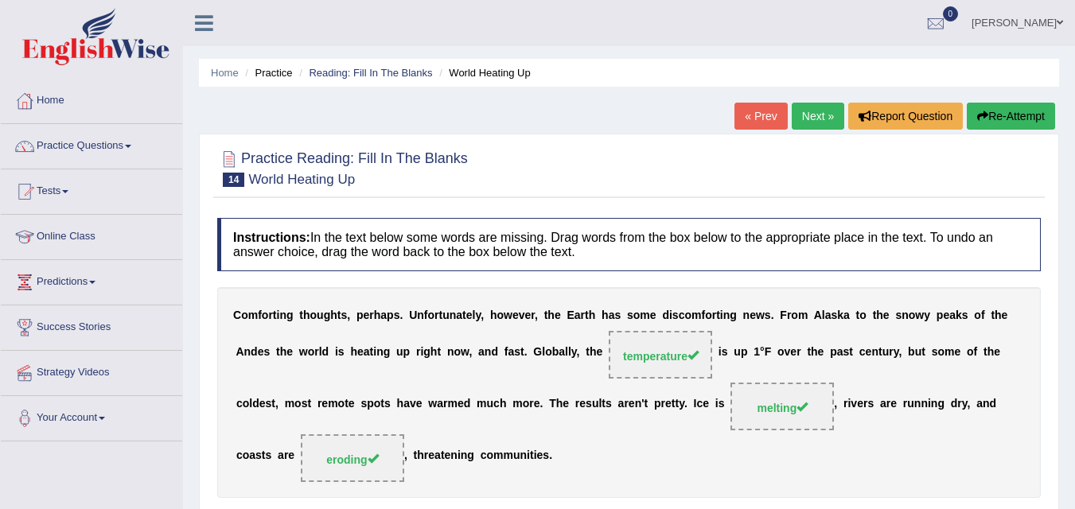
click at [814, 118] on link "Next »" at bounding box center [818, 116] width 53 height 27
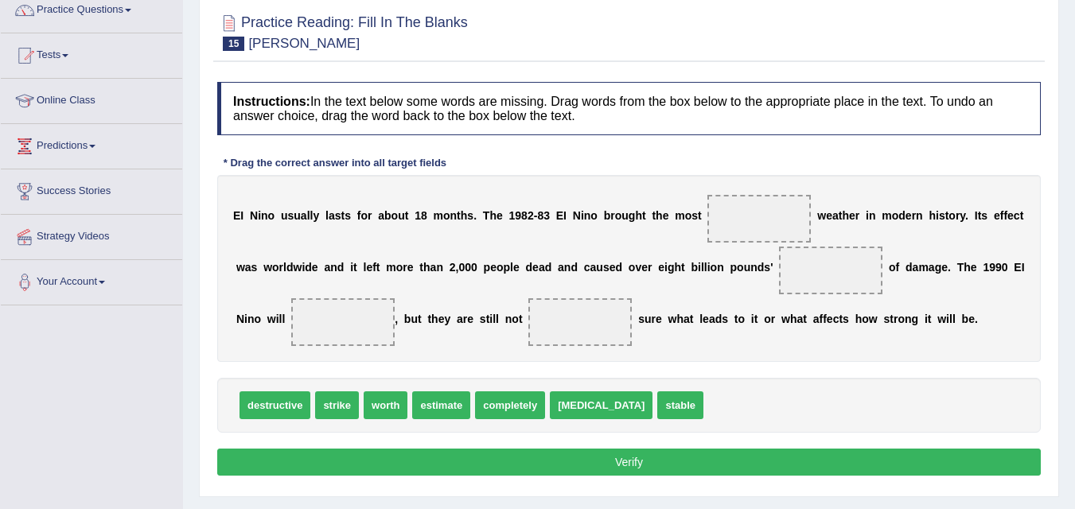
scroll to position [137, 0]
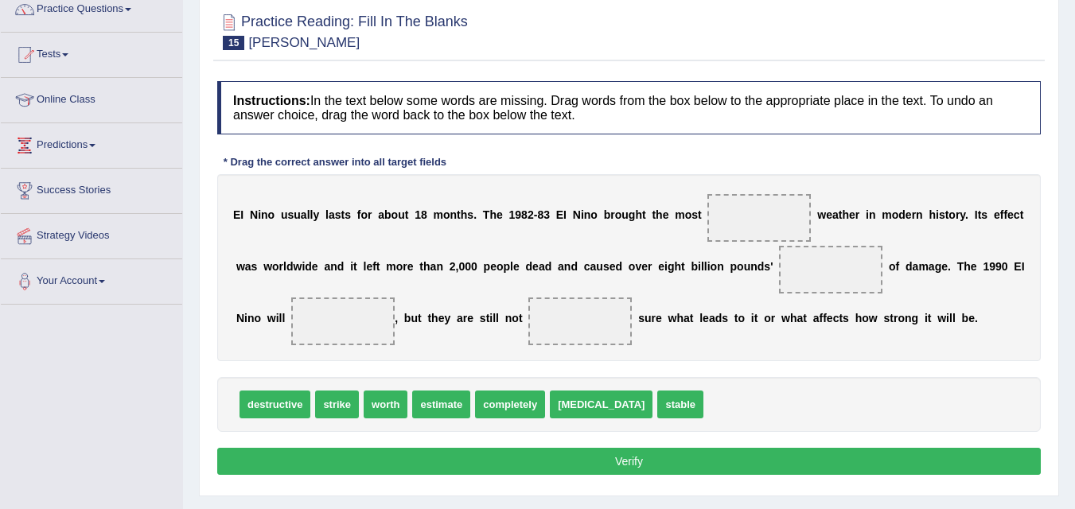
click at [88, 92] on link "Online Class" at bounding box center [91, 98] width 181 height 40
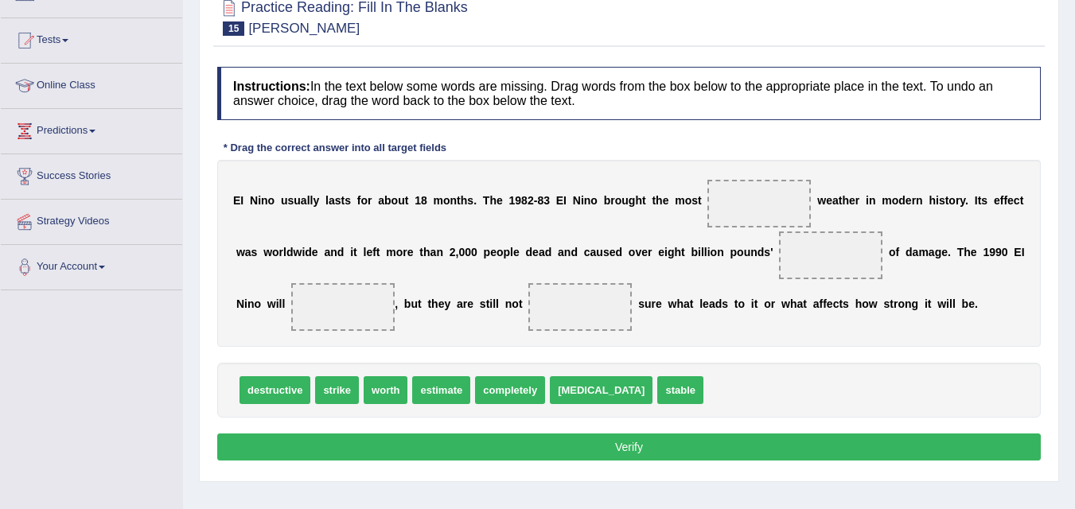
scroll to position [154, 0]
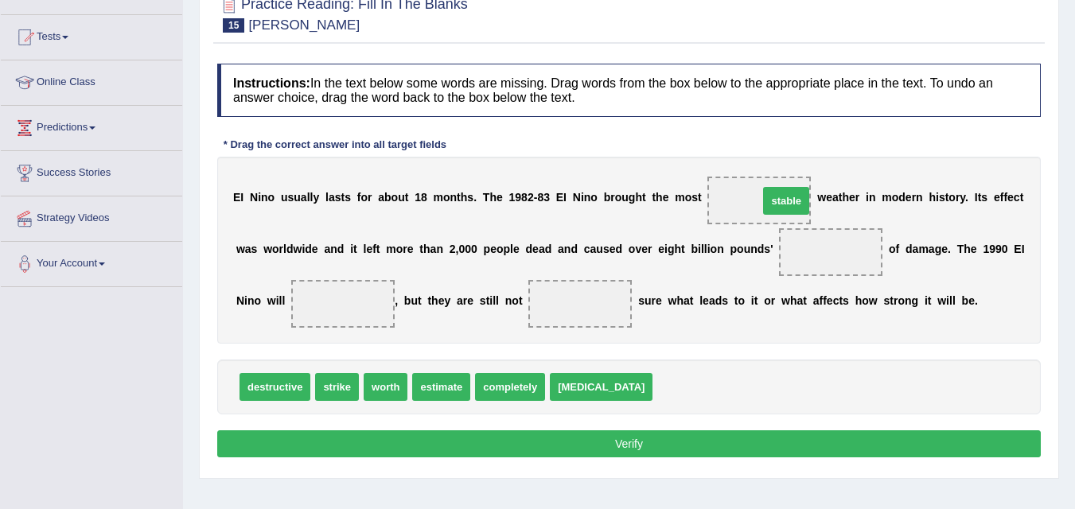
drag, startPoint x: 653, startPoint y: 390, endPoint x: 759, endPoint y: 204, distance: 214.3
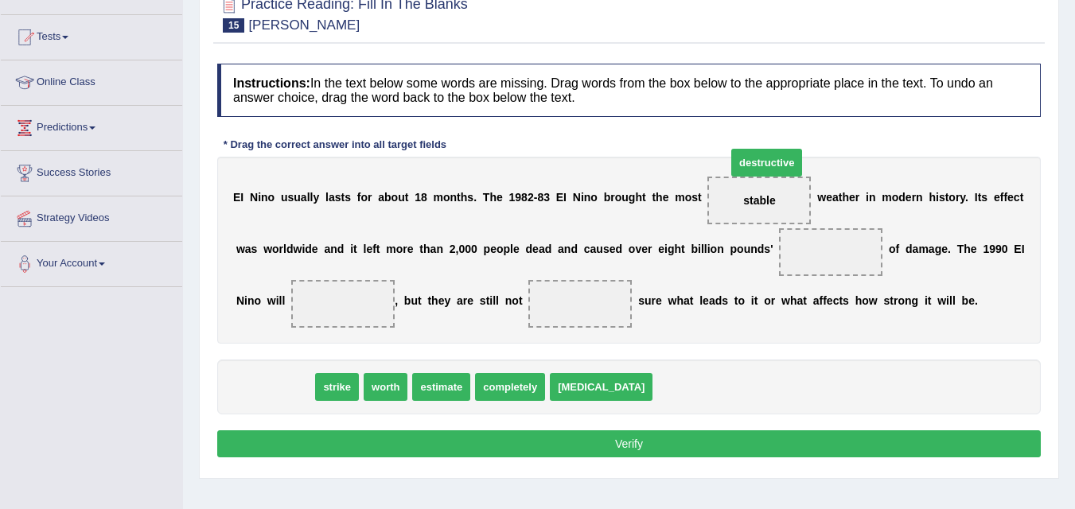
drag, startPoint x: 275, startPoint y: 383, endPoint x: 765, endPoint y: 185, distance: 528.2
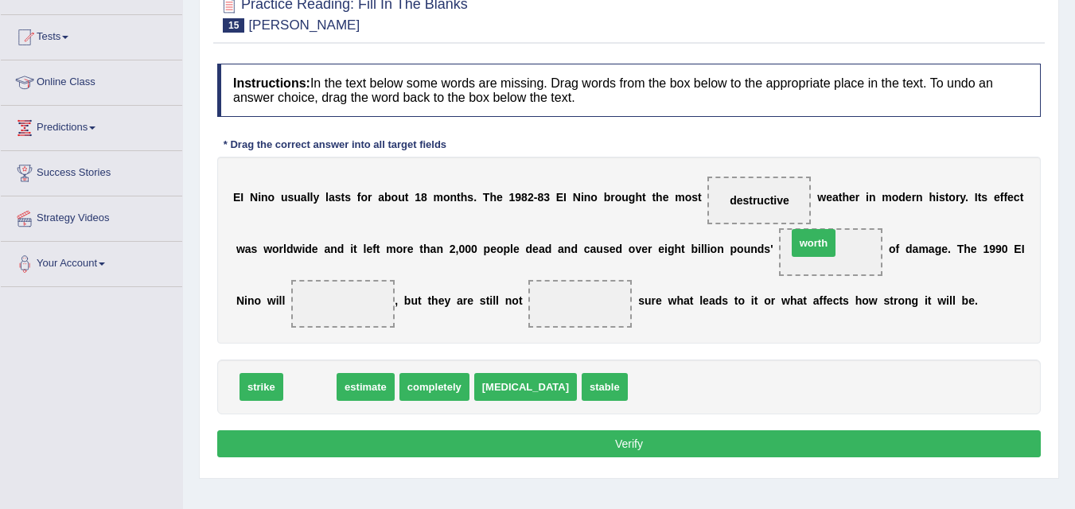
drag, startPoint x: 316, startPoint y: 382, endPoint x: 854, endPoint y: 247, distance: 554.9
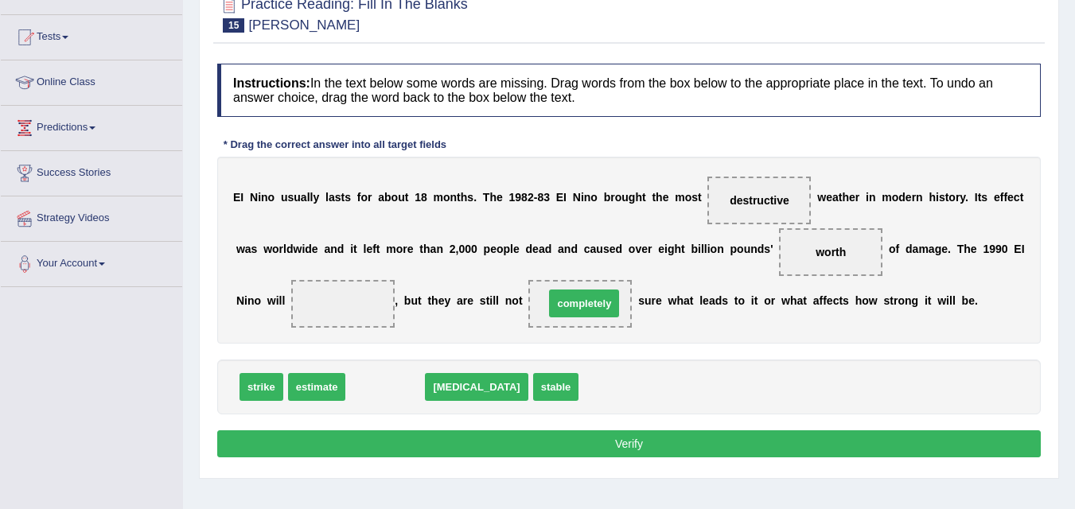
drag, startPoint x: 396, startPoint y: 394, endPoint x: 595, endPoint y: 310, distance: 215.8
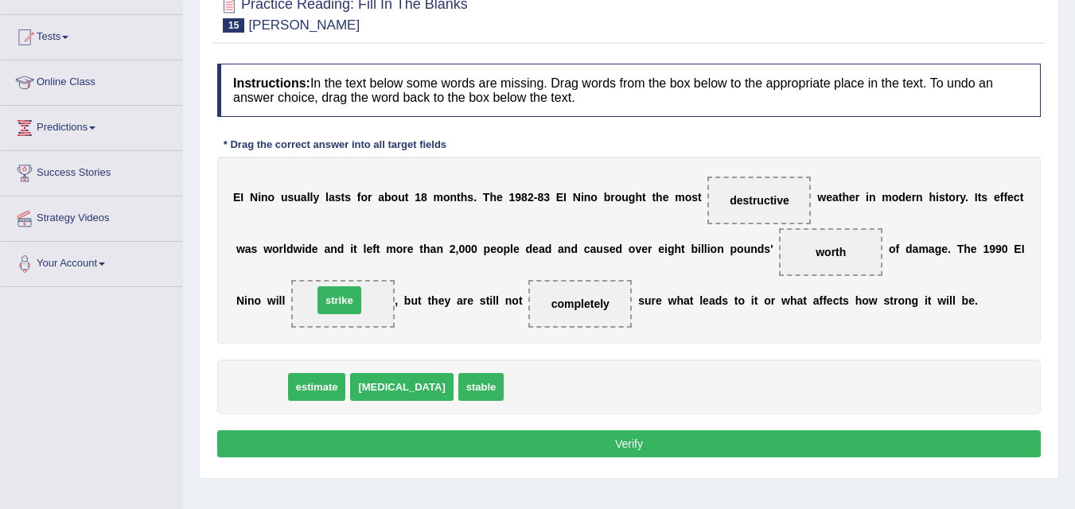
drag, startPoint x: 261, startPoint y: 384, endPoint x: 339, endPoint y: 298, distance: 116.7
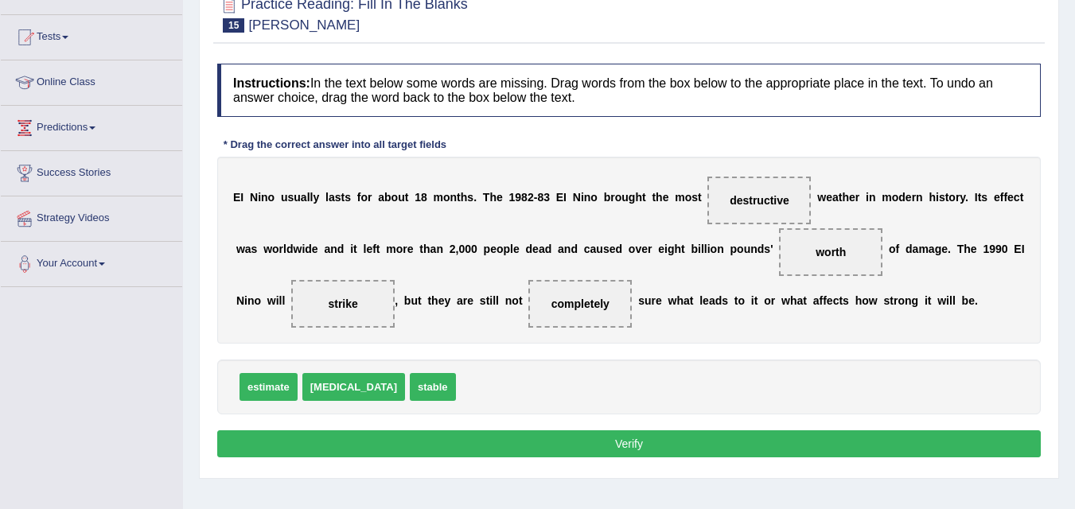
click at [404, 443] on button "Verify" at bounding box center [629, 444] width 824 height 27
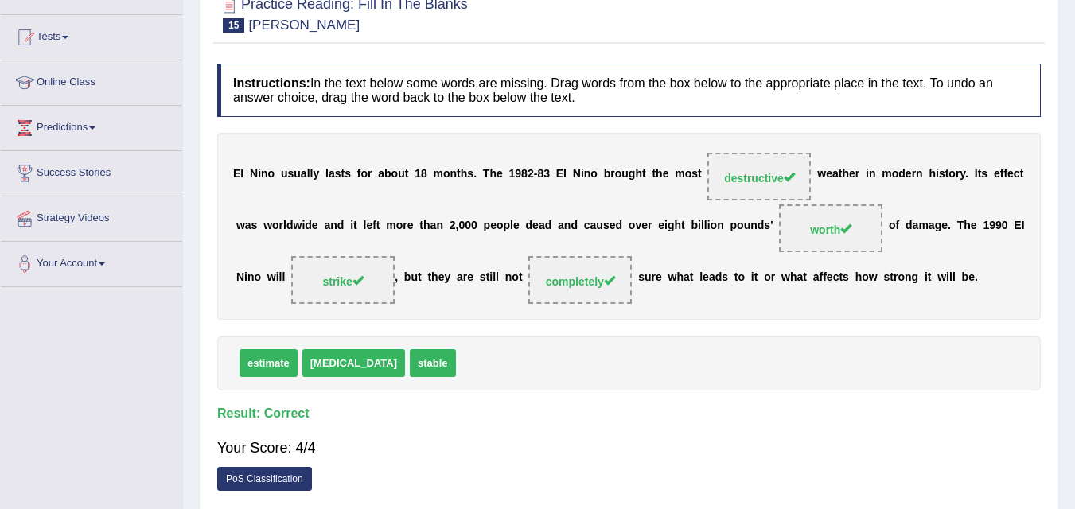
scroll to position [60, 0]
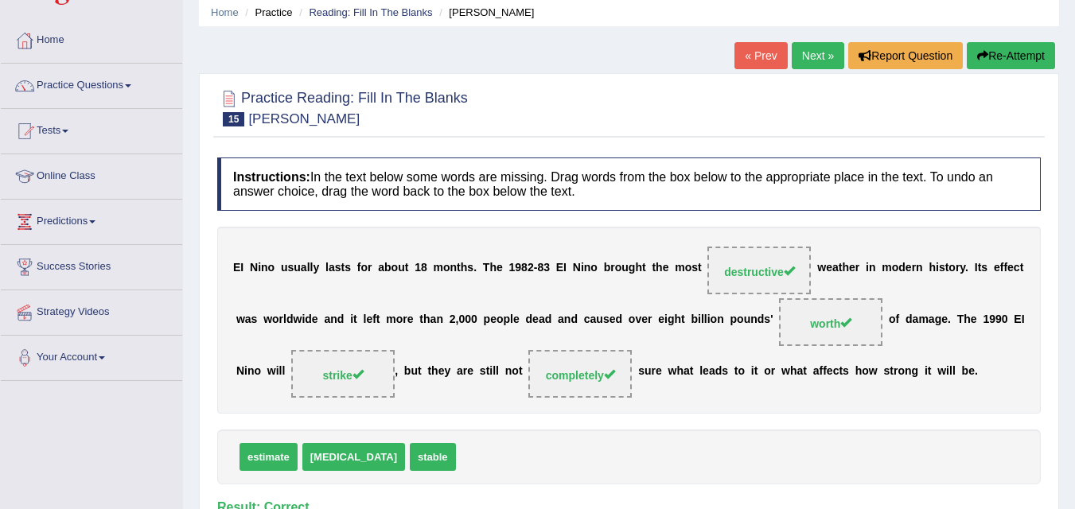
click at [818, 52] on link "Next »" at bounding box center [818, 55] width 53 height 27
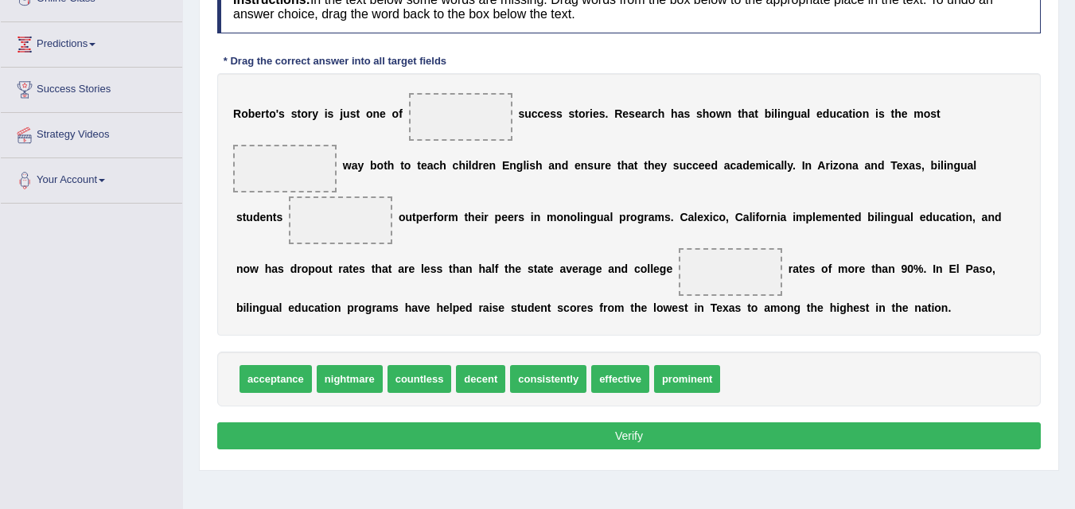
scroll to position [245, 0]
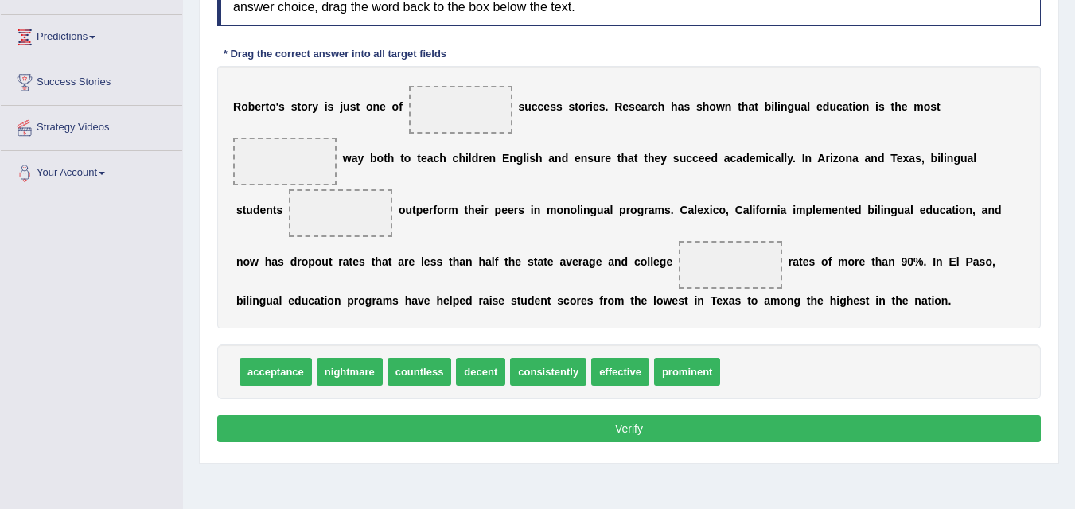
click at [781, 297] on b "o" at bounding box center [783, 301] width 7 height 13
drag, startPoint x: 700, startPoint y: 377, endPoint x: 473, endPoint y: 119, distance: 344.0
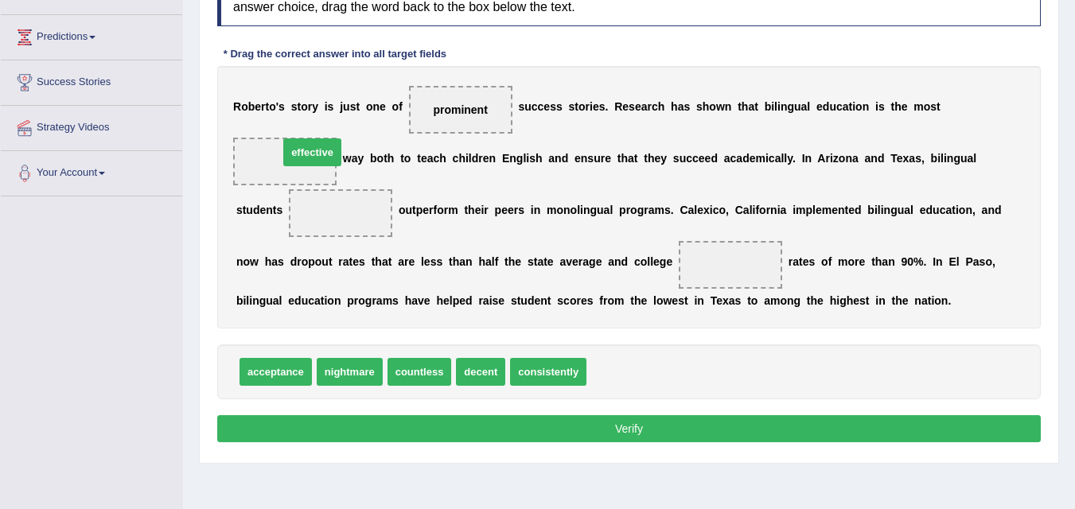
drag, startPoint x: 617, startPoint y: 377, endPoint x: 304, endPoint y: 154, distance: 384.1
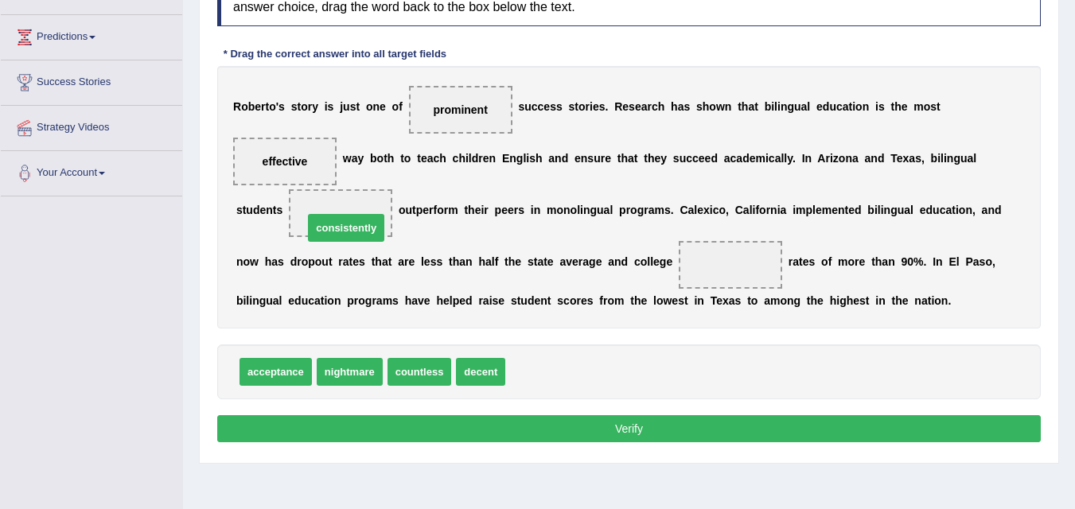
drag, startPoint x: 524, startPoint y: 382, endPoint x: 322, endPoint y: 238, distance: 248.3
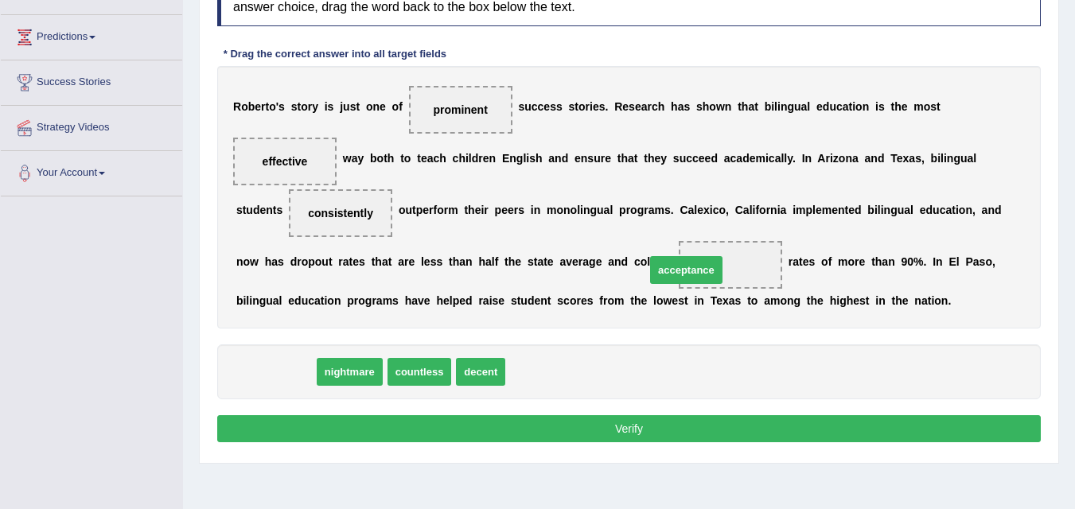
drag, startPoint x: 264, startPoint y: 374, endPoint x: 695, endPoint y: 272, distance: 442.5
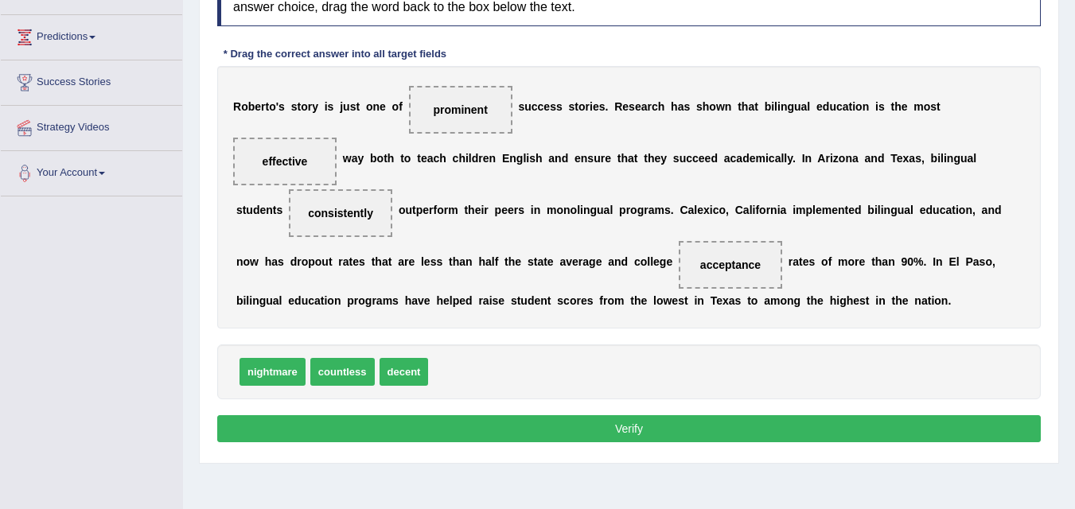
click at [653, 427] on button "Verify" at bounding box center [629, 429] width 824 height 27
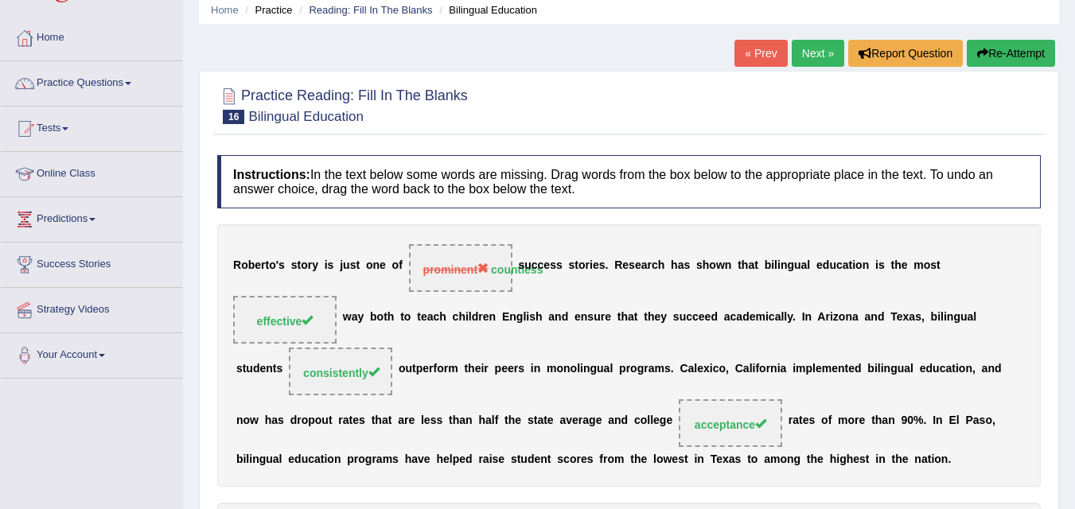
scroll to position [65, 0]
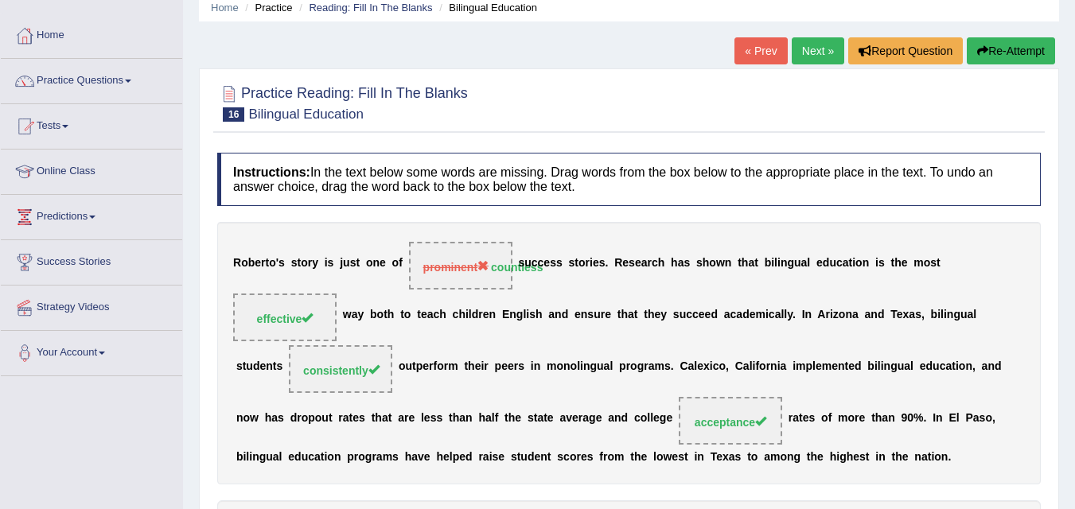
click at [800, 54] on link "Next »" at bounding box center [818, 50] width 53 height 27
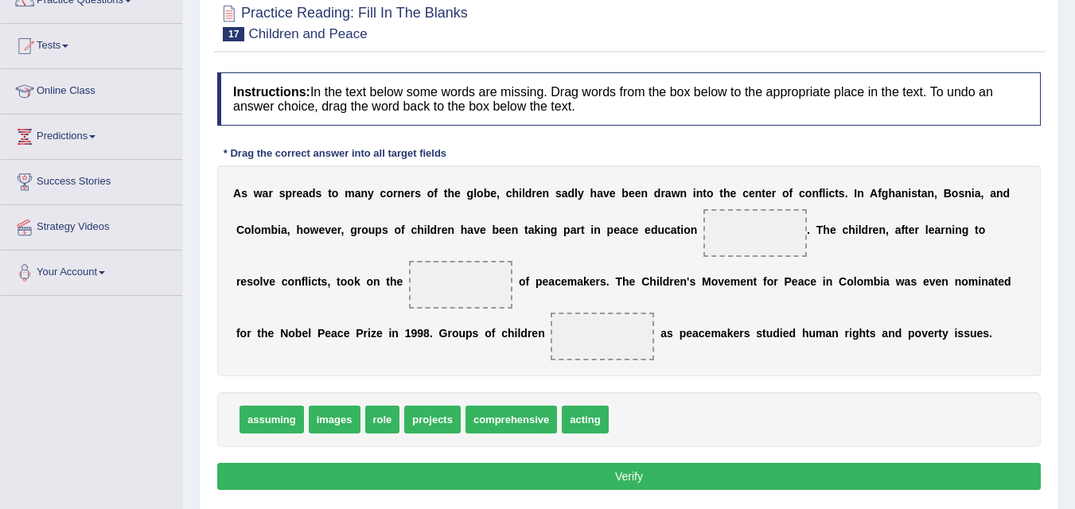
scroll to position [153, 0]
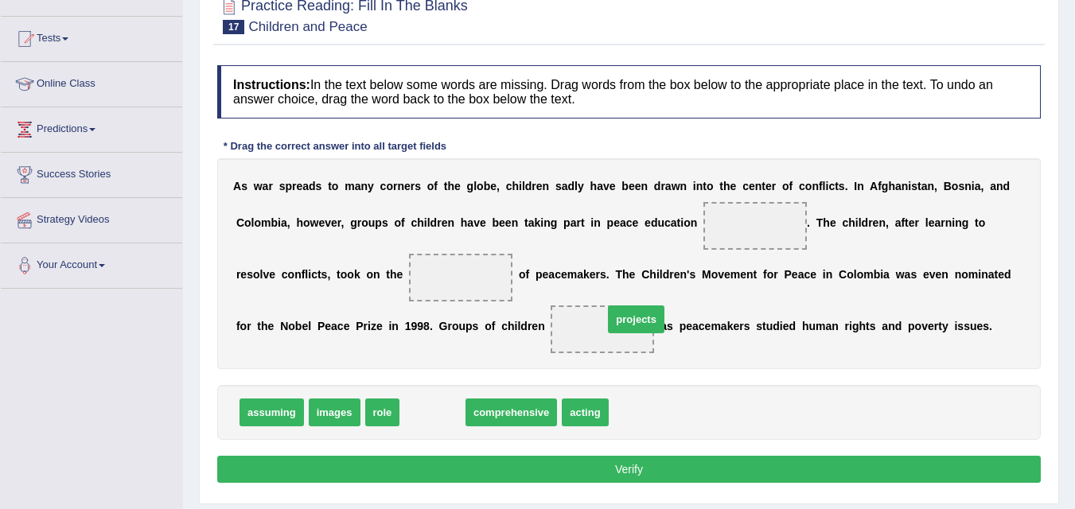
drag, startPoint x: 435, startPoint y: 419, endPoint x: 735, endPoint y: 270, distance: 335.0
click at [665, 306] on span "projects" at bounding box center [636, 320] width 57 height 28
drag, startPoint x: 434, startPoint y: 413, endPoint x: 743, endPoint y: 233, distance: 358.1
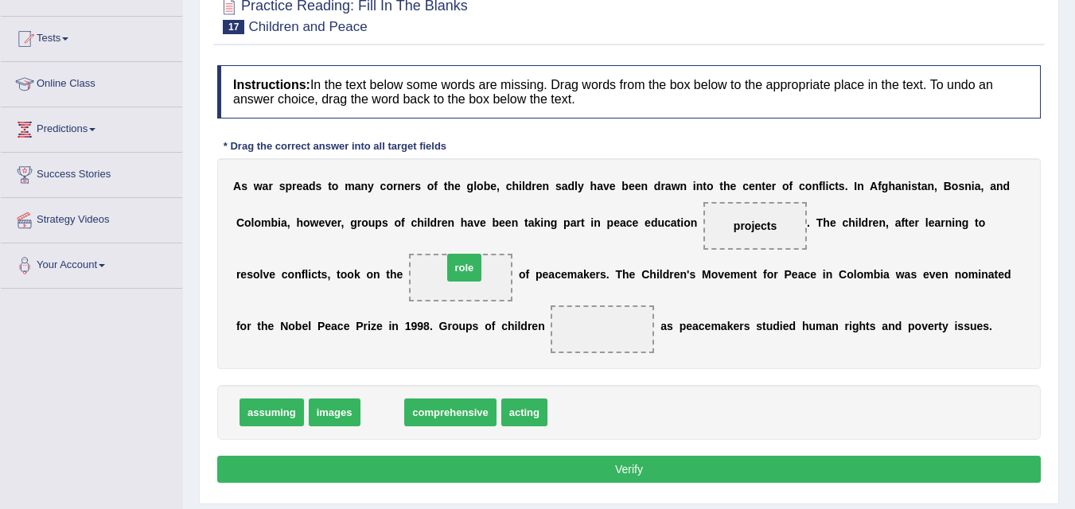
drag, startPoint x: 380, startPoint y: 420, endPoint x: 462, endPoint y: 275, distance: 166.5
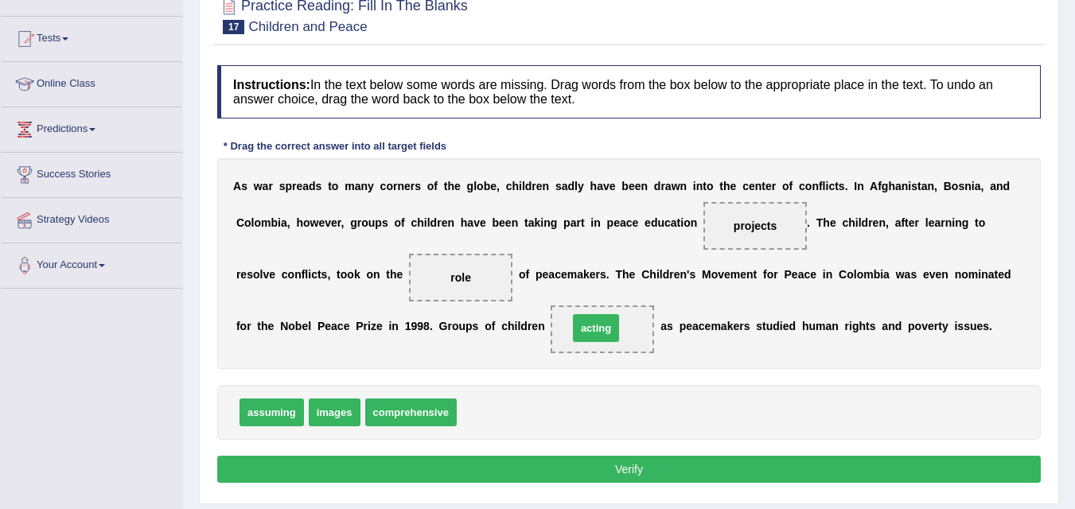
drag, startPoint x: 490, startPoint y: 423, endPoint x: 603, endPoint y: 338, distance: 141.1
click at [583, 466] on button "Verify" at bounding box center [629, 469] width 824 height 27
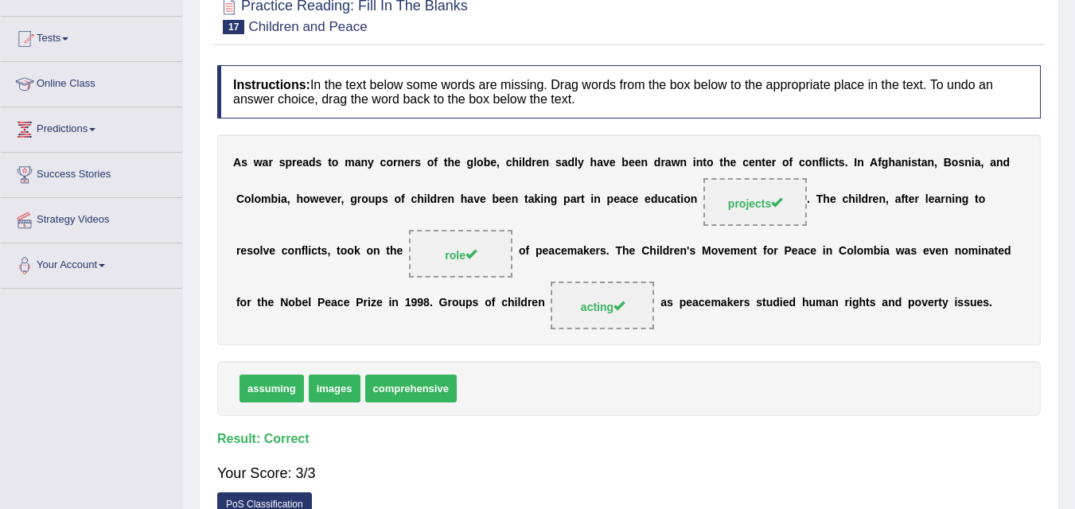
scroll to position [0, 0]
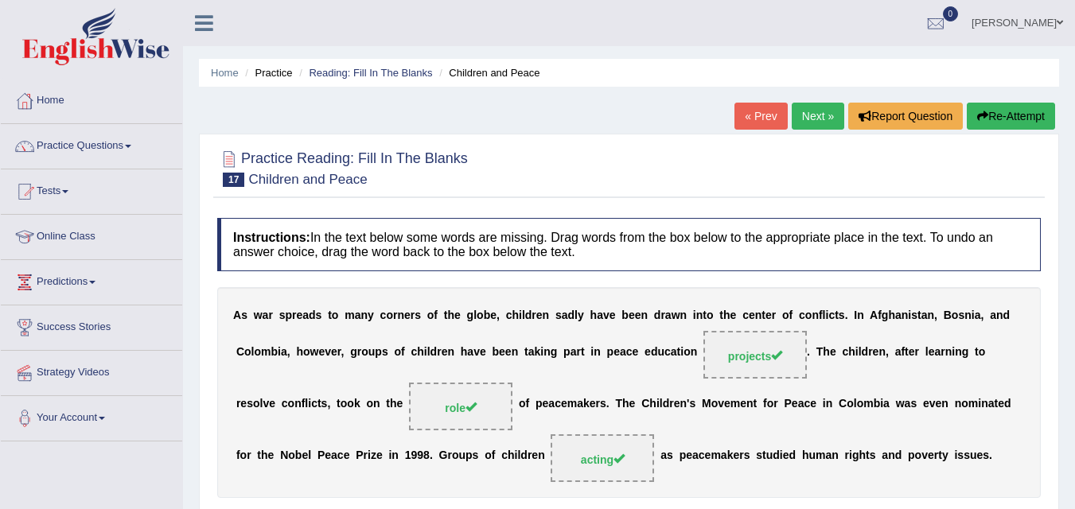
click at [808, 111] on link "Next »" at bounding box center [818, 116] width 53 height 27
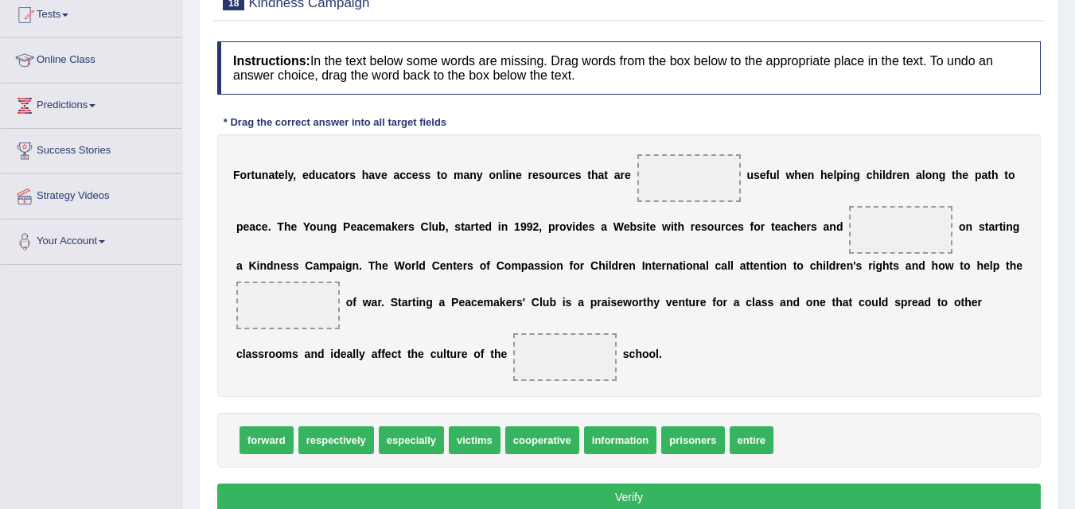
scroll to position [181, 0]
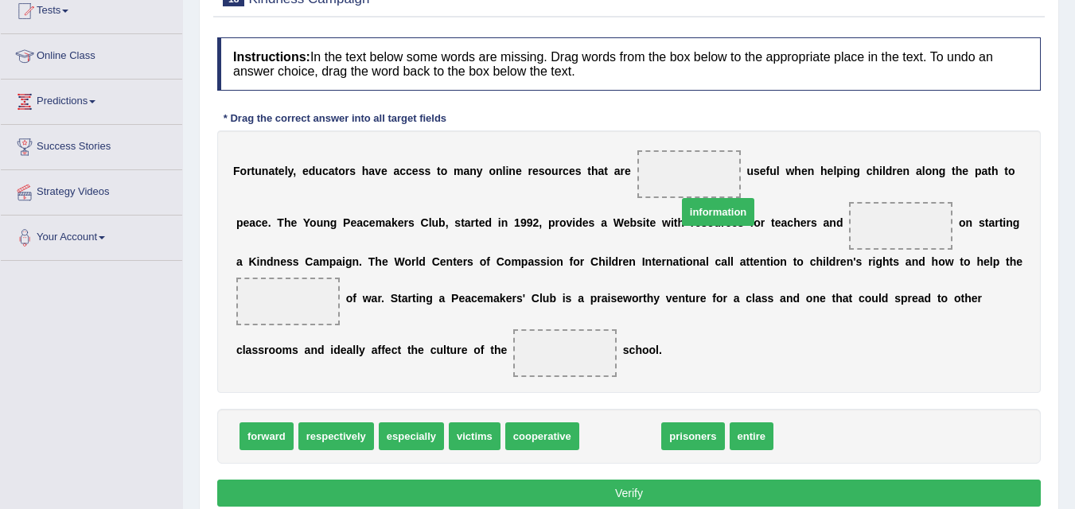
drag, startPoint x: 612, startPoint y: 436, endPoint x: 696, endPoint y: 185, distance: 265.1
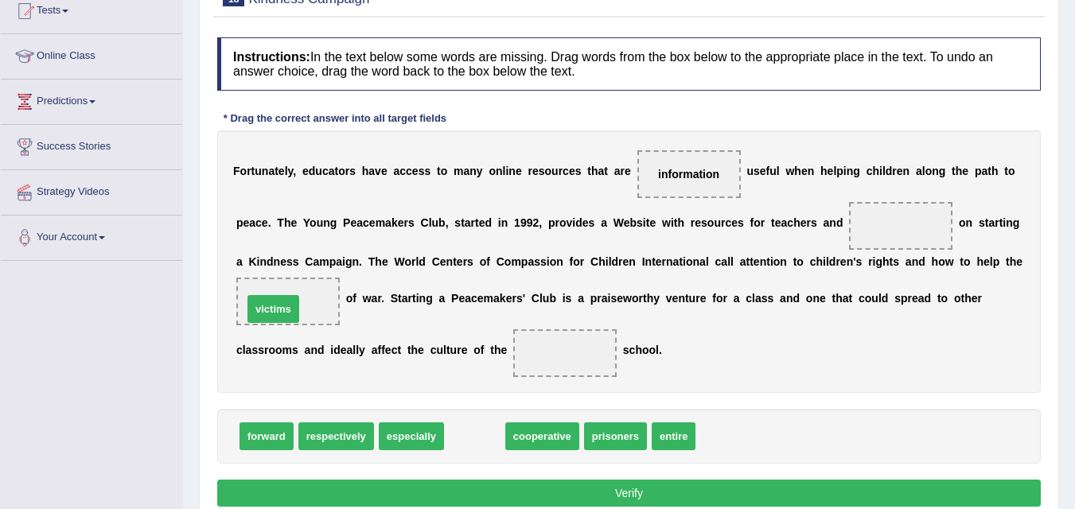
drag, startPoint x: 472, startPoint y: 436, endPoint x: 270, endPoint y: 307, distance: 239.8
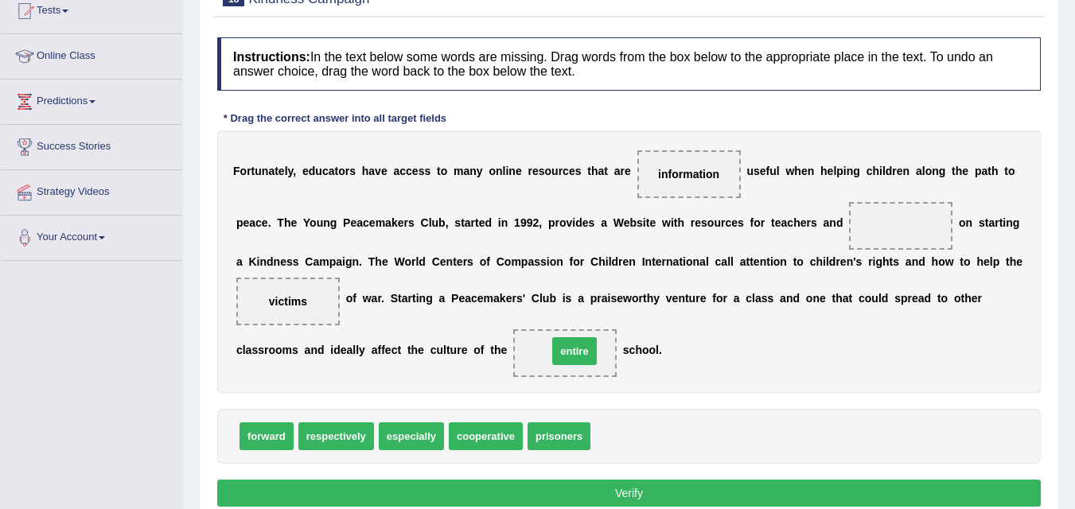
drag, startPoint x: 615, startPoint y: 436, endPoint x: 572, endPoint y: 351, distance: 95.4
drag, startPoint x: 700, startPoint y: 172, endPoint x: 920, endPoint y: 225, distance: 226.1
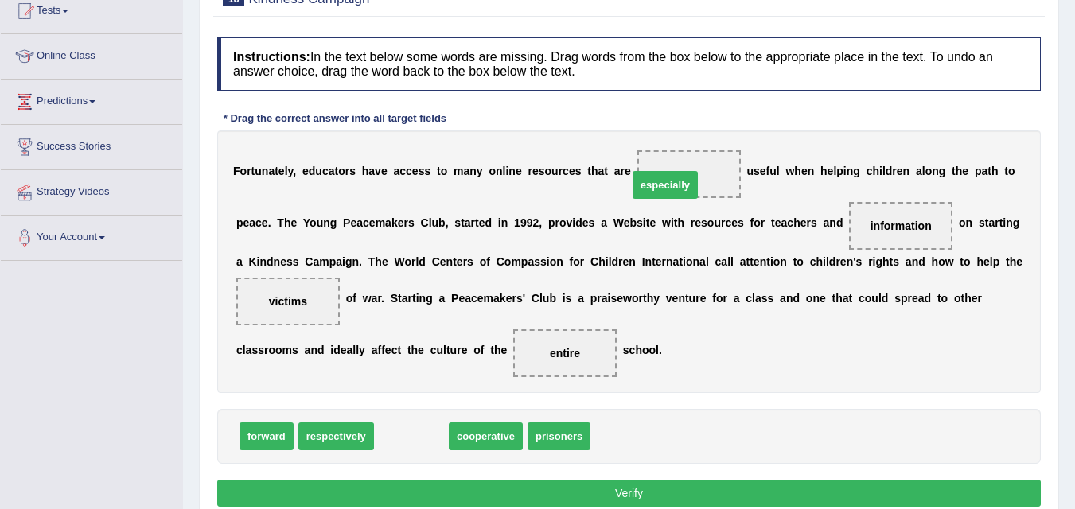
drag, startPoint x: 405, startPoint y: 439, endPoint x: 681, endPoint y: 172, distance: 383.4
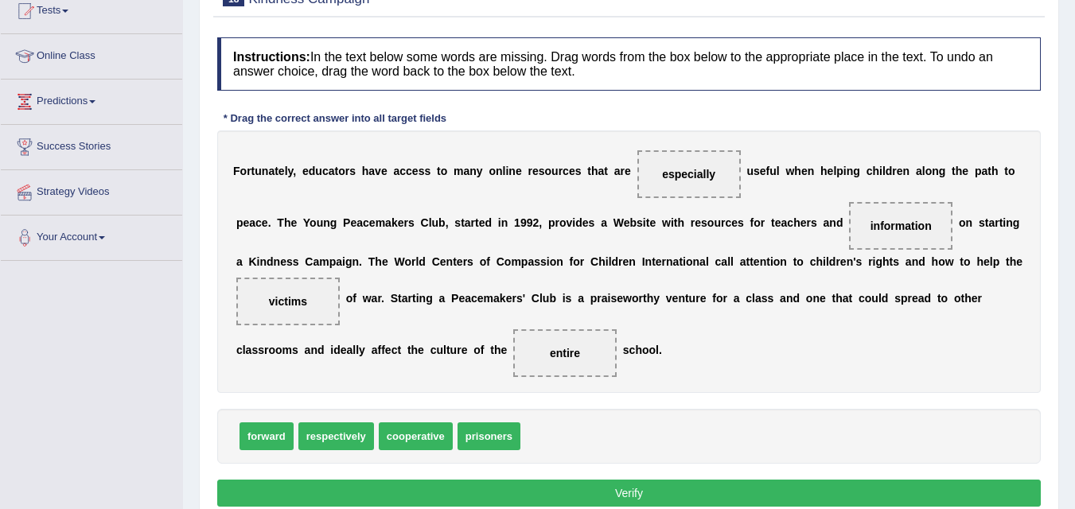
click at [729, 502] on button "Verify" at bounding box center [629, 493] width 824 height 27
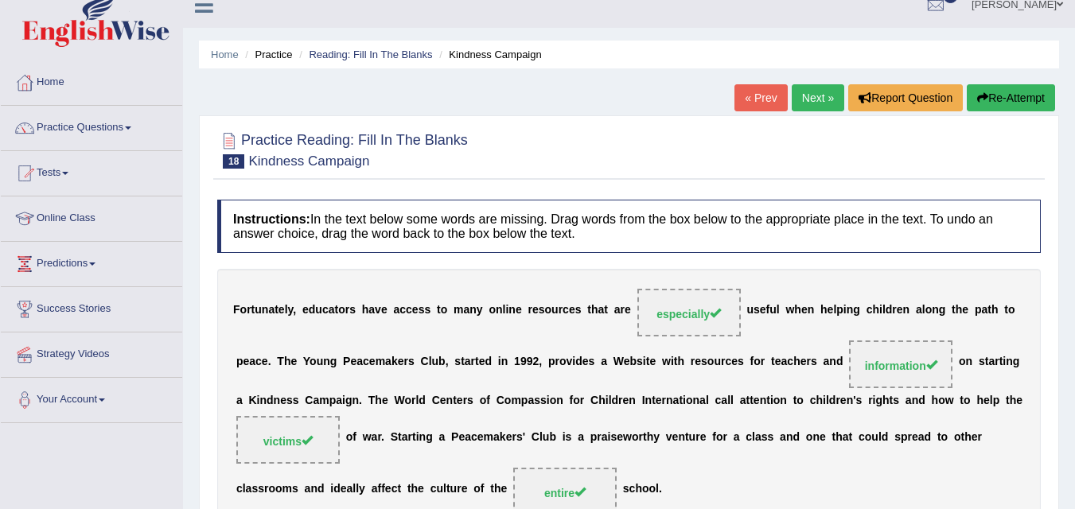
scroll to position [0, 0]
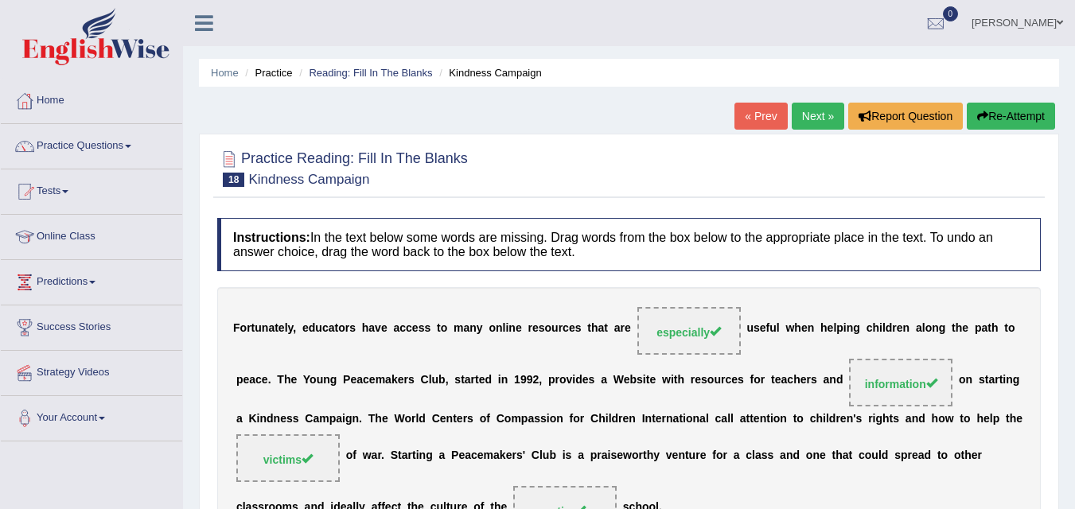
click at [811, 116] on link "Next »" at bounding box center [818, 116] width 53 height 27
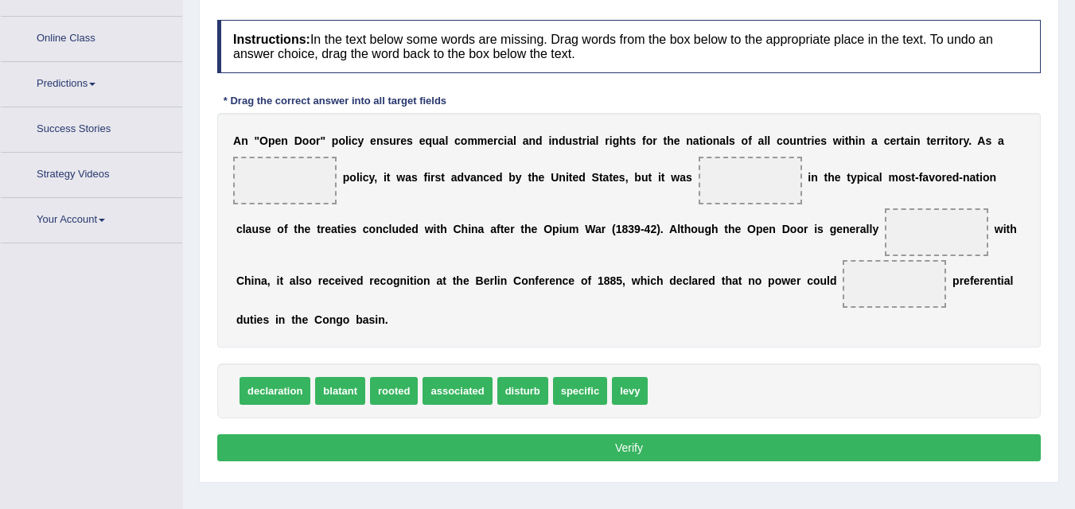
scroll to position [228, 0]
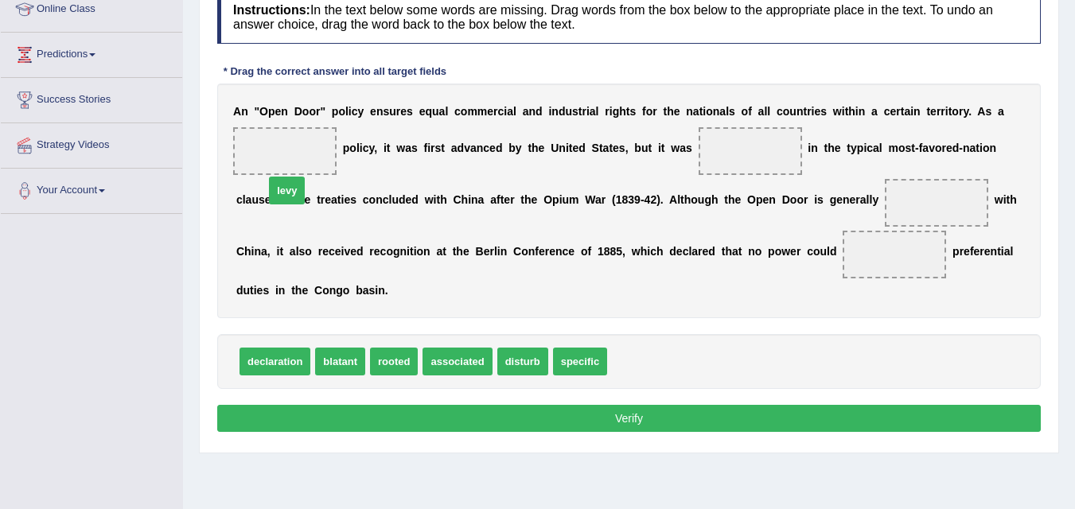
drag, startPoint x: 631, startPoint y: 365, endPoint x: 279, endPoint y: 186, distance: 395.2
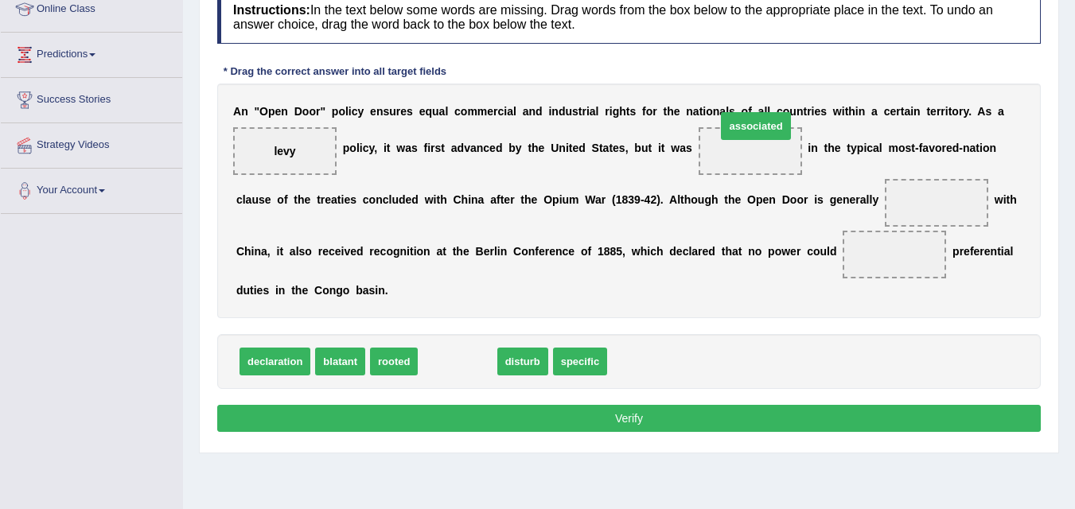
drag, startPoint x: 443, startPoint y: 367, endPoint x: 742, endPoint y: 134, distance: 378.8
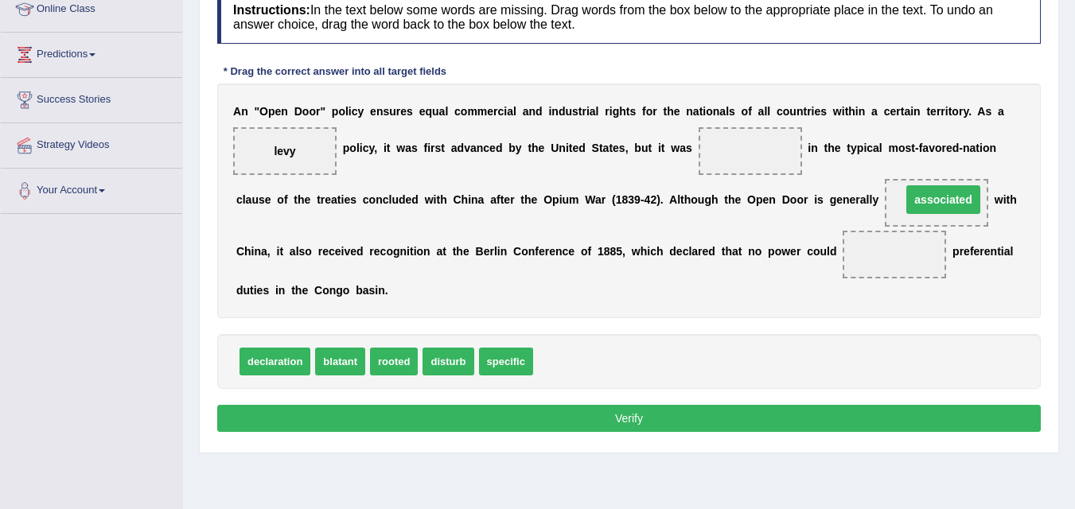
drag, startPoint x: 736, startPoint y: 152, endPoint x: 930, endPoint y: 201, distance: 199.6
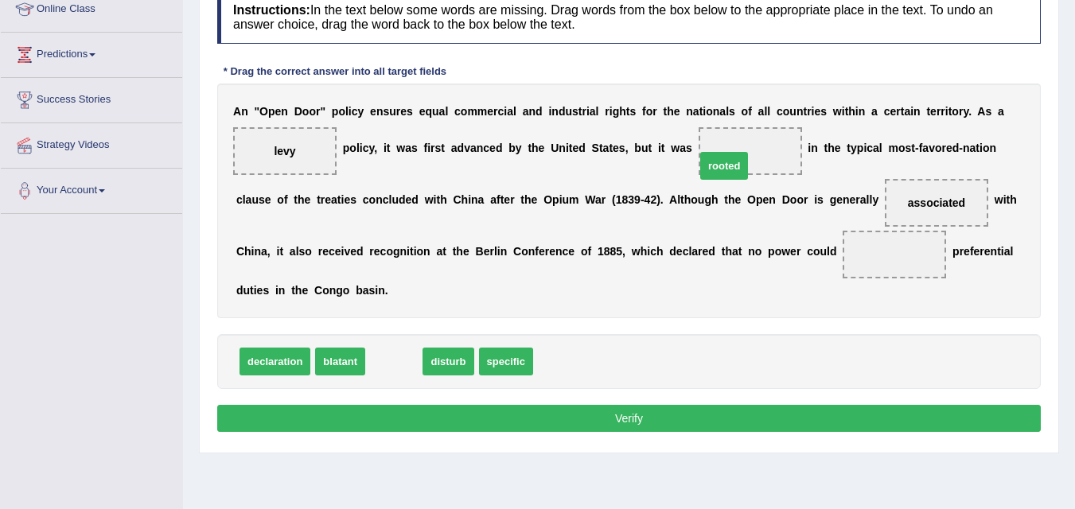
drag, startPoint x: 392, startPoint y: 364, endPoint x: 723, endPoint y: 168, distance: 384.7
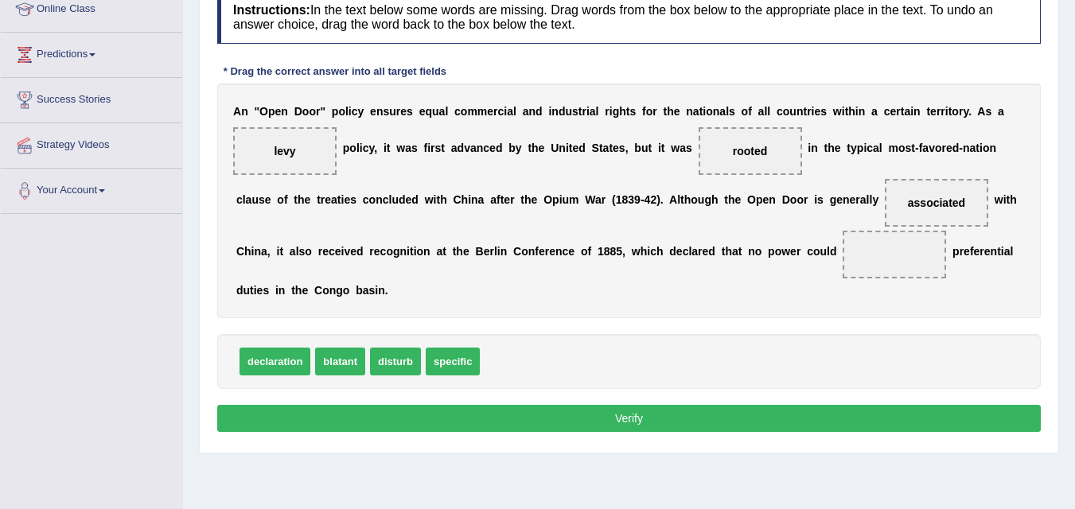
drag, startPoint x: 732, startPoint y: 162, endPoint x: 628, endPoint y: 372, distance: 234.2
click at [628, 372] on div "Instructions: In the text below some words are missing. Drag words from the box…" at bounding box center [629, 213] width 832 height 462
drag, startPoint x: 385, startPoint y: 363, endPoint x: 902, endPoint y: 251, distance: 528.7
click at [763, 414] on button "Verify" at bounding box center [629, 418] width 824 height 27
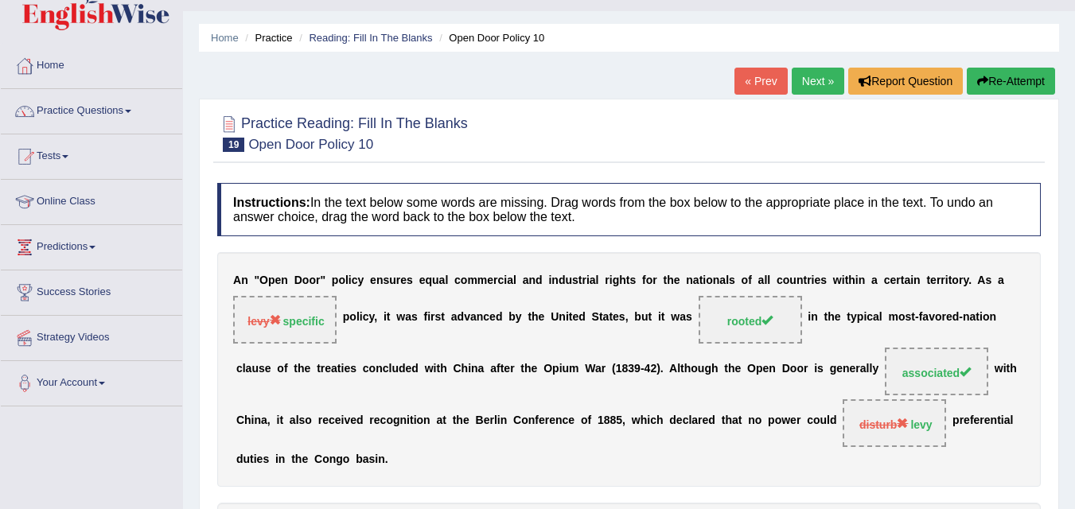
scroll to position [0, 0]
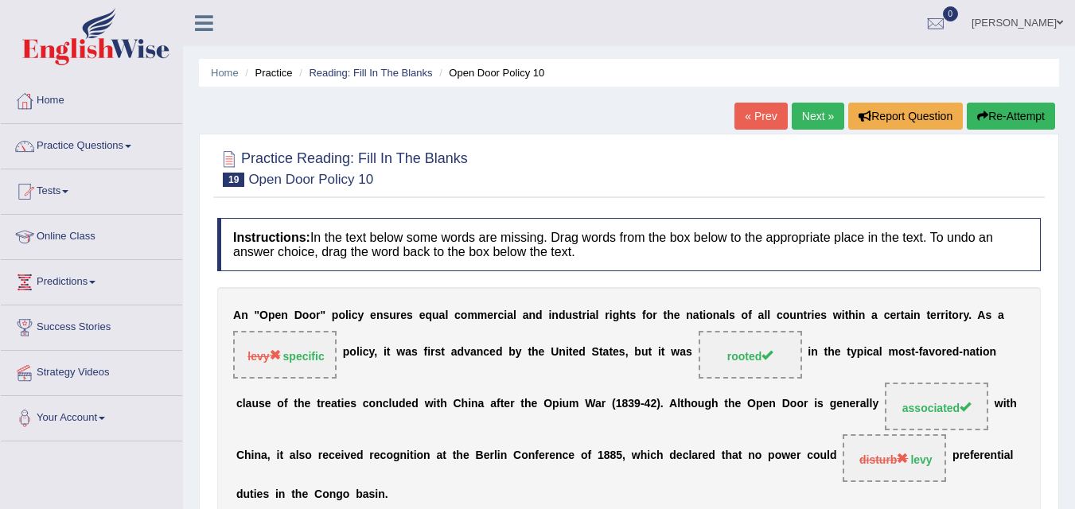
click at [811, 114] on link "Next »" at bounding box center [818, 116] width 53 height 27
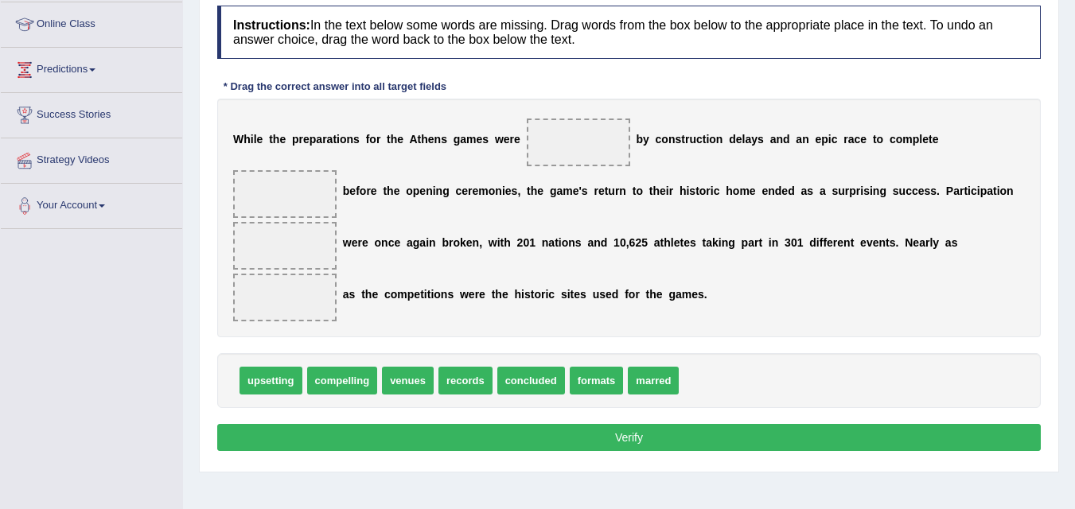
scroll to position [220, 0]
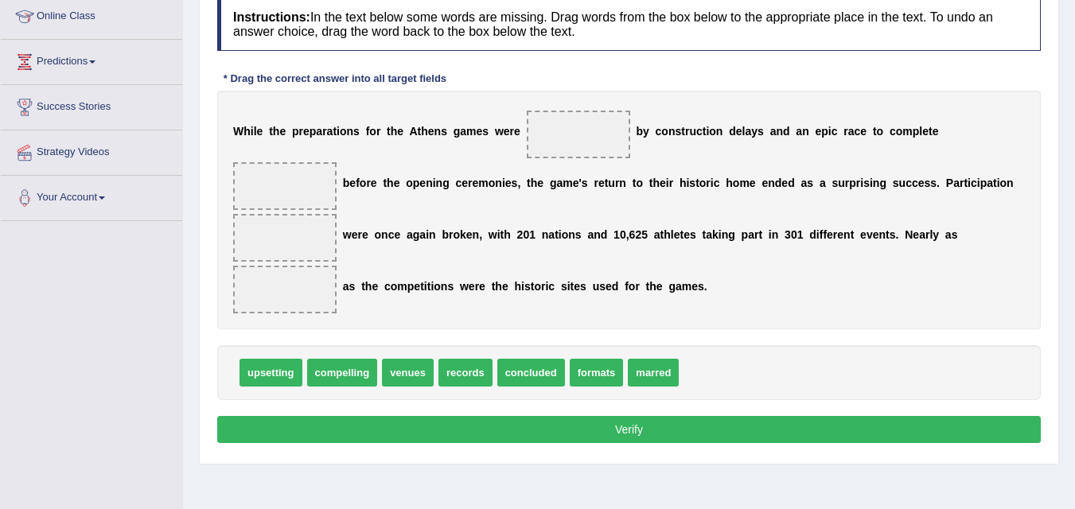
click at [599, 386] on span "formats" at bounding box center [597, 373] width 54 height 28
drag, startPoint x: 595, startPoint y: 377, endPoint x: 581, endPoint y: 180, distance: 197.9
click at [581, 206] on span "formats" at bounding box center [589, 220] width 54 height 28
drag, startPoint x: 612, startPoint y: 380, endPoint x: 591, endPoint y: 246, distance: 136.2
click at [591, 248] on span "formats" at bounding box center [583, 262] width 54 height 28
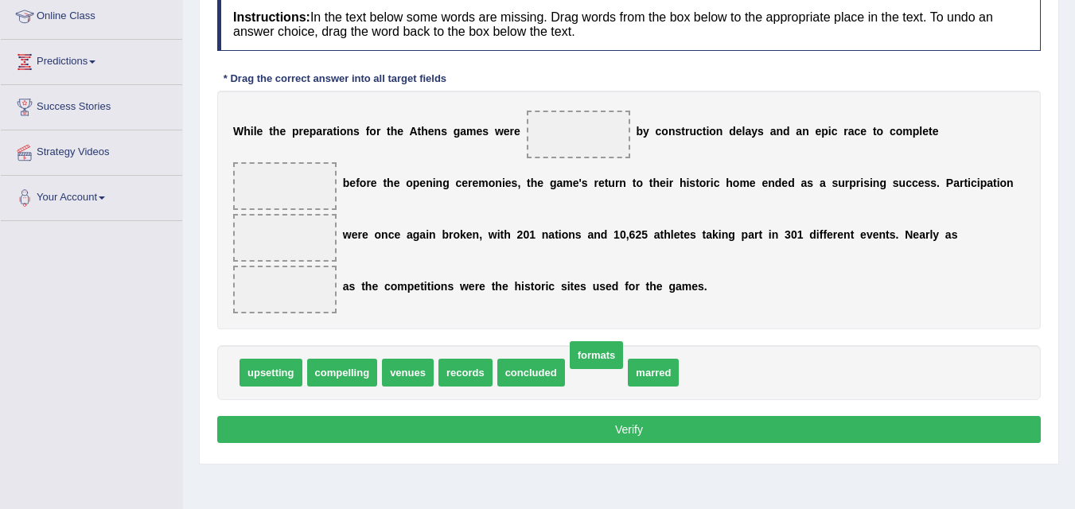
drag, startPoint x: 588, startPoint y: 377, endPoint x: 585, endPoint y: 302, distance: 74.9
click at [586, 341] on span "formats" at bounding box center [597, 355] width 54 height 28
drag, startPoint x: 615, startPoint y: 377, endPoint x: 677, endPoint y: 369, distance: 61.7
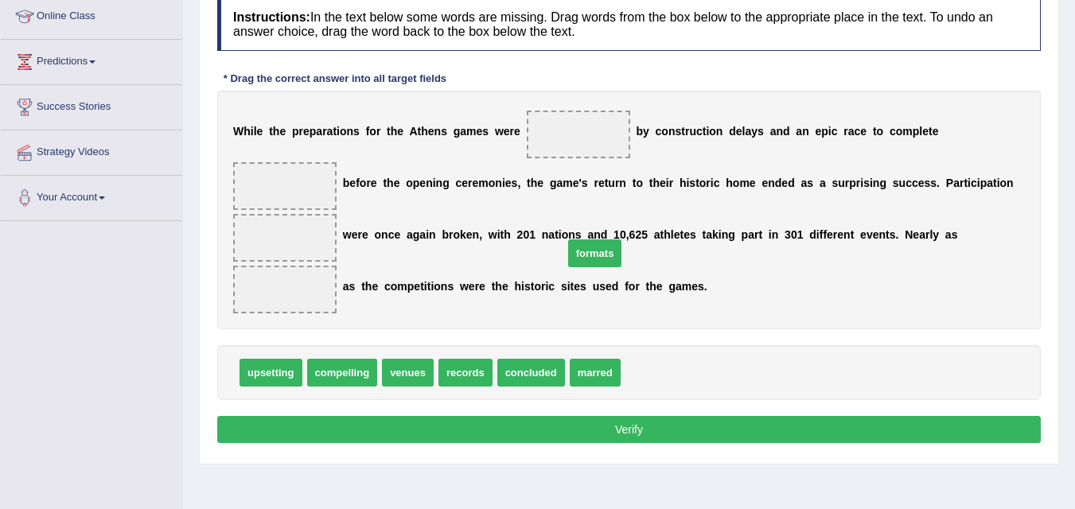
drag, startPoint x: 650, startPoint y: 367, endPoint x: 583, endPoint y: 209, distance: 171.9
click at [587, 240] on span "formats" at bounding box center [595, 254] width 54 height 28
drag, startPoint x: 658, startPoint y: 376, endPoint x: 612, endPoint y: 252, distance: 131.7
click at [622, 269] on span "formats" at bounding box center [619, 270] width 54 height 28
click at [658, 373] on span "formats" at bounding box center [653, 373] width 54 height 28
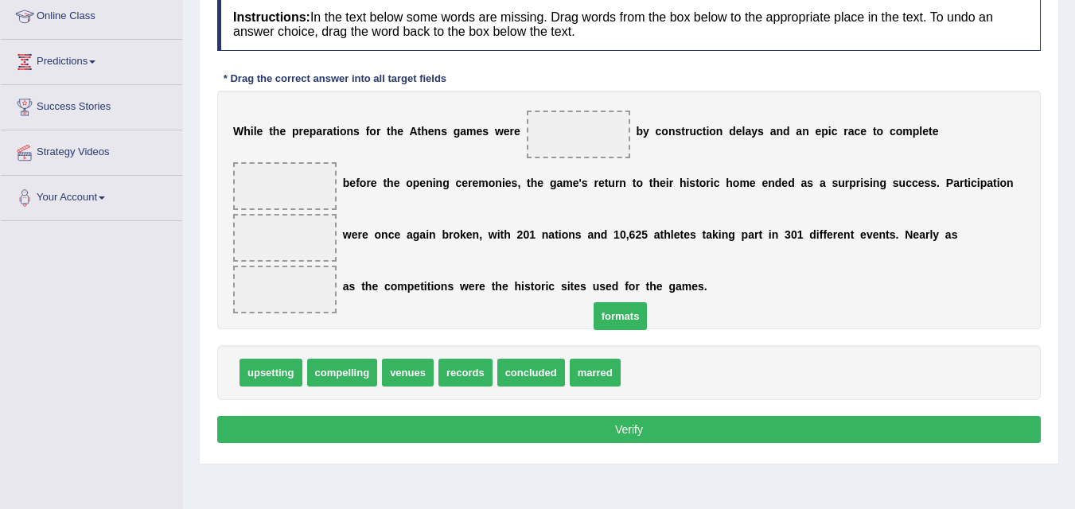
drag, startPoint x: 653, startPoint y: 380, endPoint x: 607, endPoint y: 298, distance: 94.4
click at [607, 302] on span "formats" at bounding box center [621, 316] width 54 height 28
click at [627, 316] on div "W [PERSON_NAME] t h e p r e p a r a t i o n s f o r t h e A t h e n s g a m e s…" at bounding box center [629, 210] width 824 height 239
drag, startPoint x: 651, startPoint y: 377, endPoint x: 621, endPoint y: 268, distance: 113.2
click at [622, 300] on span "formats" at bounding box center [637, 314] width 54 height 28
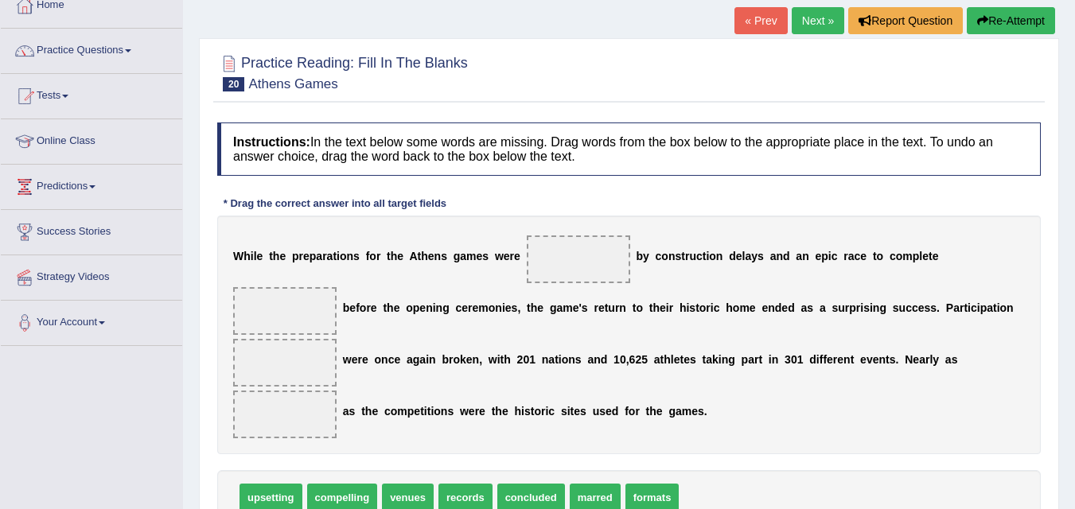
scroll to position [0, 0]
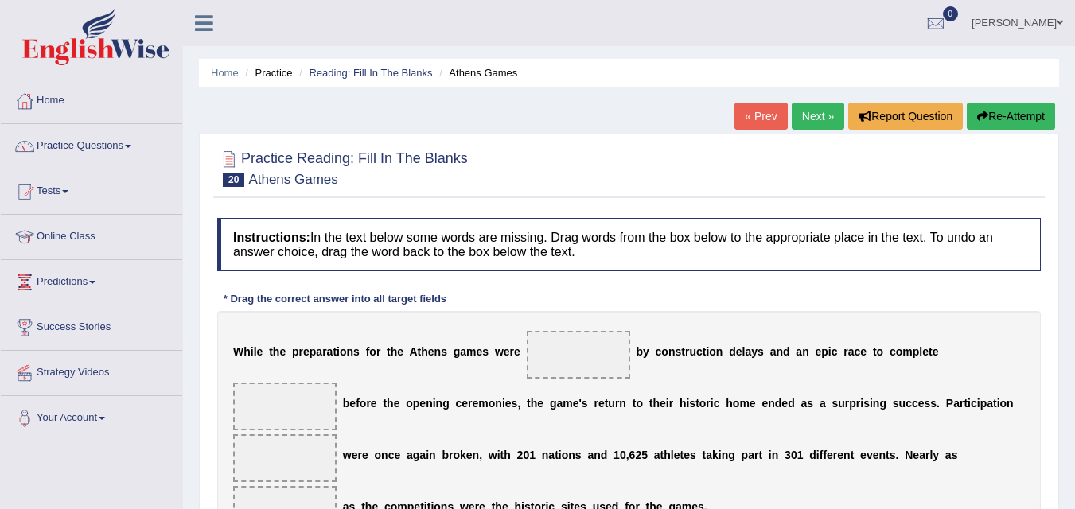
click at [815, 129] on link "Next »" at bounding box center [818, 116] width 53 height 27
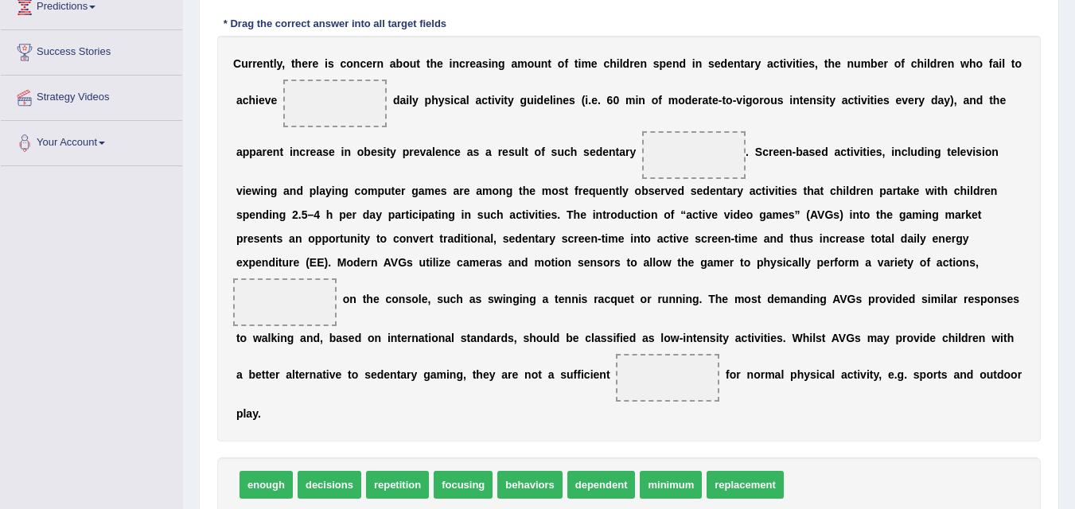
scroll to position [274, 0]
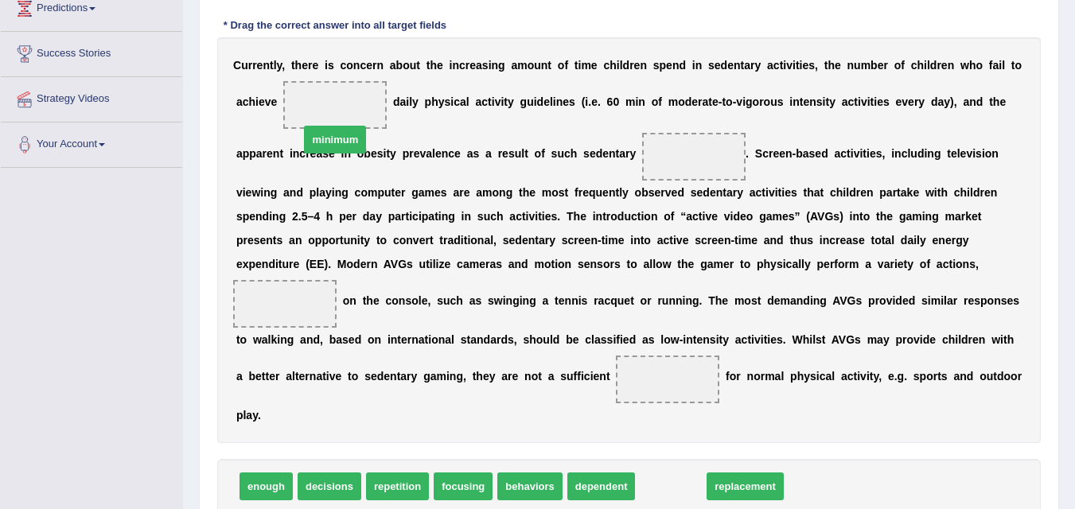
drag, startPoint x: 679, startPoint y: 485, endPoint x: 343, endPoint y: 128, distance: 489.9
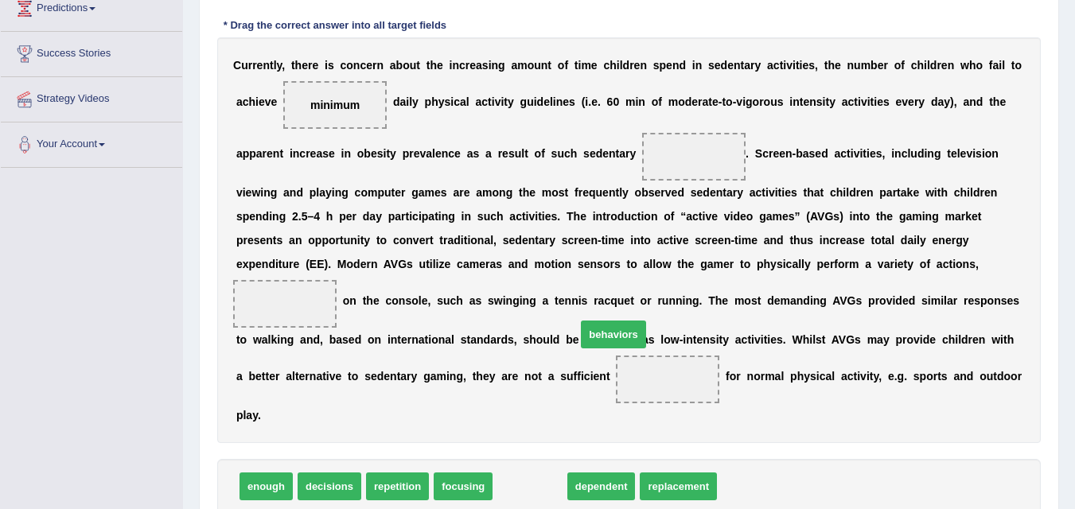
drag, startPoint x: 528, startPoint y: 490, endPoint x: 714, endPoint y: 163, distance: 375.8
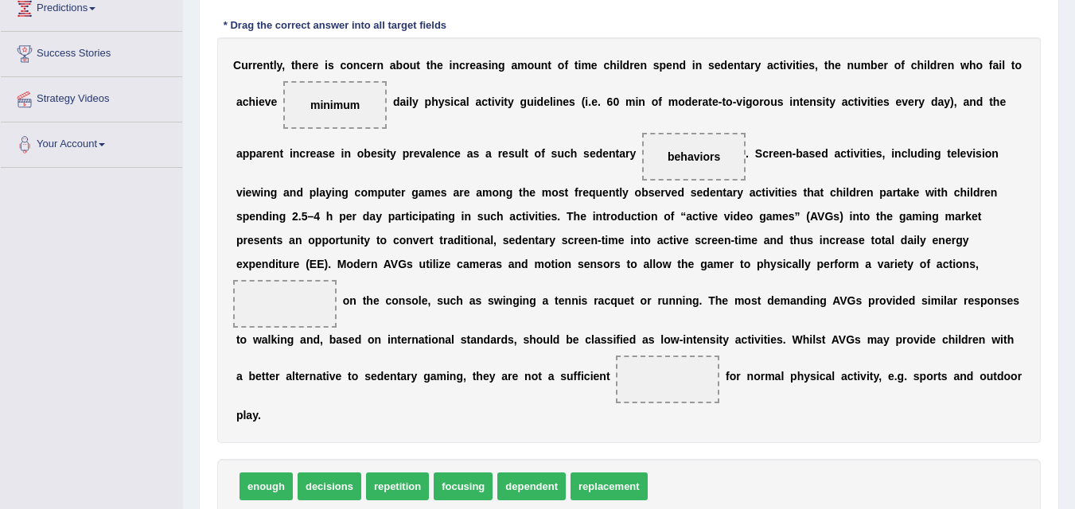
drag, startPoint x: 459, startPoint y: 490, endPoint x: 294, endPoint y: 334, distance: 227.5
click at [472, 493] on span "focusing" at bounding box center [463, 487] width 59 height 28
drag, startPoint x: 472, startPoint y: 493, endPoint x: 299, endPoint y: 310, distance: 251.1
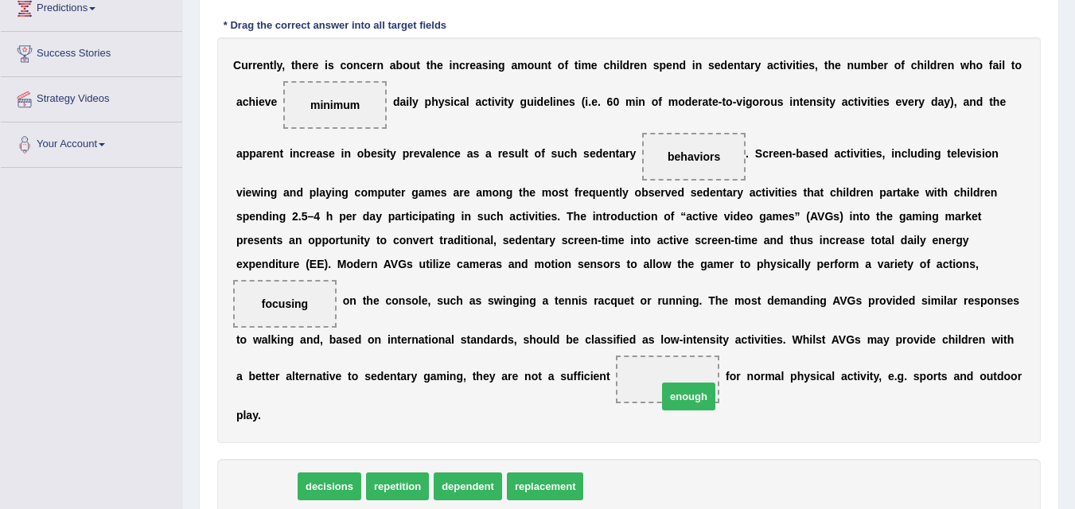
drag, startPoint x: 269, startPoint y: 486, endPoint x: 692, endPoint y: 396, distance: 432.2
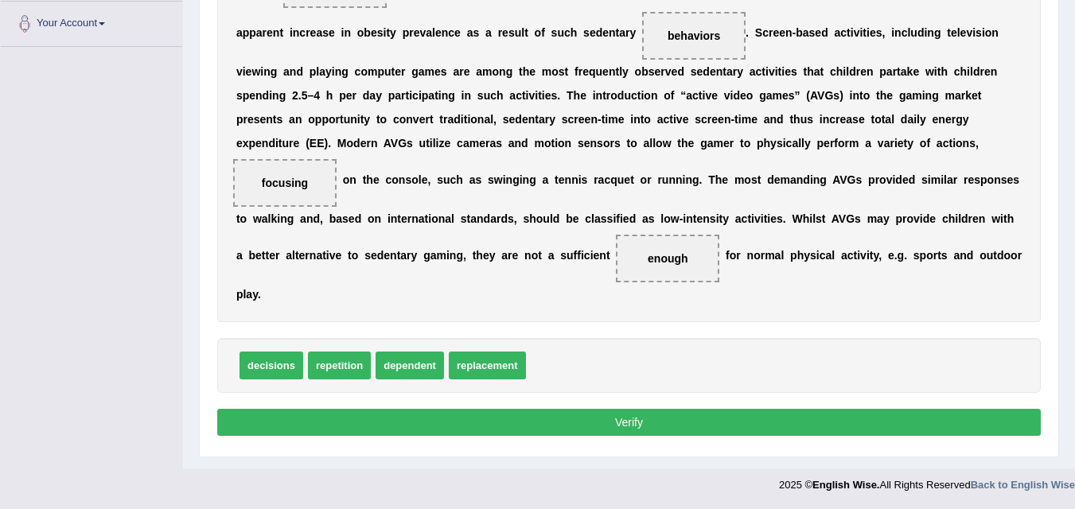
click at [705, 434] on button "Verify" at bounding box center [629, 422] width 824 height 27
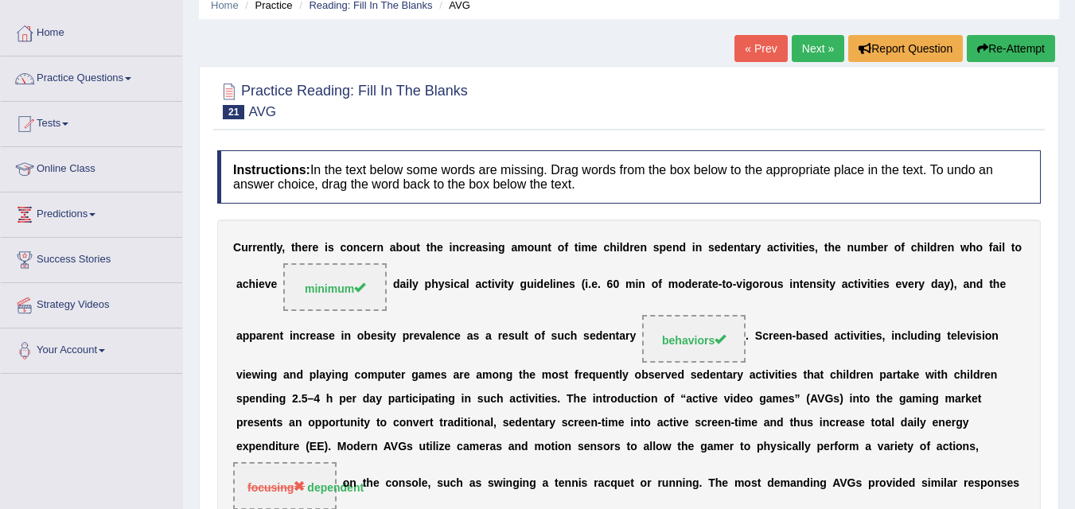
scroll to position [0, 0]
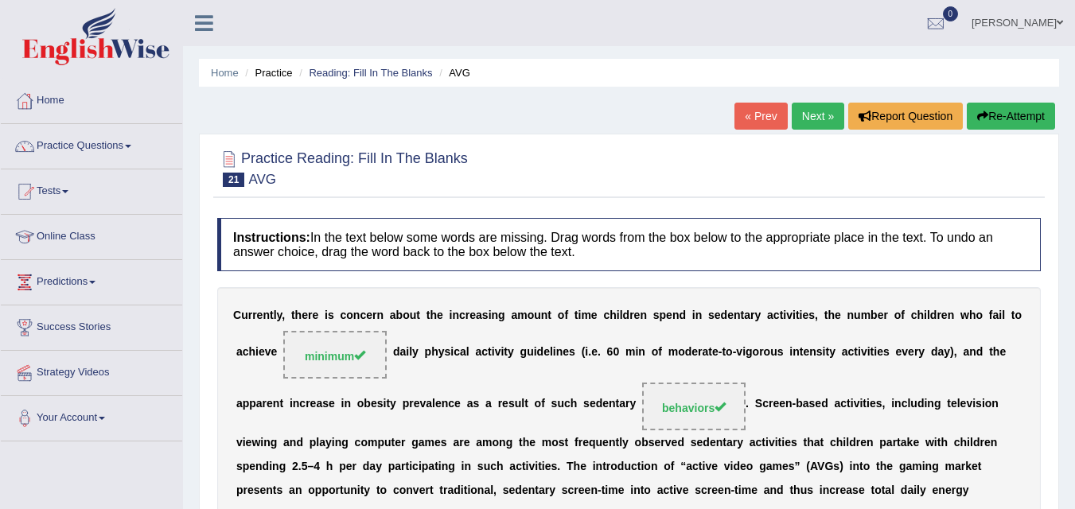
click at [814, 123] on link "Next »" at bounding box center [818, 116] width 53 height 27
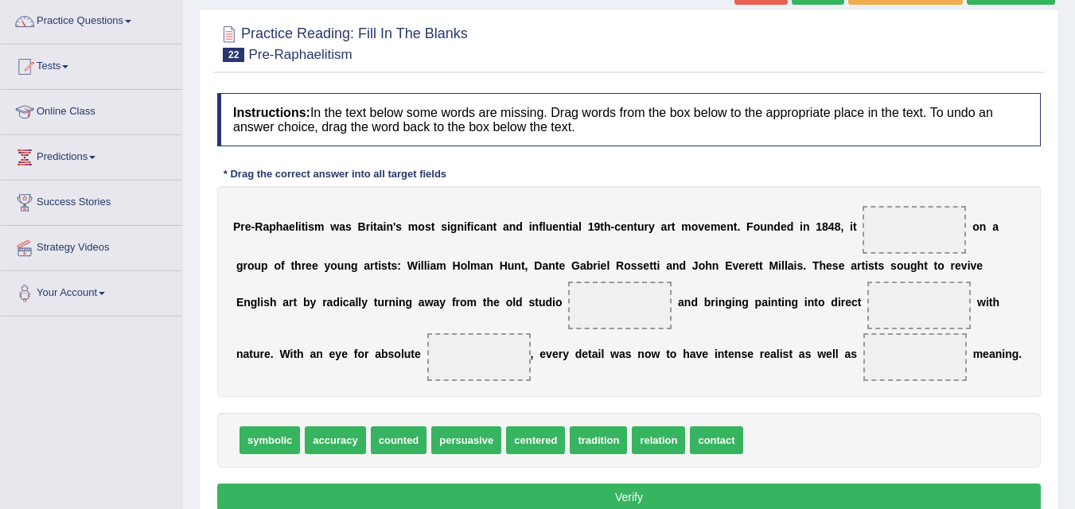
scroll to position [139, 0]
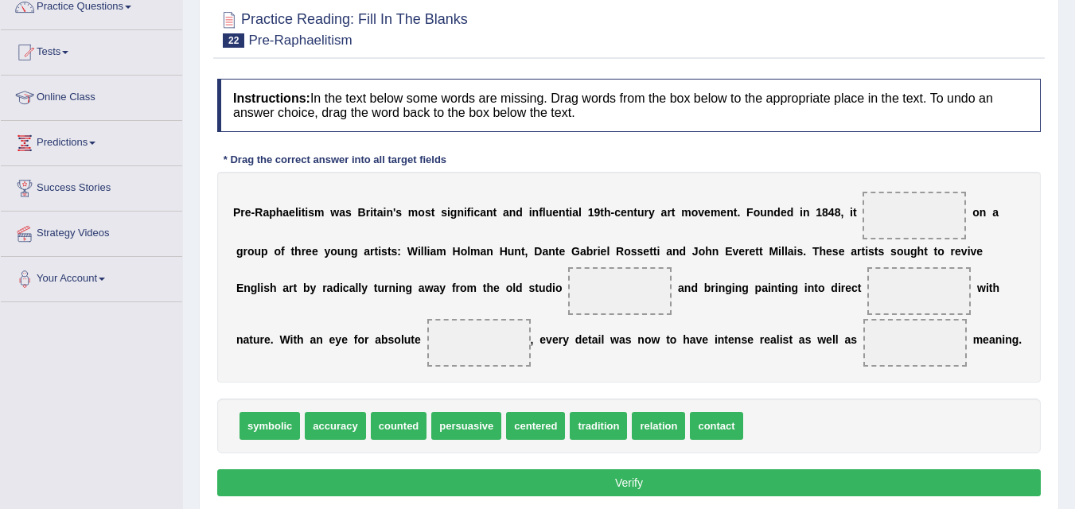
click at [403, 428] on span "counted" at bounding box center [399, 426] width 57 height 28
drag, startPoint x: 527, startPoint y: 426, endPoint x: 668, endPoint y: 321, distance: 175.8
drag, startPoint x: 399, startPoint y: 437, endPoint x: 843, endPoint y: 230, distance: 490.0
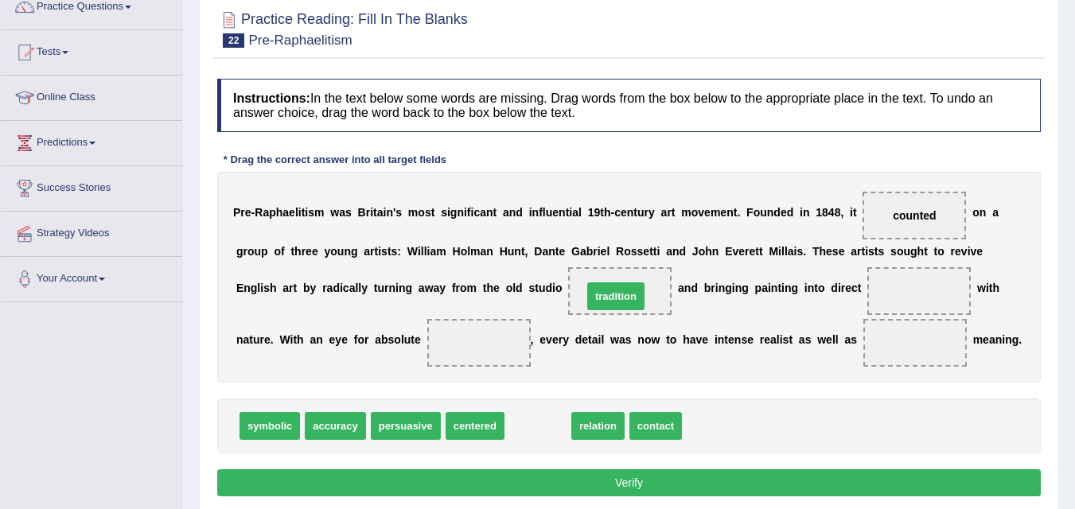
drag, startPoint x: 526, startPoint y: 428, endPoint x: 604, endPoint y: 299, distance: 151.4
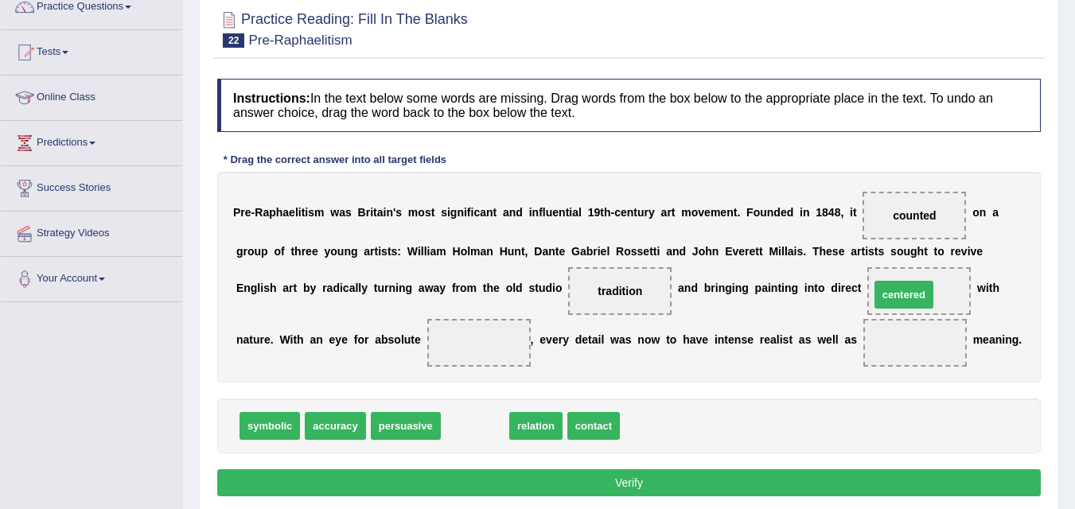
drag, startPoint x: 469, startPoint y: 432, endPoint x: 899, endPoint y: 301, distance: 449.5
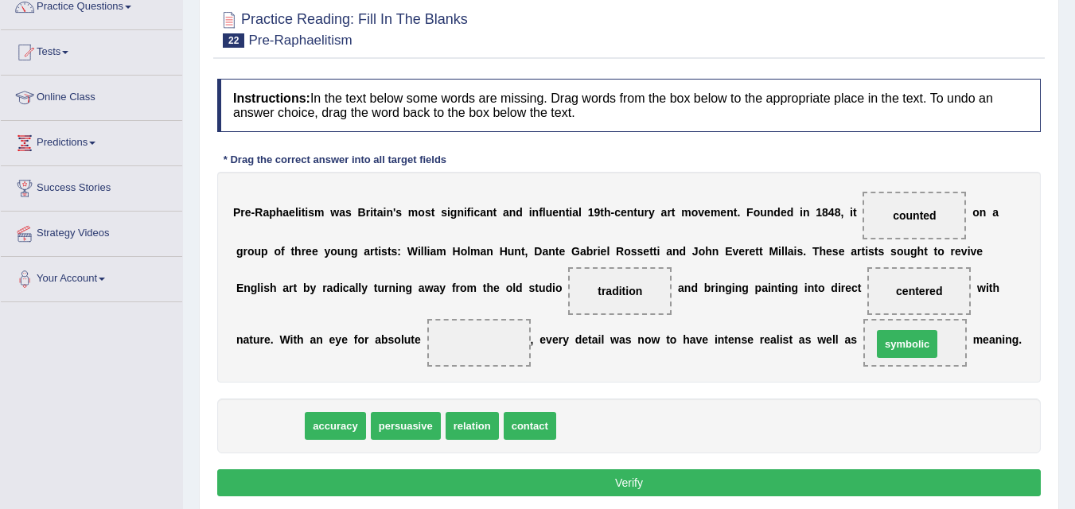
drag, startPoint x: 274, startPoint y: 423, endPoint x: 911, endPoint y: 341, distance: 642.9
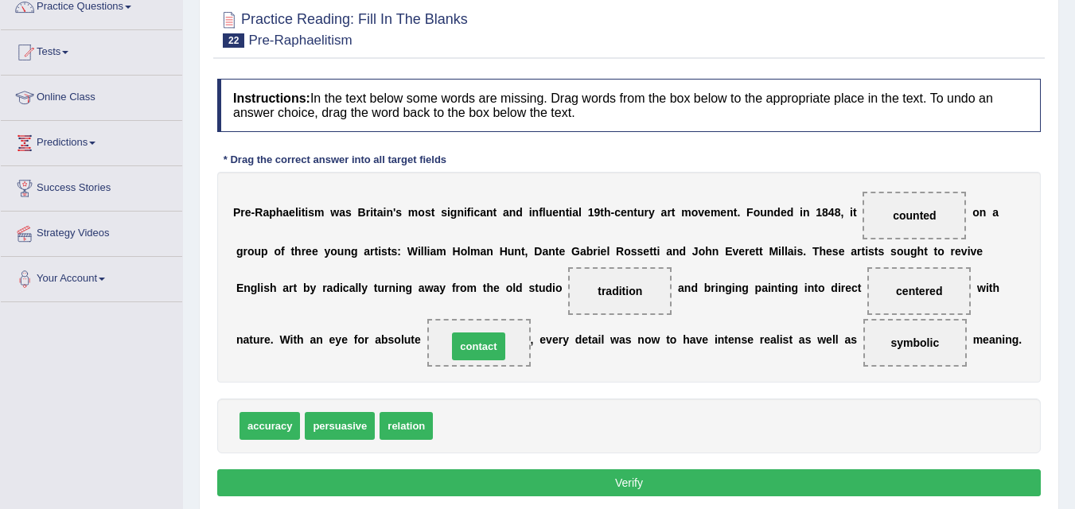
drag, startPoint x: 459, startPoint y: 434, endPoint x: 473, endPoint y: 354, distance: 80.9
click at [474, 473] on button "Verify" at bounding box center [629, 483] width 824 height 27
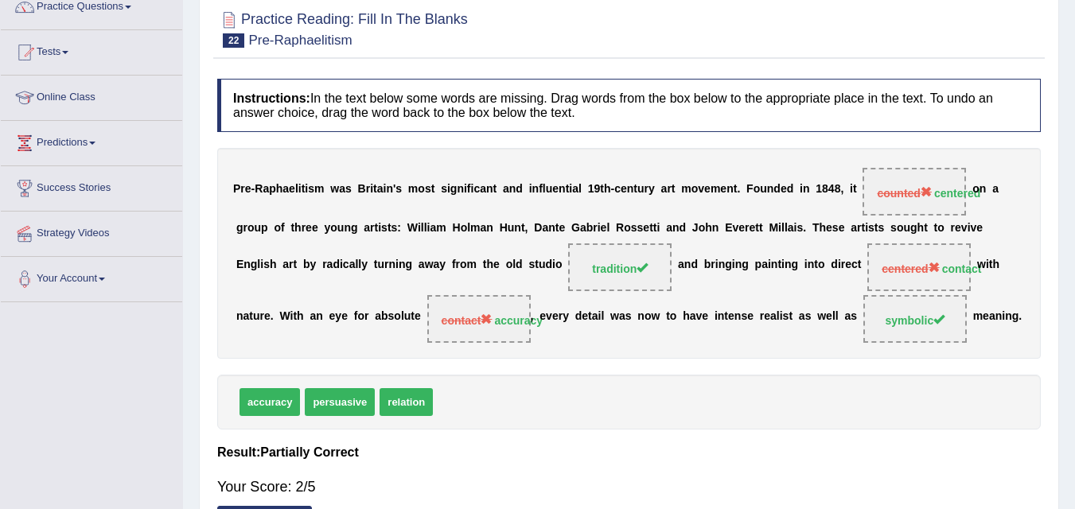
scroll to position [0, 0]
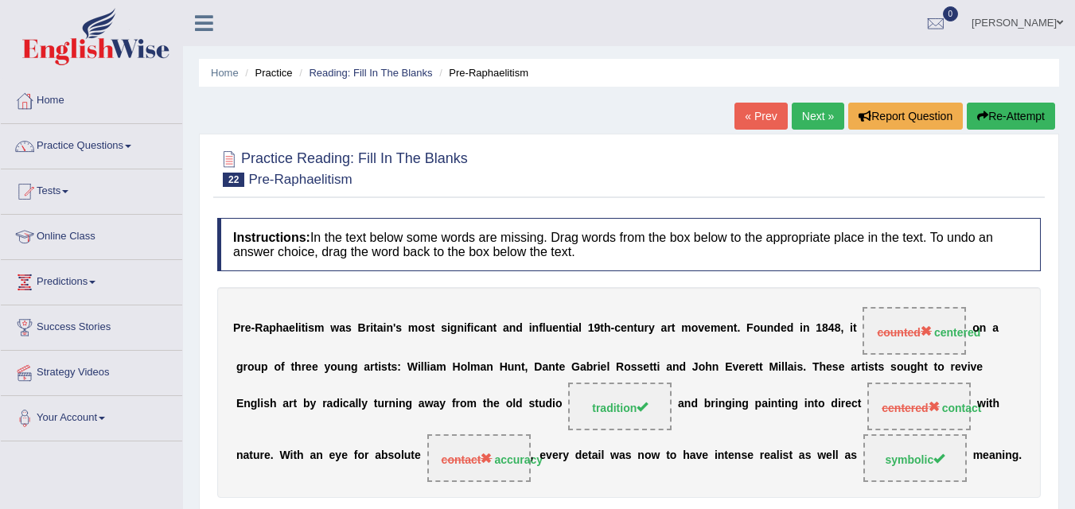
click at [806, 119] on link "Next »" at bounding box center [818, 116] width 53 height 27
click at [119, 144] on link "Practice Questions" at bounding box center [91, 144] width 181 height 40
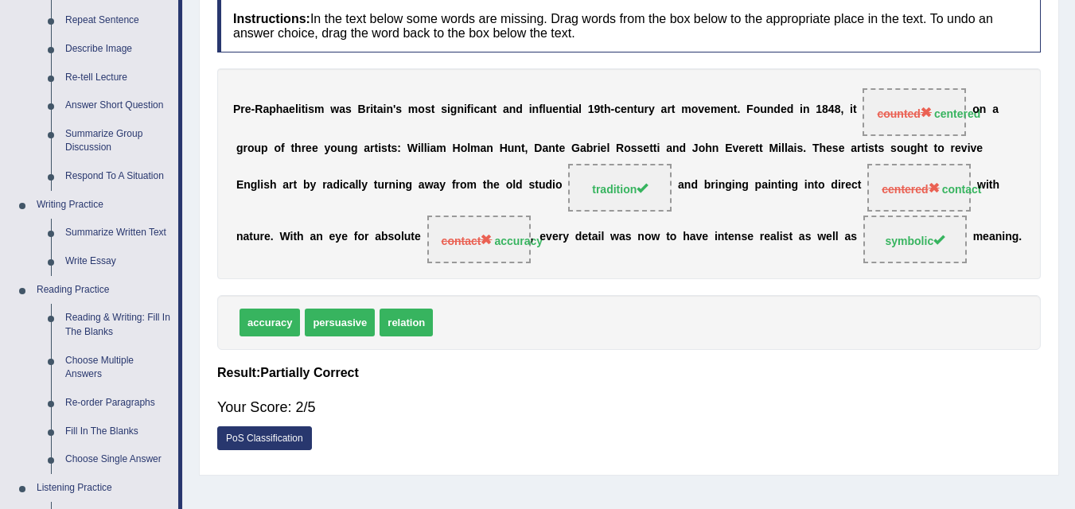
scroll to position [221, 0]
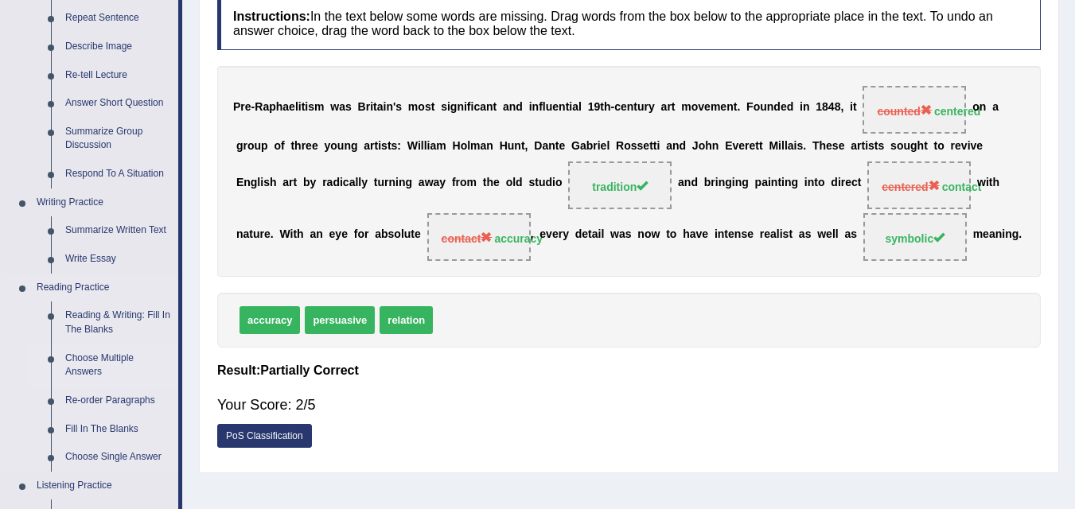
click at [135, 367] on link "Choose Multiple Answers" at bounding box center [118, 366] width 120 height 42
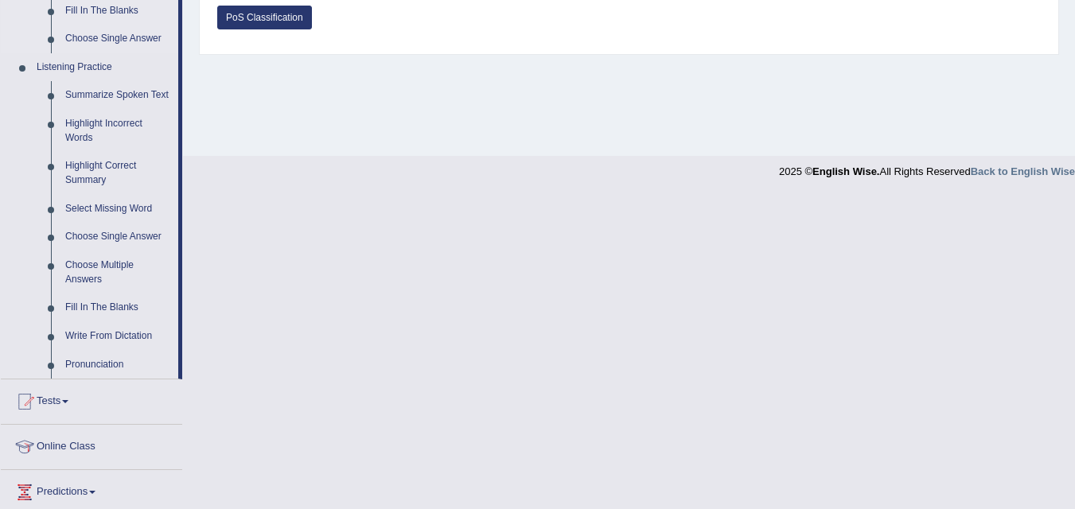
scroll to position [623, 0]
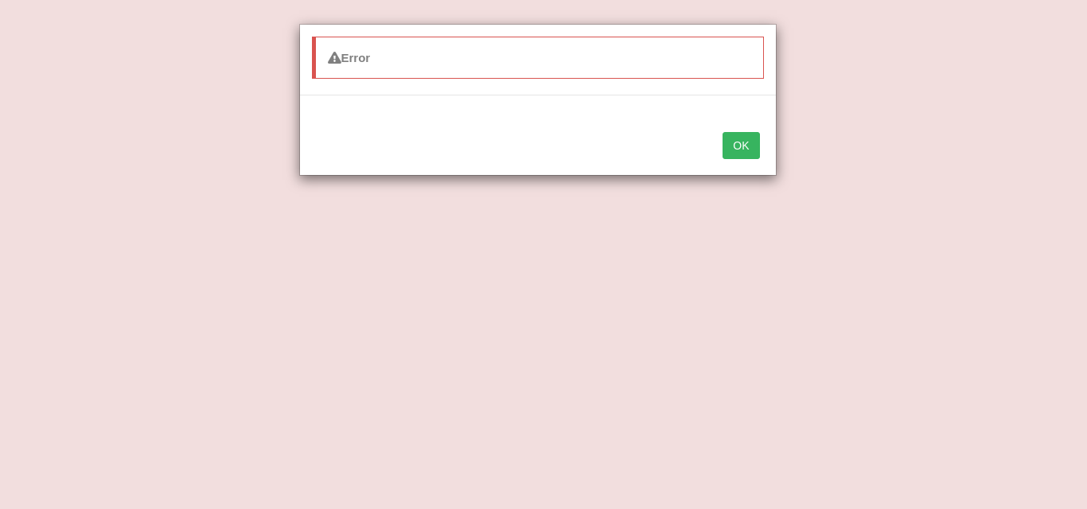
click at [750, 147] on button "OK" at bounding box center [741, 145] width 37 height 27
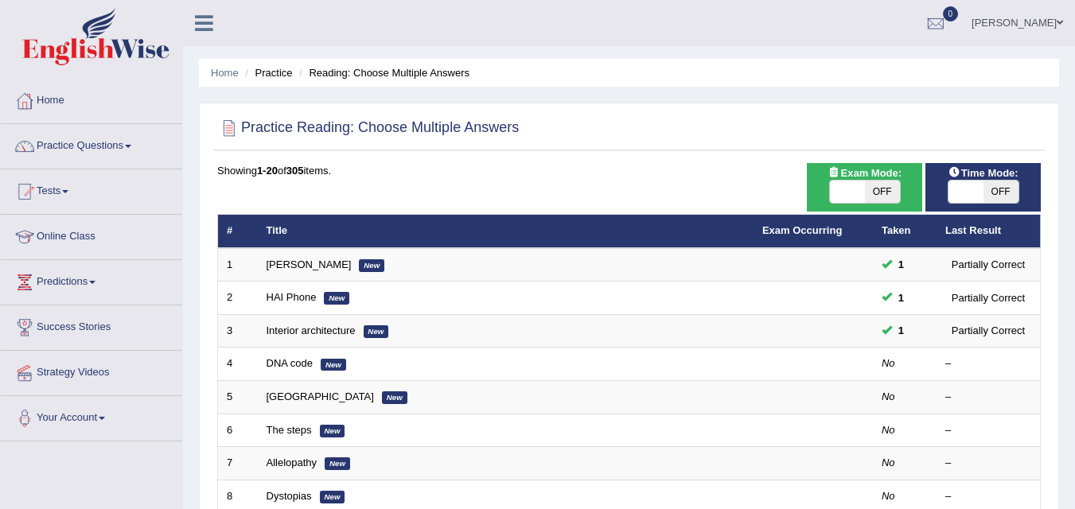
click at [131, 146] on span at bounding box center [128, 146] width 6 height 3
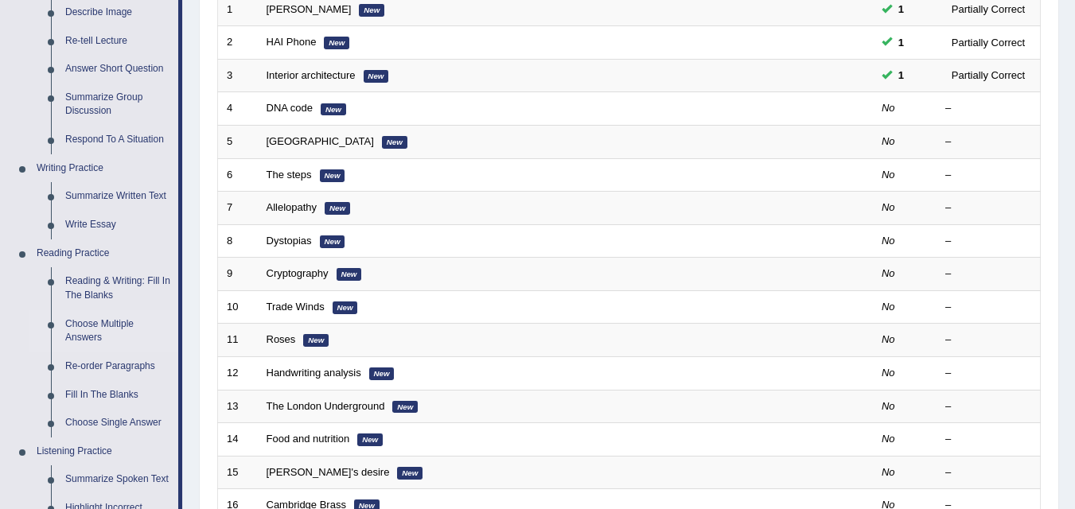
scroll to position [257, 0]
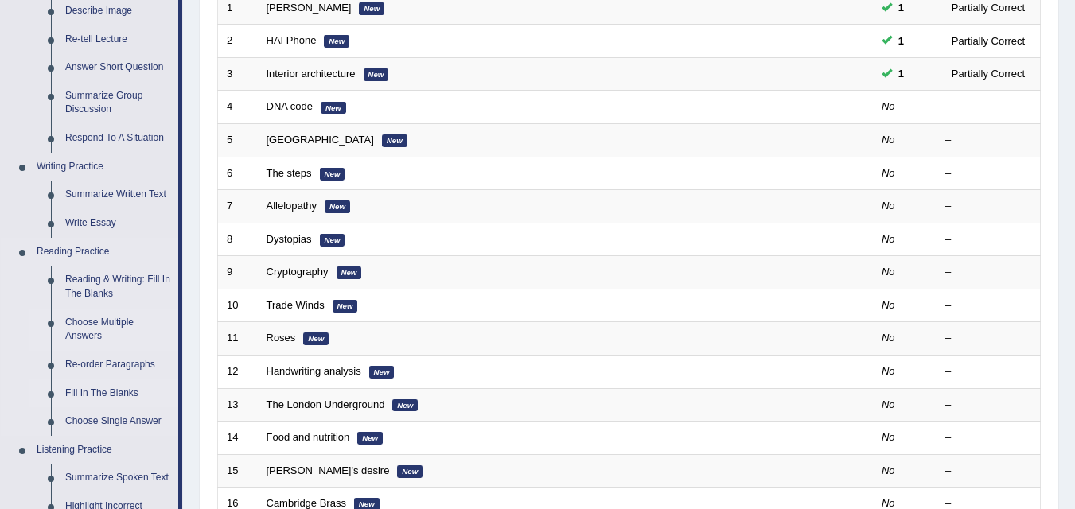
click at [116, 392] on link "Fill In The Blanks" at bounding box center [118, 394] width 120 height 29
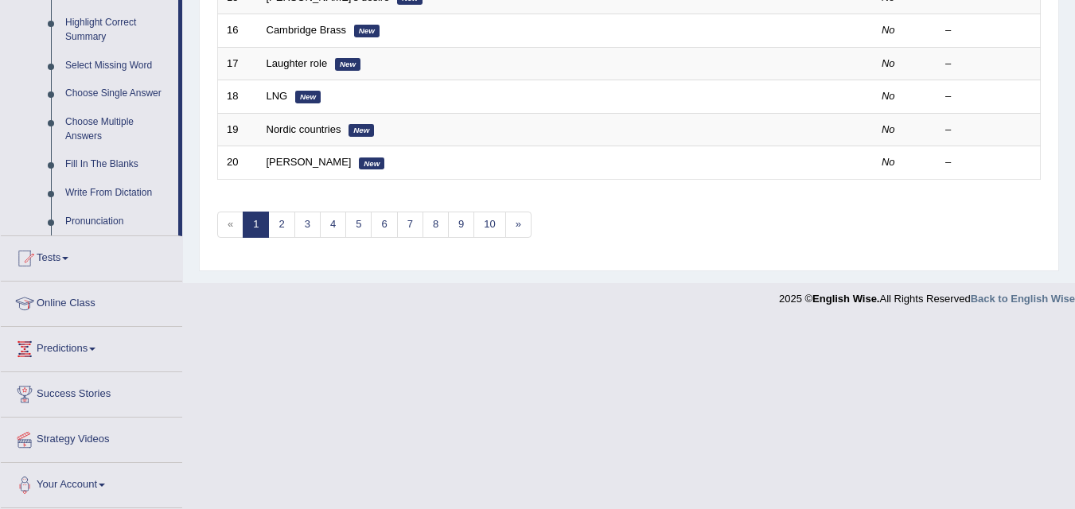
scroll to position [783, 0]
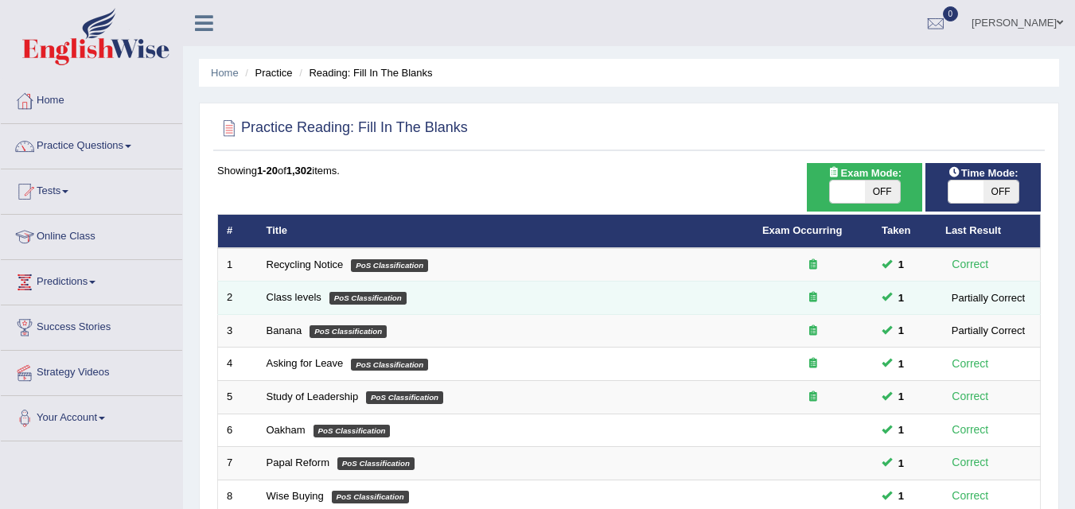
click at [377, 302] on em "PoS Classification" at bounding box center [368, 298] width 77 height 13
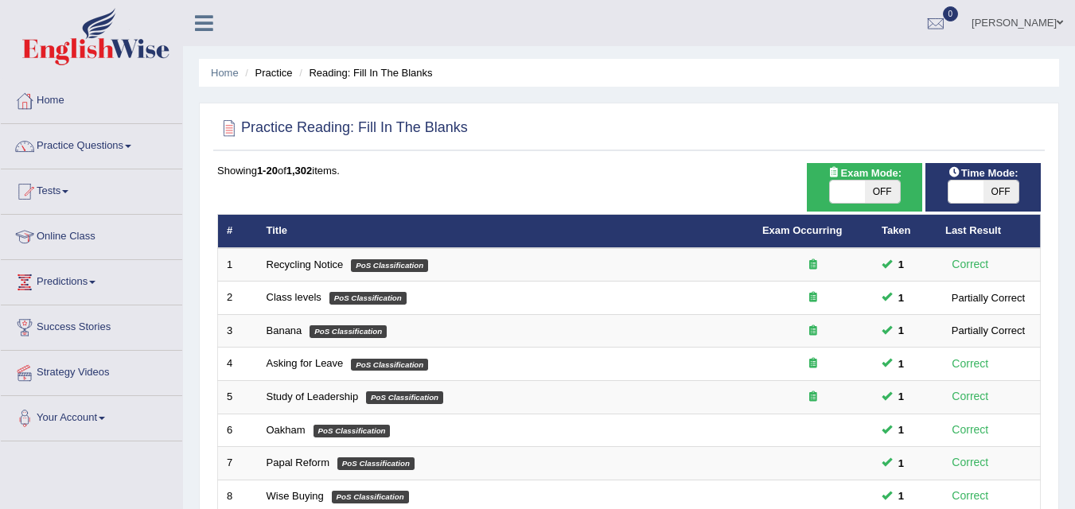
click at [131, 146] on span at bounding box center [128, 146] width 6 height 3
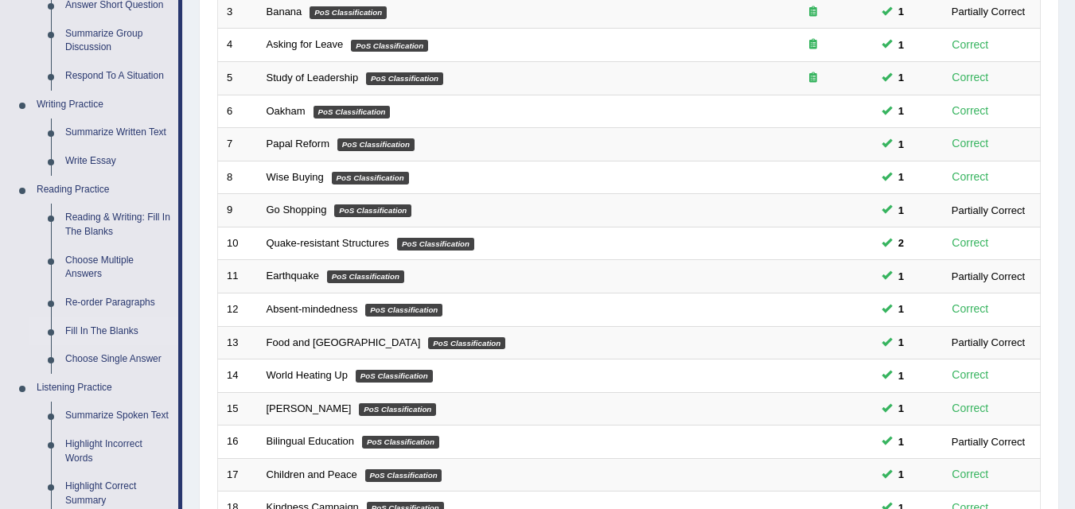
scroll to position [318, 0]
click at [141, 311] on link "Re-order Paragraphs" at bounding box center [118, 304] width 120 height 29
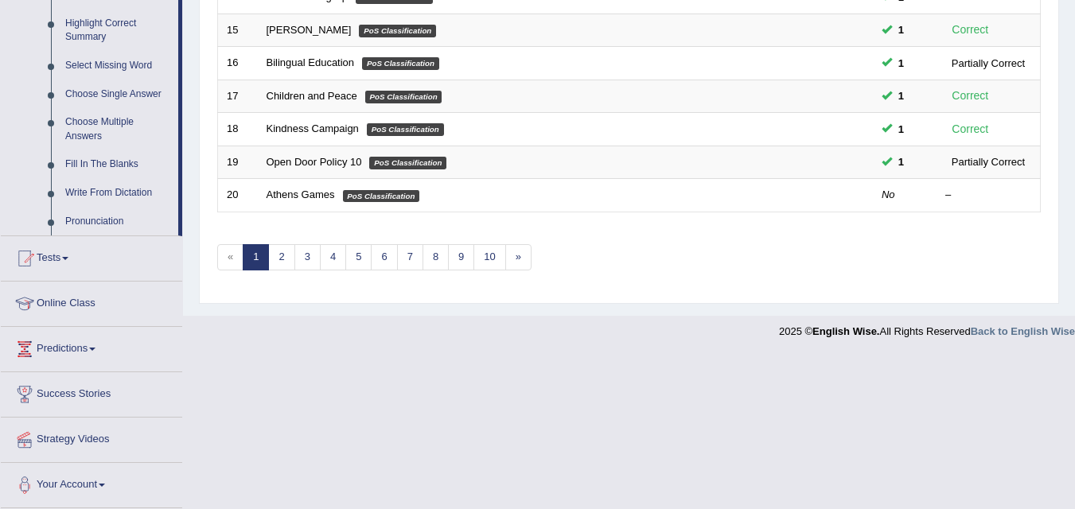
scroll to position [677, 0]
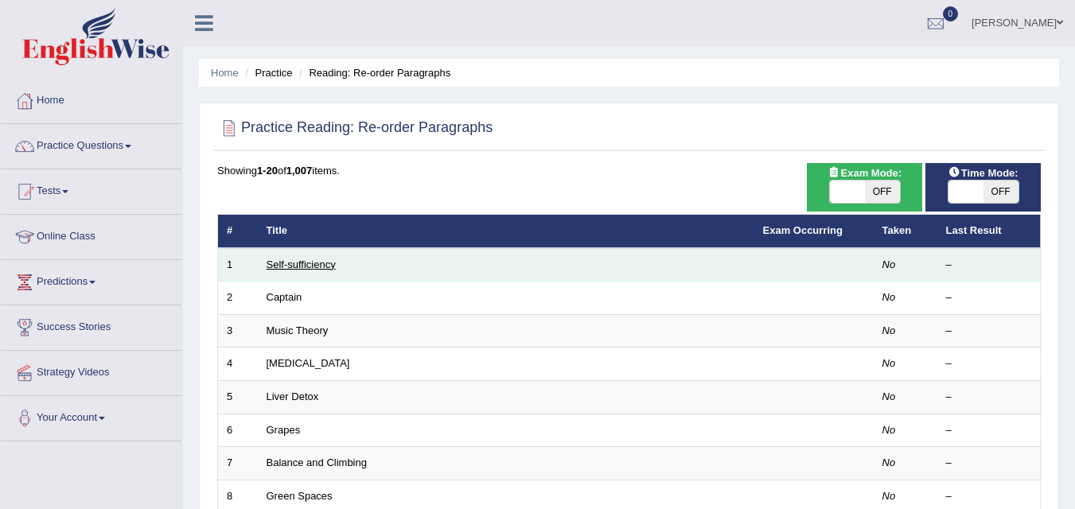
click at [310, 264] on link "Self-sufficiency" at bounding box center [301, 265] width 69 height 12
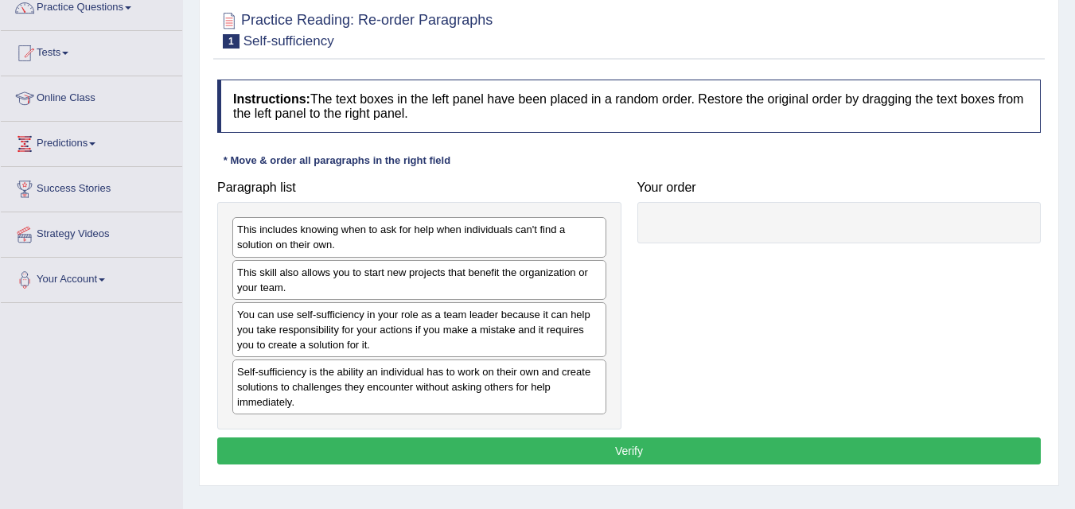
scroll to position [139, 0]
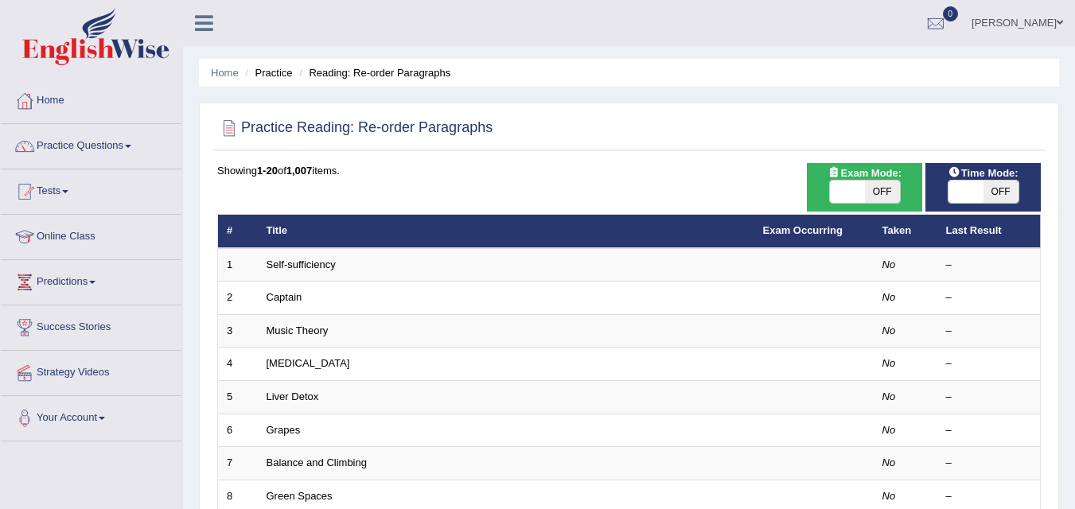
click at [418, 392] on td "Liver Detox" at bounding box center [506, 397] width 497 height 33
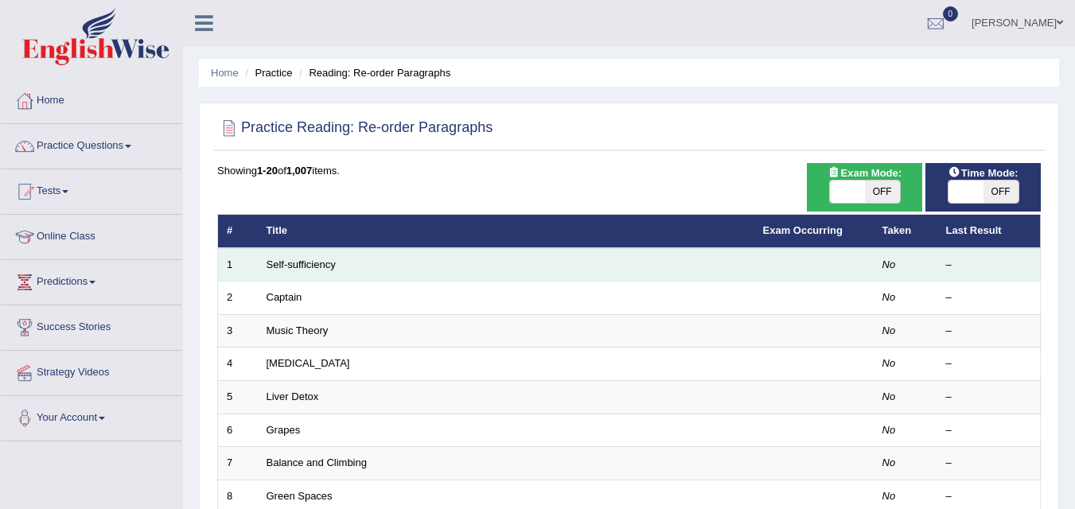
click at [309, 256] on td "Self-sufficiency" at bounding box center [506, 264] width 497 height 33
click at [316, 261] on link "Self-sufficiency" at bounding box center [301, 265] width 69 height 12
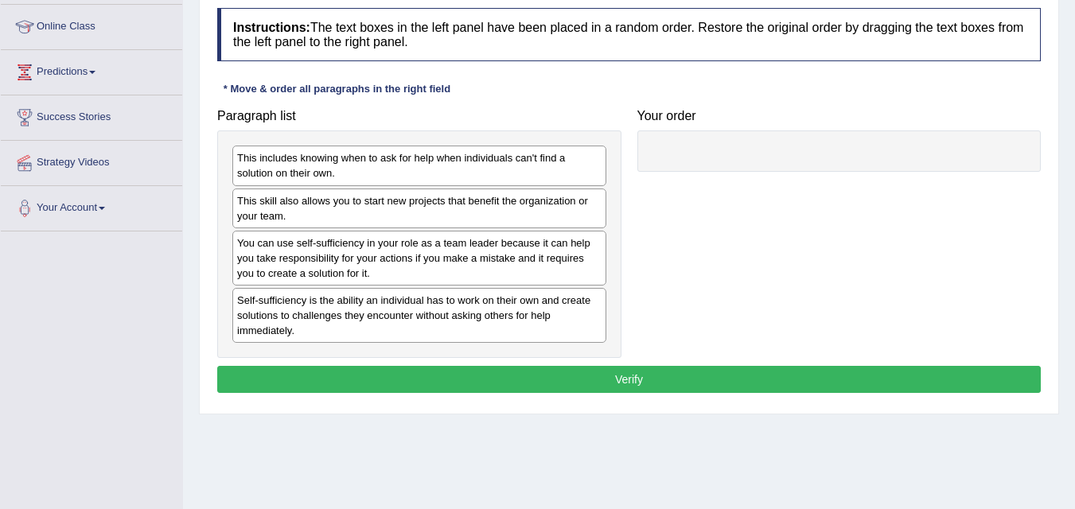
scroll to position [219, 0]
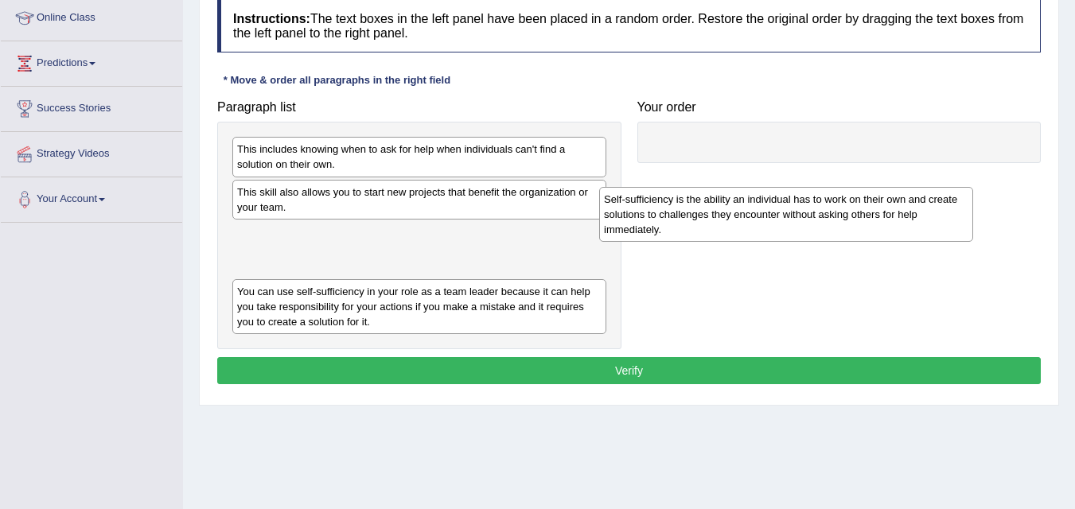
drag, startPoint x: 281, startPoint y: 306, endPoint x: 704, endPoint y: 158, distance: 447.6
click at [704, 187] on div "Self-sufficiency is the ability an individual has to work on their own and crea…" at bounding box center [786, 214] width 374 height 55
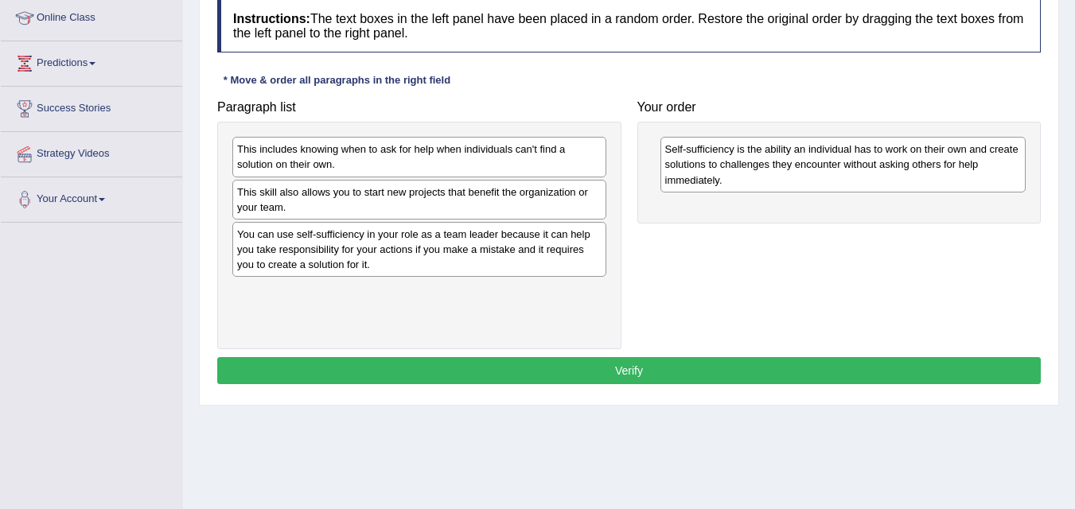
click at [919, 184] on div "Self-sufficiency is the ability an individual has to work on their own and crea…" at bounding box center [844, 164] width 366 height 55
click at [882, 166] on div "Self-sufficiency is the ability an individual has to work on their own and crea…" at bounding box center [844, 164] width 366 height 55
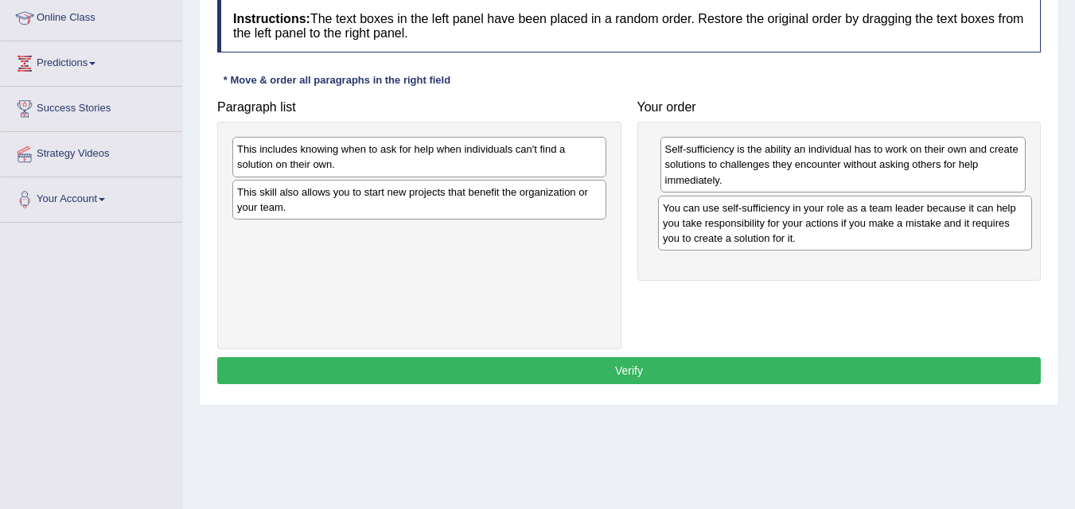
drag, startPoint x: 378, startPoint y: 258, endPoint x: 804, endPoint y: 232, distance: 426.7
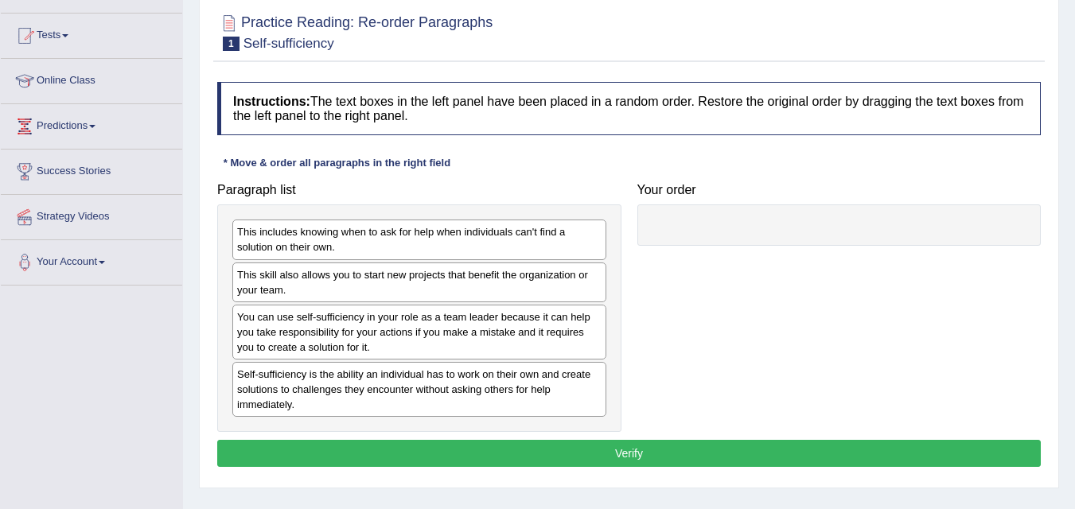
scroll to position [148, 0]
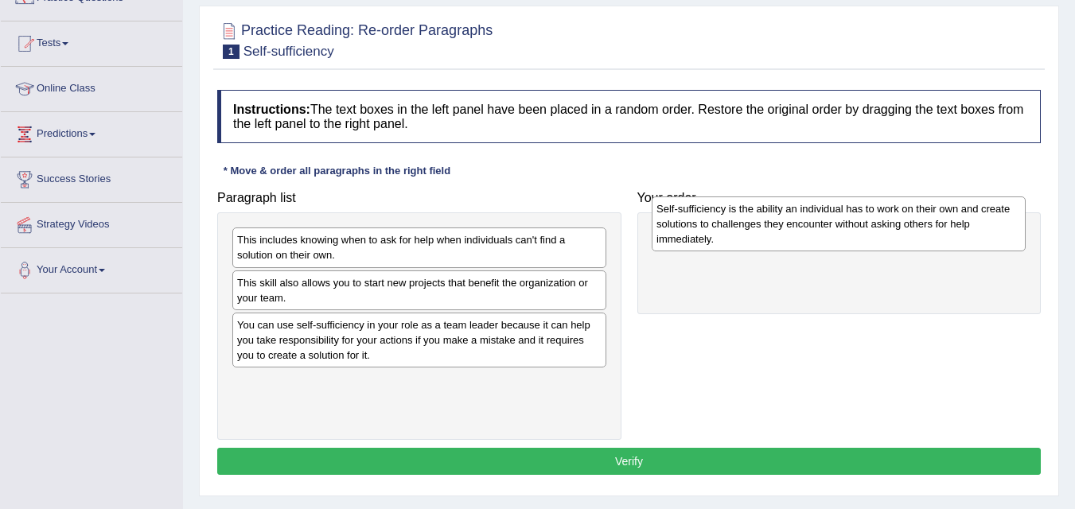
drag, startPoint x: 371, startPoint y: 386, endPoint x: 790, endPoint y: 216, distance: 452.8
click at [790, 215] on div "Self-sufficiency is the ability an individual has to work on their own and crea…" at bounding box center [839, 224] width 374 height 55
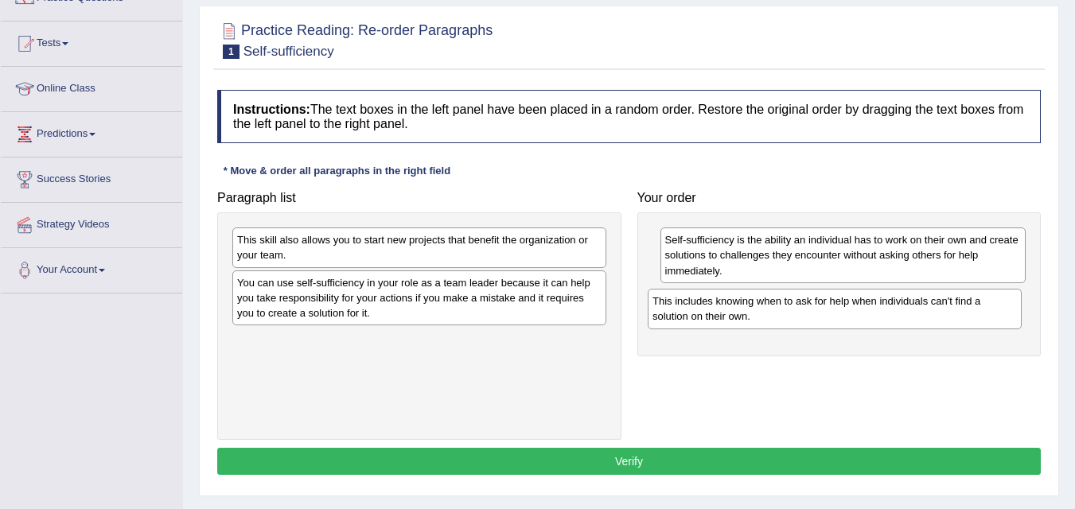
drag, startPoint x: 380, startPoint y: 252, endPoint x: 796, endPoint y: 314, distance: 420.8
click at [796, 314] on div "This includes knowing when to ask for help when individuals can't find a soluti…" at bounding box center [835, 309] width 374 height 40
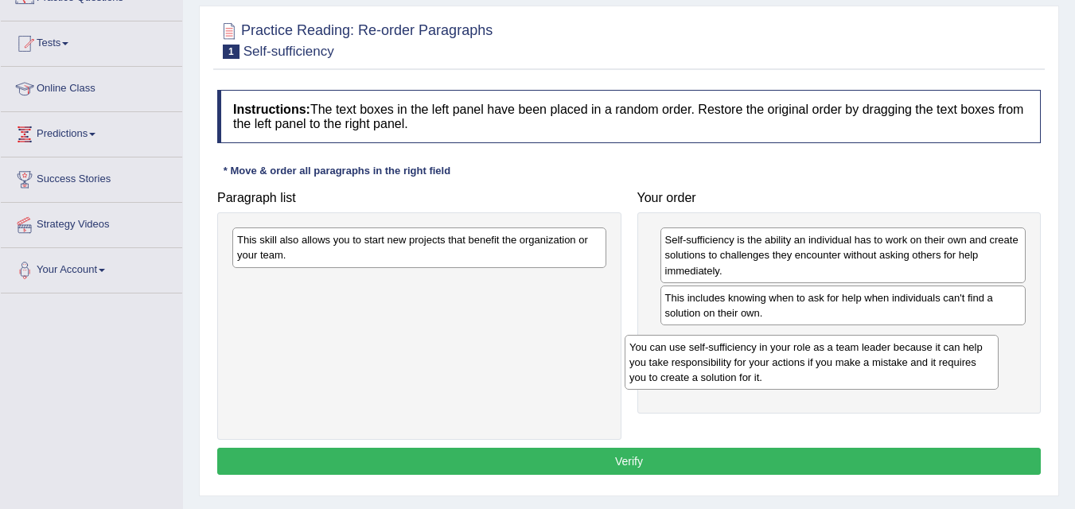
drag, startPoint x: 364, startPoint y: 294, endPoint x: 756, endPoint y: 358, distance: 397.7
click at [756, 358] on div "You can use self-sufficiency in your role as a team leader because it can help …" at bounding box center [812, 362] width 374 height 55
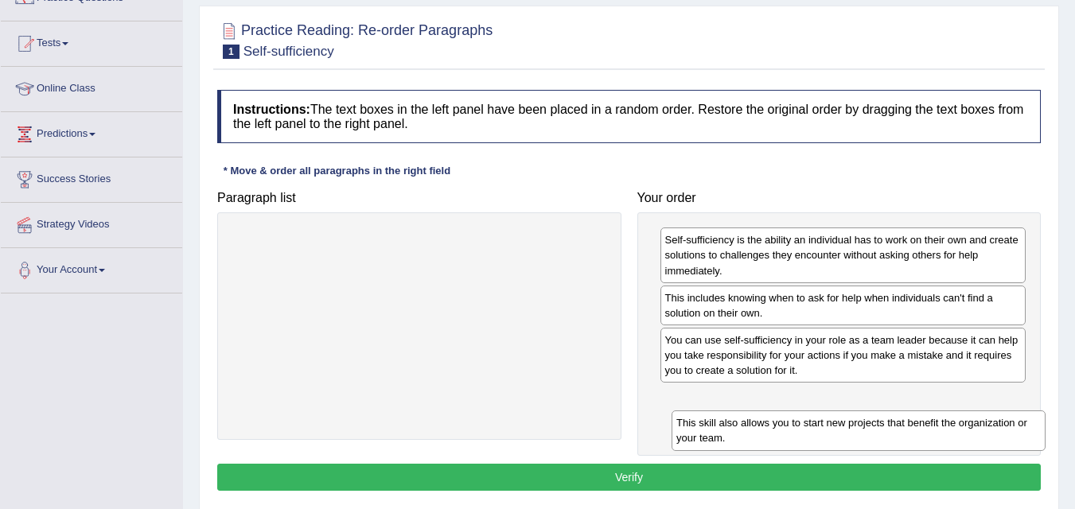
drag, startPoint x: 330, startPoint y: 246, endPoint x: 794, endPoint y: 423, distance: 496.9
click at [794, 423] on div "This skill also allows you to start new projects that benefit the organization …" at bounding box center [859, 431] width 374 height 40
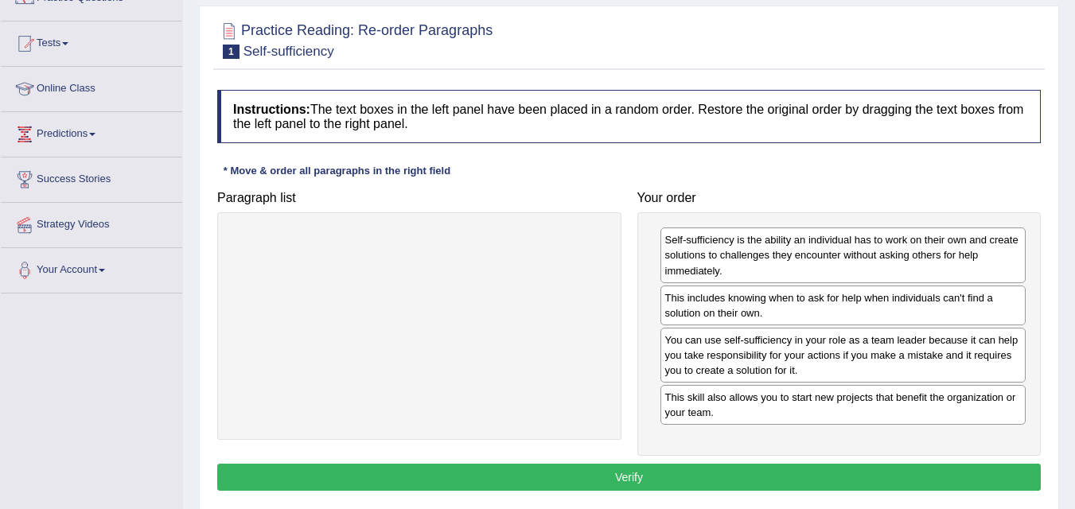
click at [736, 481] on button "Verify" at bounding box center [629, 477] width 824 height 27
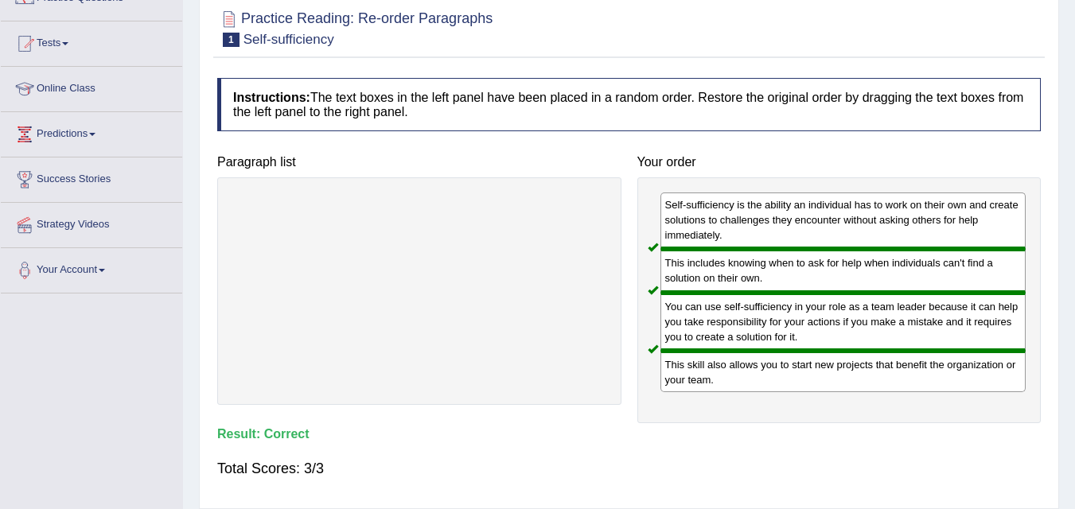
scroll to position [0, 0]
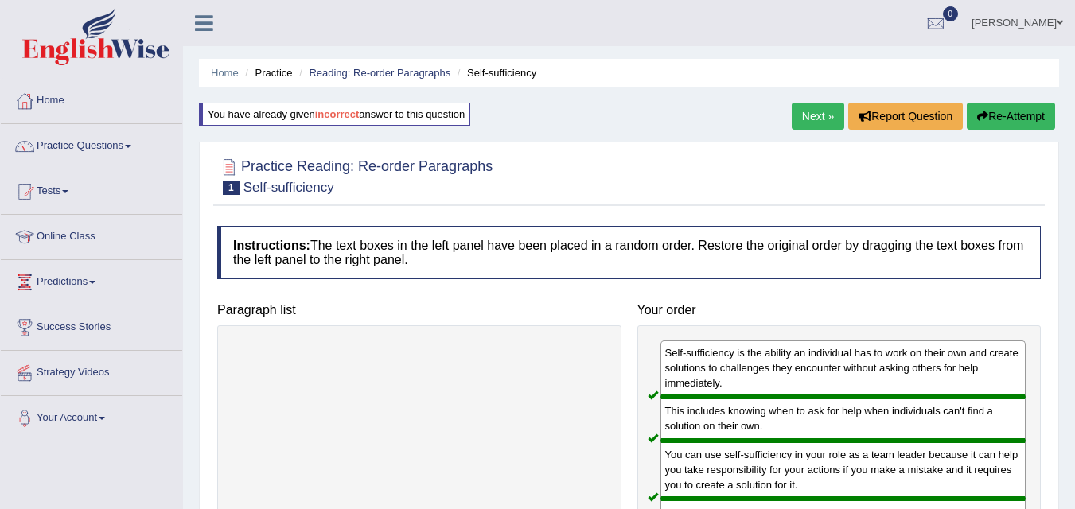
click at [807, 119] on link "Next »" at bounding box center [818, 116] width 53 height 27
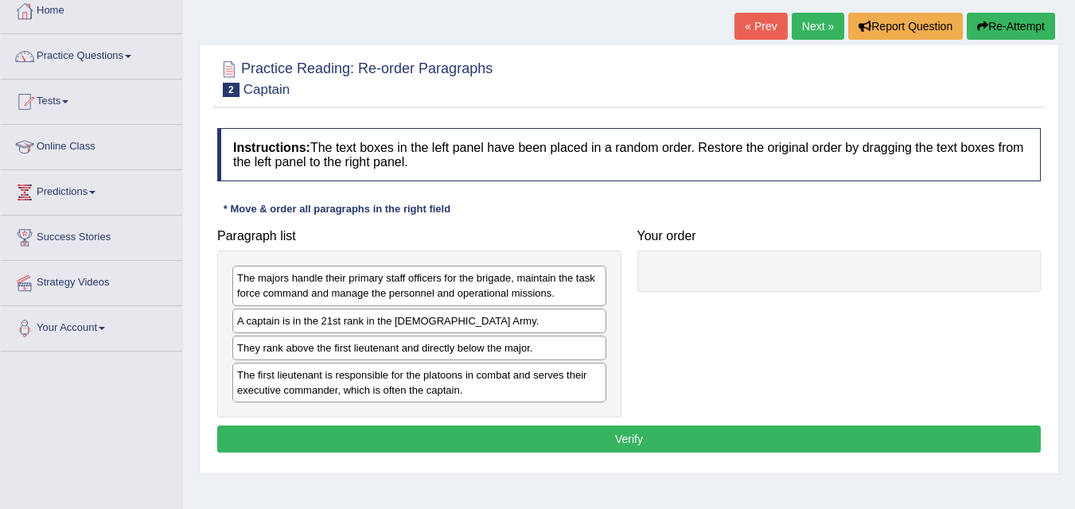
scroll to position [93, 0]
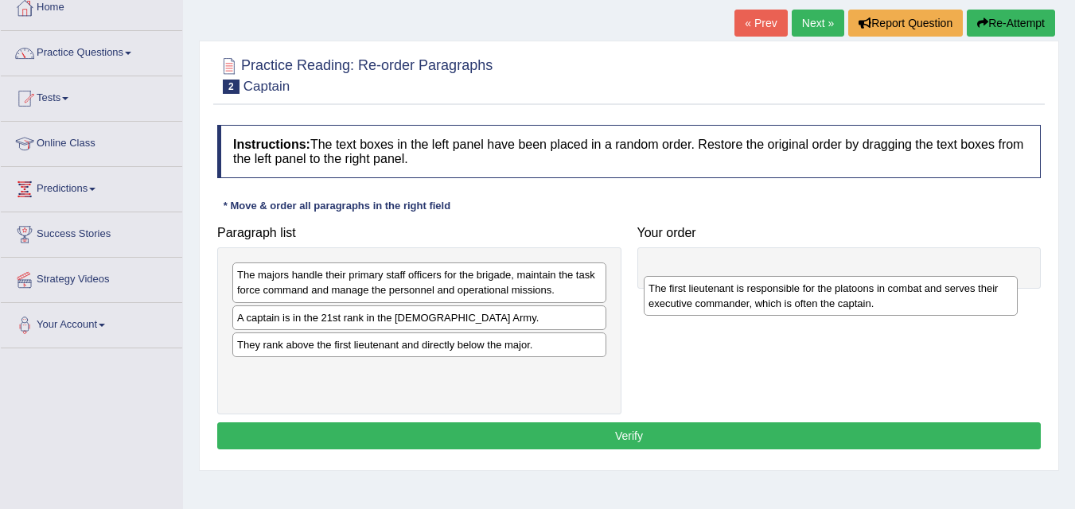
drag, startPoint x: 321, startPoint y: 388, endPoint x: 718, endPoint y: 283, distance: 410.9
click at [719, 283] on div "The first lieutenant is responsible for the platoons in combat and serves their…" at bounding box center [831, 296] width 374 height 40
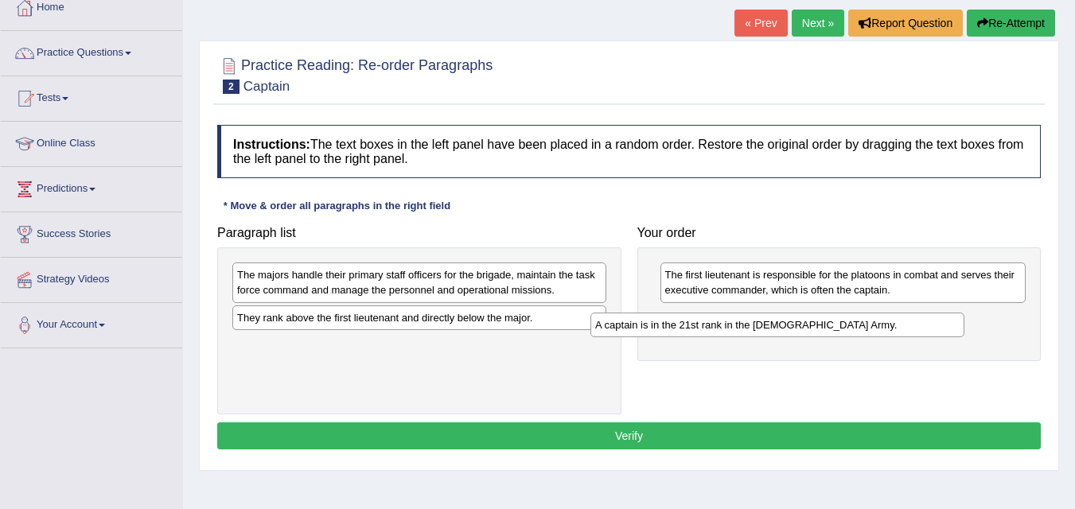
drag, startPoint x: 317, startPoint y: 315, endPoint x: 692, endPoint y: 322, distance: 375.0
click at [692, 322] on div "A captain is in the 21st rank in the [DEMOGRAPHIC_DATA] Army." at bounding box center [778, 325] width 374 height 25
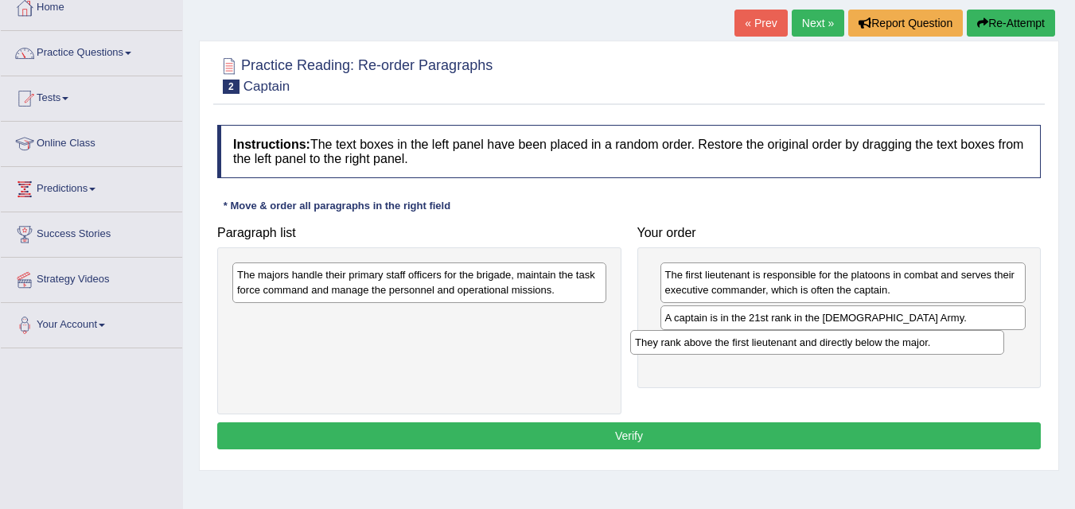
drag, startPoint x: 430, startPoint y: 325, endPoint x: 828, endPoint y: 349, distance: 398.8
click at [828, 349] on div "They rank above the first lieutenant and directly below the major." at bounding box center [817, 342] width 374 height 25
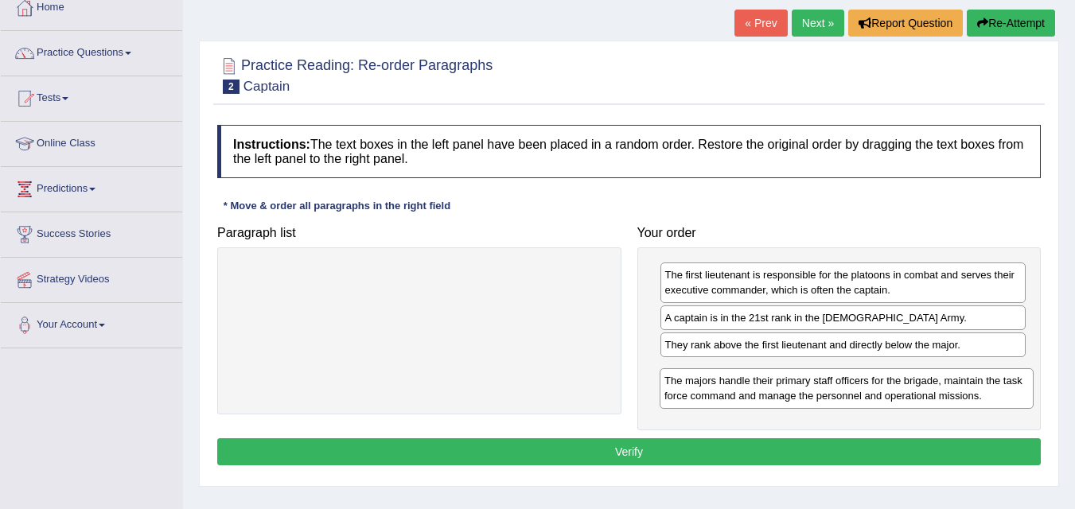
drag, startPoint x: 330, startPoint y: 281, endPoint x: 785, endPoint y: 380, distance: 466.1
click at [785, 380] on div "The majors handle their primary staff officers for the brigade, maintain the ta…" at bounding box center [847, 389] width 374 height 40
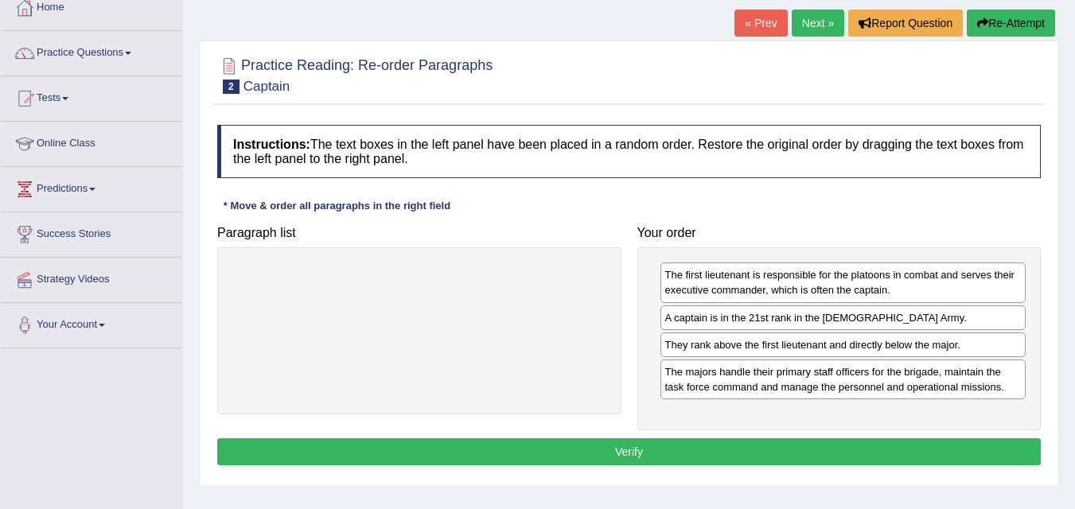
click at [680, 462] on button "Verify" at bounding box center [629, 452] width 824 height 27
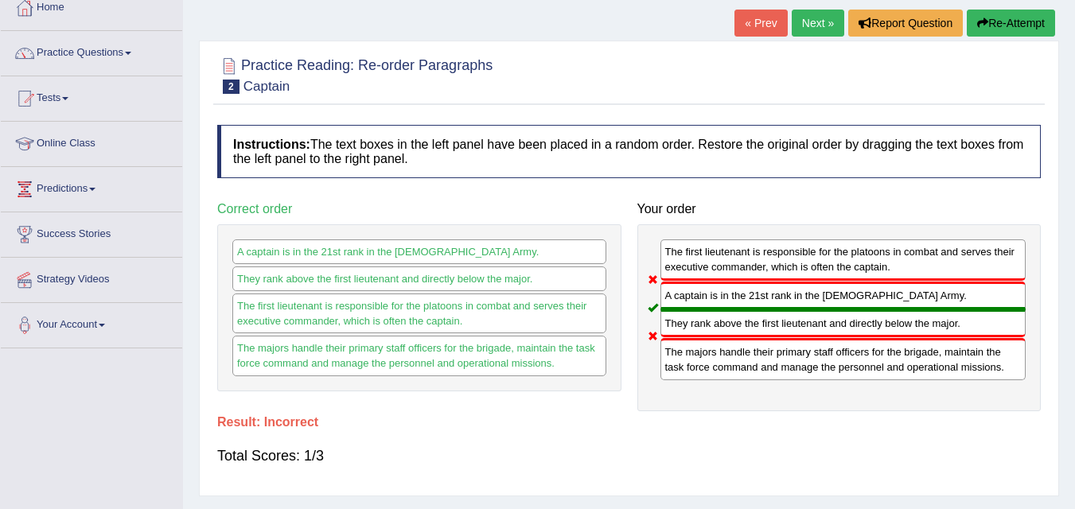
click at [805, 31] on link "Next »" at bounding box center [818, 23] width 53 height 27
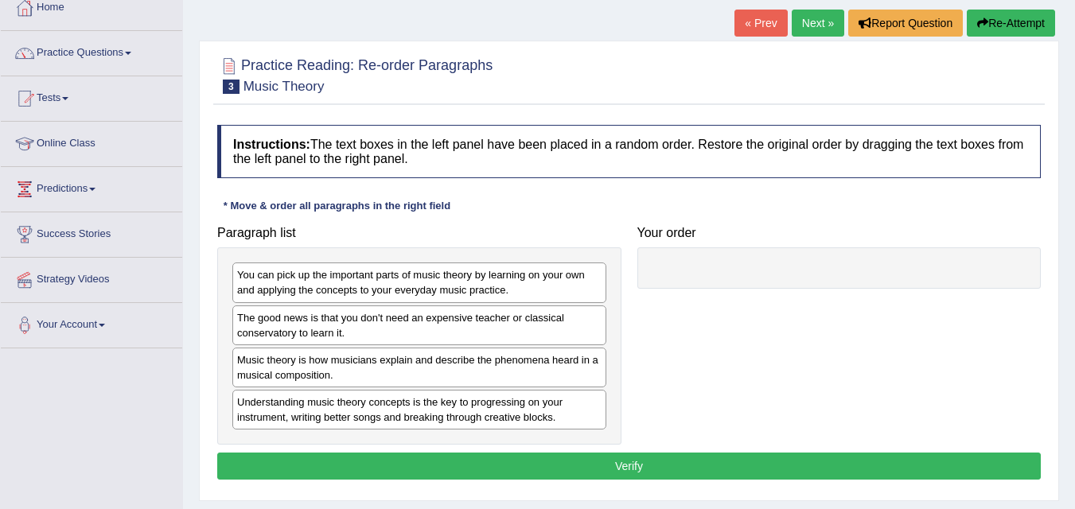
scroll to position [92, 0]
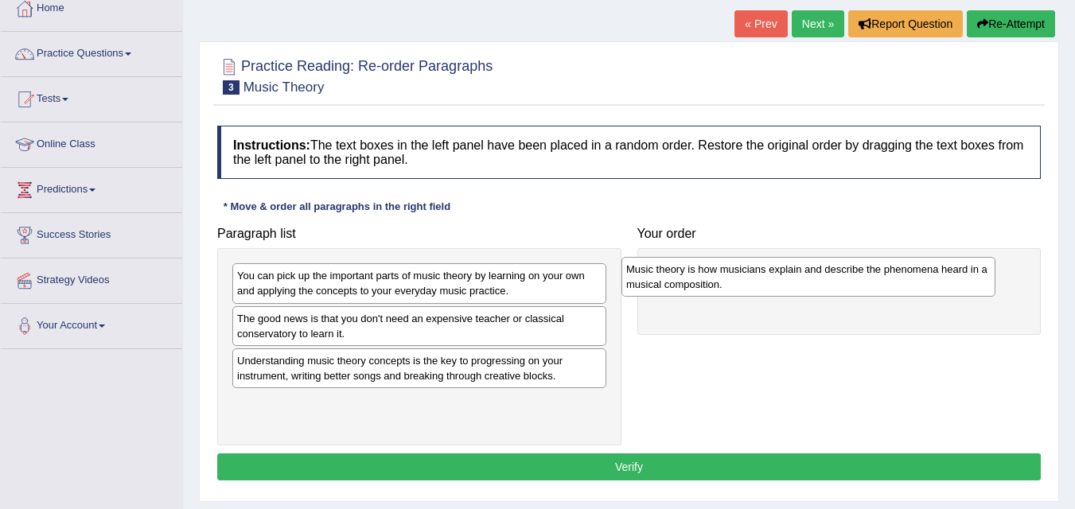
drag, startPoint x: 317, startPoint y: 373, endPoint x: 712, endPoint y: 276, distance: 406.4
click at [708, 277] on div "Music theory is how musicians explain and describe the phenomena heard in a mus…" at bounding box center [809, 277] width 374 height 40
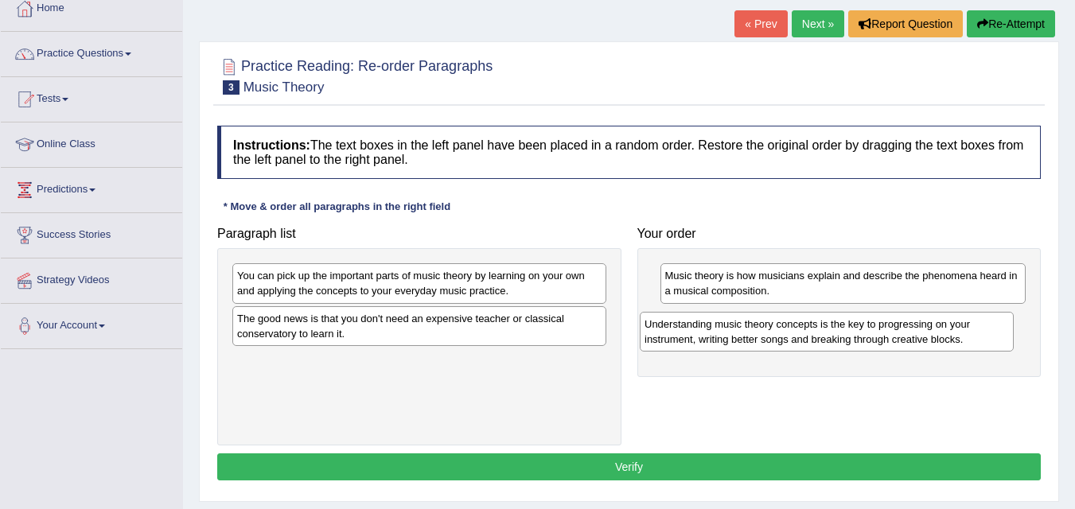
drag, startPoint x: 298, startPoint y: 378, endPoint x: 705, endPoint y: 341, distance: 409.2
click at [705, 341] on div "Understanding music theory concepts is the key to progressing on your instrumen…" at bounding box center [827, 332] width 374 height 40
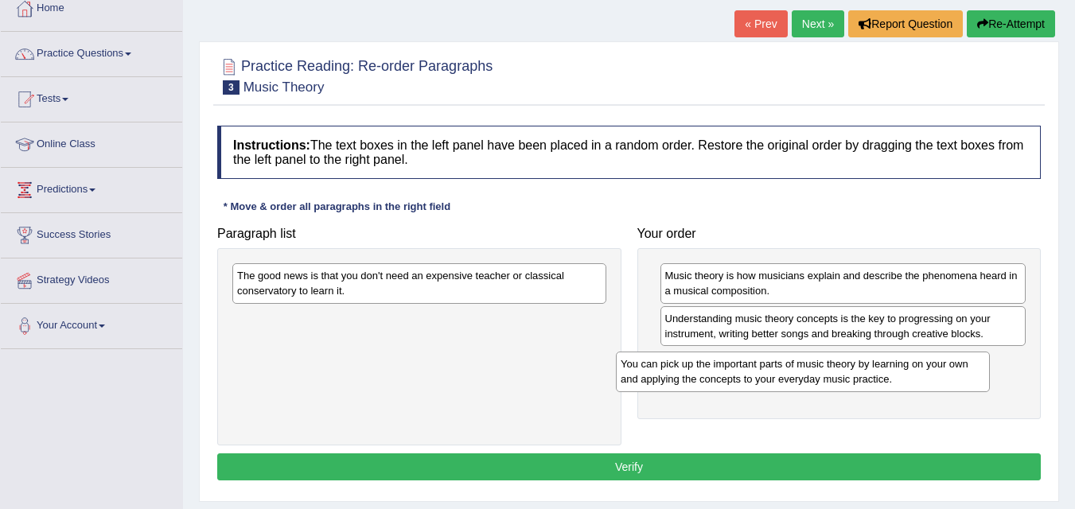
drag, startPoint x: 401, startPoint y: 292, endPoint x: 841, endPoint y: 378, distance: 447.7
click at [841, 378] on div "You can pick up the important parts of music theory by learning on your own and…" at bounding box center [803, 372] width 374 height 40
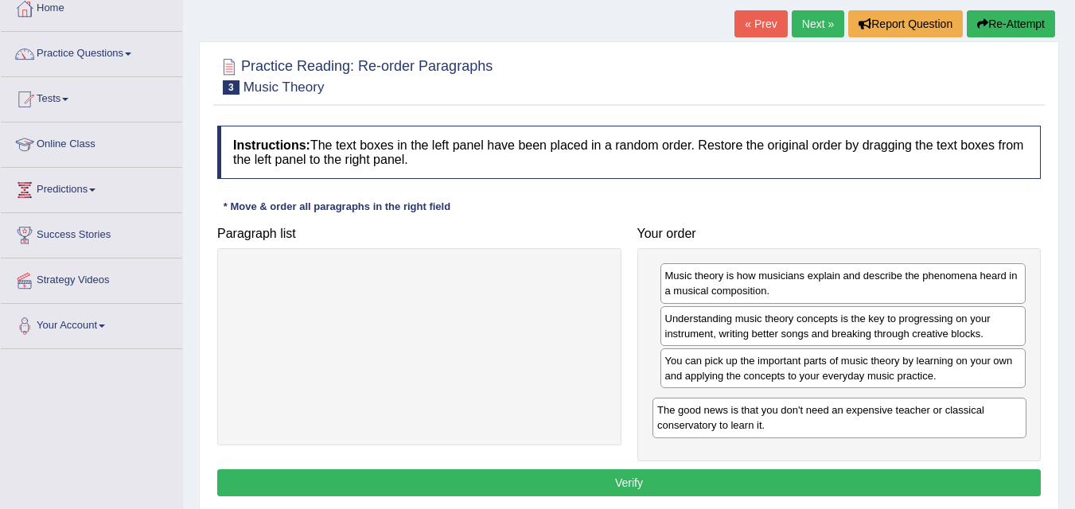
drag, startPoint x: 364, startPoint y: 291, endPoint x: 784, endPoint y: 425, distance: 441.3
click at [784, 425] on div "The good news is that you don't need an expensive teacher or classical conserva…" at bounding box center [840, 418] width 374 height 40
click at [722, 474] on button "Verify" at bounding box center [629, 483] width 824 height 27
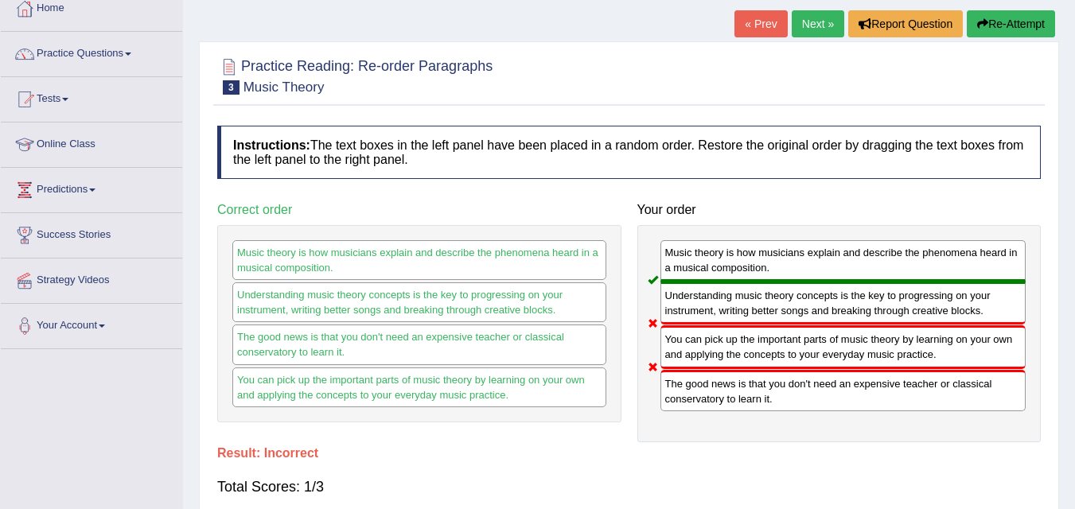
click at [806, 19] on link "Next »" at bounding box center [818, 23] width 53 height 27
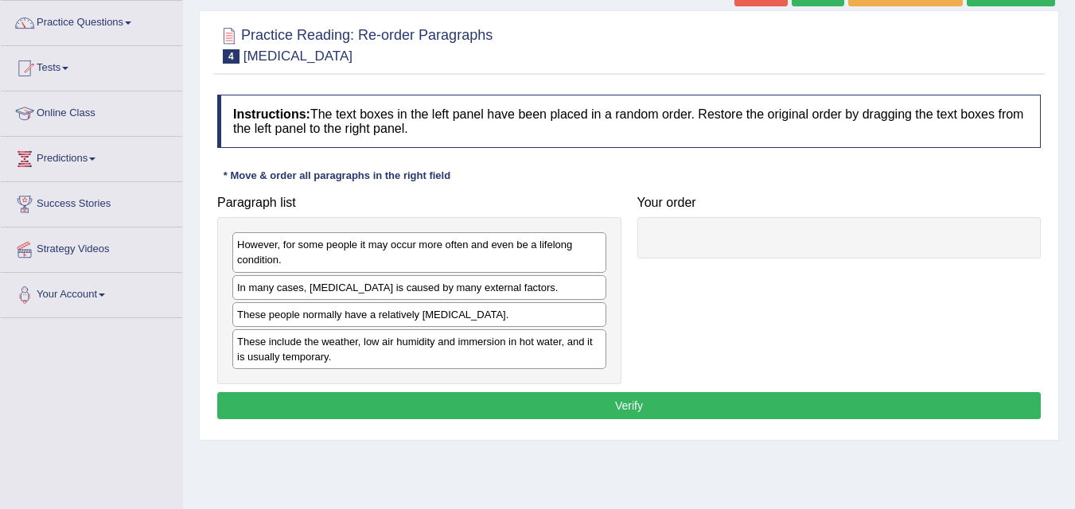
scroll to position [122, 0]
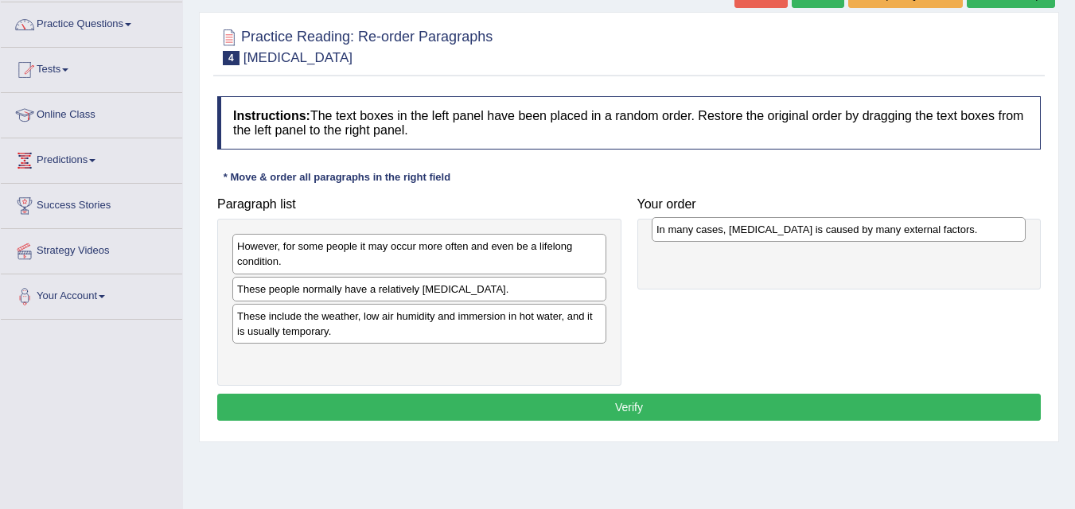
drag, startPoint x: 400, startPoint y: 297, endPoint x: 820, endPoint y: 237, distance: 423.7
click at [820, 237] on div "In many cases, dry skin is caused by many external factors." at bounding box center [839, 229] width 374 height 25
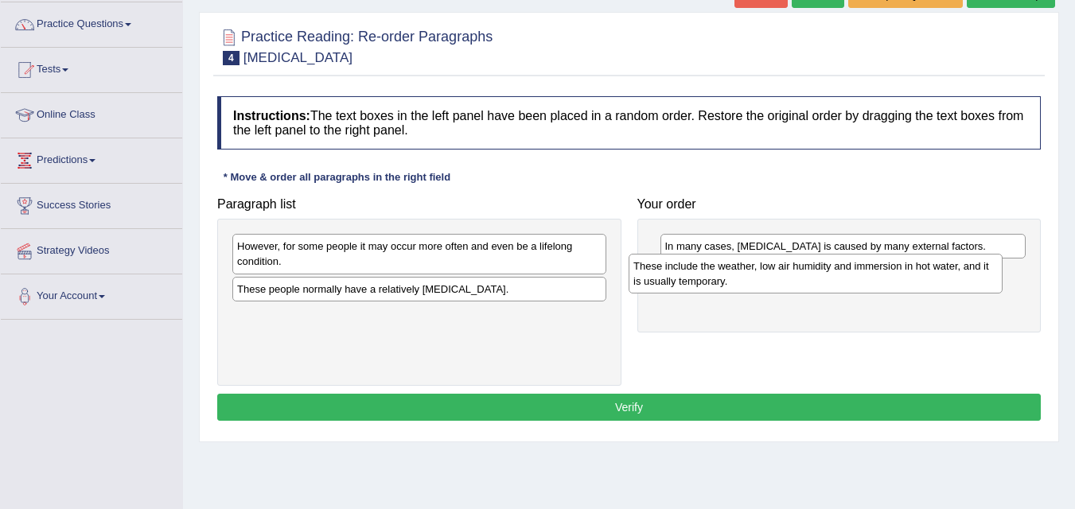
drag, startPoint x: 391, startPoint y: 333, endPoint x: 802, endPoint y: 286, distance: 414.2
click at [800, 286] on div "These include the weather, low air humidity and immersion in hot water, and it …" at bounding box center [816, 274] width 374 height 40
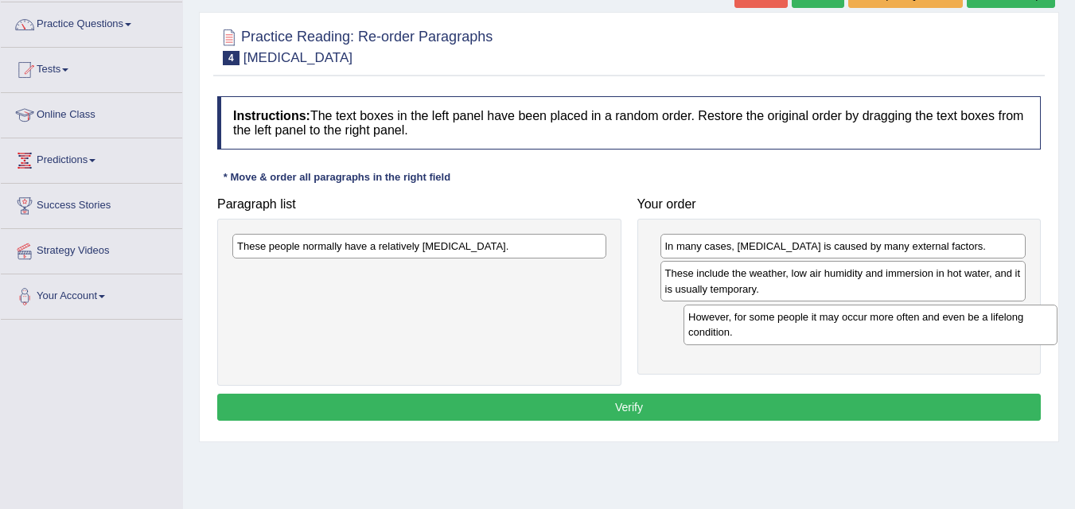
drag, startPoint x: 380, startPoint y: 260, endPoint x: 864, endPoint y: 330, distance: 488.4
click at [864, 330] on div "However, for some people it may occur more often and even be a lifelong conditi…" at bounding box center [871, 325] width 374 height 40
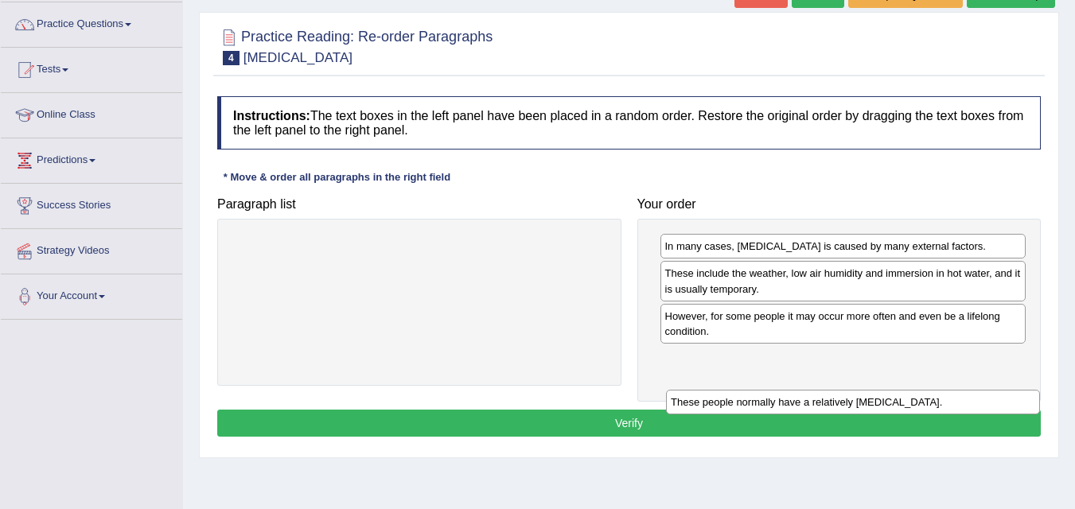
drag, startPoint x: 271, startPoint y: 253, endPoint x: 702, endPoint y: 397, distance: 454.9
click at [702, 397] on div "These people normally have a relatively sensitive skin." at bounding box center [853, 402] width 374 height 25
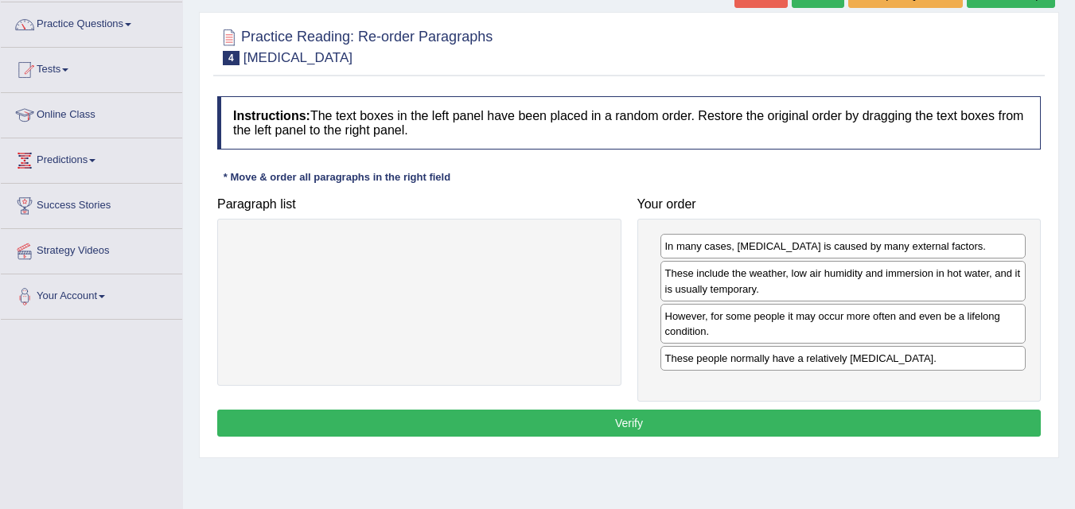
click at [691, 421] on button "Verify" at bounding box center [629, 423] width 824 height 27
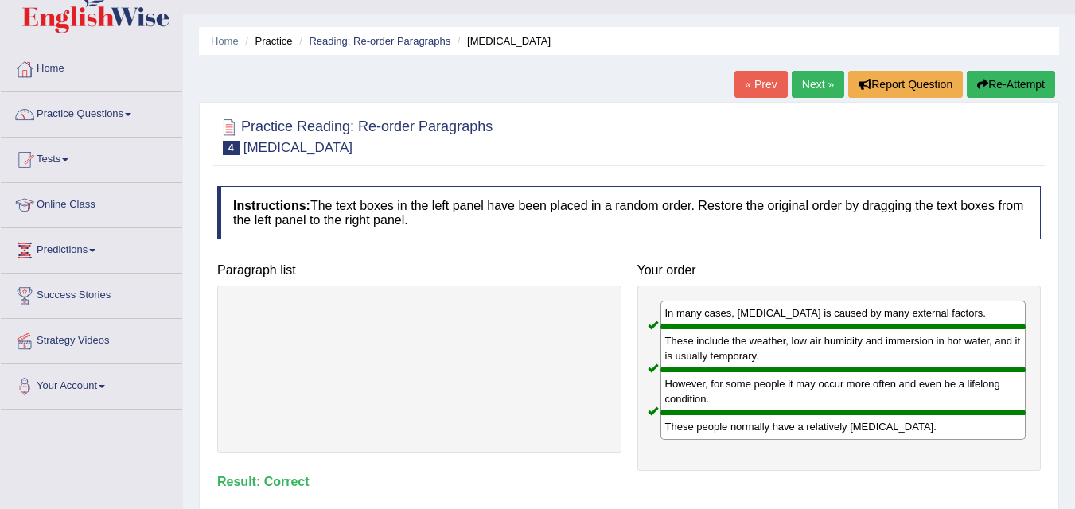
scroll to position [18, 0]
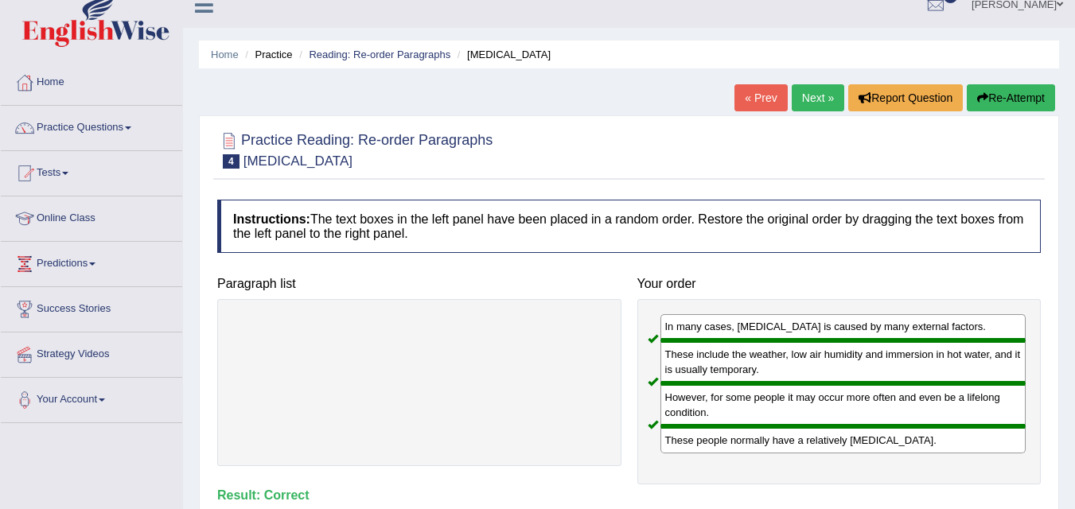
click at [802, 100] on link "Next »" at bounding box center [818, 97] width 53 height 27
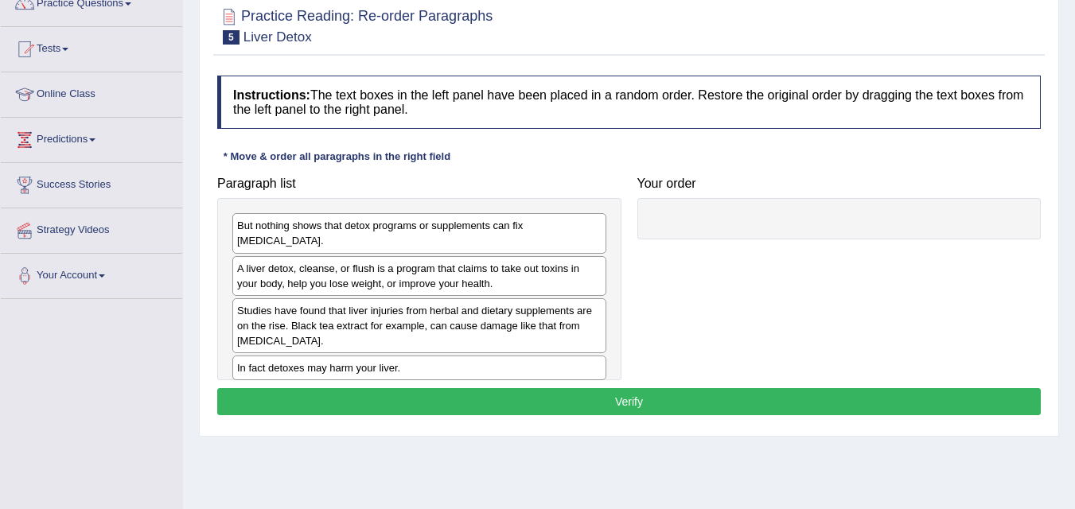
scroll to position [149, 0]
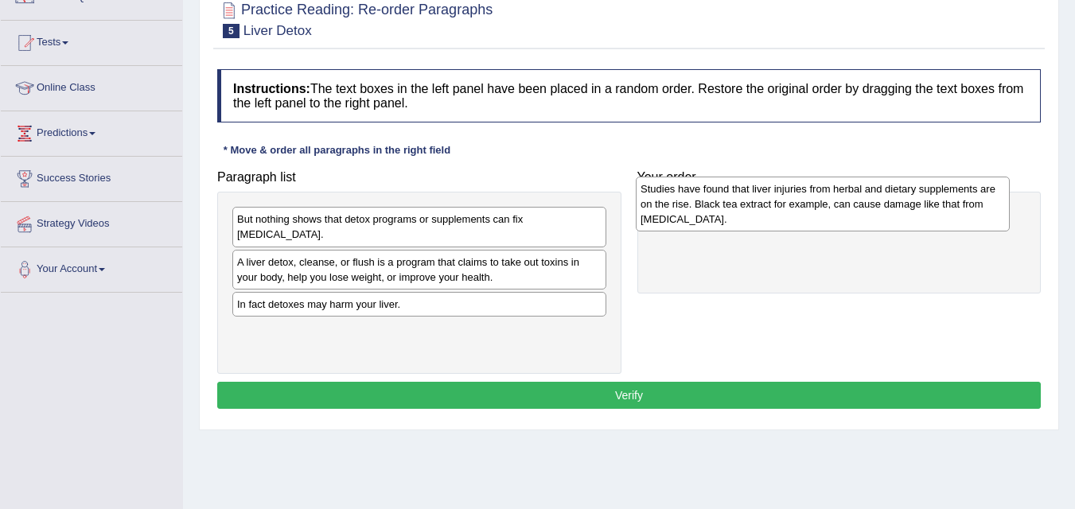
drag, startPoint x: 349, startPoint y: 304, endPoint x: 755, endPoint y: 205, distance: 417.0
click at [754, 205] on div "Studies have found that liver injuries from herbal and dietary supplements are …" at bounding box center [823, 204] width 374 height 55
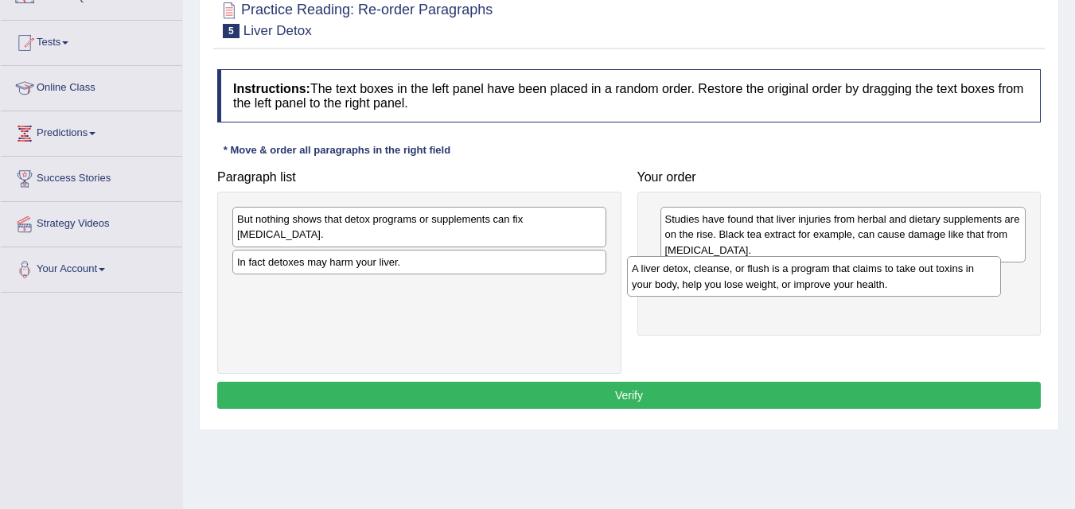
drag, startPoint x: 330, startPoint y: 257, endPoint x: 734, endPoint y: 279, distance: 404.2
click at [734, 279] on div "A liver detox, cleanse, or flush is a program that claims to take out toxins in…" at bounding box center [814, 276] width 374 height 40
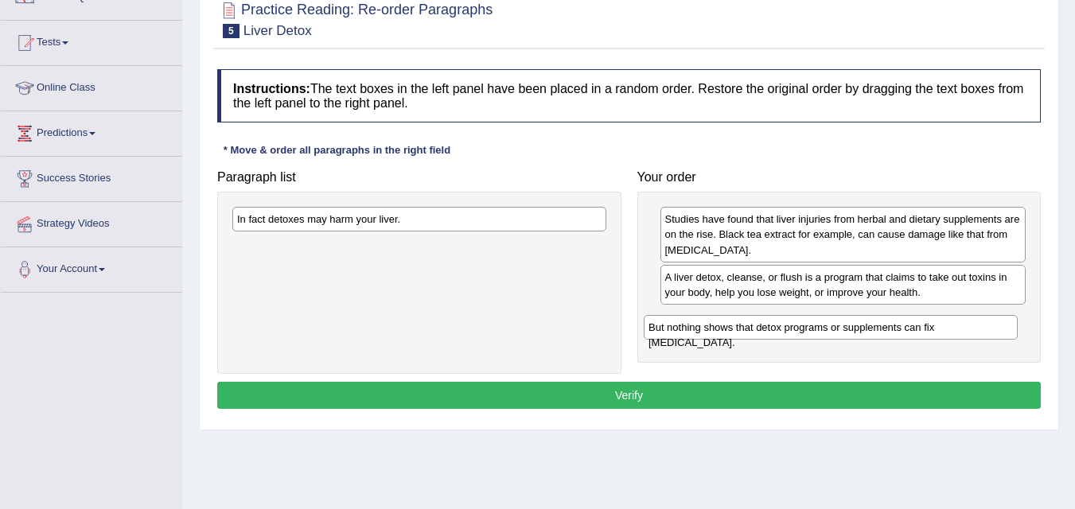
drag, startPoint x: 354, startPoint y: 228, endPoint x: 766, endPoint y: 336, distance: 425.3
click at [766, 336] on div "But nothing shows that detox programs or supplements can fix [MEDICAL_DATA]." at bounding box center [831, 327] width 374 height 25
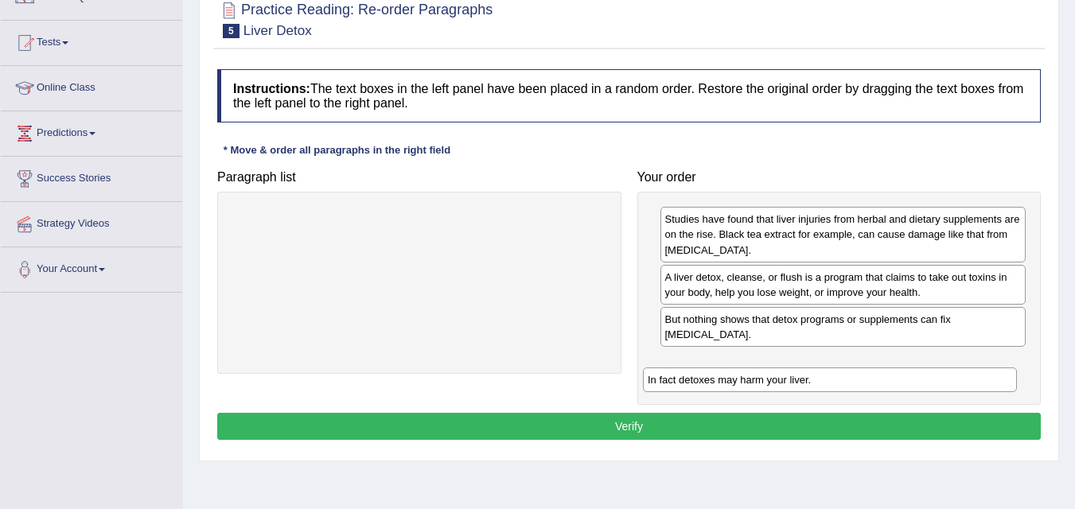
drag, startPoint x: 345, startPoint y: 224, endPoint x: 756, endPoint y: 384, distance: 441.1
click at [756, 384] on div "In fact detoxes may harm your liver." at bounding box center [830, 380] width 374 height 25
click at [673, 413] on button "Verify" at bounding box center [629, 426] width 824 height 27
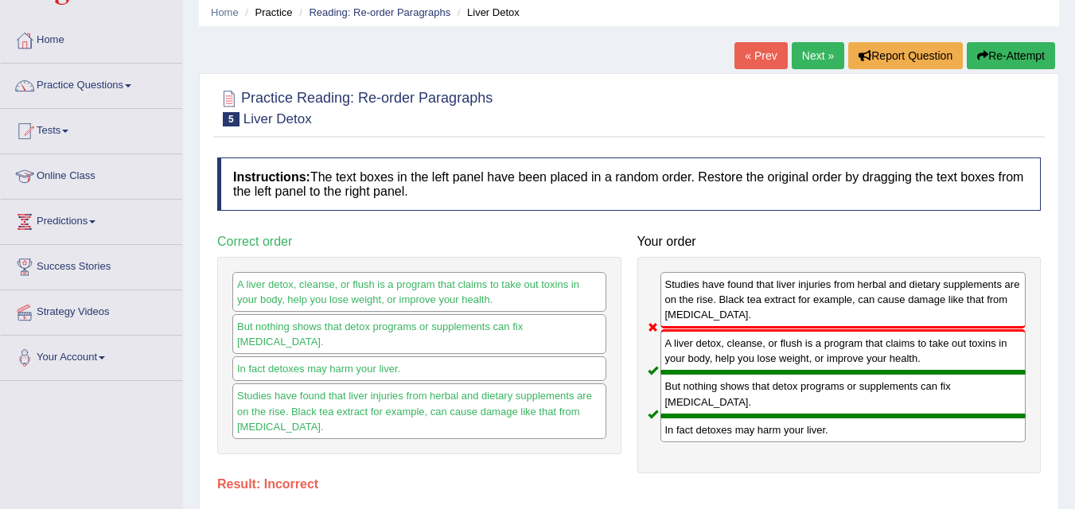
scroll to position [53, 0]
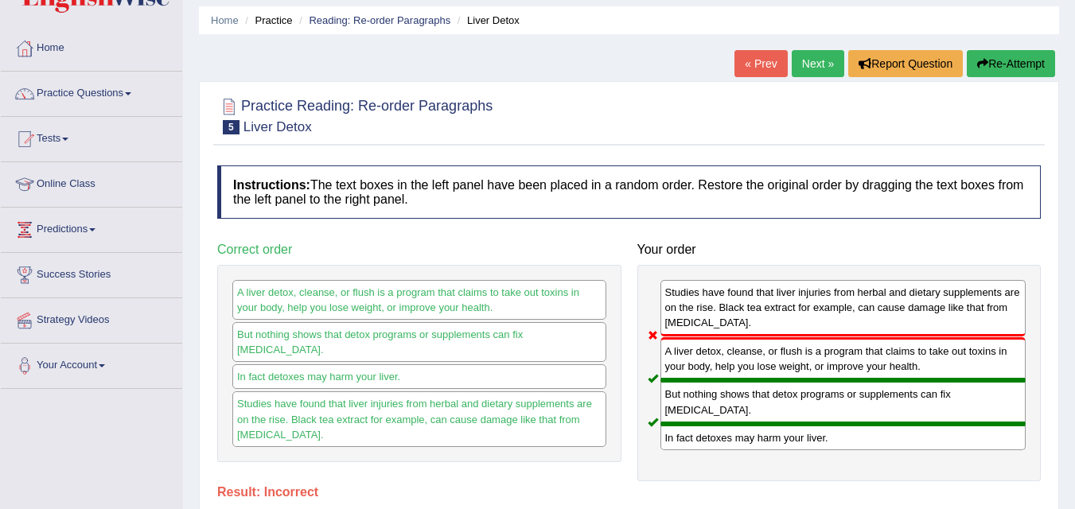
click at [807, 67] on link "Next »" at bounding box center [818, 63] width 53 height 27
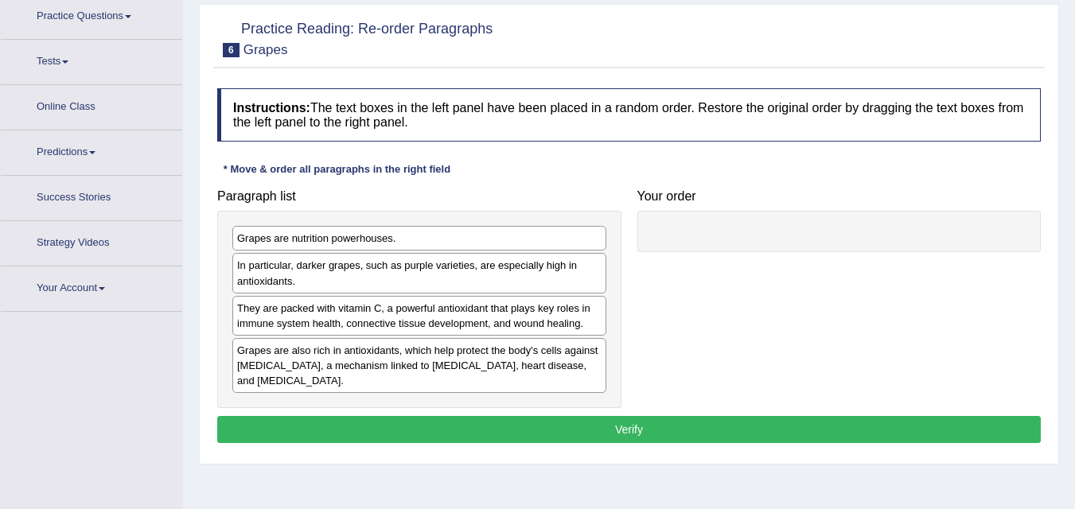
scroll to position [142, 0]
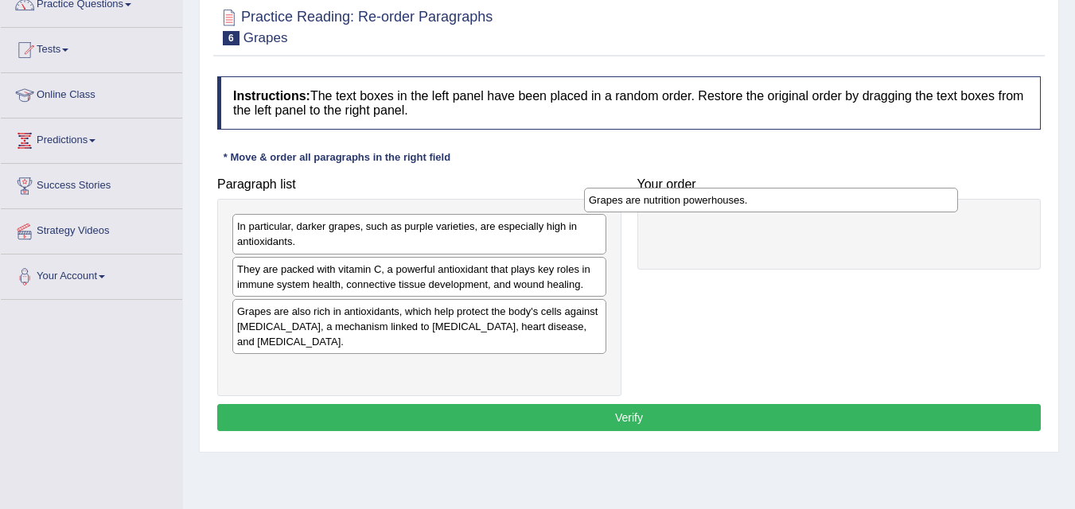
drag, startPoint x: 357, startPoint y: 231, endPoint x: 719, endPoint y: 205, distance: 362.3
click at [719, 205] on div "Grapes are nutrition powerhouses." at bounding box center [771, 200] width 374 height 25
click at [478, 327] on div "Grapes are also rich in antioxidants, which help protect the body's cells again…" at bounding box center [419, 326] width 374 height 55
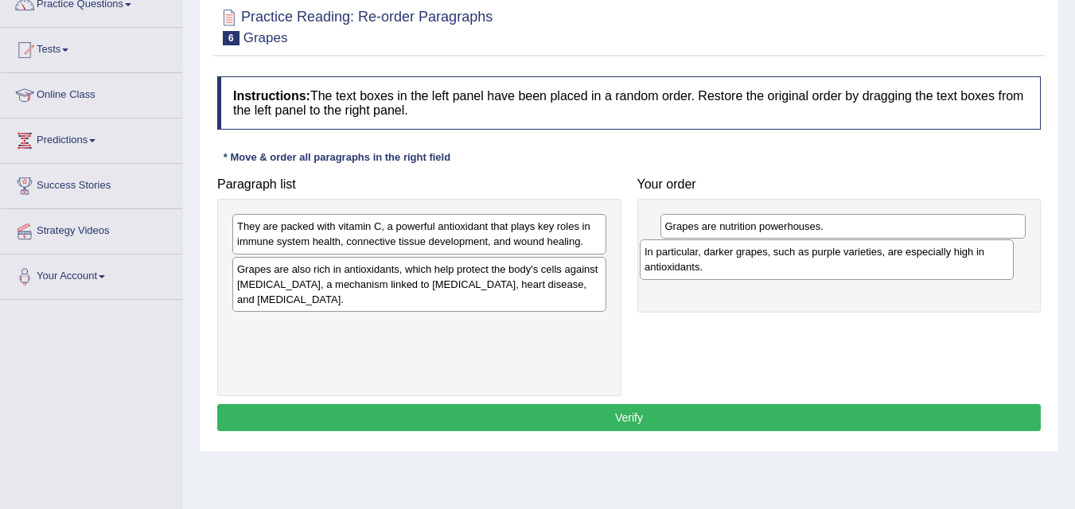
drag, startPoint x: 439, startPoint y: 248, endPoint x: 846, endPoint y: 273, distance: 408.4
click at [846, 273] on div "In particular, darker grapes, such as purple varieties, are especially high in …" at bounding box center [827, 260] width 374 height 40
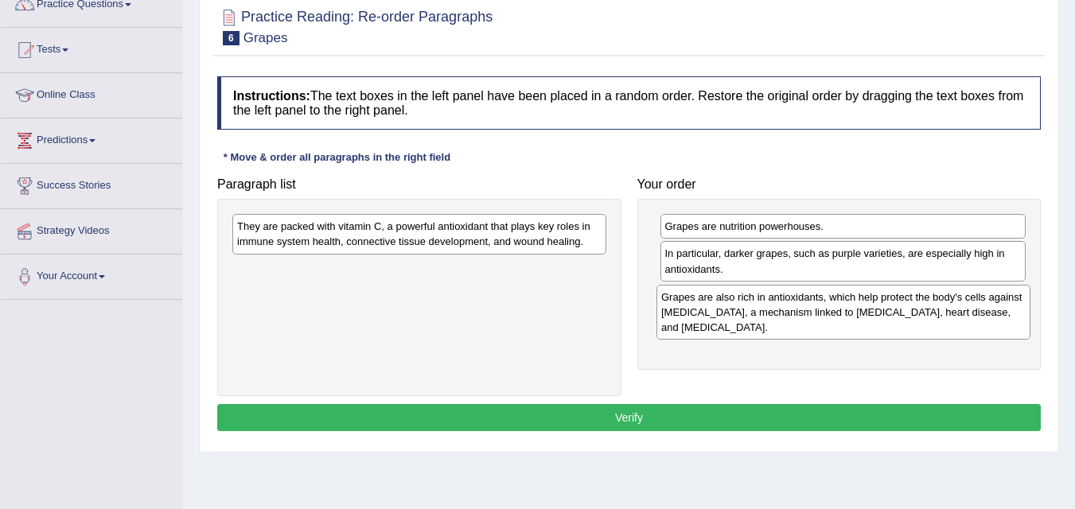
drag, startPoint x: 420, startPoint y: 288, endPoint x: 845, endPoint y: 316, distance: 425.2
click at [845, 316] on div "Grapes are also rich in antioxidants, which help protect the body's cells again…" at bounding box center [844, 312] width 374 height 55
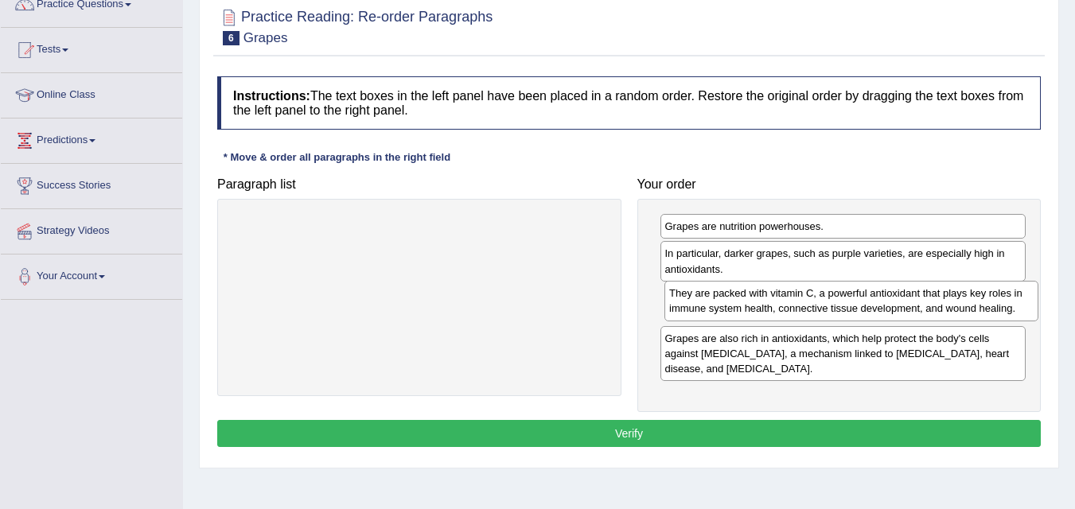
drag, startPoint x: 322, startPoint y: 236, endPoint x: 754, endPoint y: 302, distance: 437.4
click at [754, 302] on div "They are packed with vitamin C, a powerful antioxidant that plays key roles in …" at bounding box center [852, 301] width 374 height 40
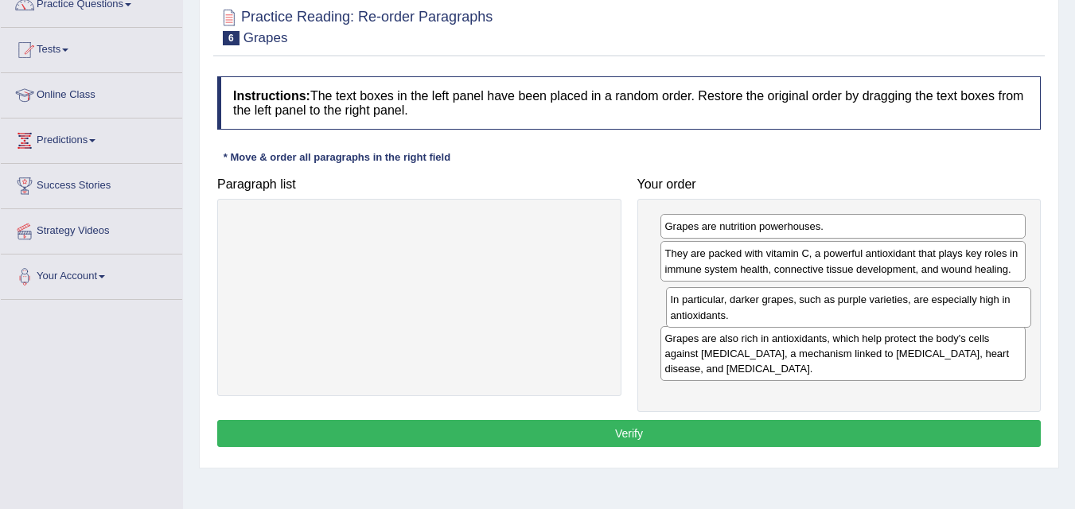
drag, startPoint x: 785, startPoint y: 267, endPoint x: 789, endPoint y: 311, distance: 44.0
click at [789, 311] on div "In particular, darker grapes, such as purple varieties, are especially high in …" at bounding box center [849, 307] width 366 height 40
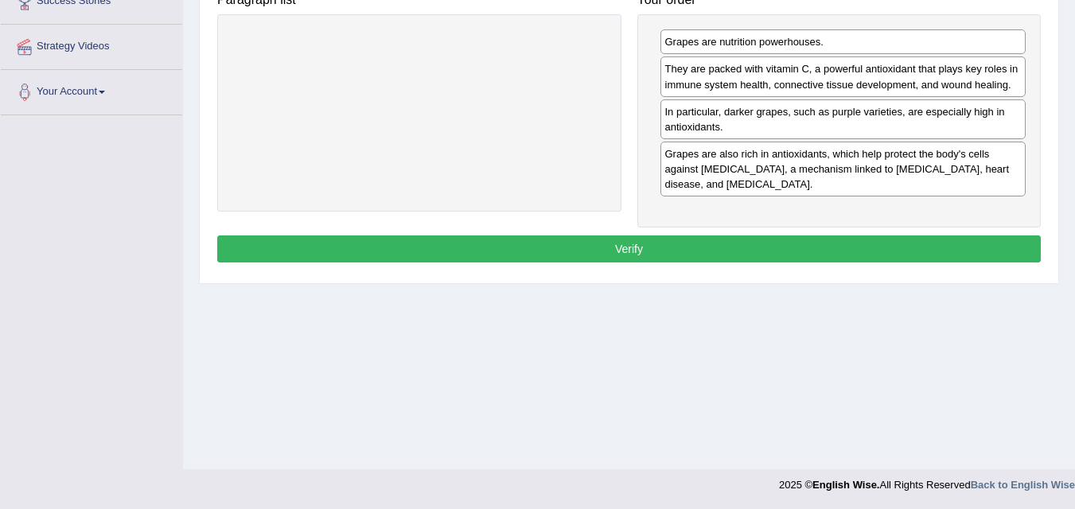
click at [794, 255] on button "Verify" at bounding box center [629, 249] width 824 height 27
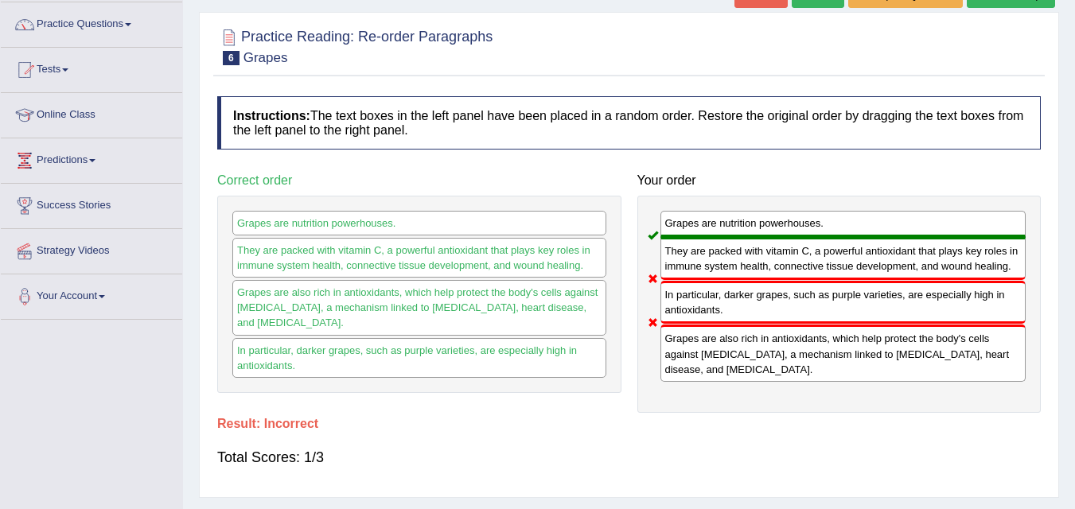
scroll to position [0, 0]
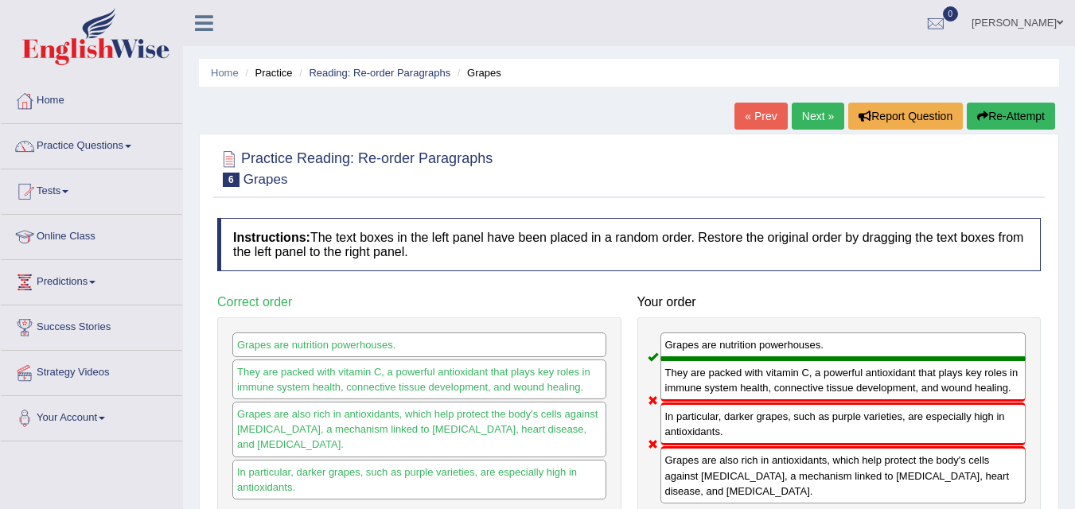
click at [814, 112] on link "Next »" at bounding box center [818, 116] width 53 height 27
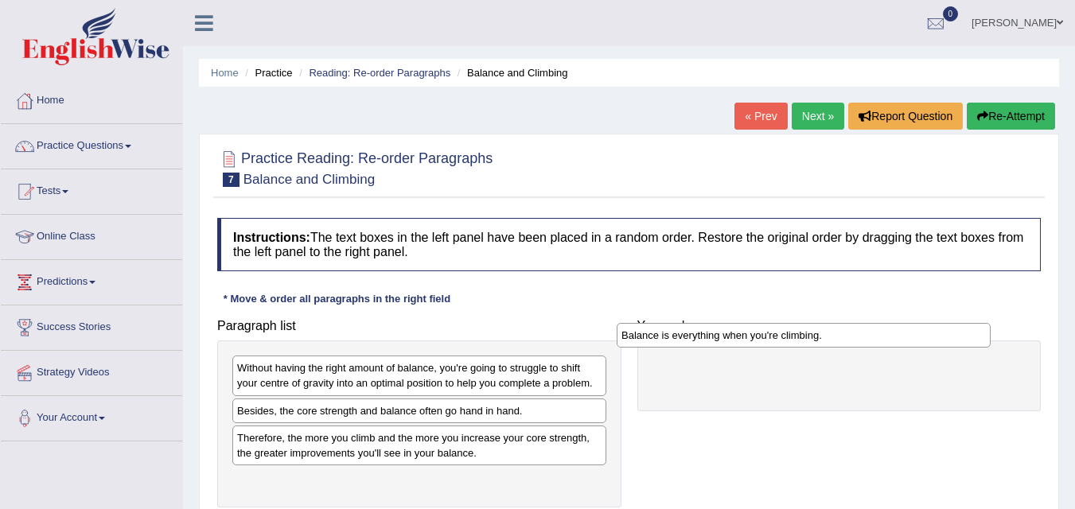
drag, startPoint x: 362, startPoint y: 420, endPoint x: 766, endPoint y: 353, distance: 409.0
click at [766, 348] on div "Balance is everything when you're climbing." at bounding box center [804, 335] width 374 height 25
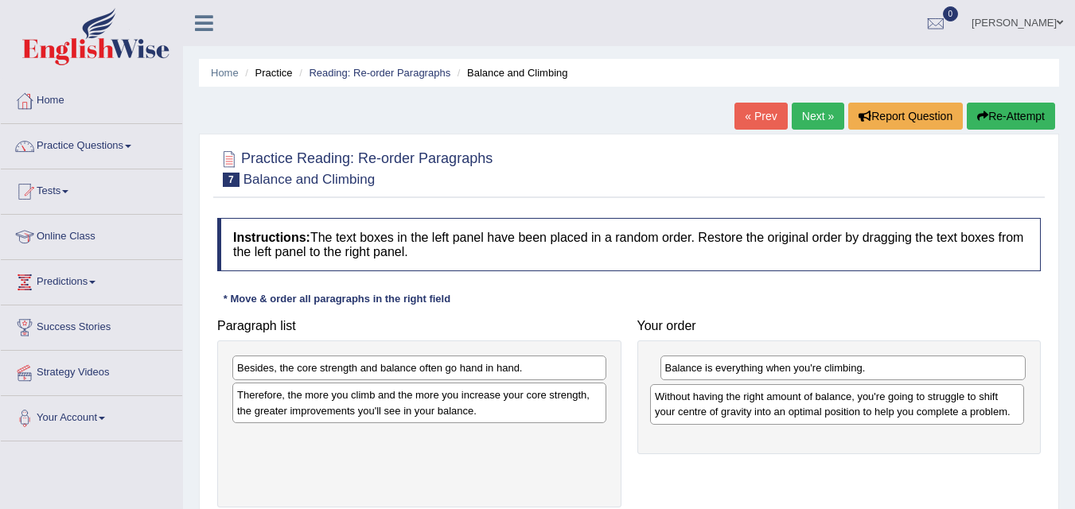
drag, startPoint x: 335, startPoint y: 383, endPoint x: 753, endPoint y: 411, distance: 418.8
click at [753, 411] on div "Without having the right amount of balance, you're going to struggle to shift y…" at bounding box center [837, 404] width 374 height 40
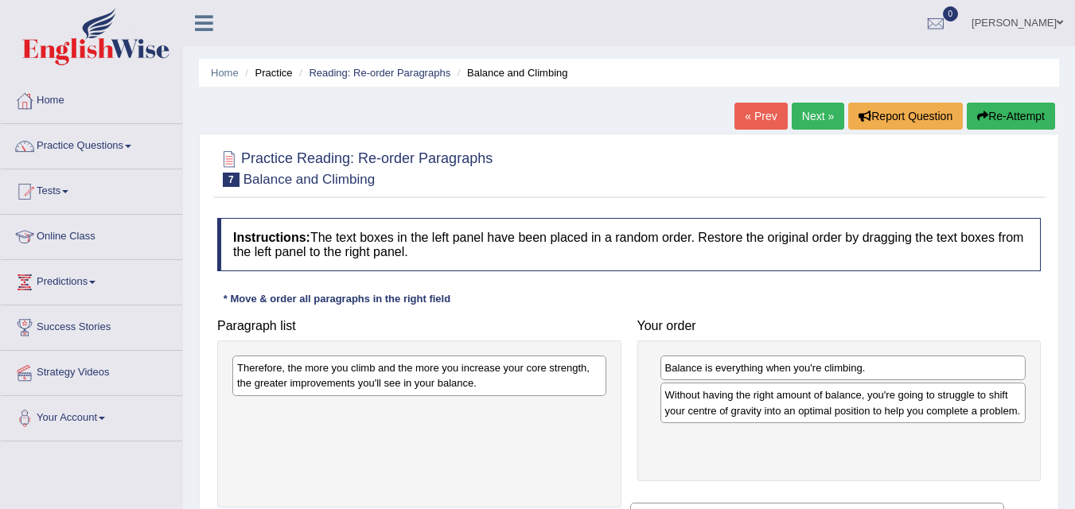
drag, startPoint x: 365, startPoint y: 373, endPoint x: 767, endPoint y: 516, distance: 425.7
click at [767, 509] on html "Toggle navigation Home Practice Questions Speaking Practice Read Aloud Repeat S…" at bounding box center [537, 254] width 1075 height 509
drag, startPoint x: 298, startPoint y: 385, endPoint x: 483, endPoint y: 386, distance: 185.5
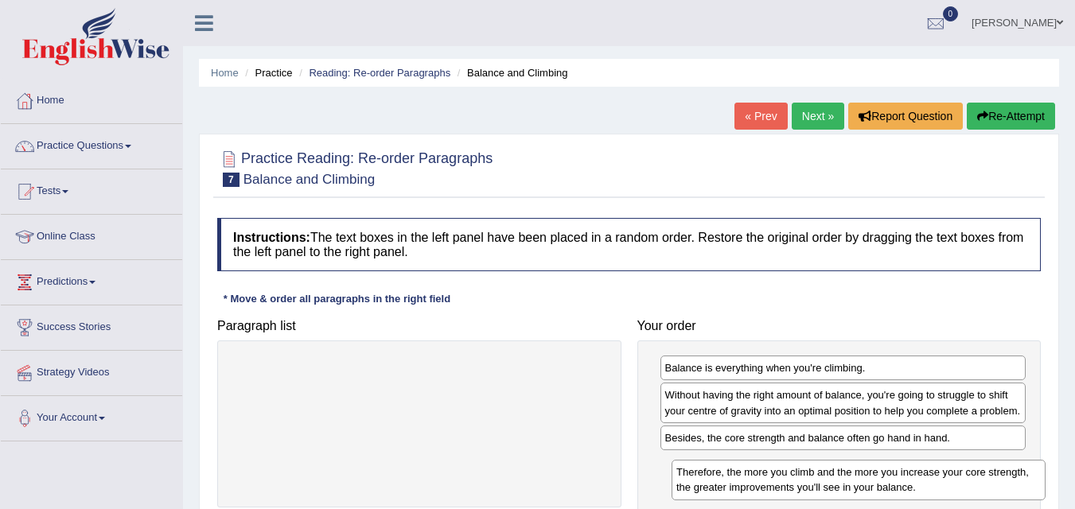
drag, startPoint x: 298, startPoint y: 385, endPoint x: 737, endPoint y: 488, distance: 451.2
click at [737, 488] on div "Therefore, the more you climb and the more you increase your core strength, the…" at bounding box center [859, 480] width 374 height 40
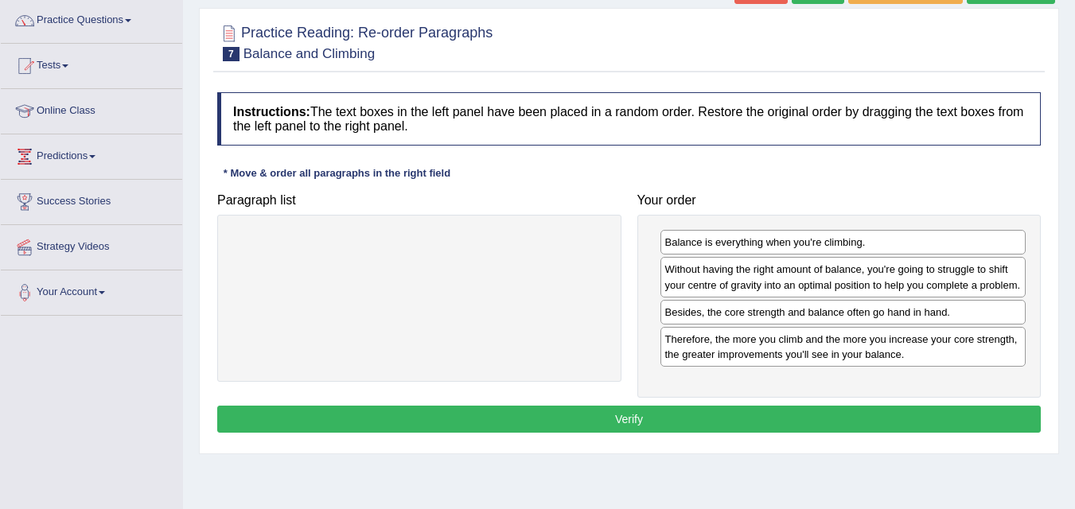
scroll to position [158, 0]
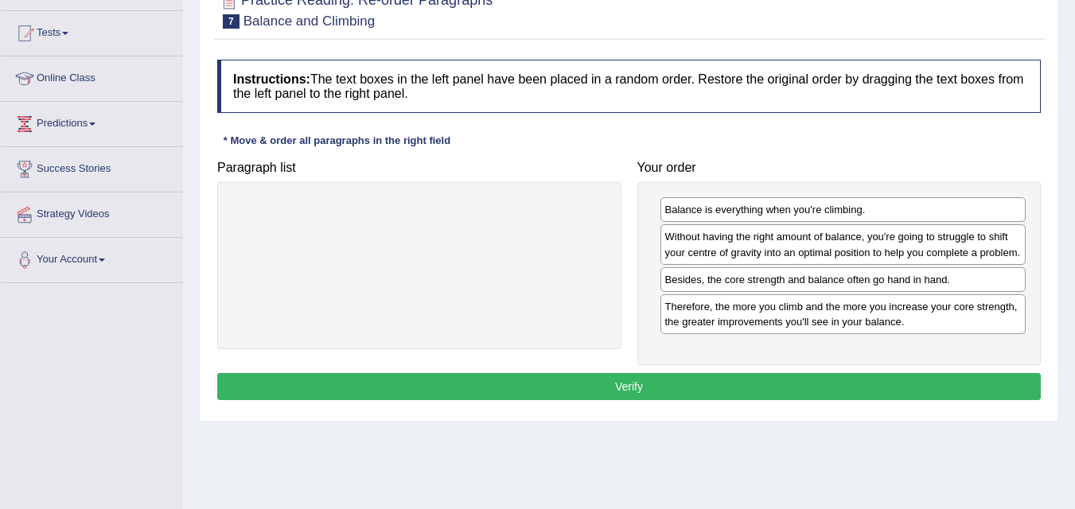
click at [720, 385] on button "Verify" at bounding box center [629, 386] width 824 height 27
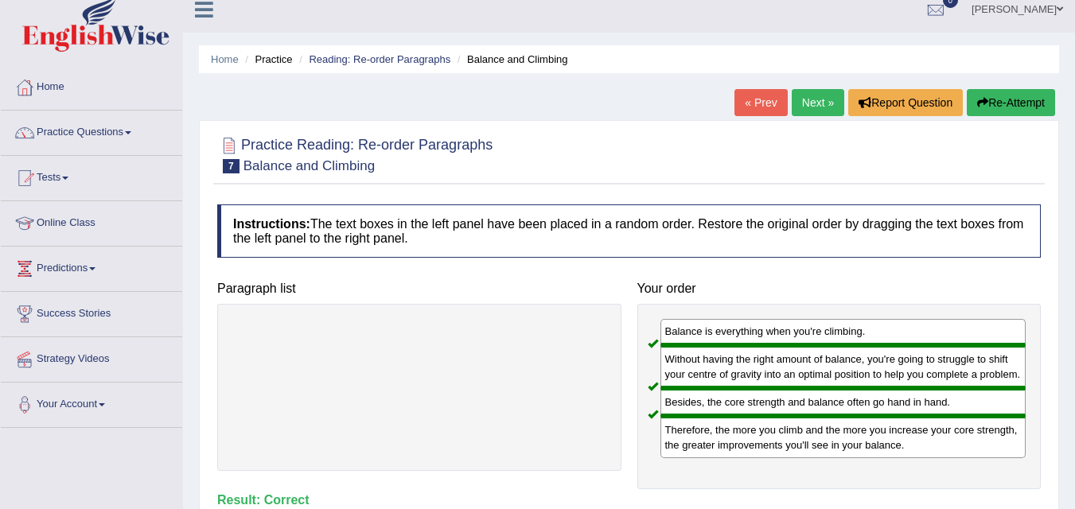
scroll to position [0, 0]
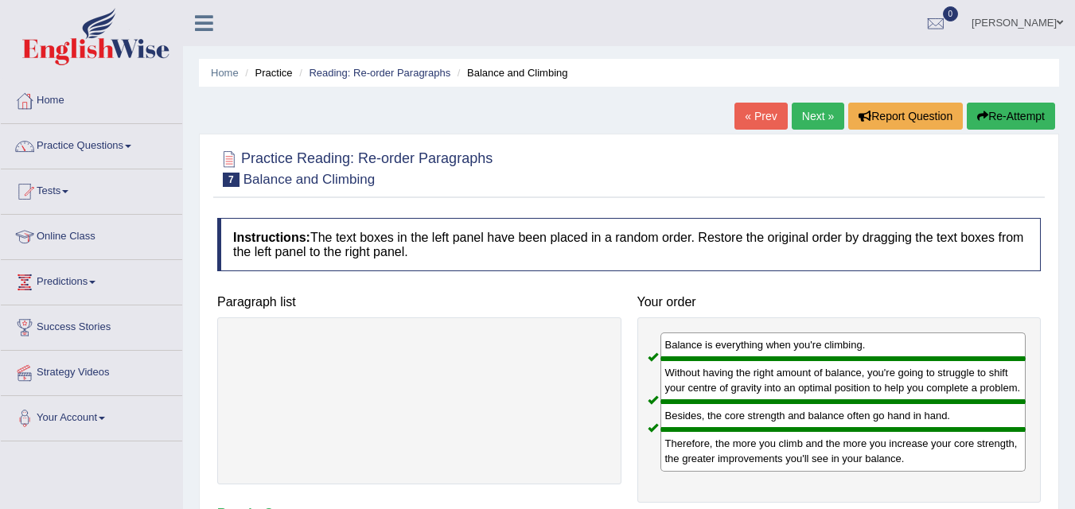
click at [819, 111] on link "Next »" at bounding box center [818, 116] width 53 height 27
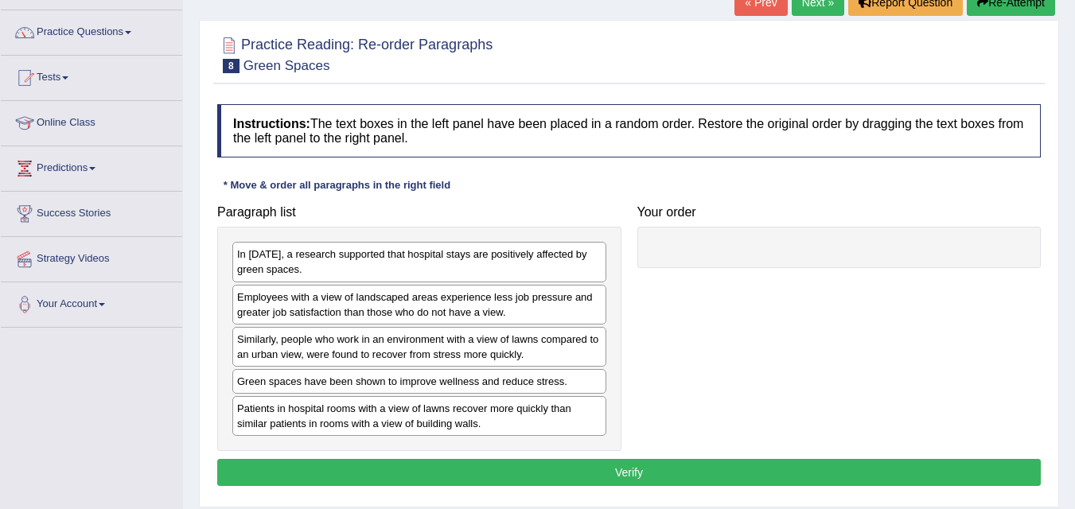
scroll to position [112, 0]
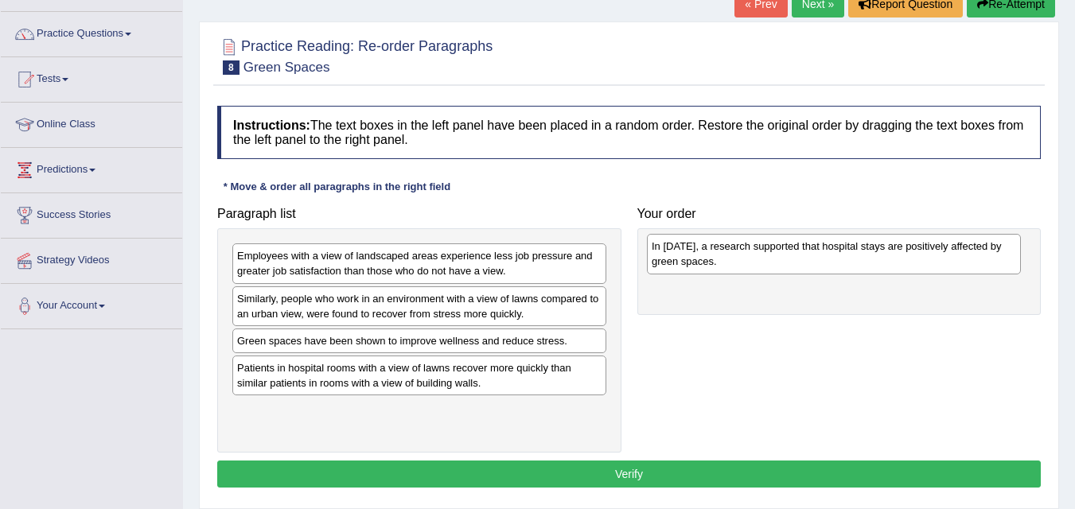
drag, startPoint x: 399, startPoint y: 260, endPoint x: 814, endPoint y: 251, distance: 414.8
click at [814, 251] on div "In [DATE], a research supported that hospital stays are positively affected by …" at bounding box center [834, 254] width 374 height 40
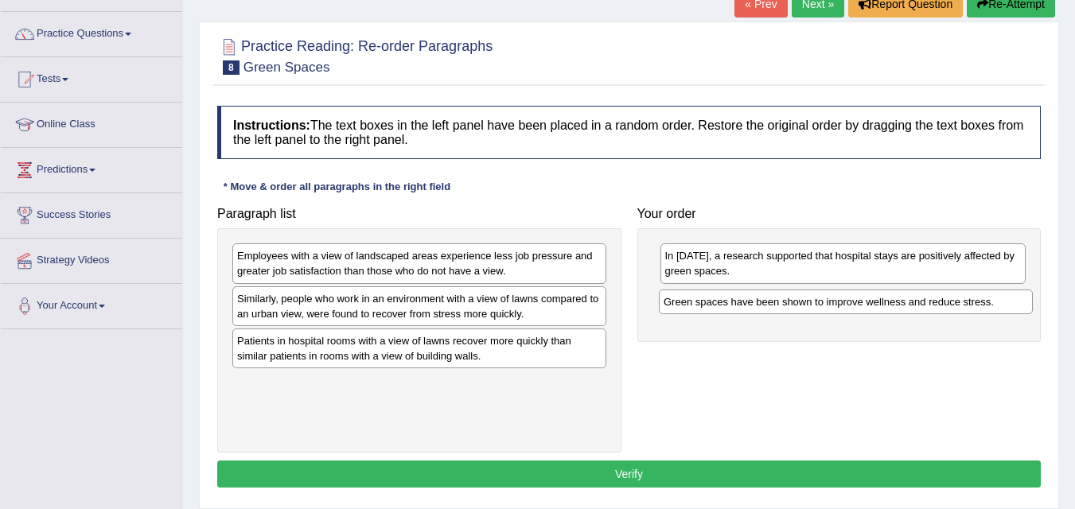
drag, startPoint x: 326, startPoint y: 341, endPoint x: 752, endPoint y: 302, distance: 428.4
click at [752, 302] on div "Green spaces have been shown to improve wellness and reduce stress." at bounding box center [846, 302] width 374 height 25
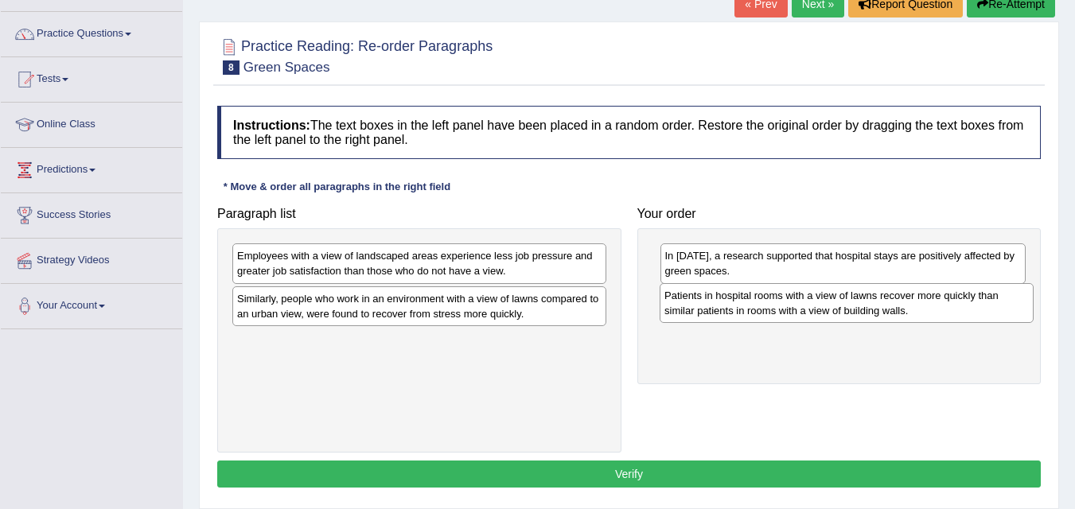
drag, startPoint x: 391, startPoint y: 356, endPoint x: 818, endPoint y: 310, distance: 429.9
click at [818, 310] on div "Patients in hospital rooms with a view of lawns recover more quickly than simil…" at bounding box center [847, 303] width 374 height 40
drag, startPoint x: 914, startPoint y: 297, endPoint x: 935, endPoint y: 376, distance: 81.5
click at [935, 376] on div "Green spaces have been shown to improve wellness and reduce stress." at bounding box center [864, 377] width 366 height 25
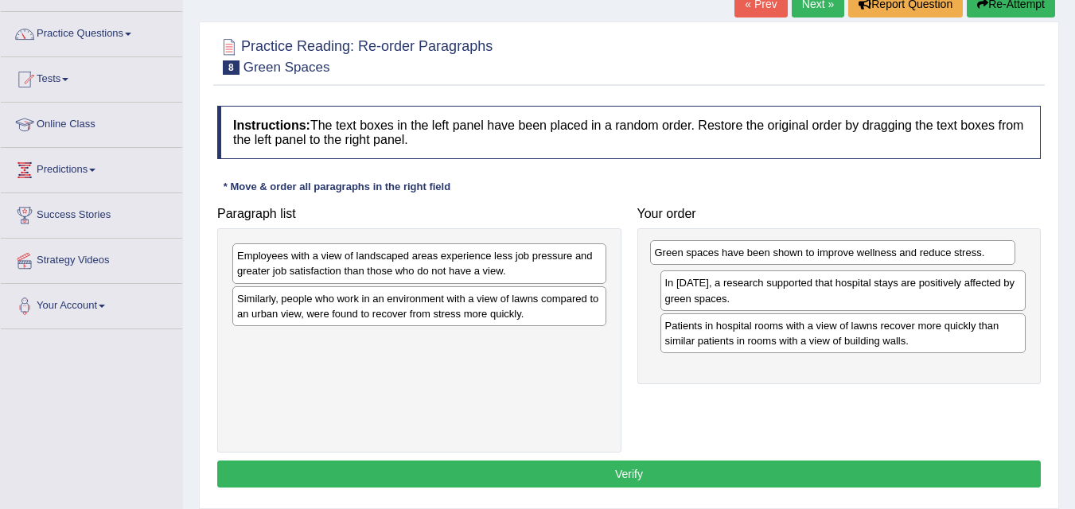
drag, startPoint x: 864, startPoint y: 349, endPoint x: 855, endPoint y: 262, distance: 87.3
click at [855, 262] on div "Green spaces have been shown to improve wellness and reduce stress." at bounding box center [833, 252] width 366 height 25
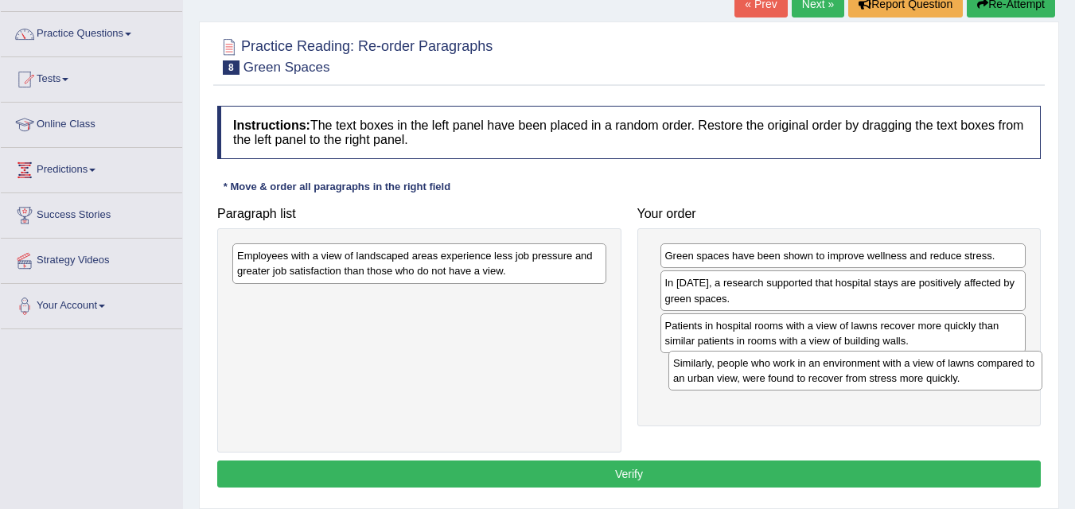
drag, startPoint x: 386, startPoint y: 314, endPoint x: 822, endPoint y: 379, distance: 441.0
click at [822, 379] on div "Similarly, people who work in an environment with a view of lawns compared to a…" at bounding box center [856, 371] width 374 height 40
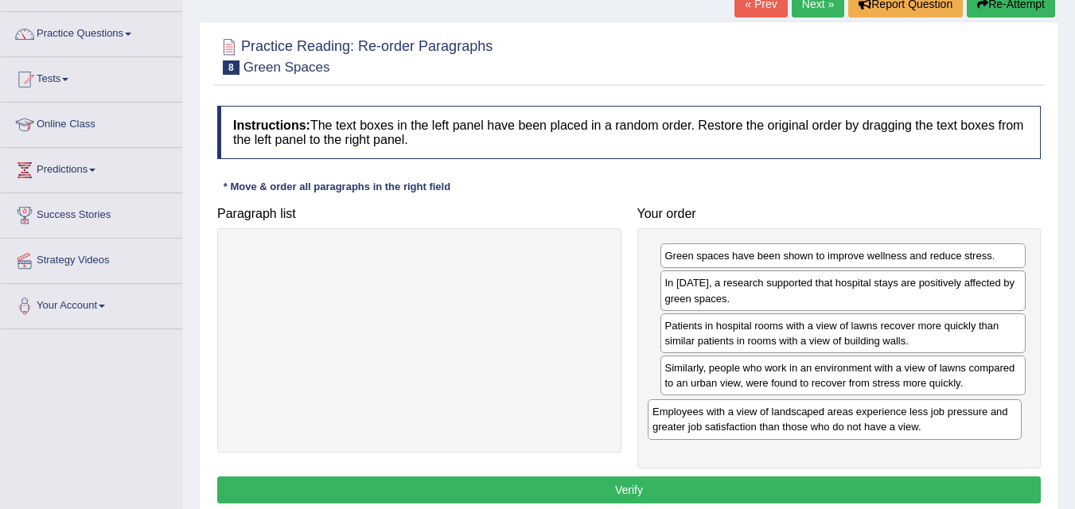
drag, startPoint x: 341, startPoint y: 253, endPoint x: 756, endPoint y: 409, distance: 443.8
click at [756, 409] on div "Employees with a view of landscaped areas experience less job pressure and grea…" at bounding box center [835, 420] width 374 height 40
click at [697, 498] on button "Verify" at bounding box center [629, 490] width 824 height 27
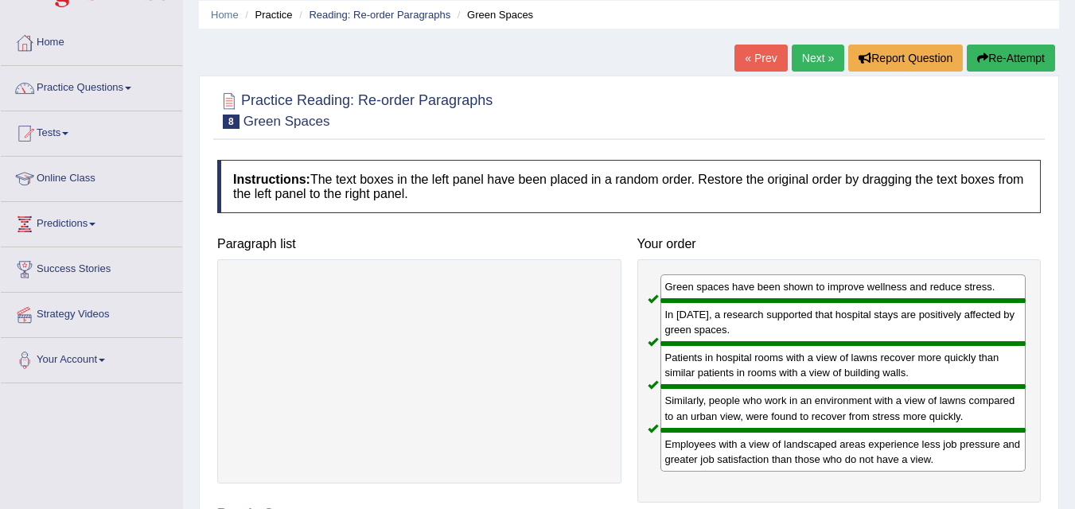
scroll to position [57, 0]
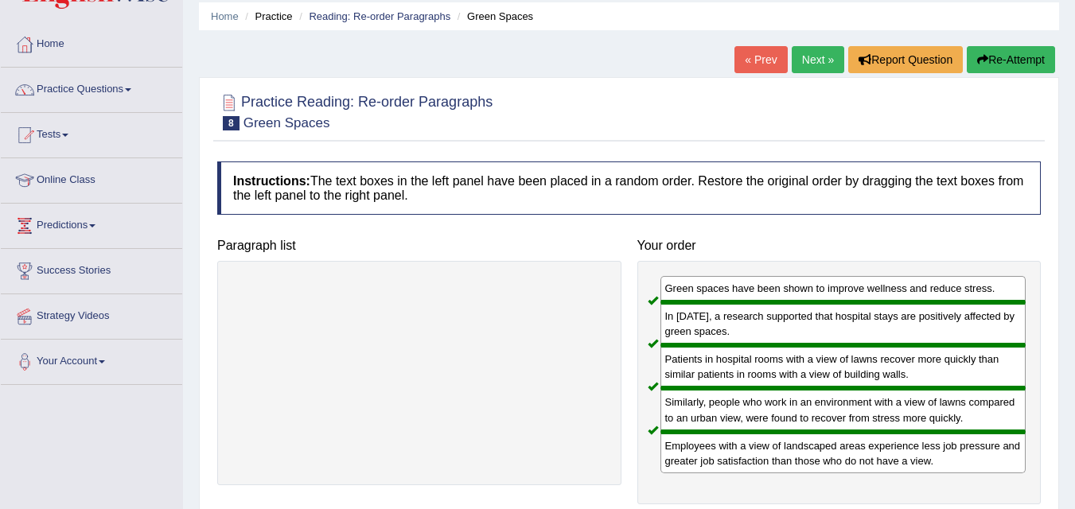
click at [800, 59] on link "Next »" at bounding box center [818, 59] width 53 height 27
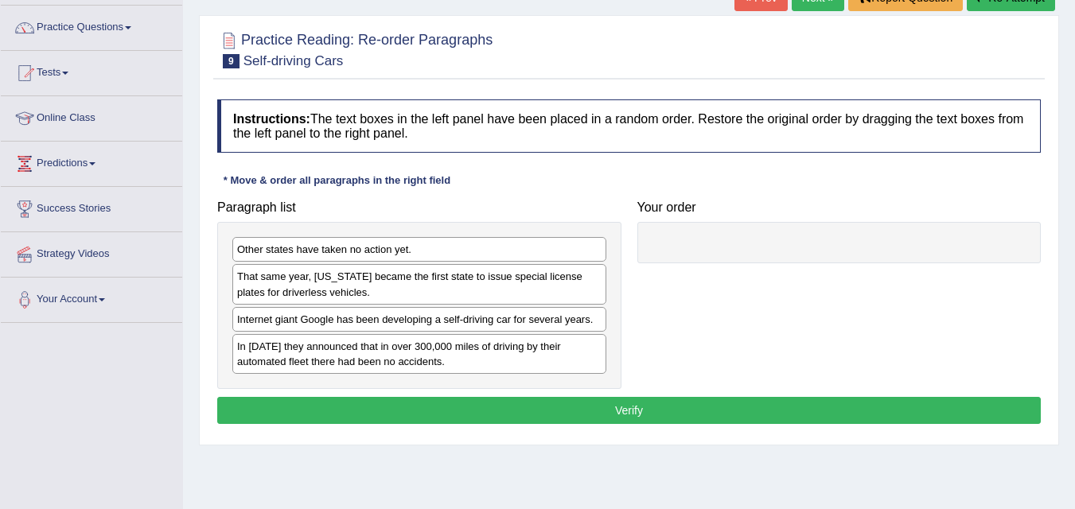
scroll to position [118, 0]
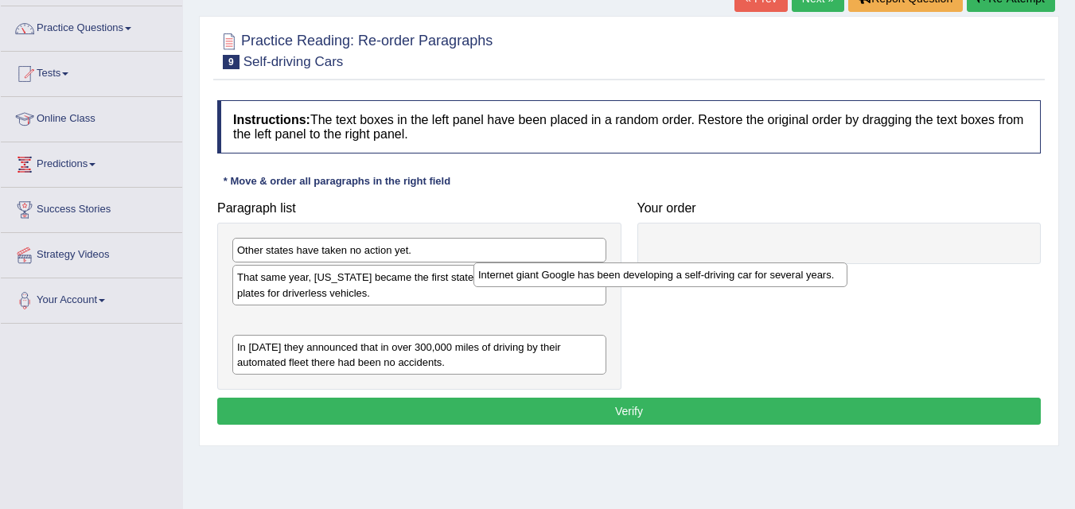
drag, startPoint x: 441, startPoint y: 329, endPoint x: 843, endPoint y: 259, distance: 408.0
click at [841, 263] on div "Internet giant Google has been developing a self-driving car for several years." at bounding box center [661, 275] width 374 height 25
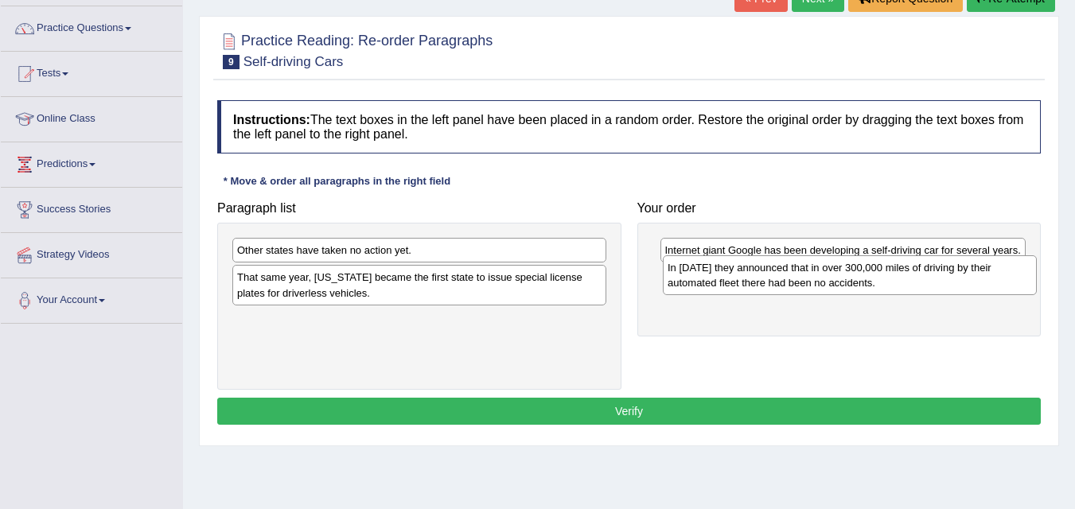
drag, startPoint x: 330, startPoint y: 341, endPoint x: 763, endPoint y: 287, distance: 436.4
click at [763, 287] on div "In [DATE] they announced that in over 300,000 miles of driving by their automat…" at bounding box center [850, 276] width 374 height 40
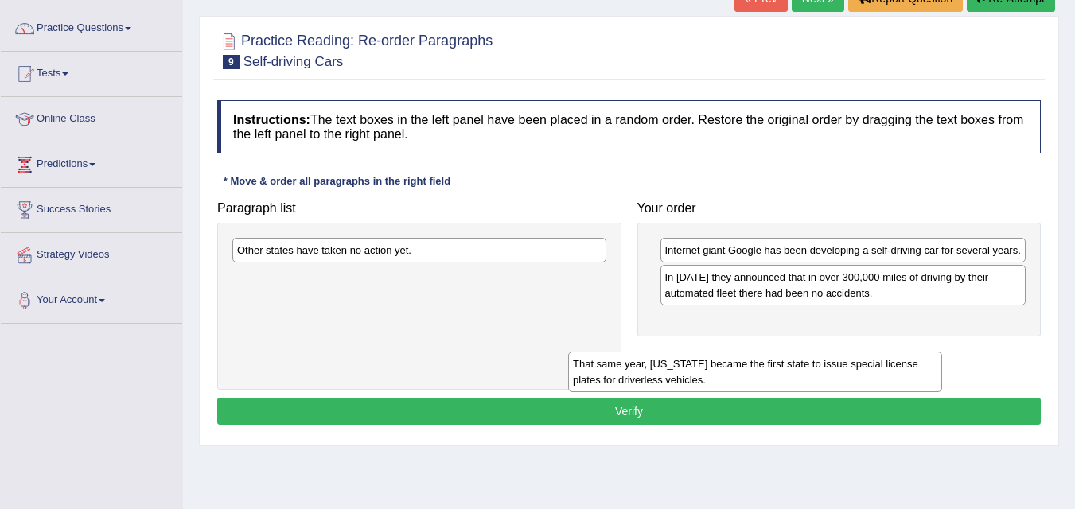
drag, startPoint x: 369, startPoint y: 286, endPoint x: 761, endPoint y: 338, distance: 395.9
click at [759, 362] on div "That same year, [US_STATE] became the first state to issue special license plat…" at bounding box center [755, 372] width 374 height 40
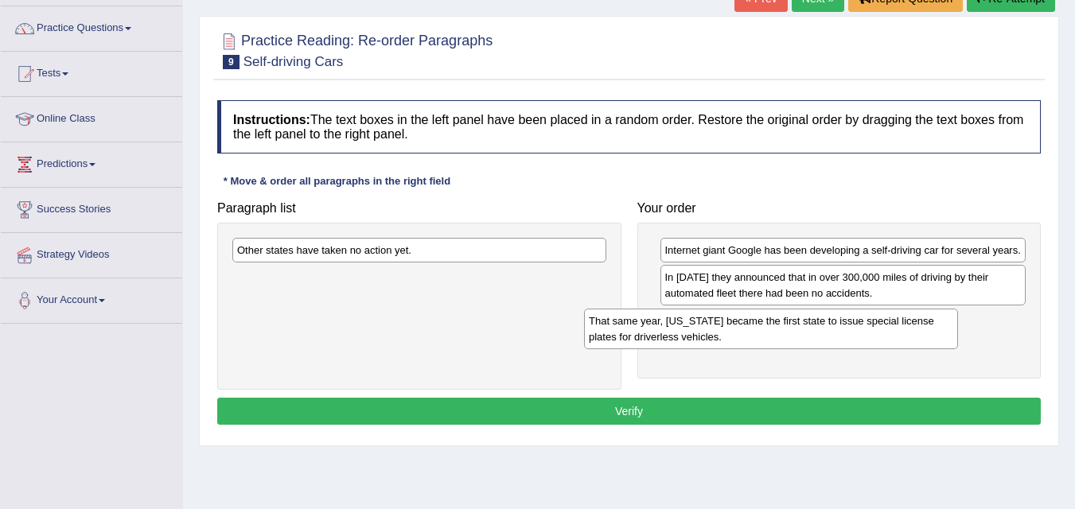
drag, startPoint x: 507, startPoint y: 282, endPoint x: 868, endPoint y: 325, distance: 363.2
click at [862, 325] on div "That same year, [US_STATE] became the first state to issue special license plat…" at bounding box center [771, 329] width 374 height 40
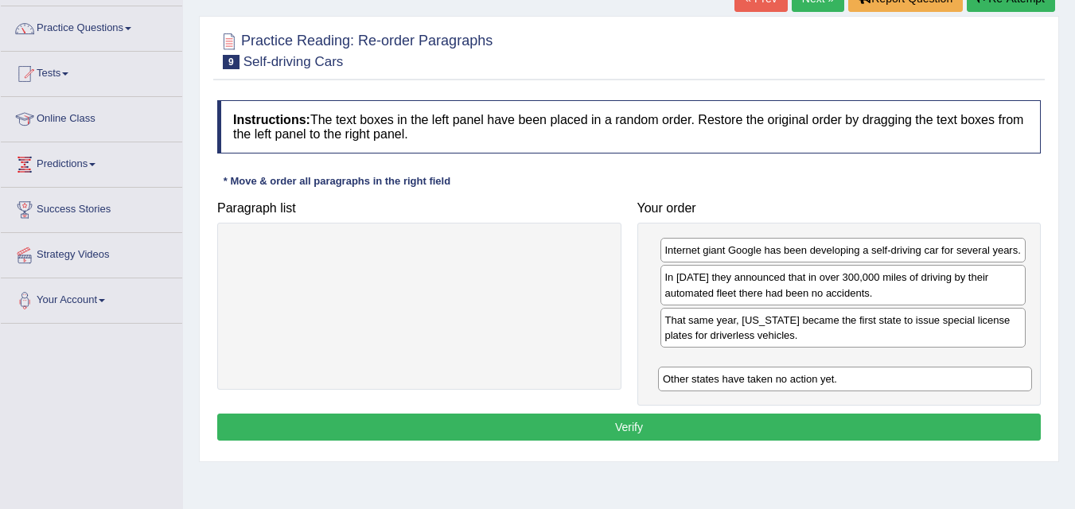
drag, startPoint x: 383, startPoint y: 253, endPoint x: 809, endPoint y: 382, distance: 445.0
click at [809, 382] on div "Other states have taken no action yet." at bounding box center [845, 379] width 374 height 25
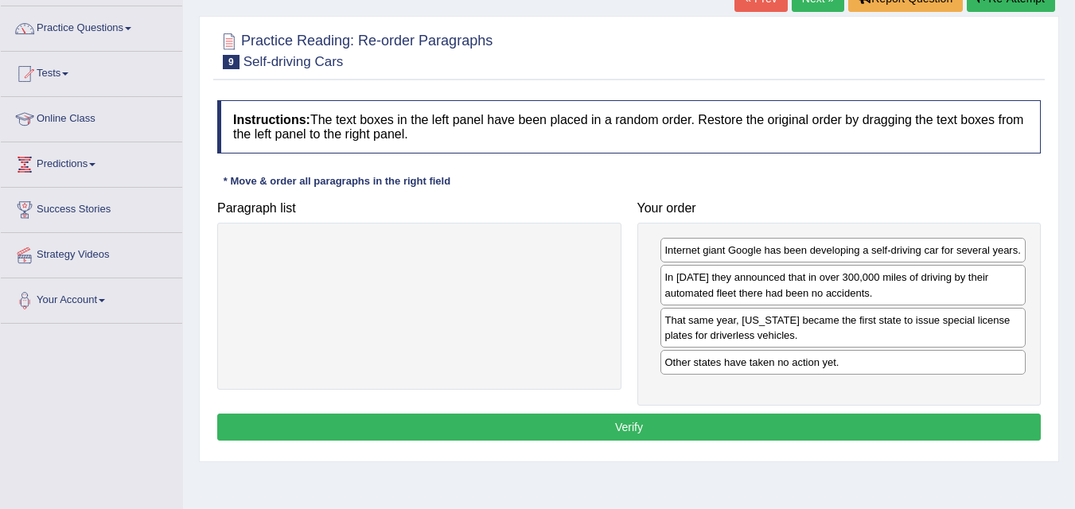
click at [790, 424] on button "Verify" at bounding box center [629, 427] width 824 height 27
